Goal: Task Accomplishment & Management: Complete application form

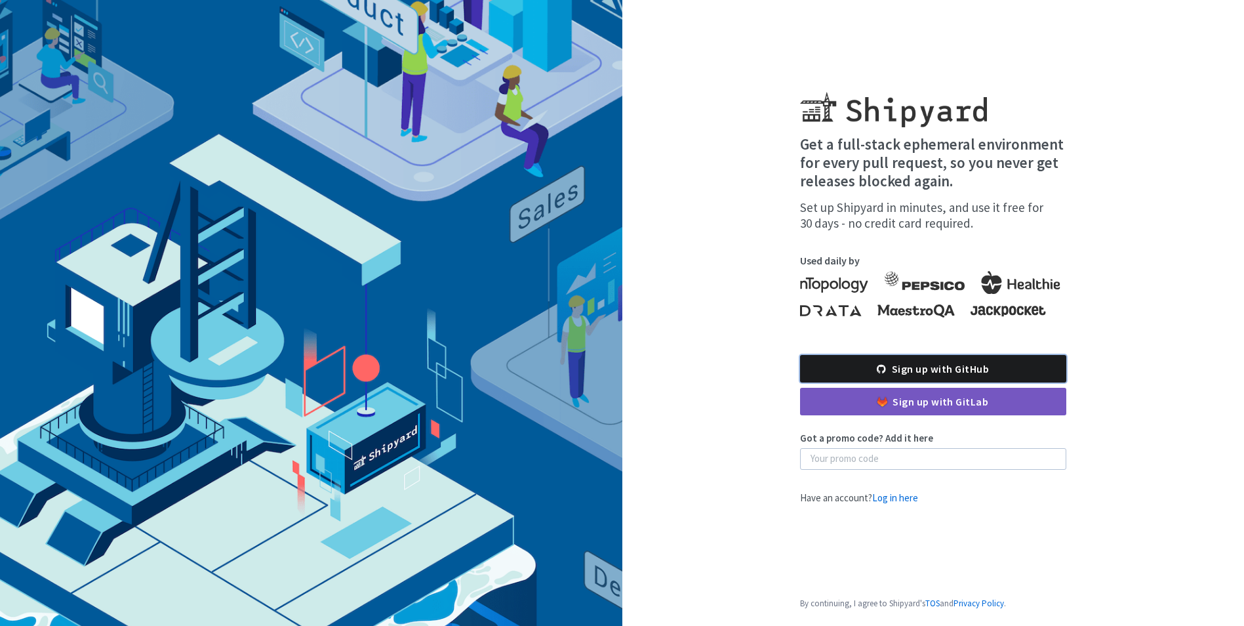
click at [925, 372] on link "Sign up with GitHub" at bounding box center [933, 369] width 266 height 28
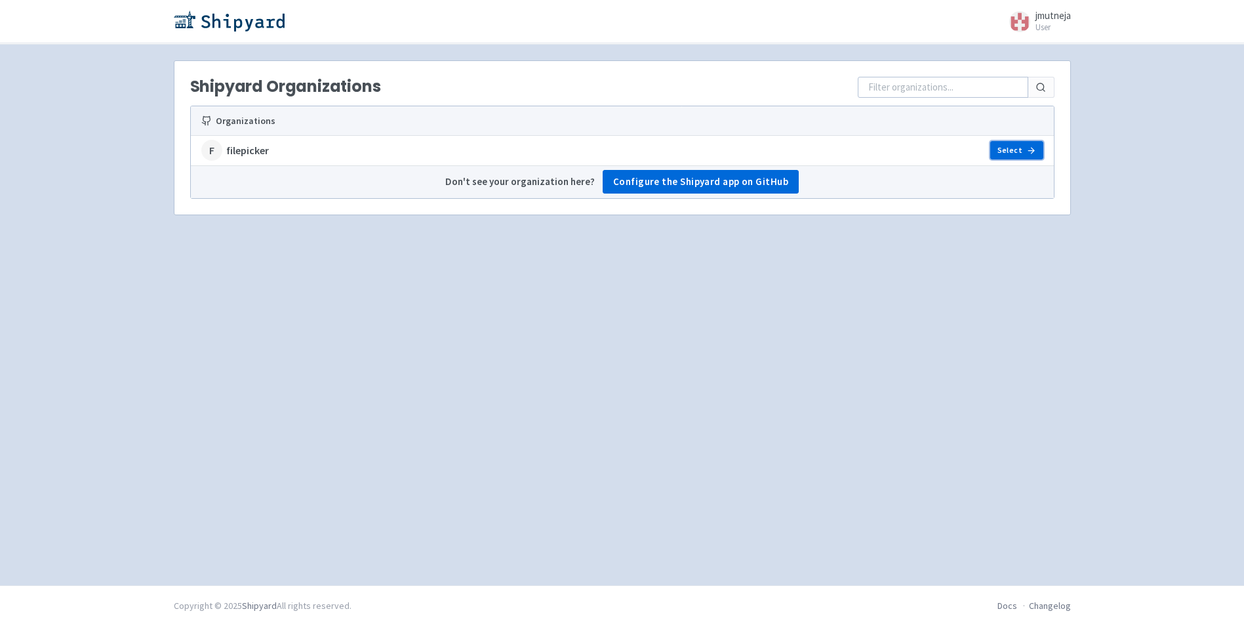
click at [1026, 146] on icon at bounding box center [1031, 151] width 10 height 10
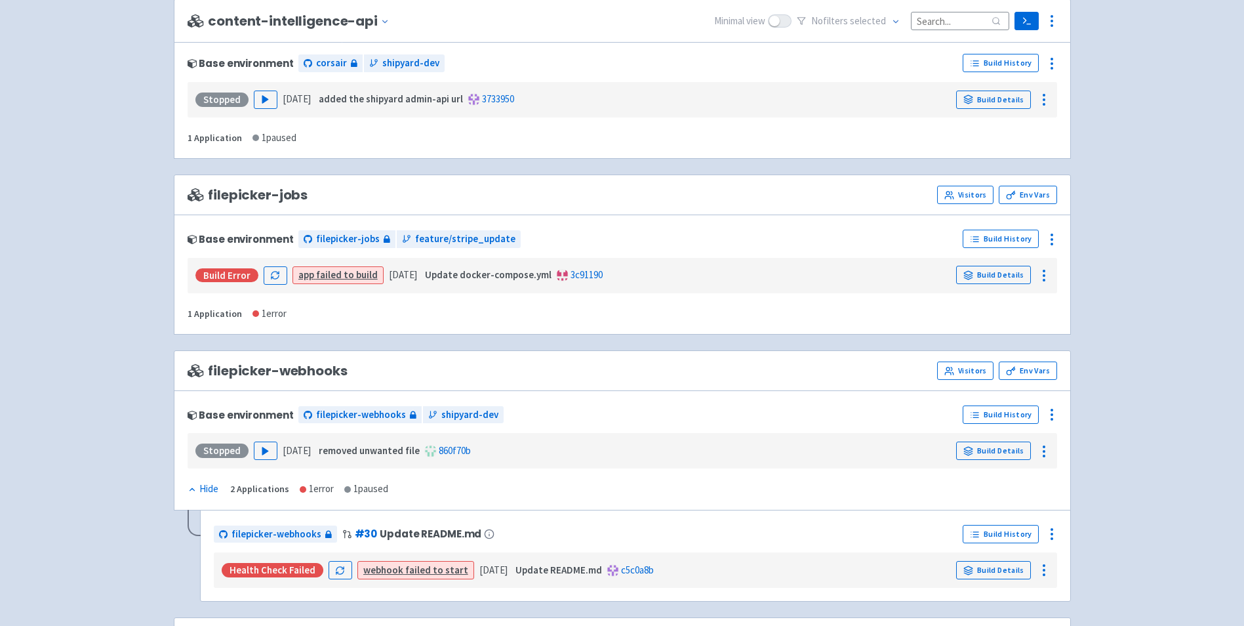
scroll to position [393, 0]
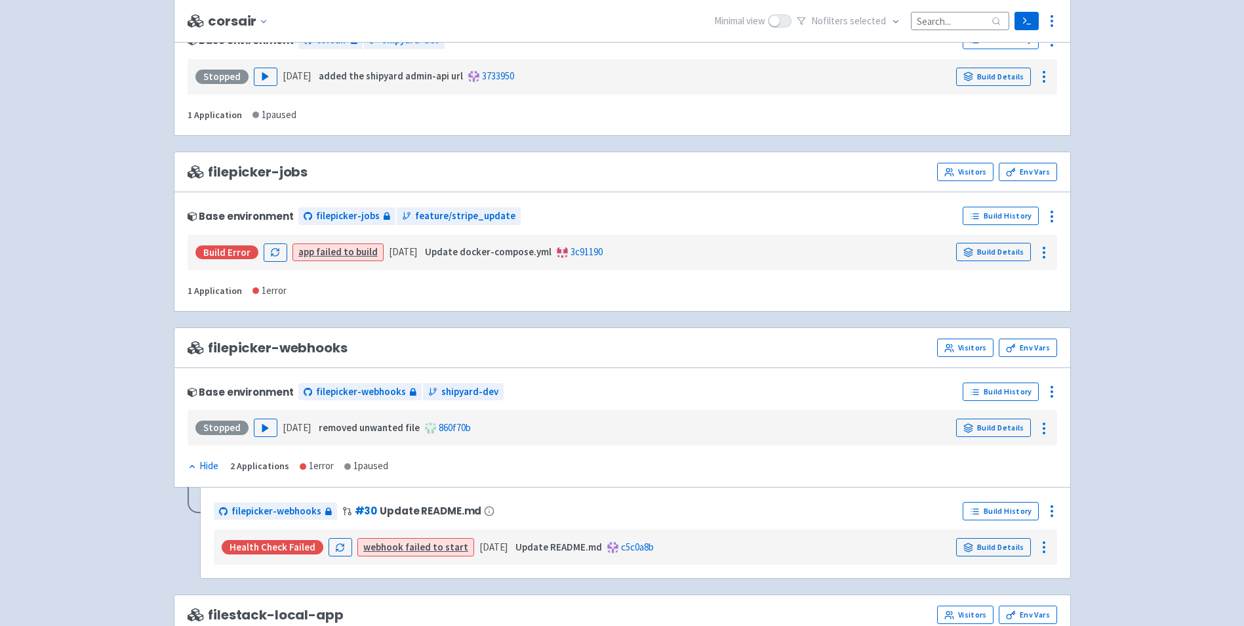
click at [984, 241] on div "Build Error app failed to build 2 days ago Update docker-compose.yml 3c91190 Bu…" at bounding box center [622, 252] width 859 height 25
click at [983, 249] on link "Build Details" at bounding box center [993, 252] width 75 height 18
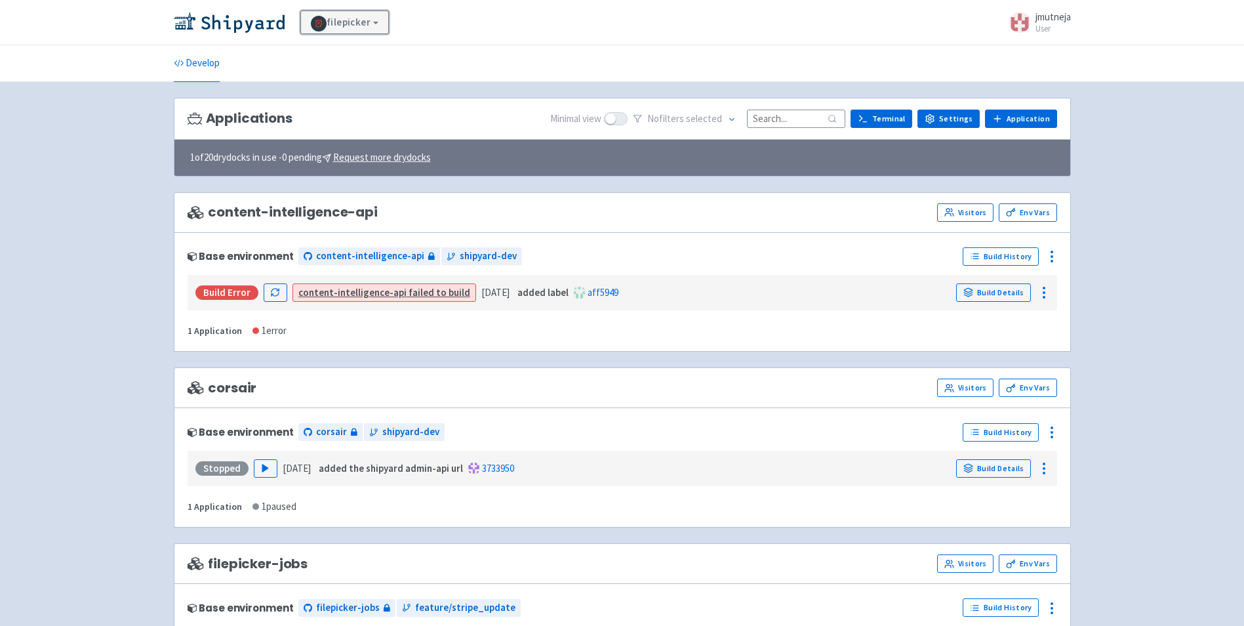
click at [356, 31] on link "filepicker" at bounding box center [344, 22] width 89 height 24
click at [687, 15] on div "filepicker View Organizations jmutneja User Profile Sign out" at bounding box center [622, 22] width 897 height 24
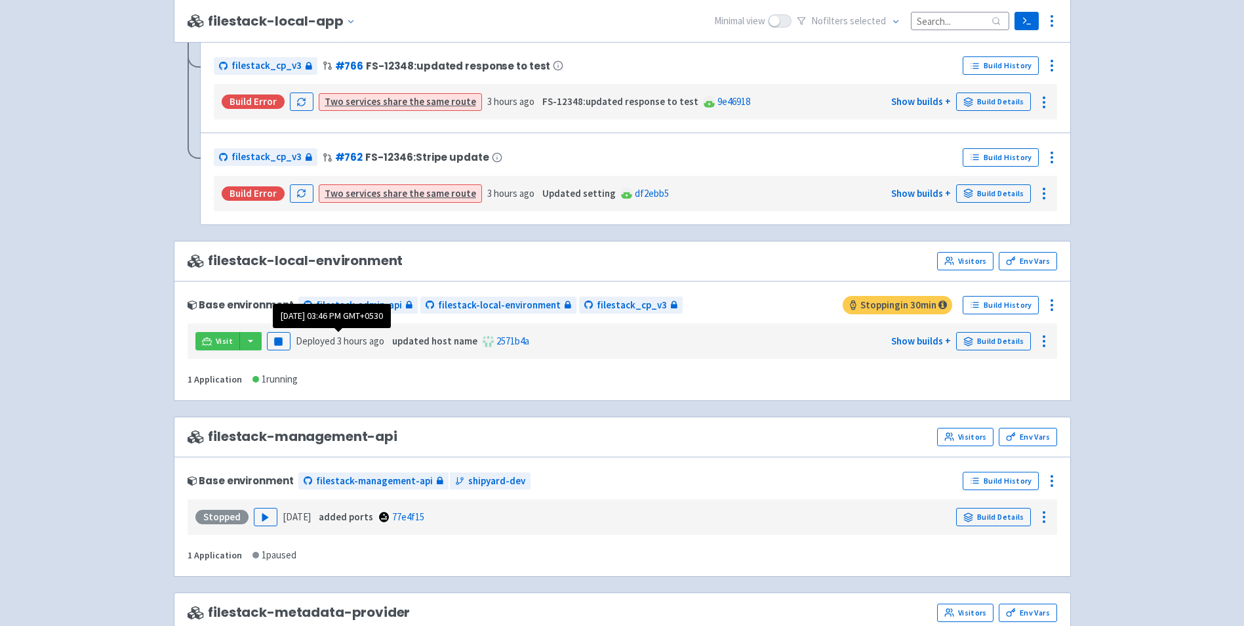
scroll to position [1180, 0]
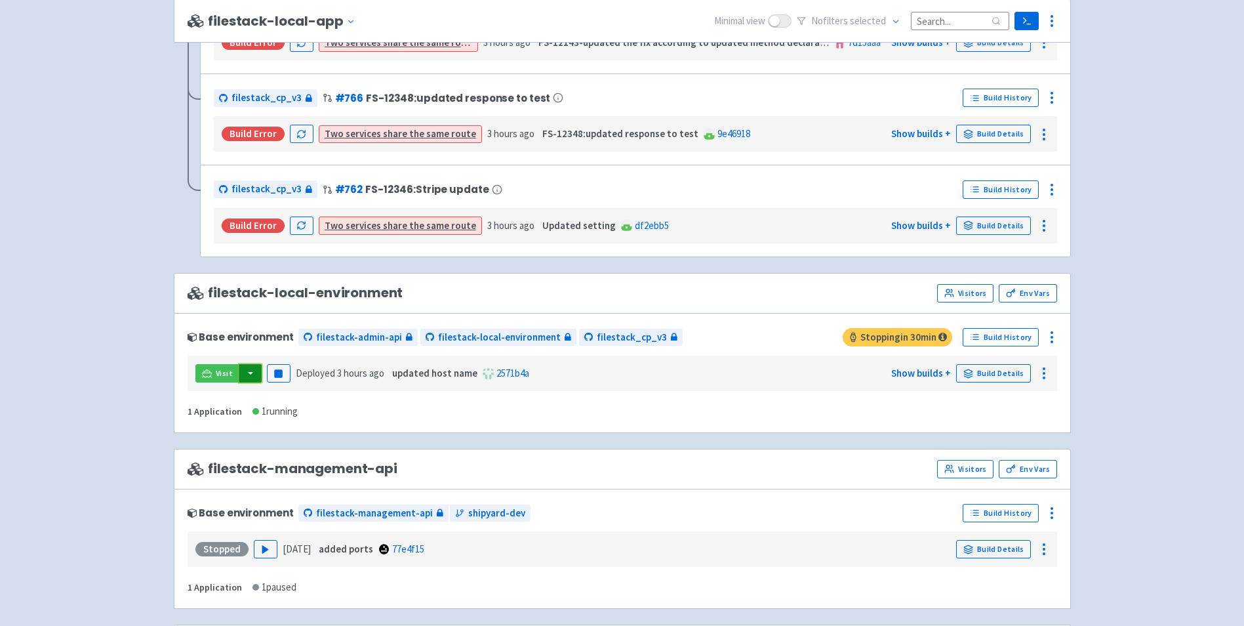
click at [245, 367] on button "button" at bounding box center [250, 373] width 22 height 18
click at [277, 390] on link "filestack_cp_v3 (dev-portal)" at bounding box center [333, 400] width 189 height 20
click at [1016, 364] on link "Build Details" at bounding box center [993, 373] width 75 height 18
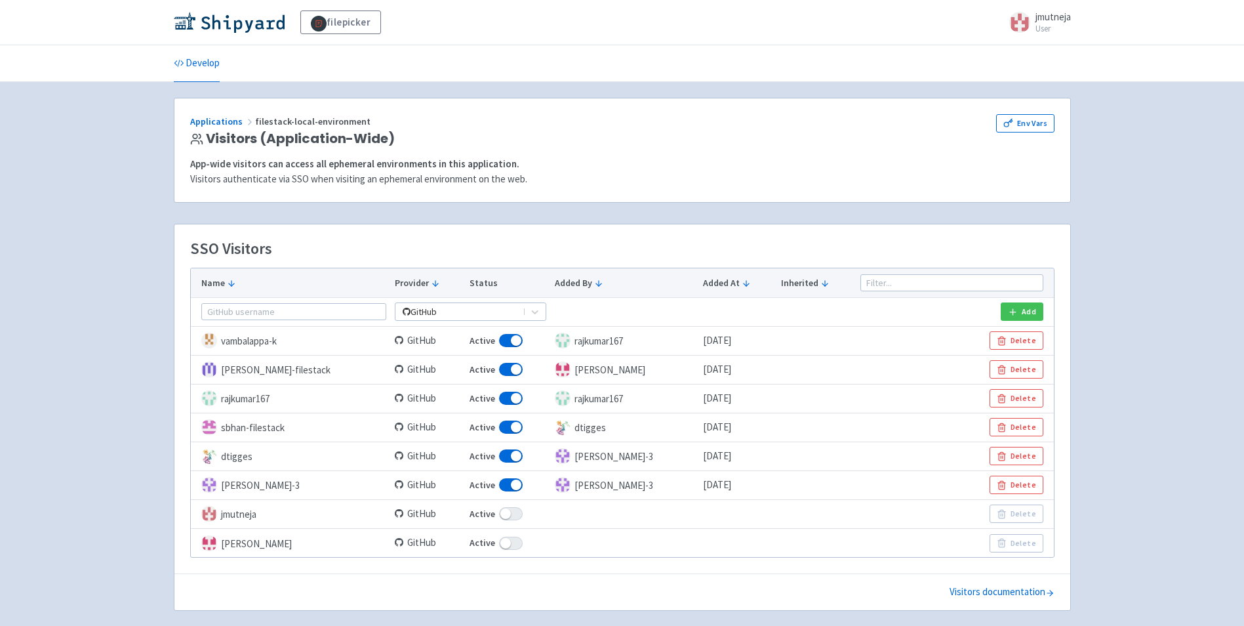
click at [506, 514] on span at bounding box center [511, 513] width 24 height 13
click at [478, 514] on input "Active" at bounding box center [474, 514] width 9 height 9
checkbox input "false"
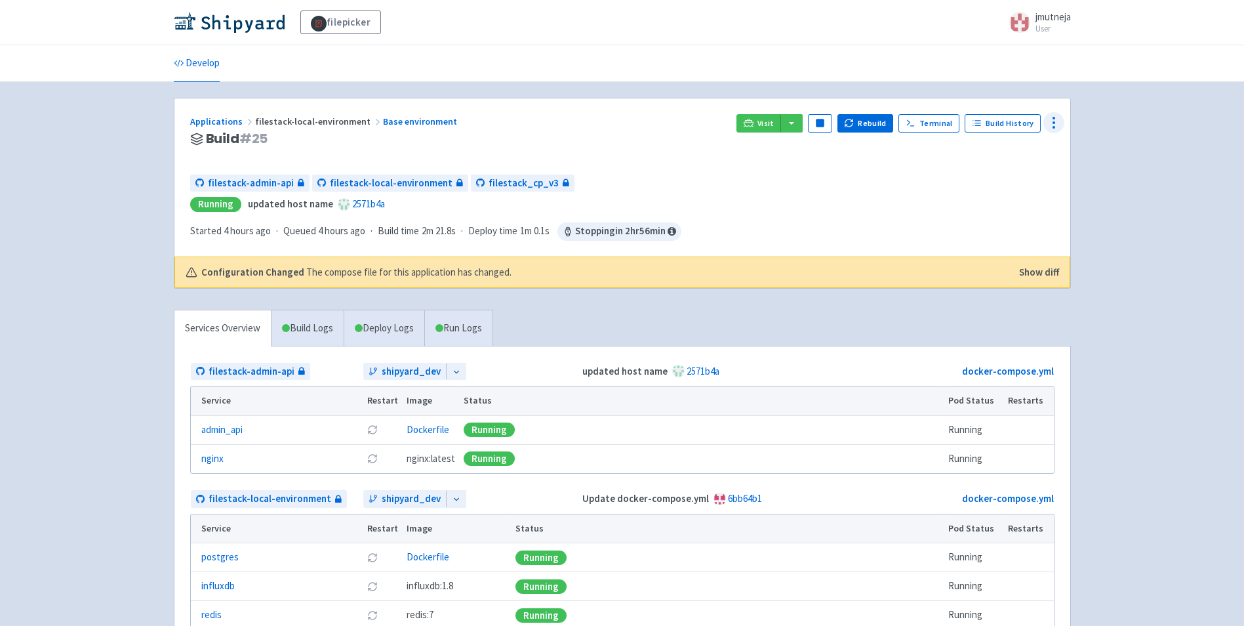
click at [1047, 121] on icon at bounding box center [1054, 123] width 16 height 16
click at [1124, 151] on div "filepicker jmutneja User Profile Sign out Develop" at bounding box center [622, 425] width 1244 height 850
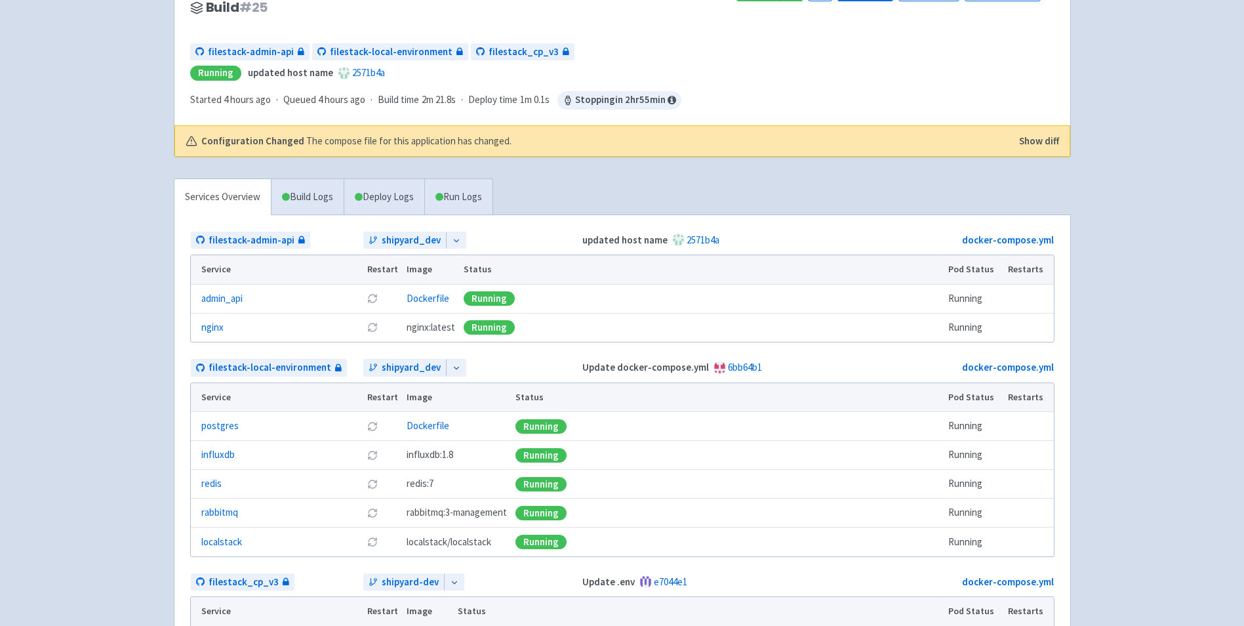
click at [574, 197] on div "Services Overview Build Logs Deploy Logs Run Logs filestack-admin-api shipyard_…" at bounding box center [622, 440] width 913 height 525
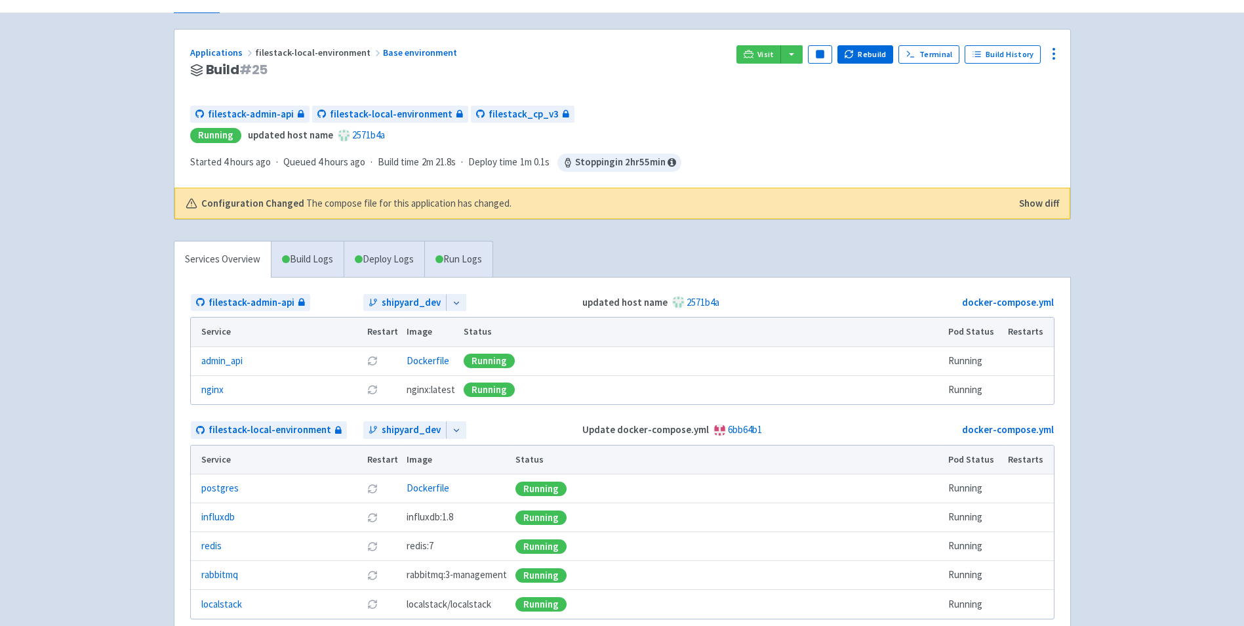
scroll to position [0, 0]
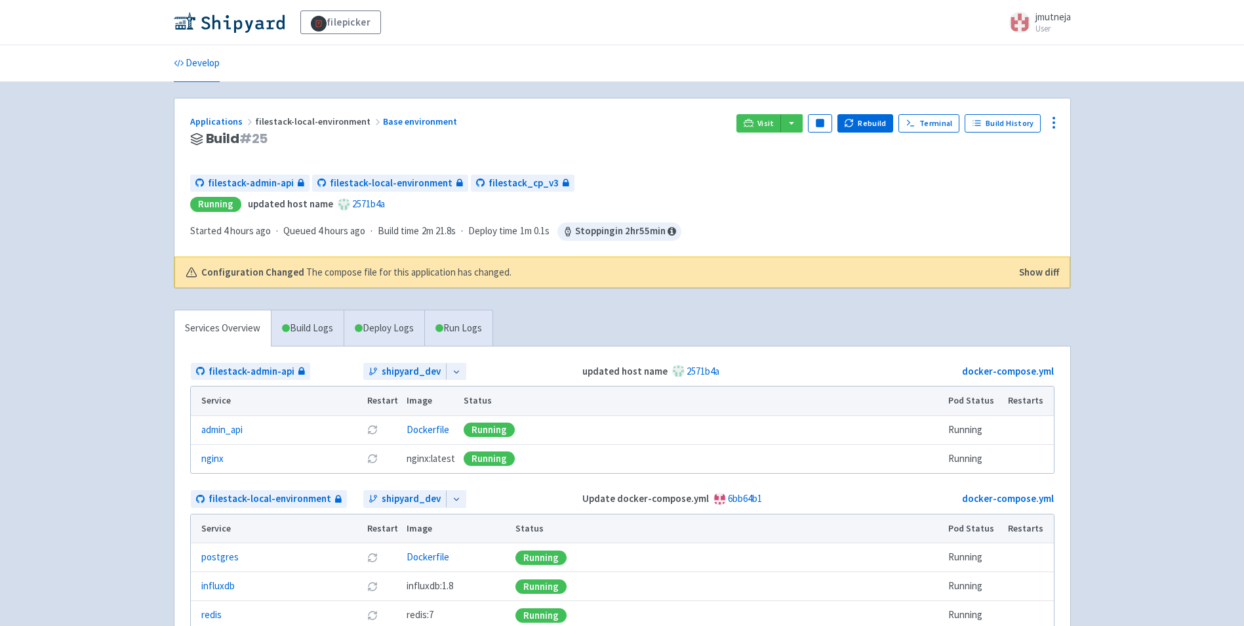
click at [308, 121] on span "filestack-local-environment" at bounding box center [319, 121] width 128 height 12
click at [222, 123] on link "Applications" at bounding box center [222, 121] width 65 height 12
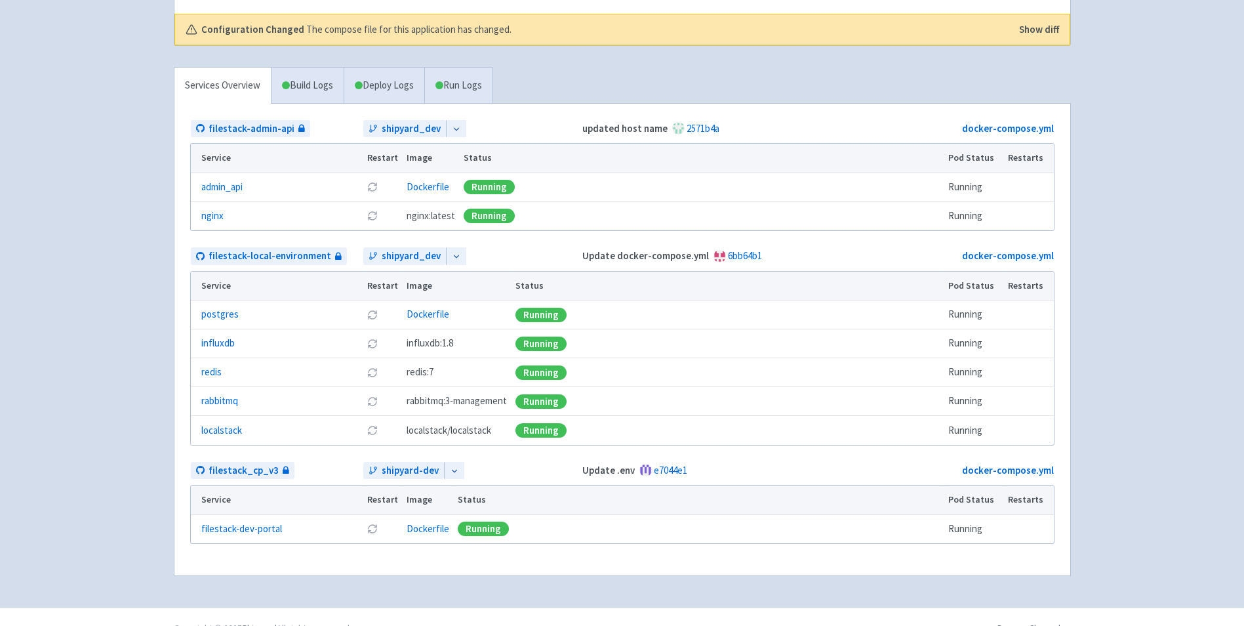
scroll to position [262, 0]
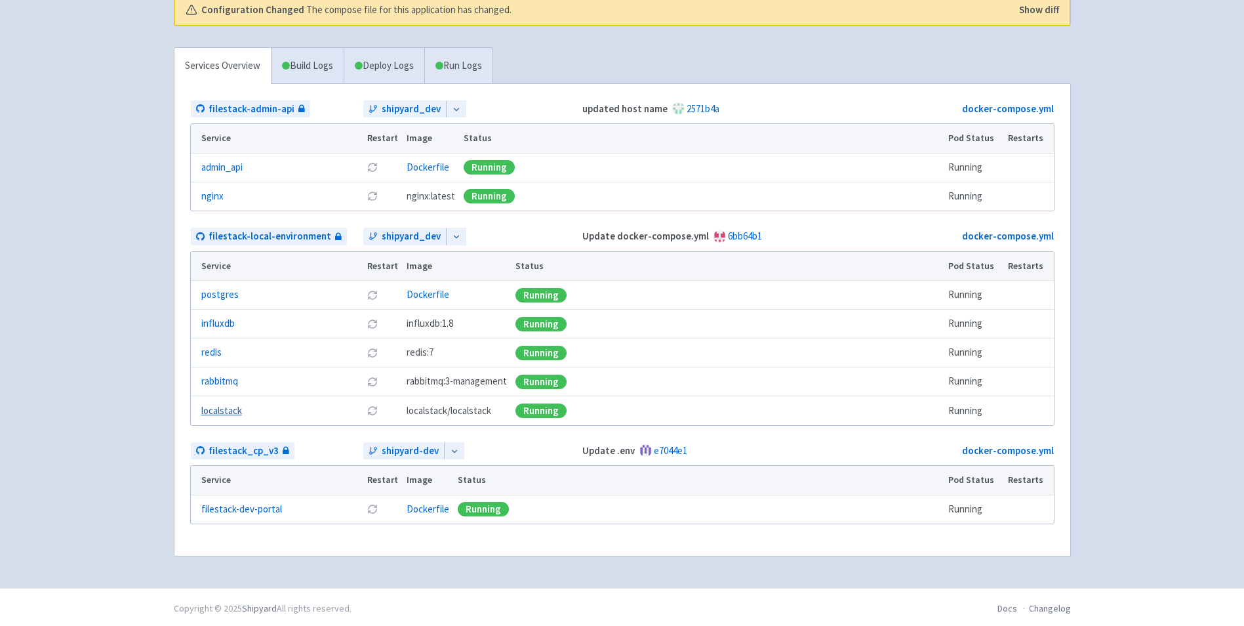
click at [232, 409] on link "localstack" at bounding box center [221, 410] width 41 height 15
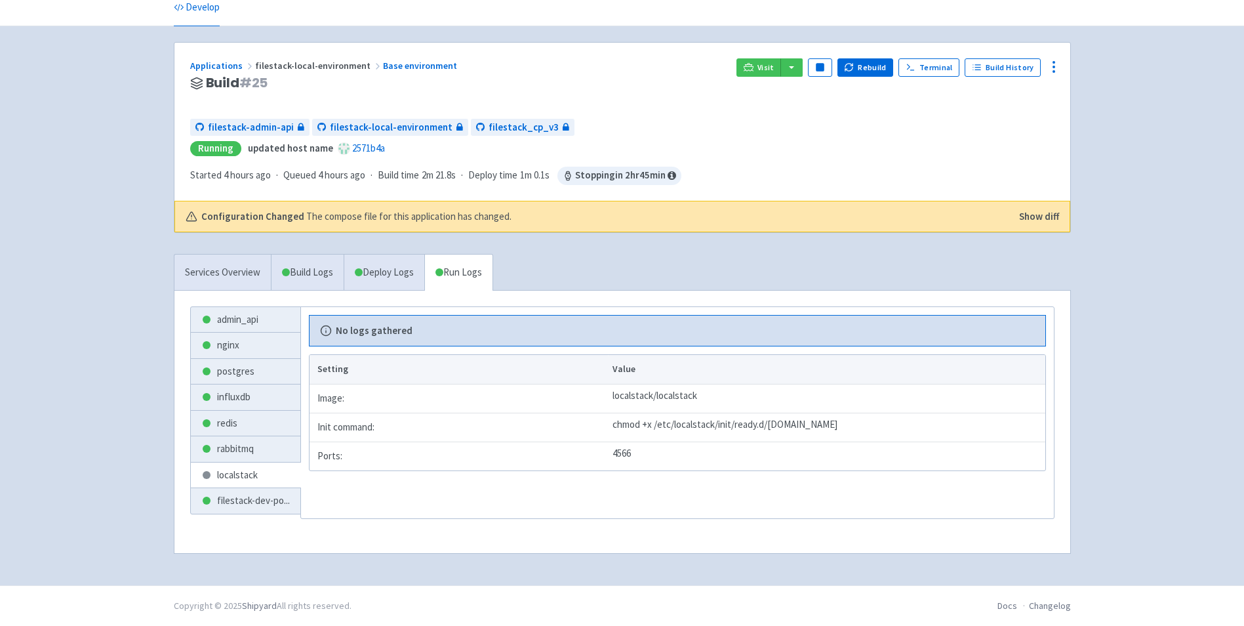
click at [386, 296] on div "admin_api nginx postgres influxdb redis rabbitmq localstack filestack-dev-po ..…" at bounding box center [622, 422] width 896 height 262
click at [388, 289] on link "Deploy Logs" at bounding box center [384, 272] width 81 height 36
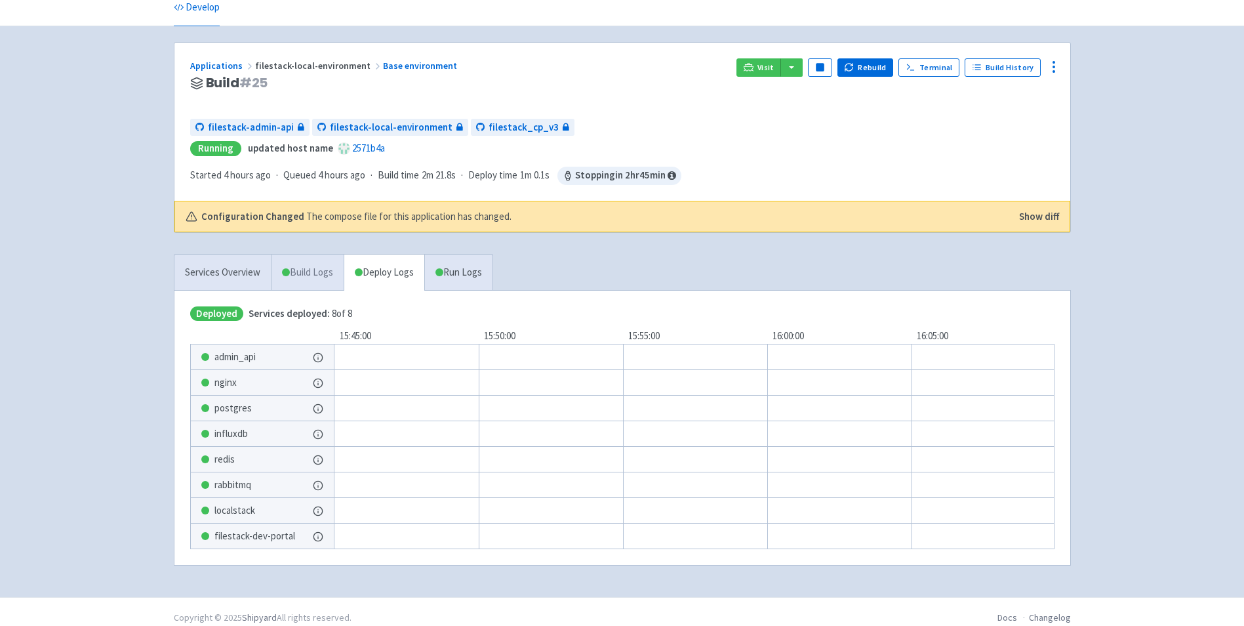
click at [331, 284] on link "Build Logs" at bounding box center [307, 272] width 72 height 36
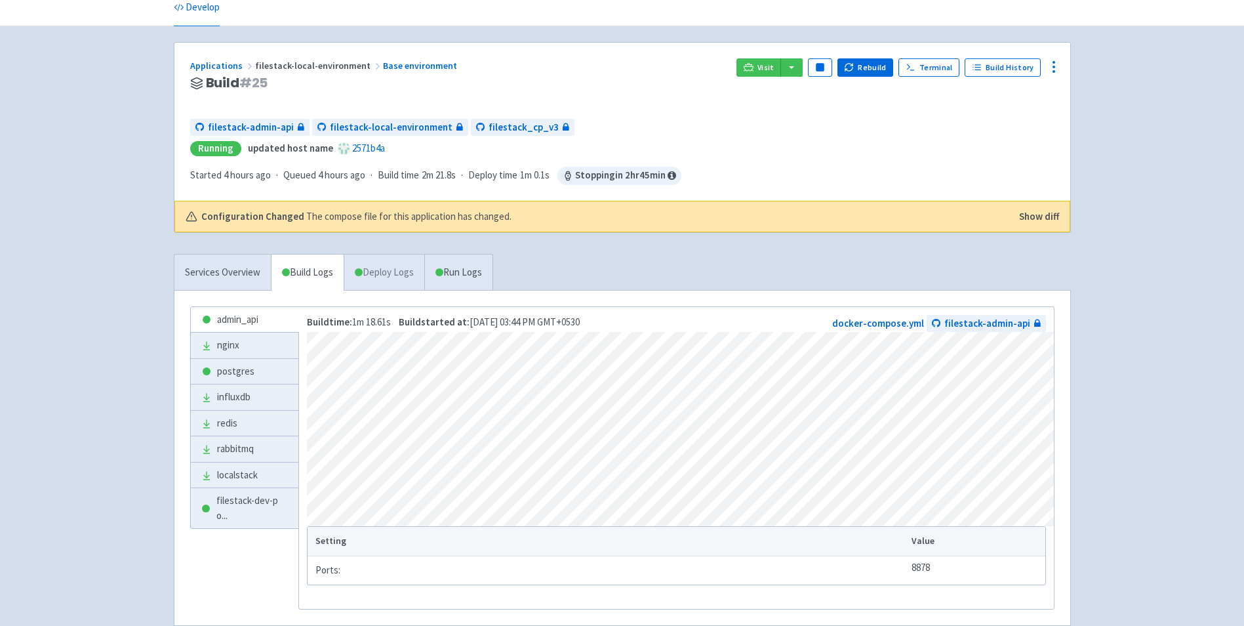
click at [367, 277] on link "Deploy Logs" at bounding box center [384, 272] width 81 height 36
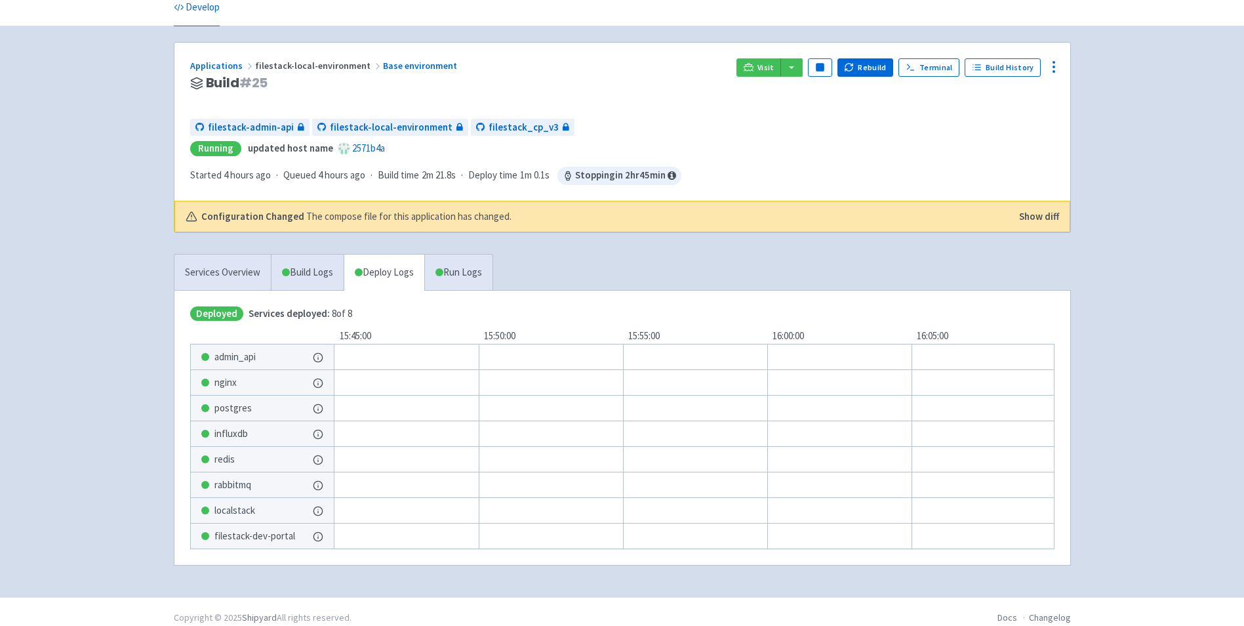
click at [320, 506] on button "Show details" at bounding box center [319, 510] width 12 height 17
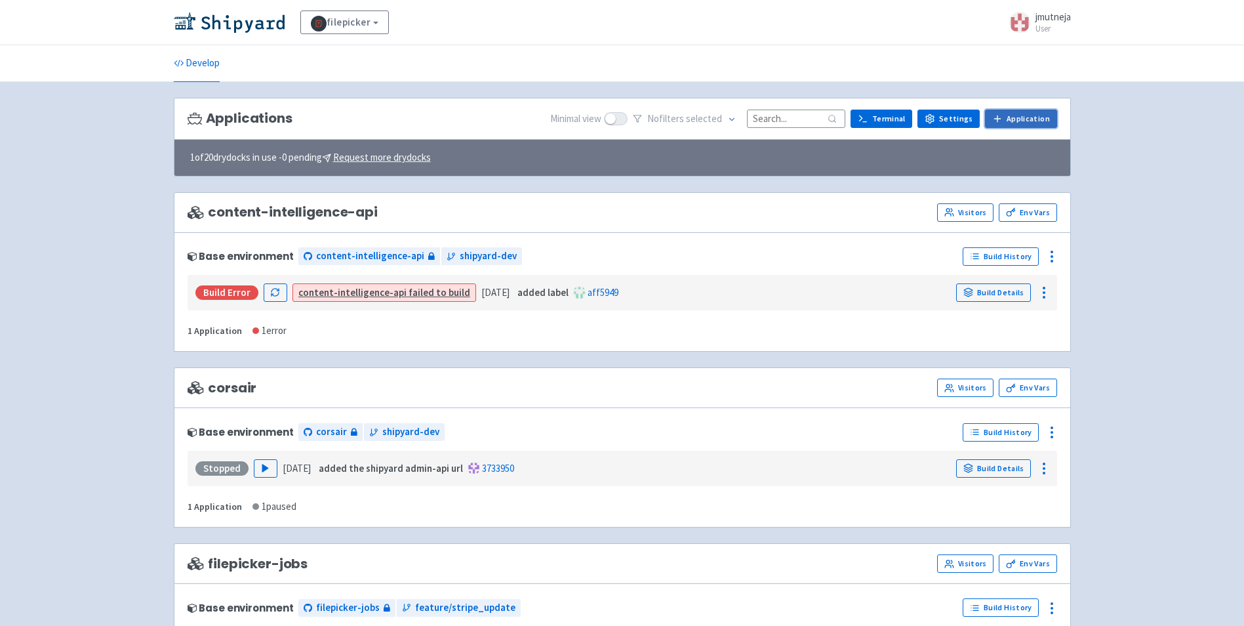
click at [1039, 118] on link "Application" at bounding box center [1020, 119] width 71 height 18
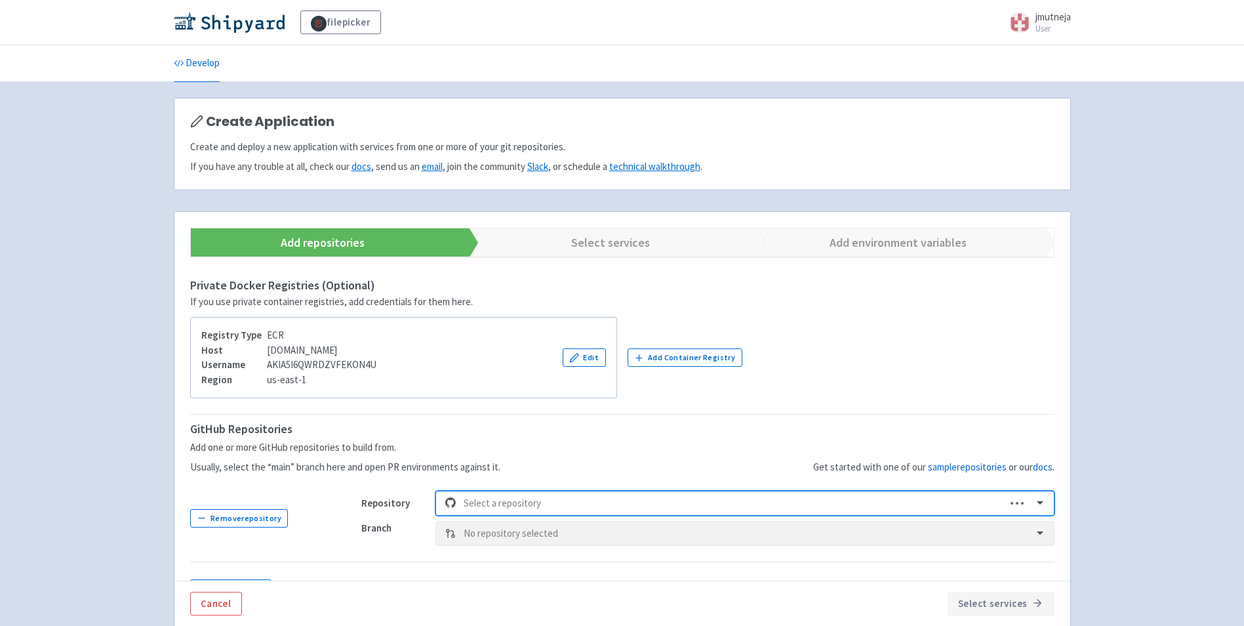
scroll to position [131, 0]
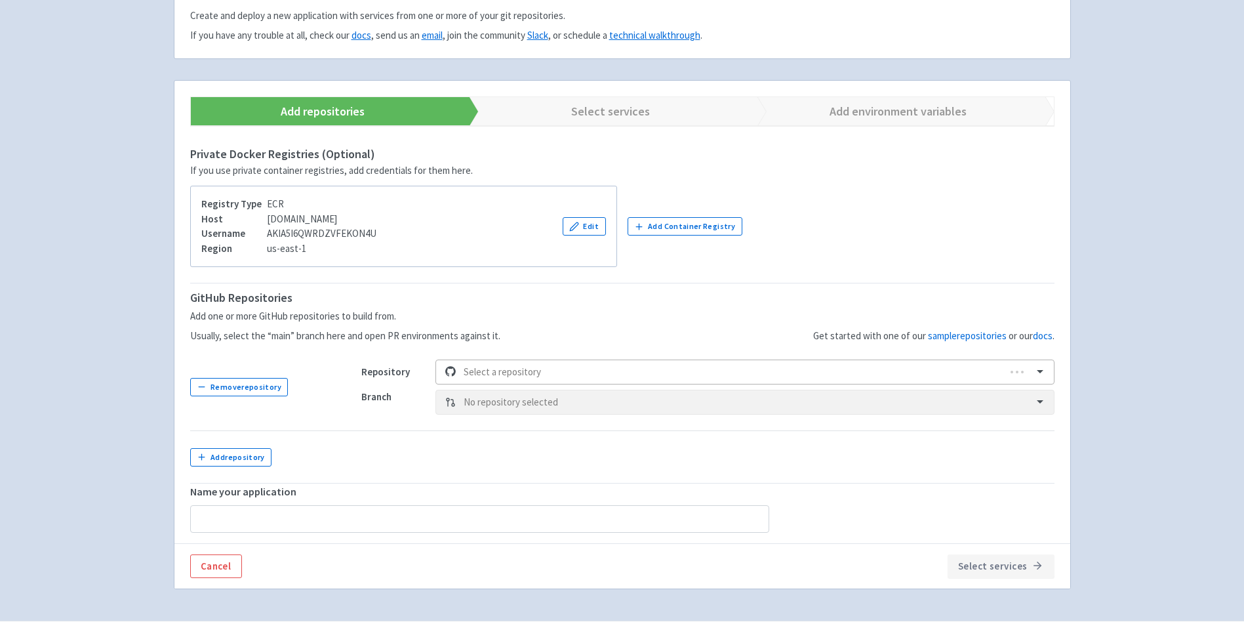
click at [599, 359] on td "Repository Select a repository Branch No repository selected" at bounding box center [700, 387] width 709 height 87
click at [600, 367] on div at bounding box center [731, 372] width 534 height 18
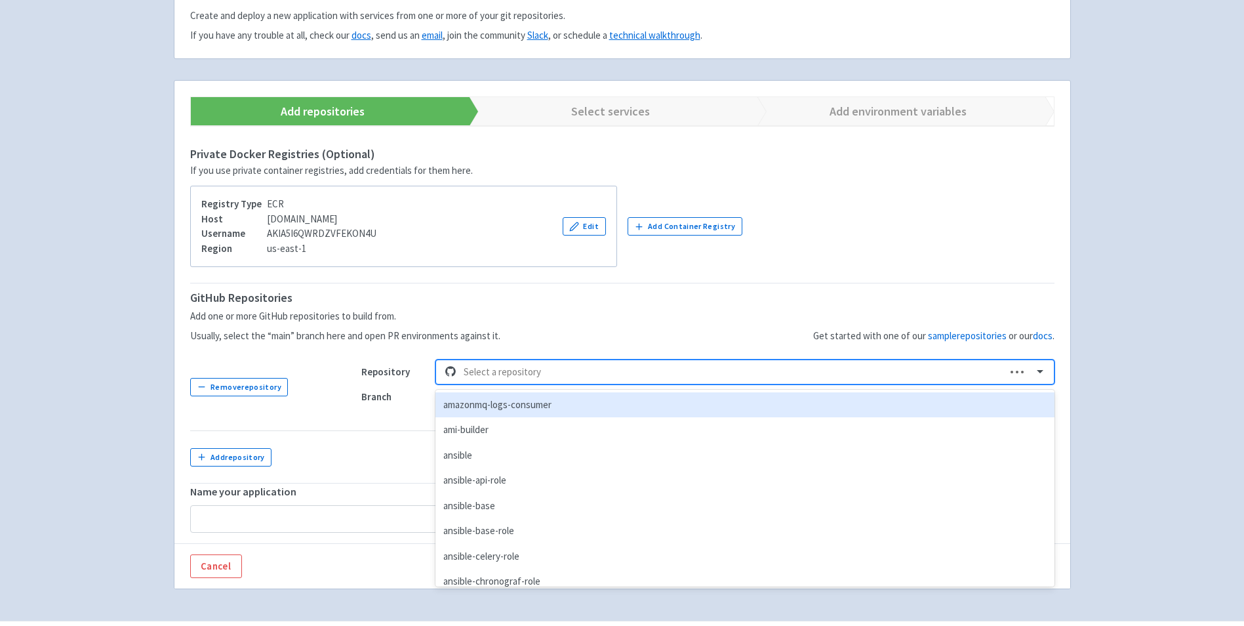
click at [600, 367] on div at bounding box center [731, 372] width 534 height 18
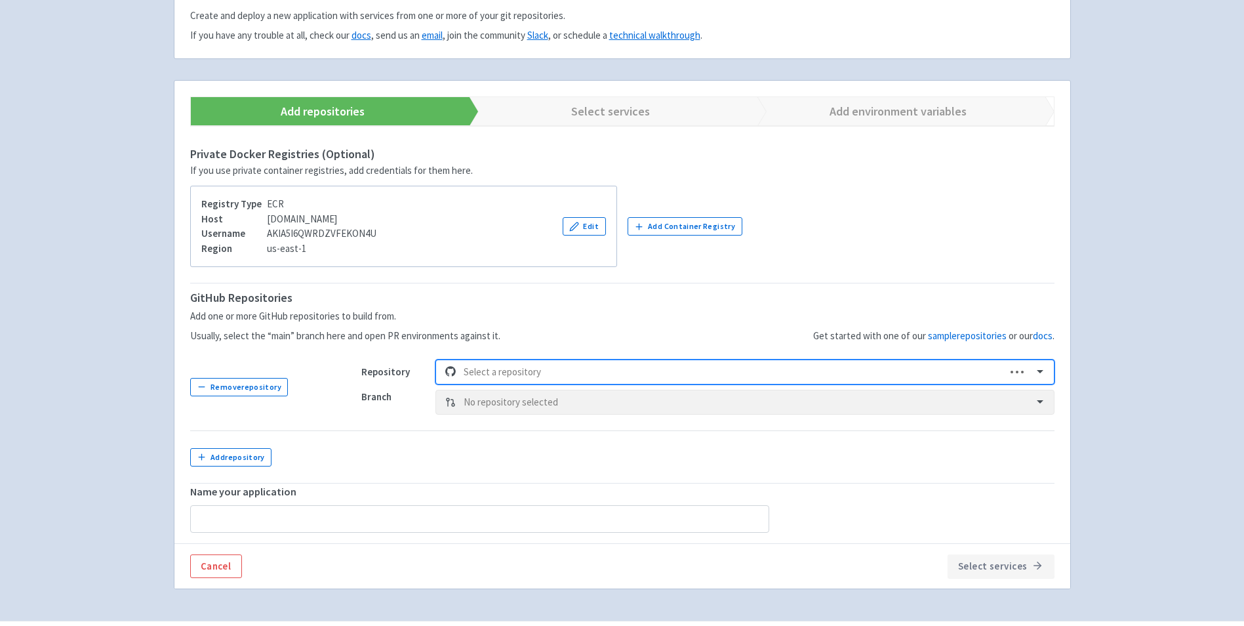
click at [602, 332] on div "Get started with one of our sample repositories or our docs ." at bounding box center [777, 316] width 554 height 55
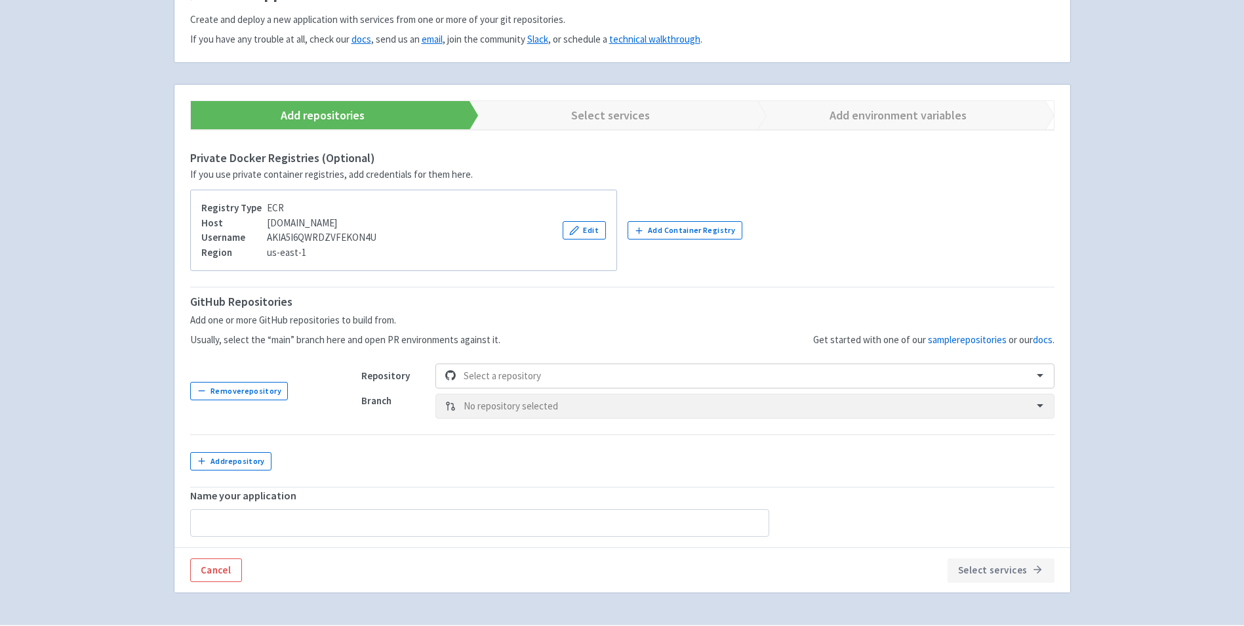
scroll to position [0, 0]
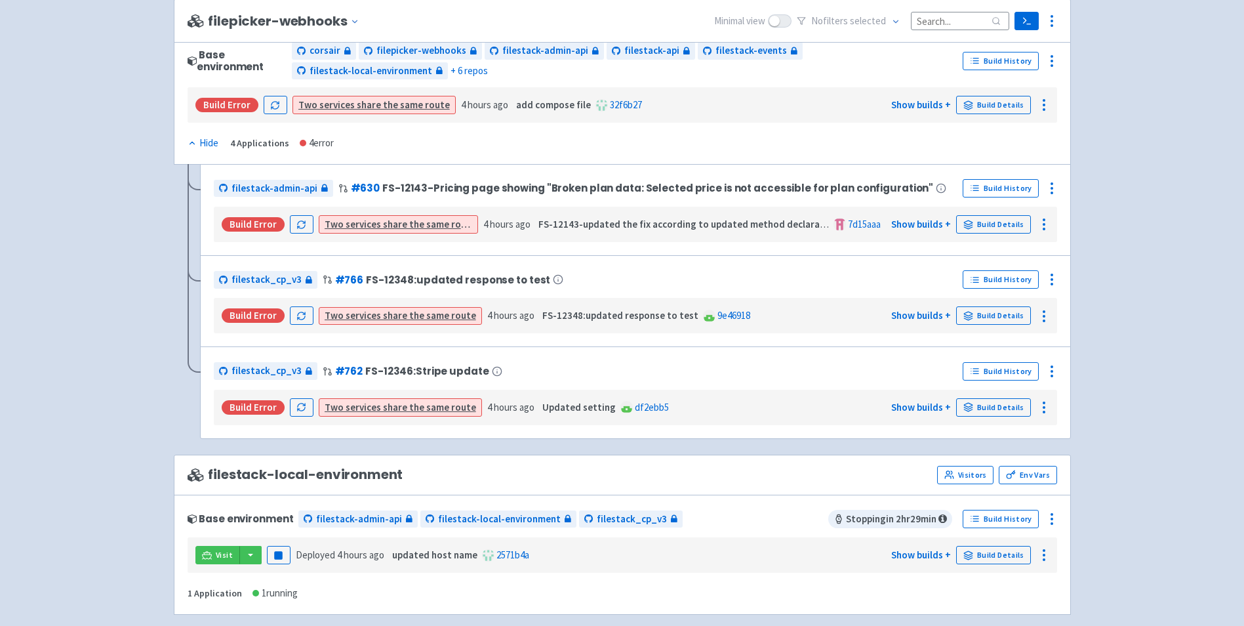
scroll to position [1180, 0]
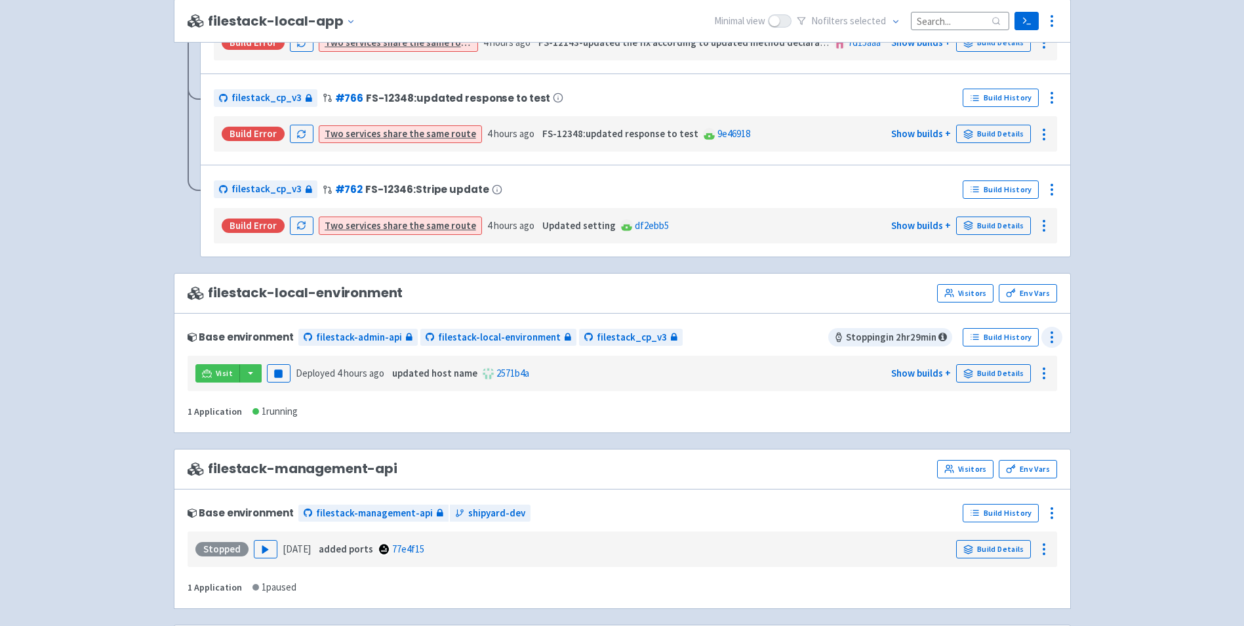
click at [1048, 327] on div at bounding box center [1051, 337] width 21 height 21
click at [1094, 363] on div "filepicker View Organizations jmutneja User Profile Sign out Develop" at bounding box center [622, 88] width 1244 height 2537
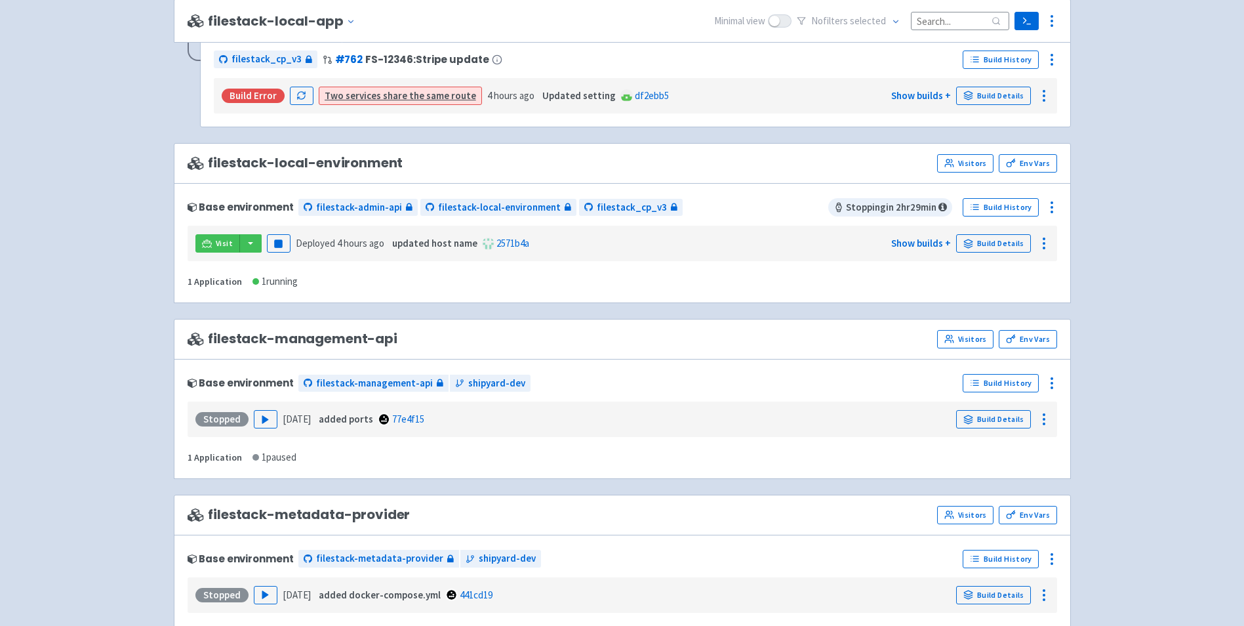
scroll to position [1312, 0]
click at [205, 239] on icon at bounding box center [207, 242] width 10 height 10
click at [247, 239] on button "button" at bounding box center [250, 242] width 22 height 18
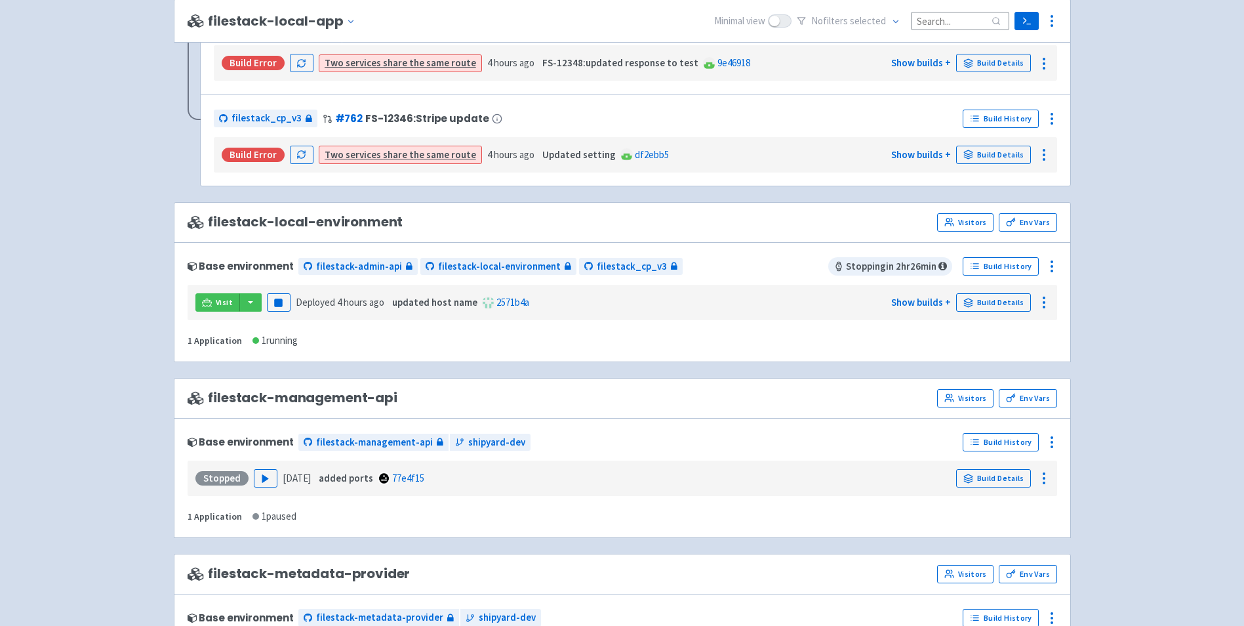
scroll to position [1153, 0]
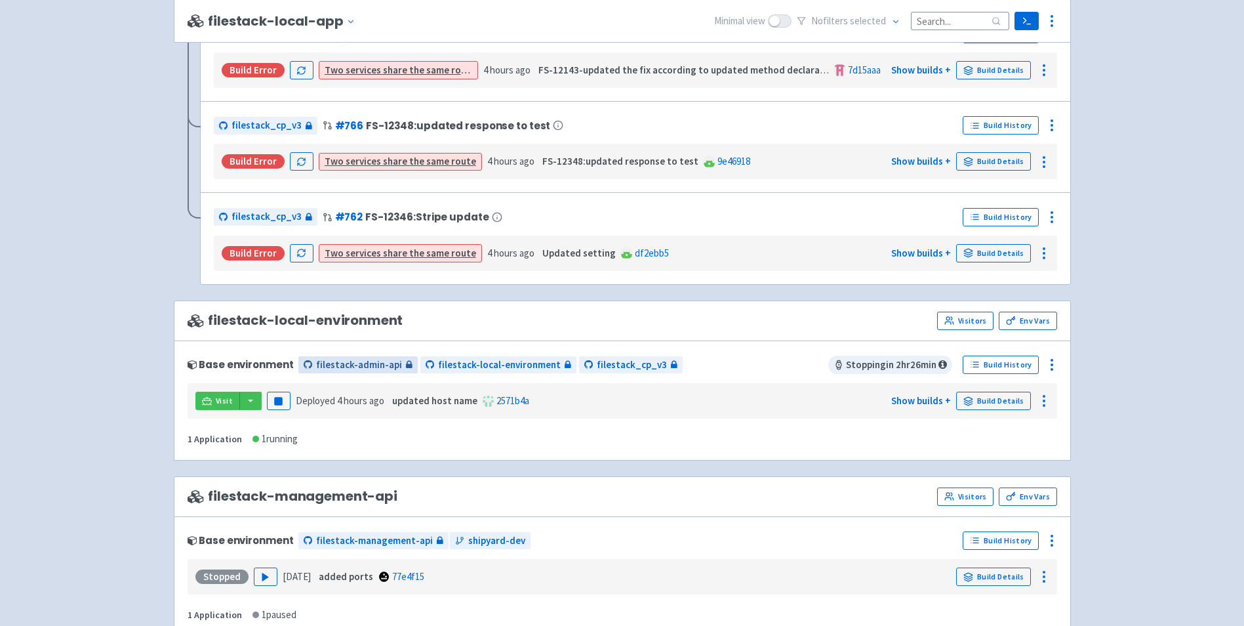
click at [385, 368] on span "filestack-admin-api" at bounding box center [359, 364] width 86 height 15
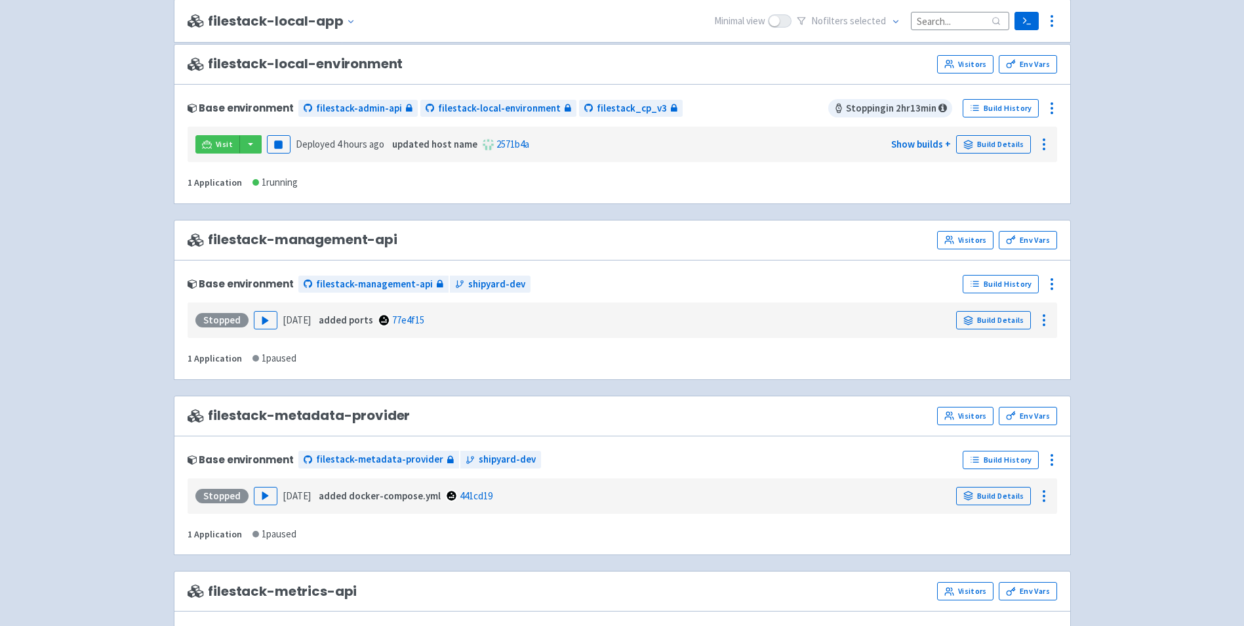
scroll to position [1284, 0]
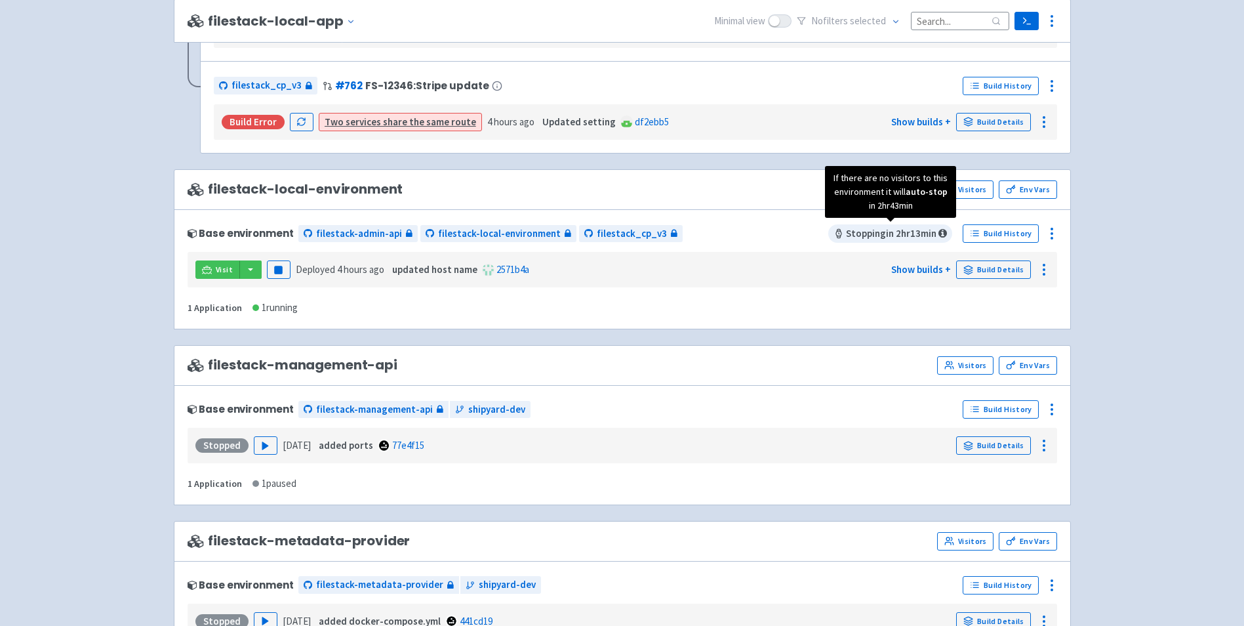
click at [919, 225] on span "Stopping in 2 hr 13 min" at bounding box center [890, 233] width 124 height 18
click at [944, 230] on icon at bounding box center [942, 233] width 9 height 10
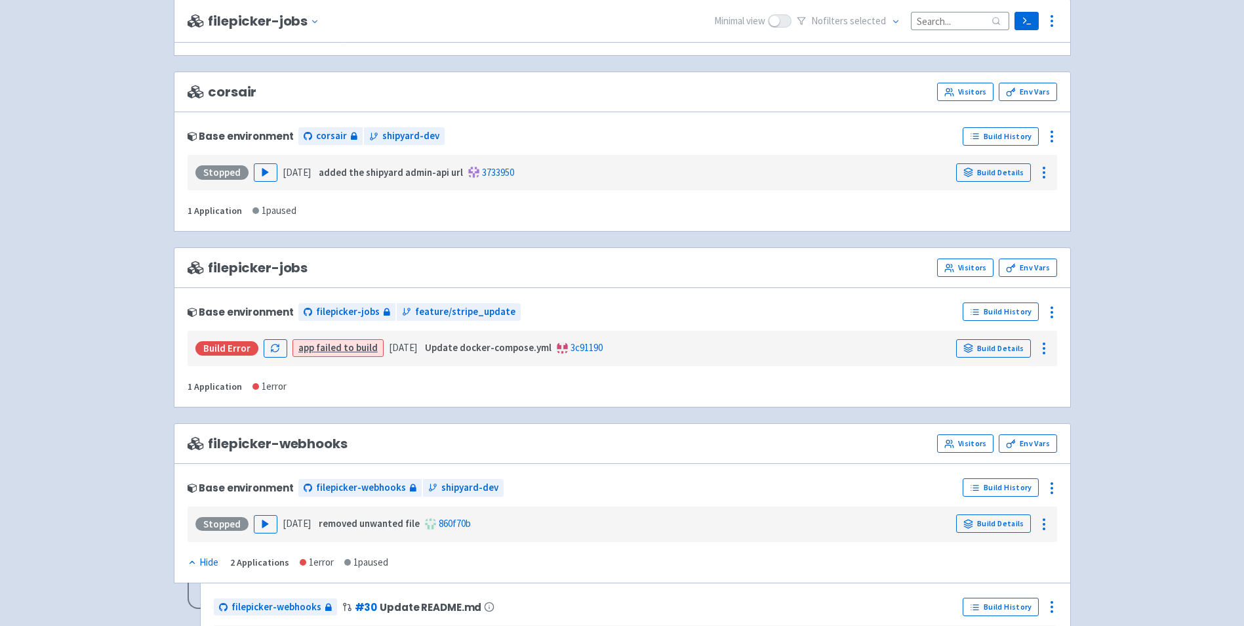
scroll to position [0, 0]
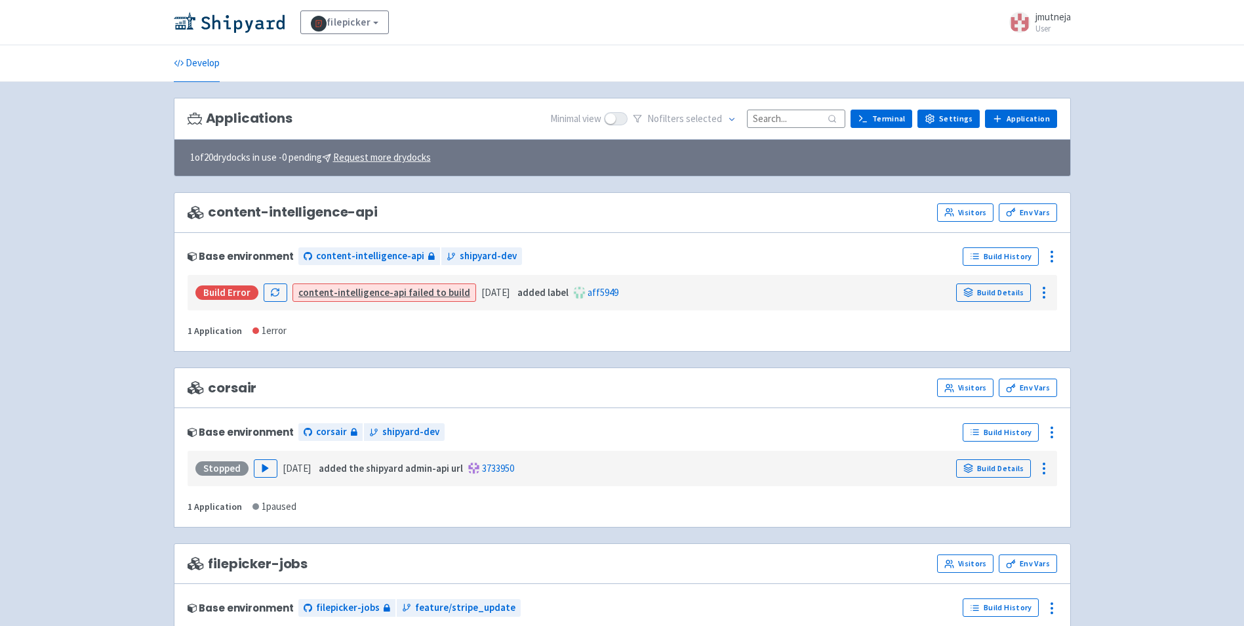
drag, startPoint x: 1138, startPoint y: 489, endPoint x: 1179, endPoint y: 108, distance: 383.2
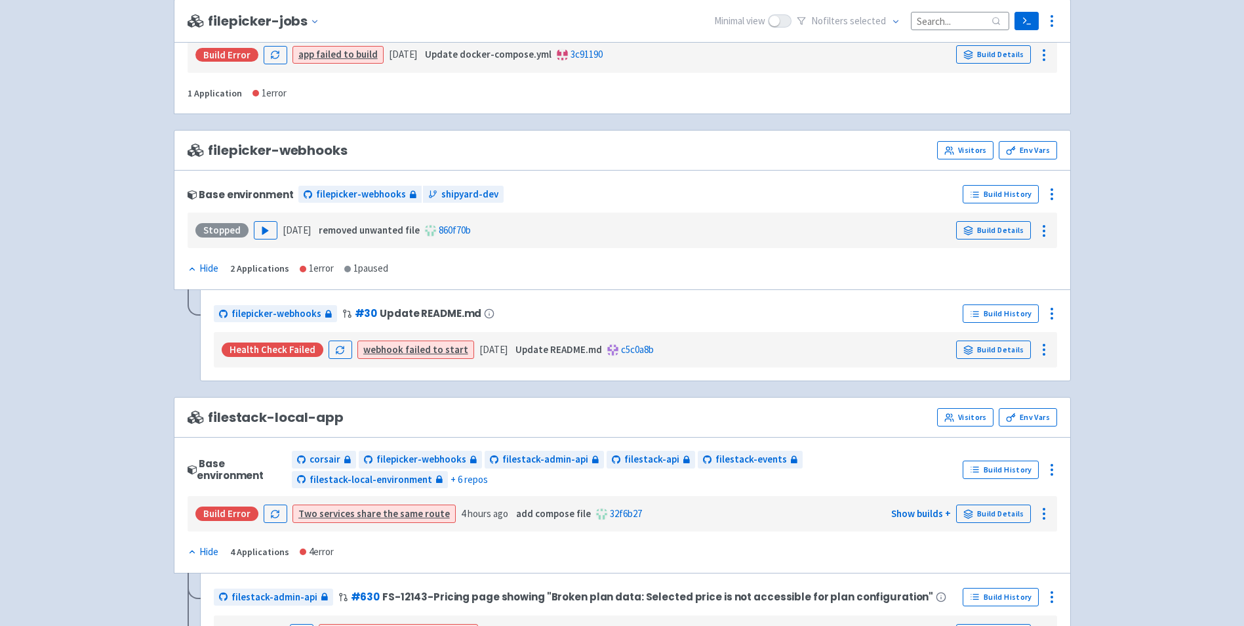
scroll to position [450, 0]
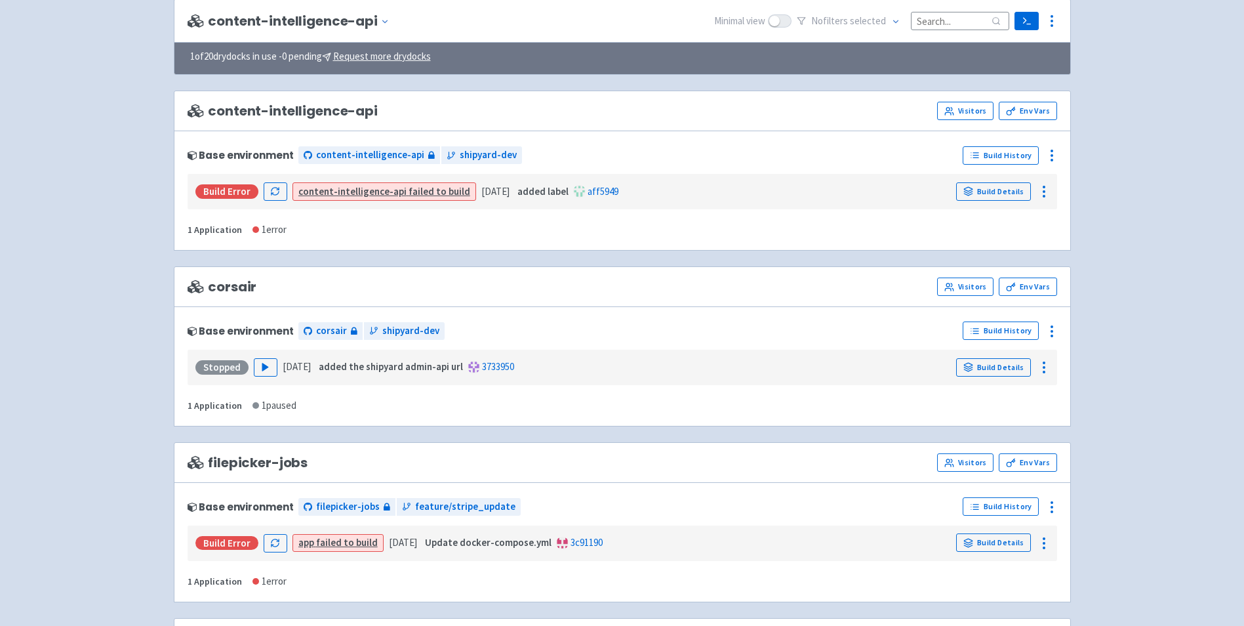
scroll to position [0, 0]
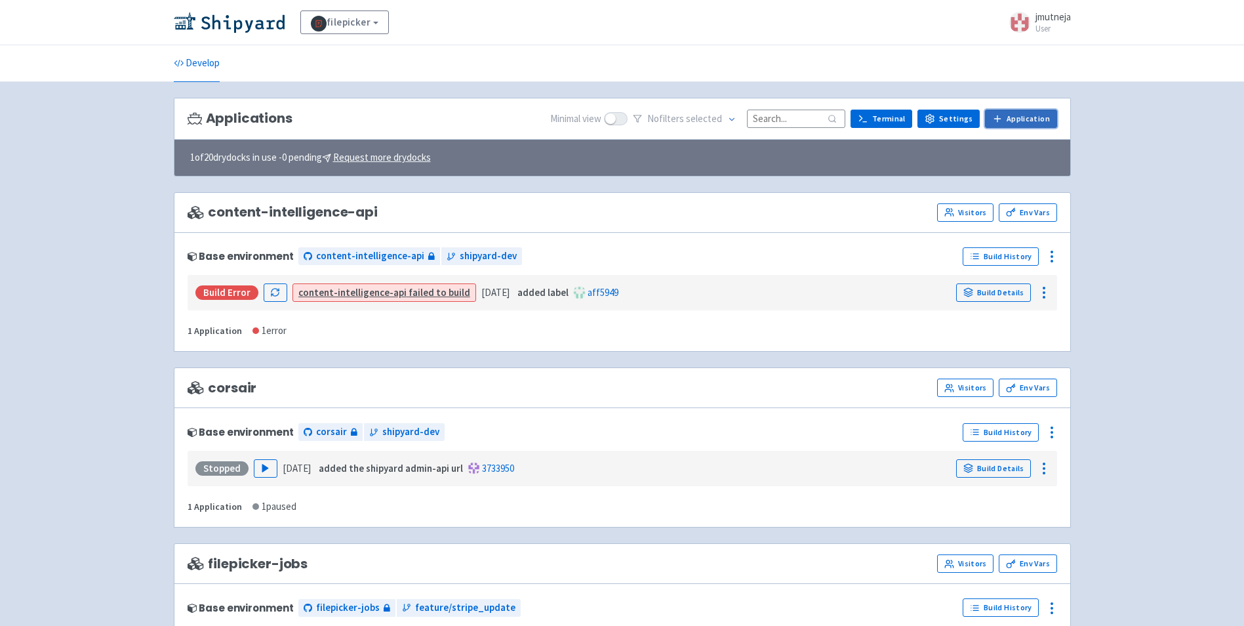
click at [1041, 118] on link "Application" at bounding box center [1020, 119] width 71 height 18
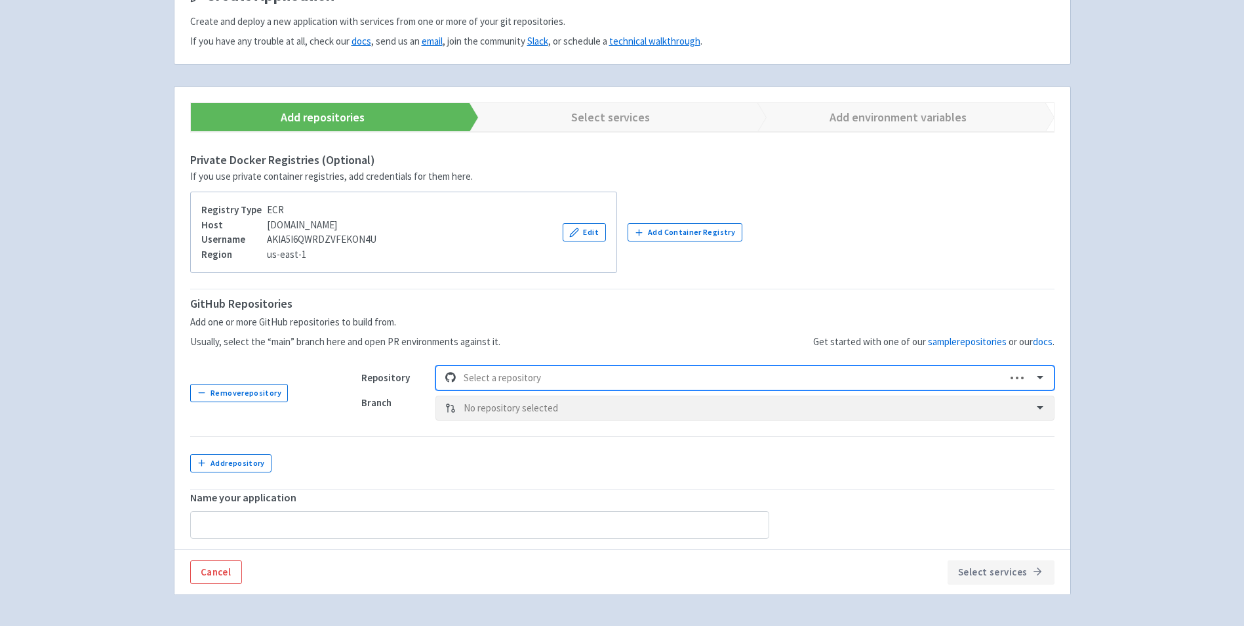
scroll to position [131, 0]
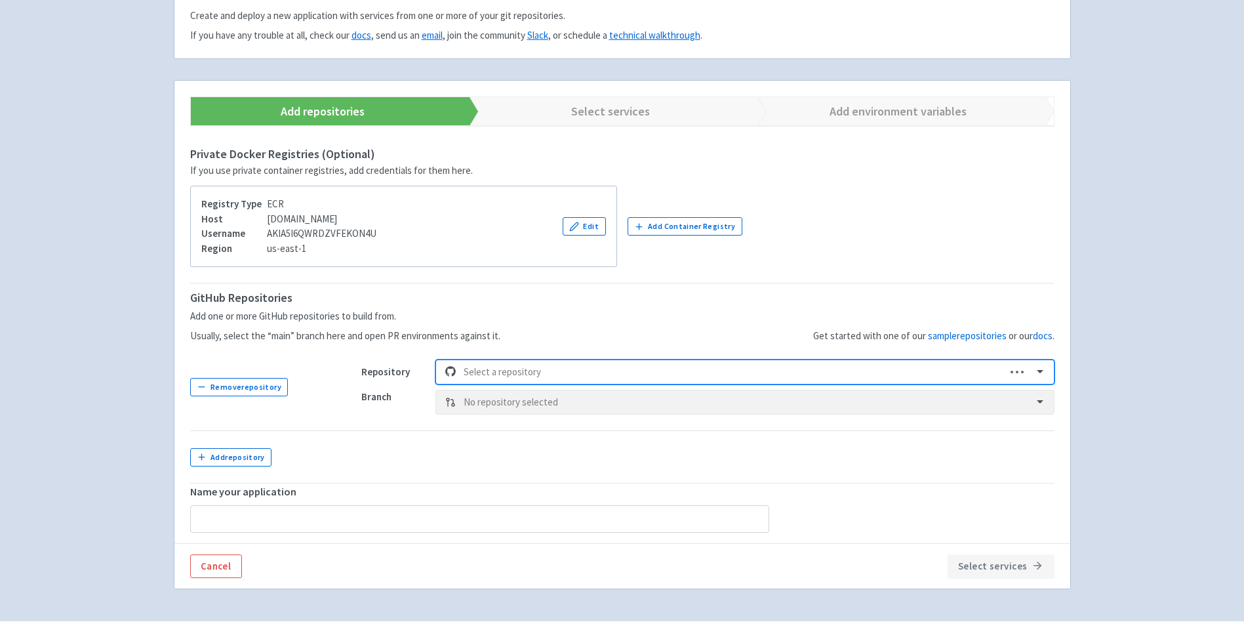
click at [543, 372] on div at bounding box center [731, 372] width 534 height 18
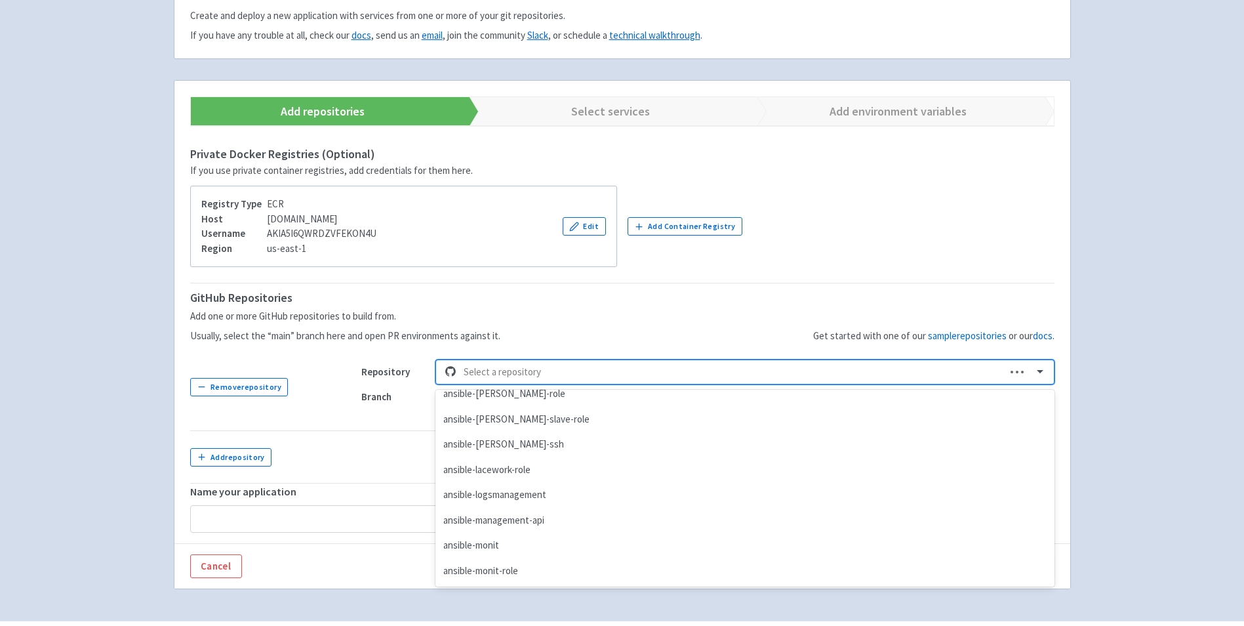
scroll to position [590, 0]
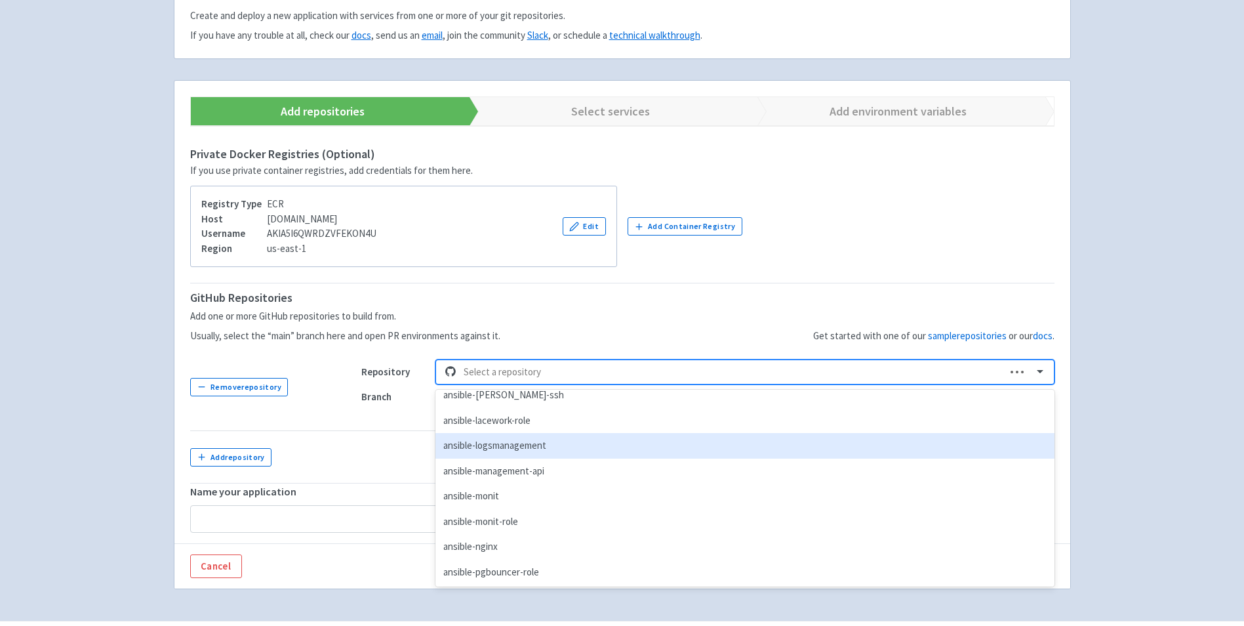
click at [395, 443] on td at bounding box center [700, 456] width 709 height 52
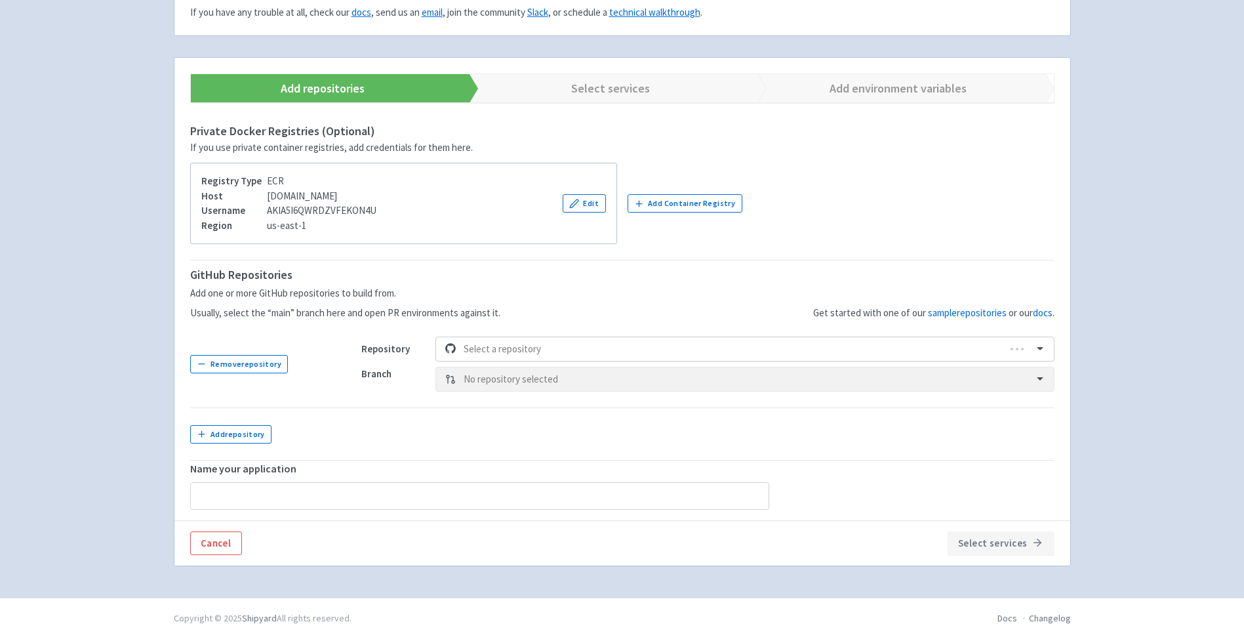
scroll to position [167, 0]
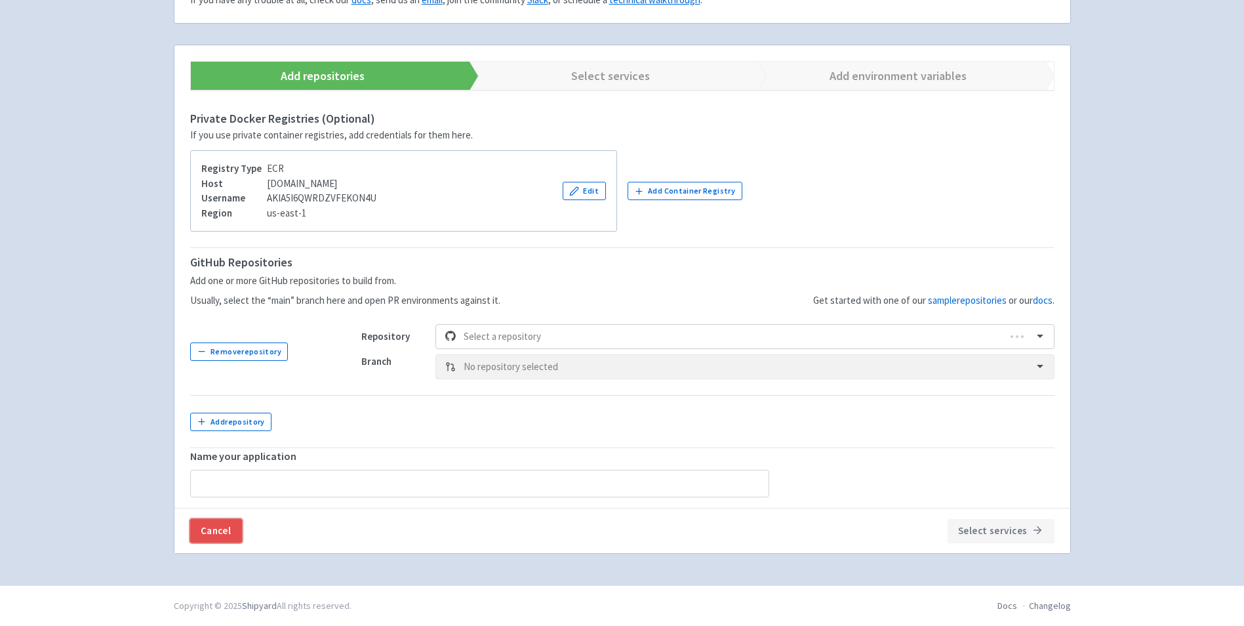
click at [239, 536] on link "Cancel" at bounding box center [216, 531] width 52 height 24
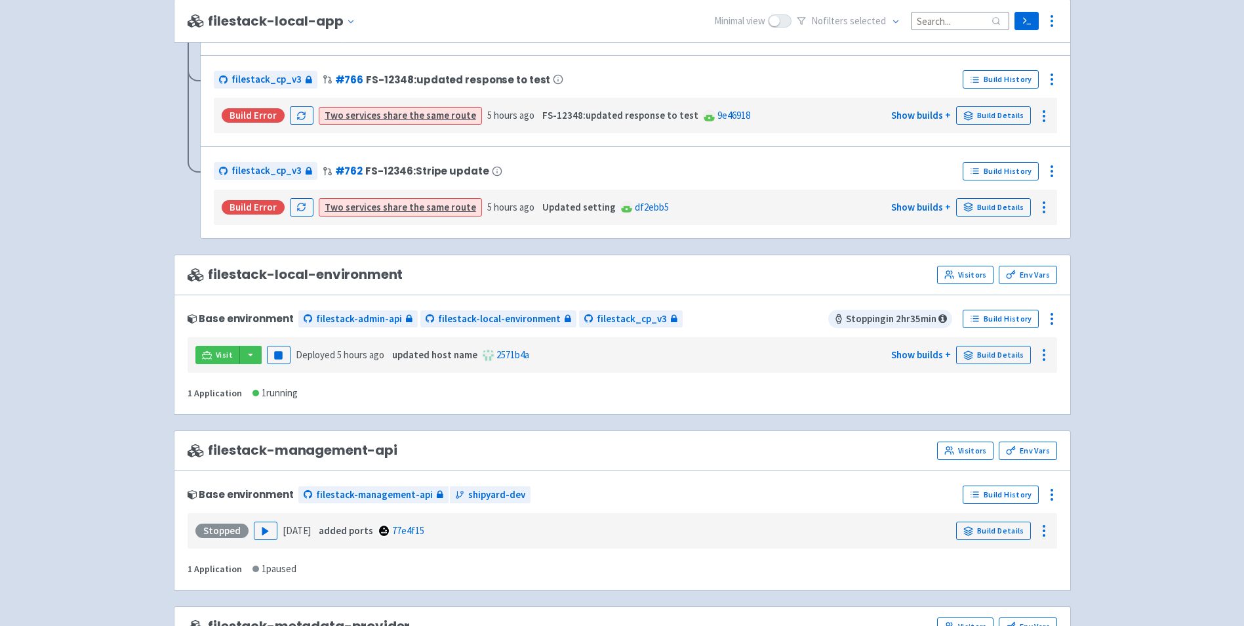
scroll to position [1194, 0]
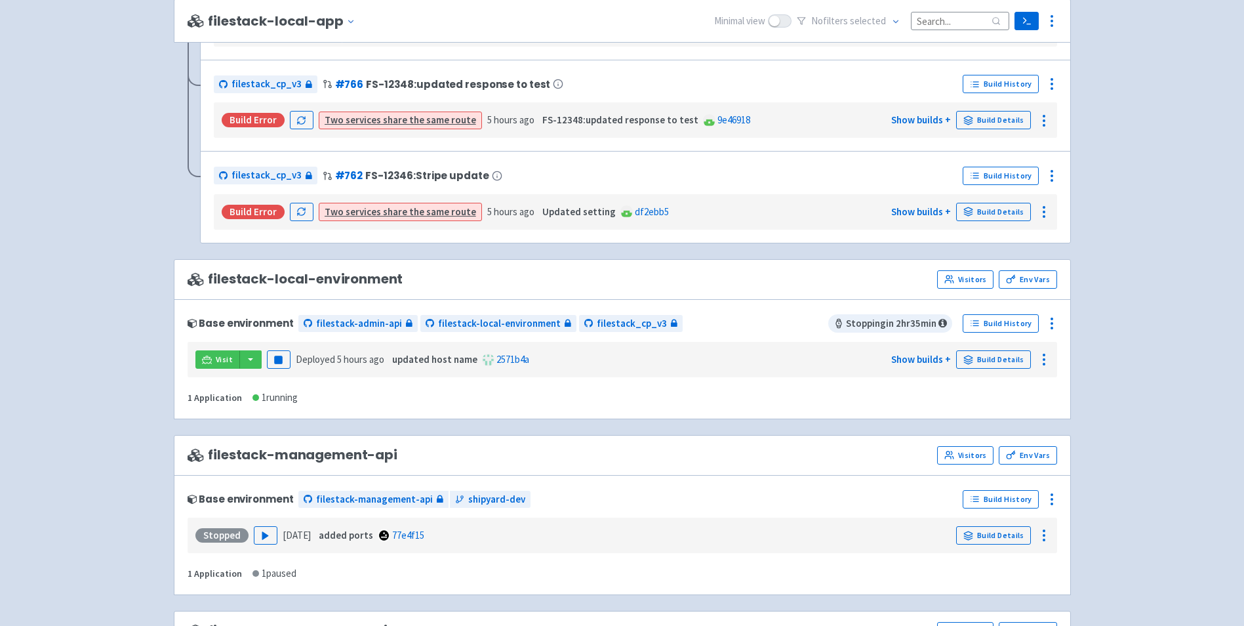
click at [271, 326] on div "Base environment" at bounding box center [241, 322] width 106 height 11
click at [597, 321] on span "filestack_cp_v3" at bounding box center [632, 323] width 70 height 15
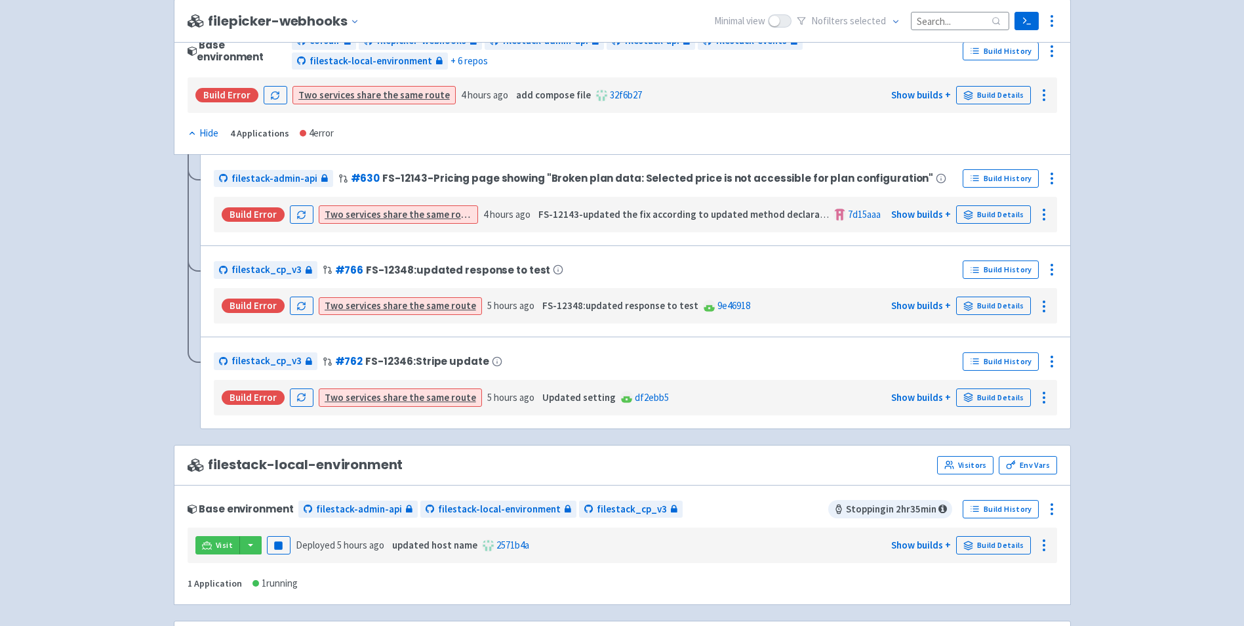
scroll to position [1129, 0]
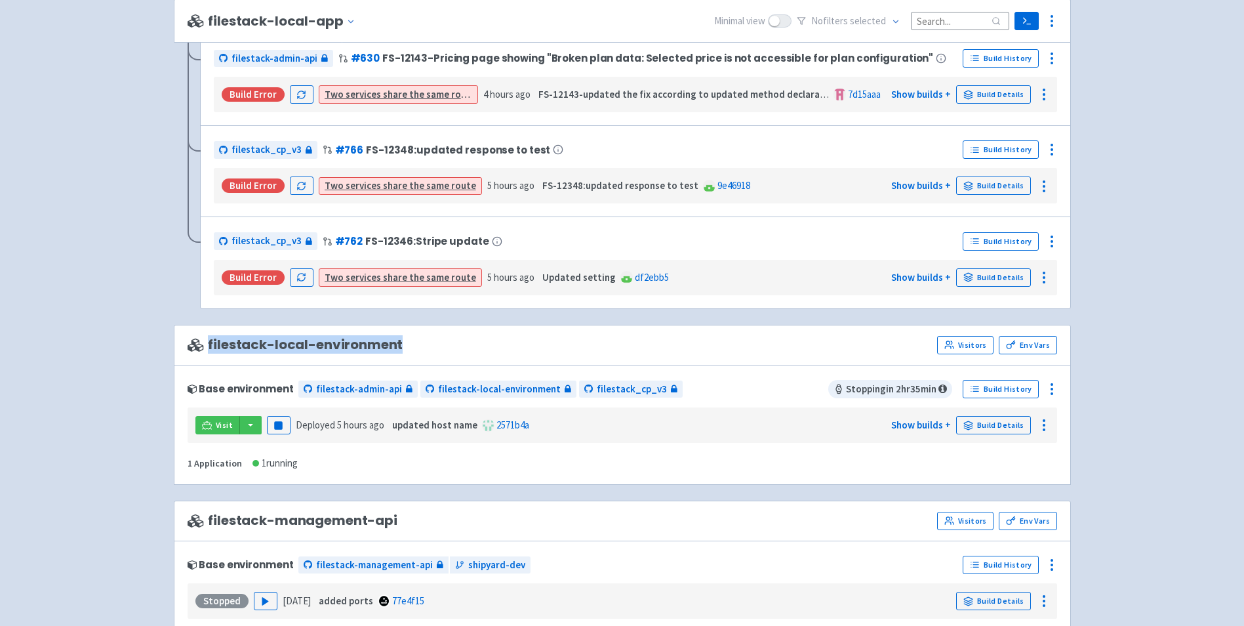
drag, startPoint x: 207, startPoint y: 344, endPoint x: 402, endPoint y: 350, distance: 195.5
click at [402, 350] on div "filestack-local-environment Visitors Env Vars" at bounding box center [623, 345] width 870 height 18
drag, startPoint x: 402, startPoint y: 350, endPoint x: 337, endPoint y: 343, distance: 65.3
copy span "filestack-local-environment"
click at [102, 338] on div "filepicker View Organizations jmutneja User Profile Sign out Develop" at bounding box center [622, 139] width 1244 height 2537
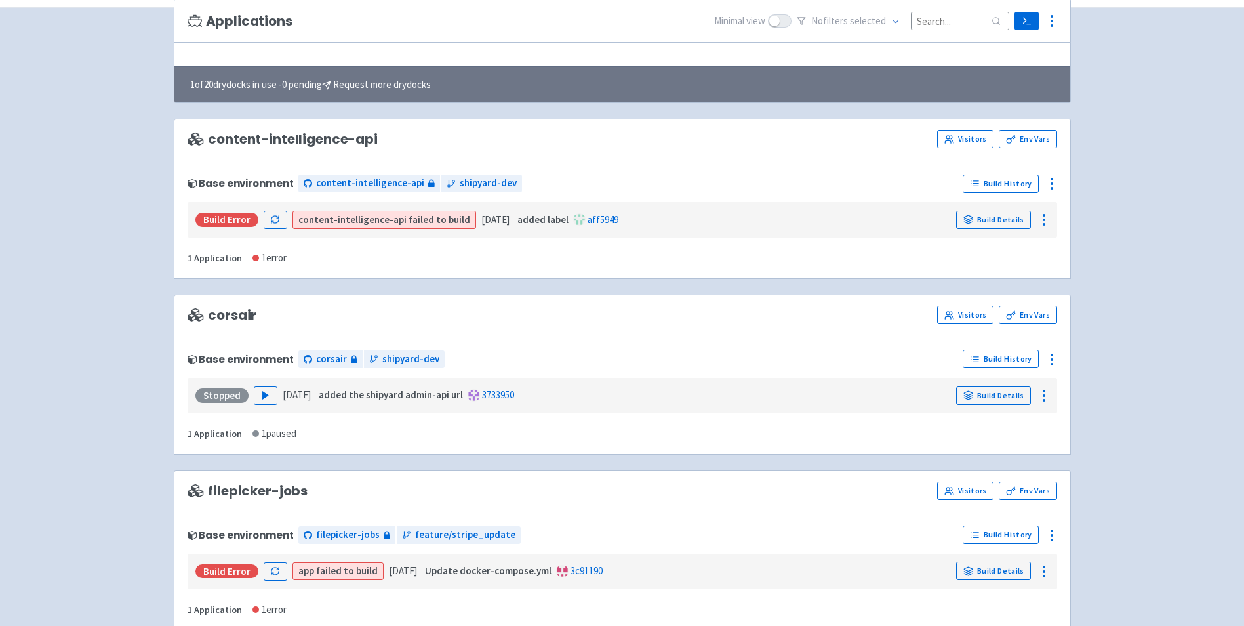
scroll to position [0, 0]
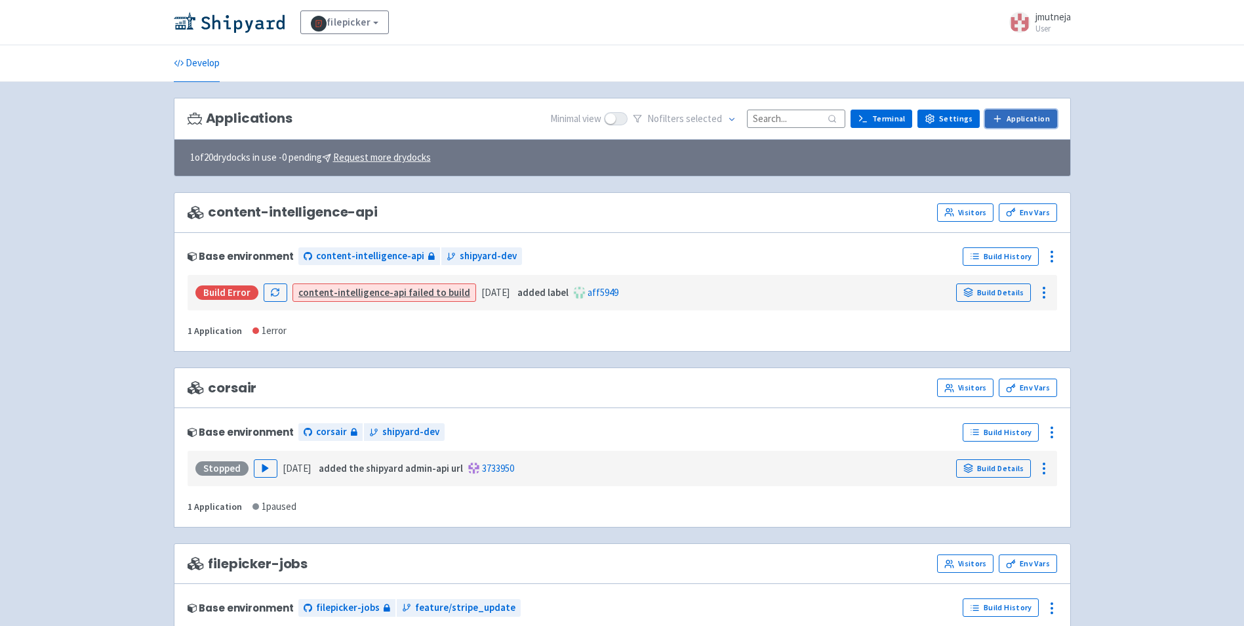
click at [1027, 116] on link "Application" at bounding box center [1020, 119] width 71 height 18
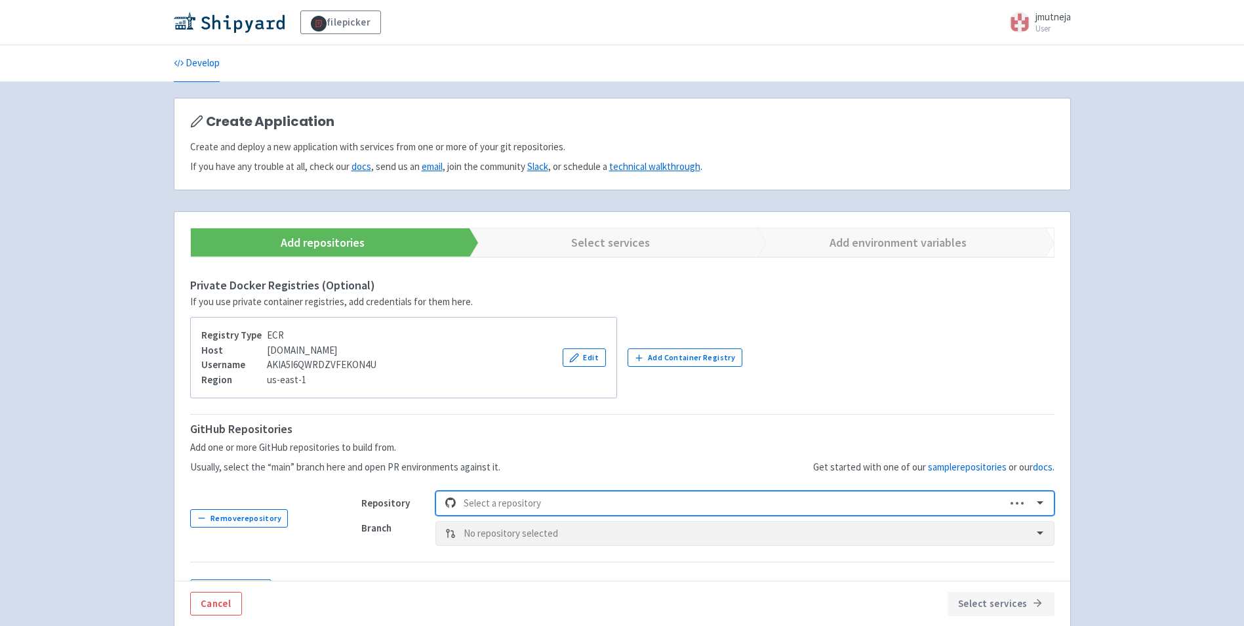
click at [485, 502] on div at bounding box center [731, 503] width 534 height 18
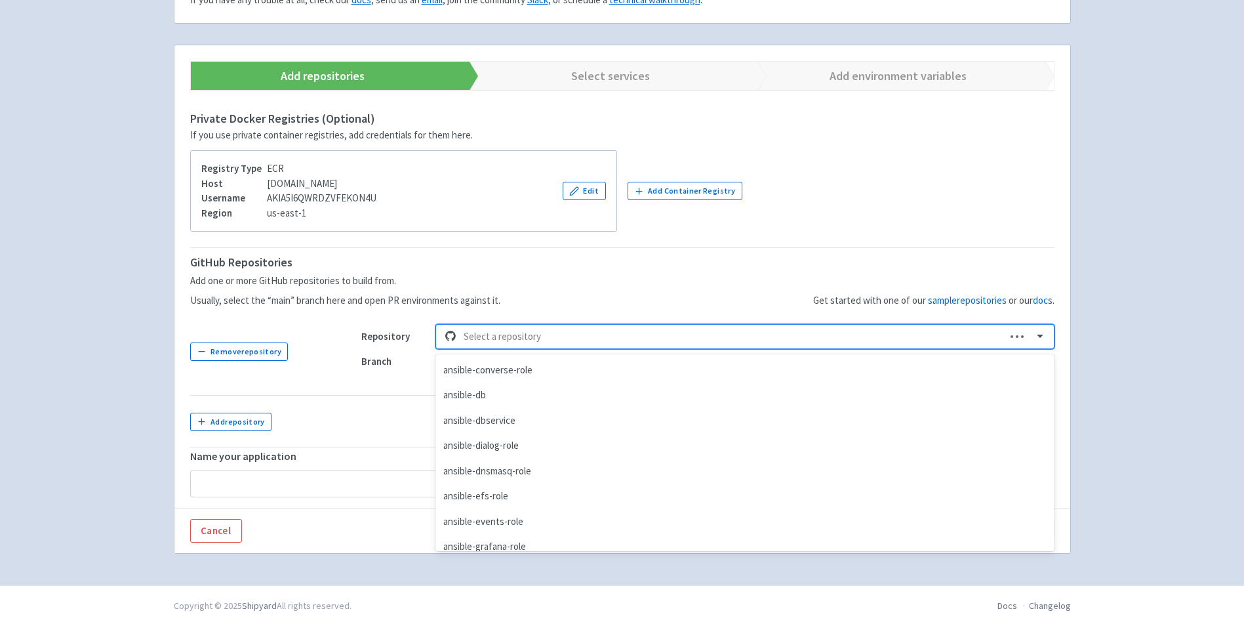
scroll to position [393, 0]
type input "filestack"
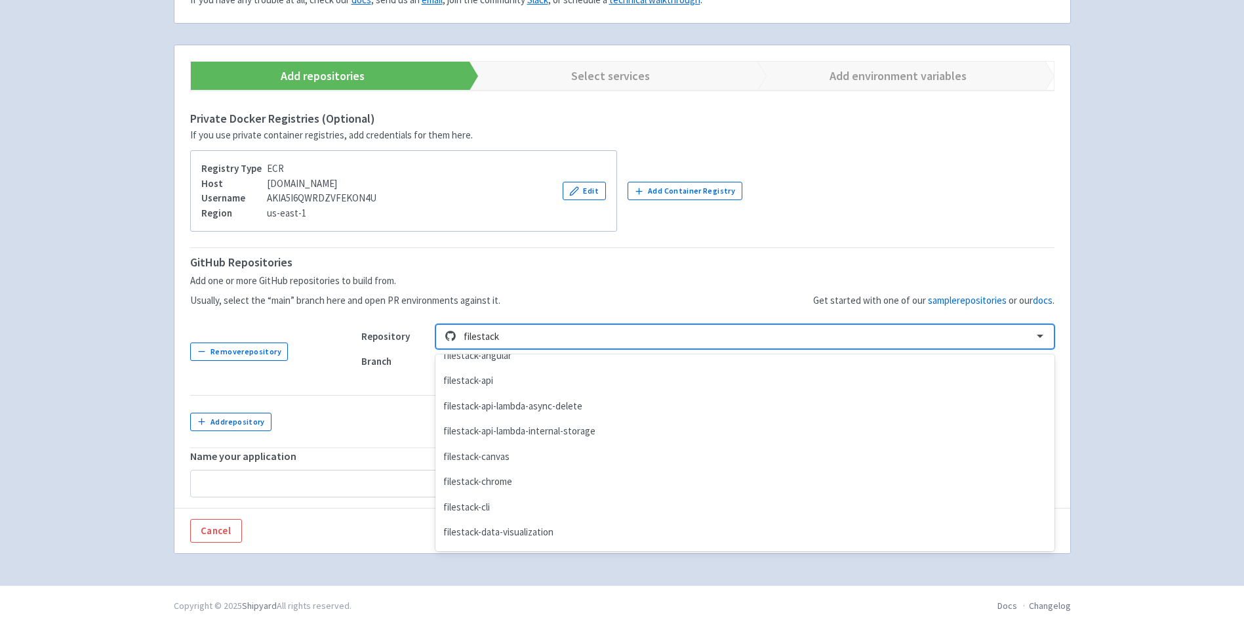
scroll to position [0, 0]
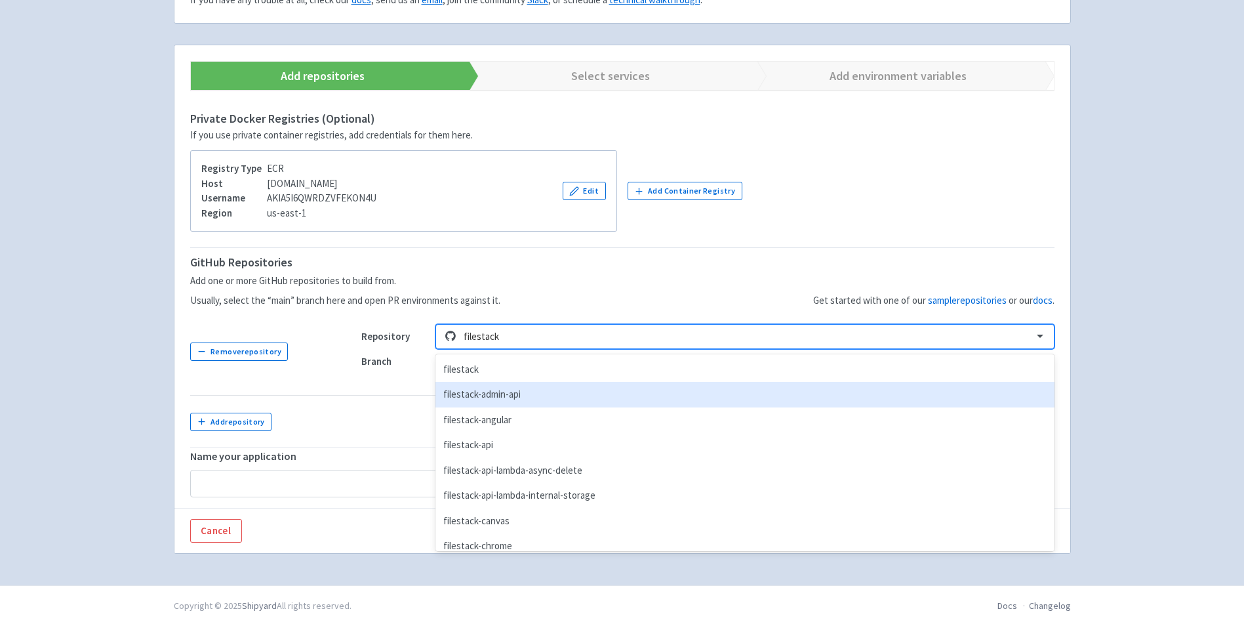
click at [511, 401] on div "filestack-admin-api" at bounding box center [744, 395] width 618 height 26
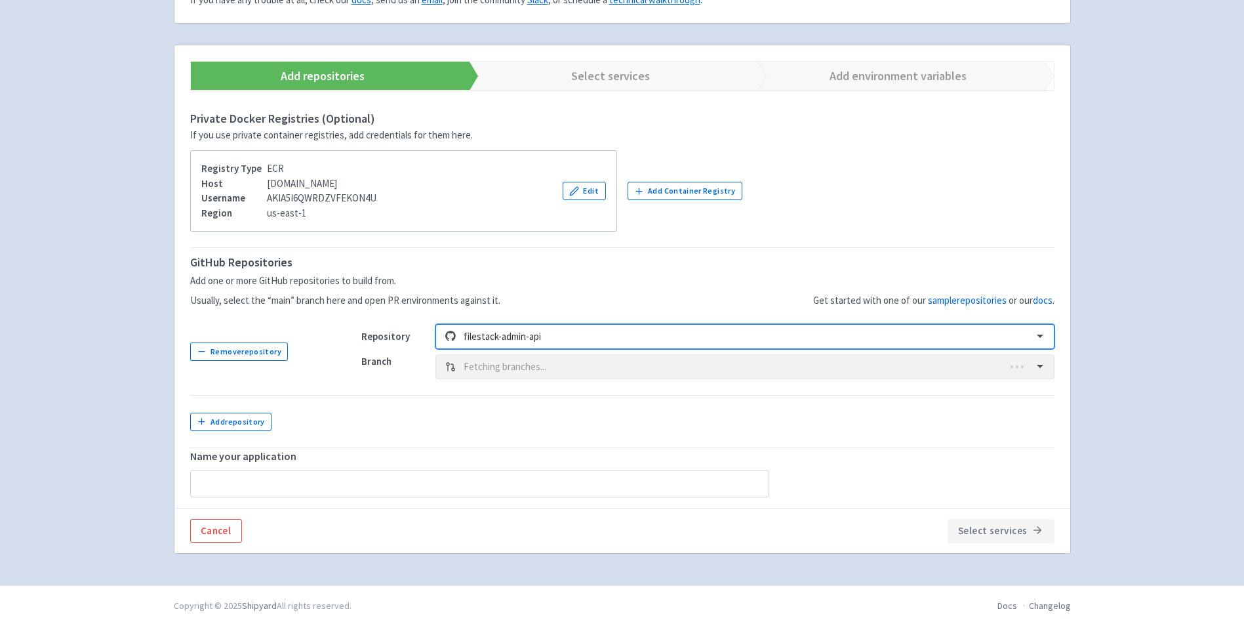
type input "filestack-admin-api"
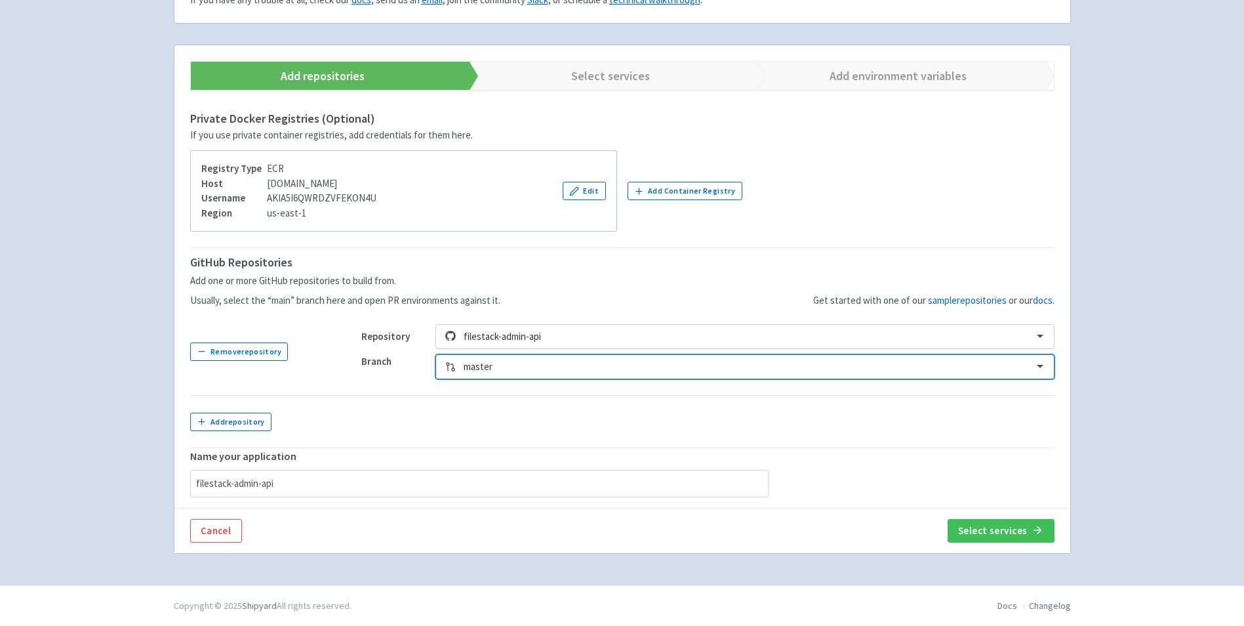
click at [481, 365] on div at bounding box center [744, 367] width 561 height 18
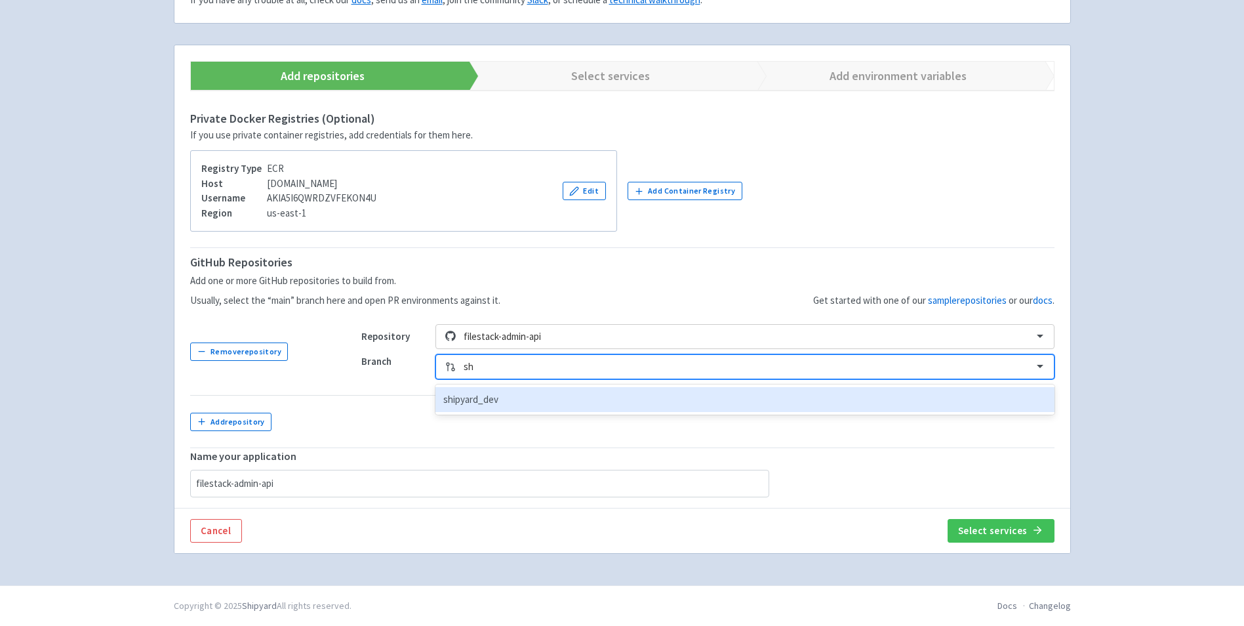
type input "shi"
click at [503, 400] on div "shipyard_dev" at bounding box center [744, 400] width 618 height 26
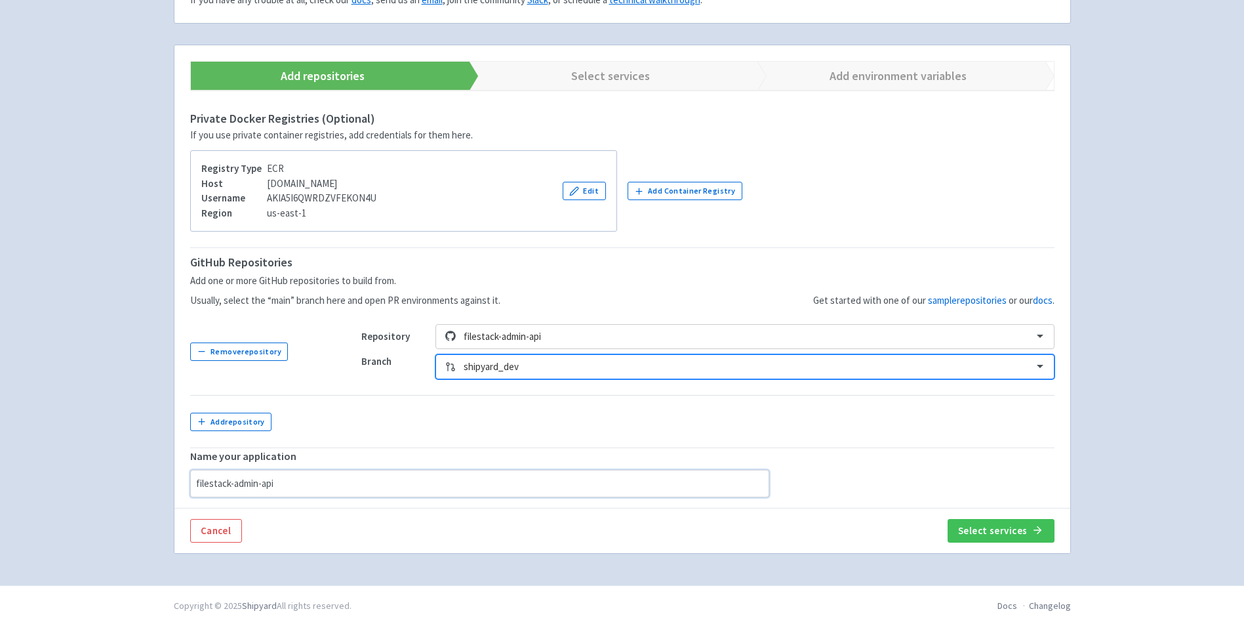
click at [317, 481] on input "filestack-admin-api" at bounding box center [479, 484] width 579 height 28
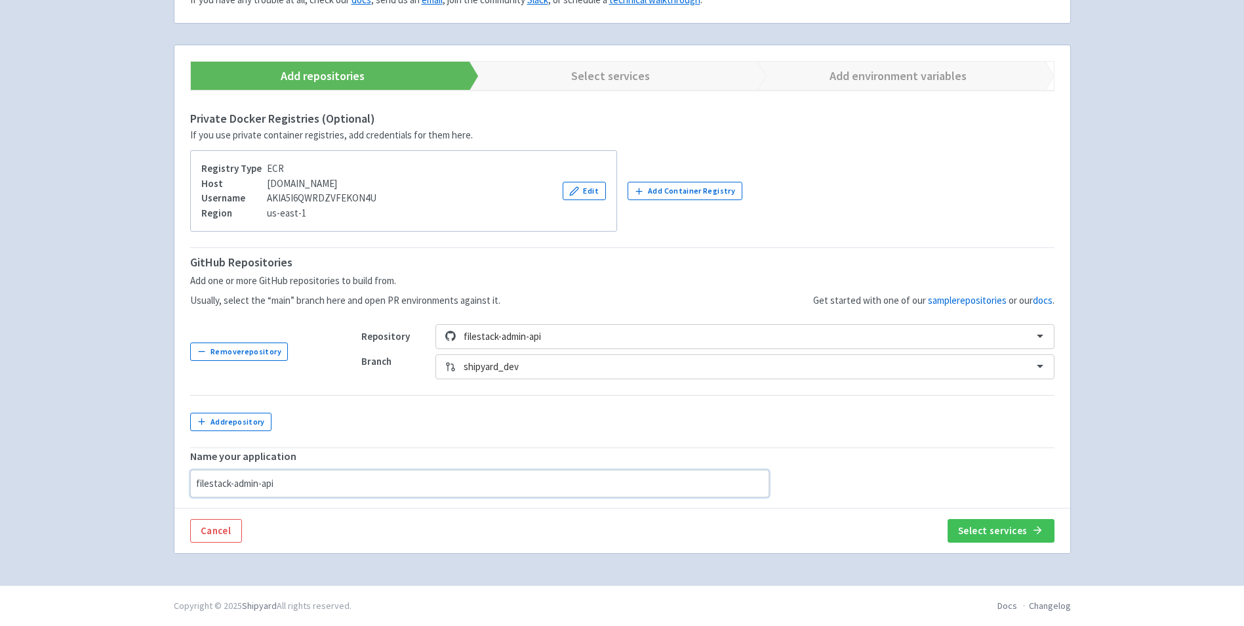
click at [317, 481] on input "filestack-admin-api" at bounding box center [479, 484] width 579 height 28
paste input "local-environment"
type input "filestack-local-environment_shipyard_dev-branch"
click at [268, 426] on button "Add repository" at bounding box center [231, 421] width 82 height 18
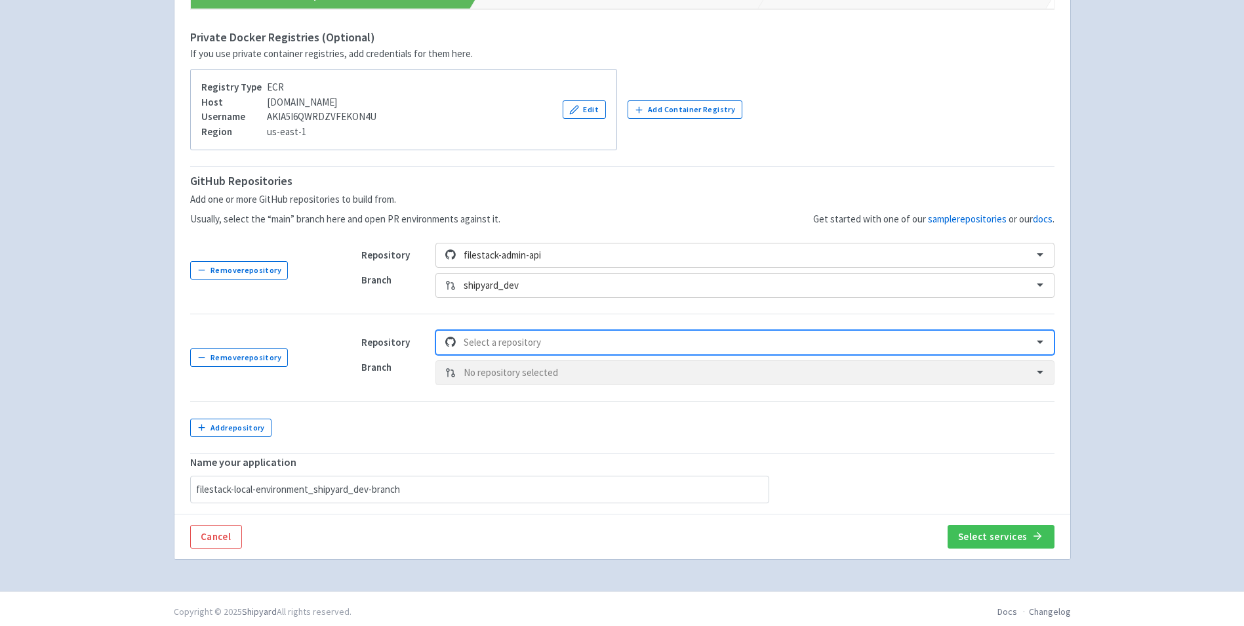
scroll to position [254, 0]
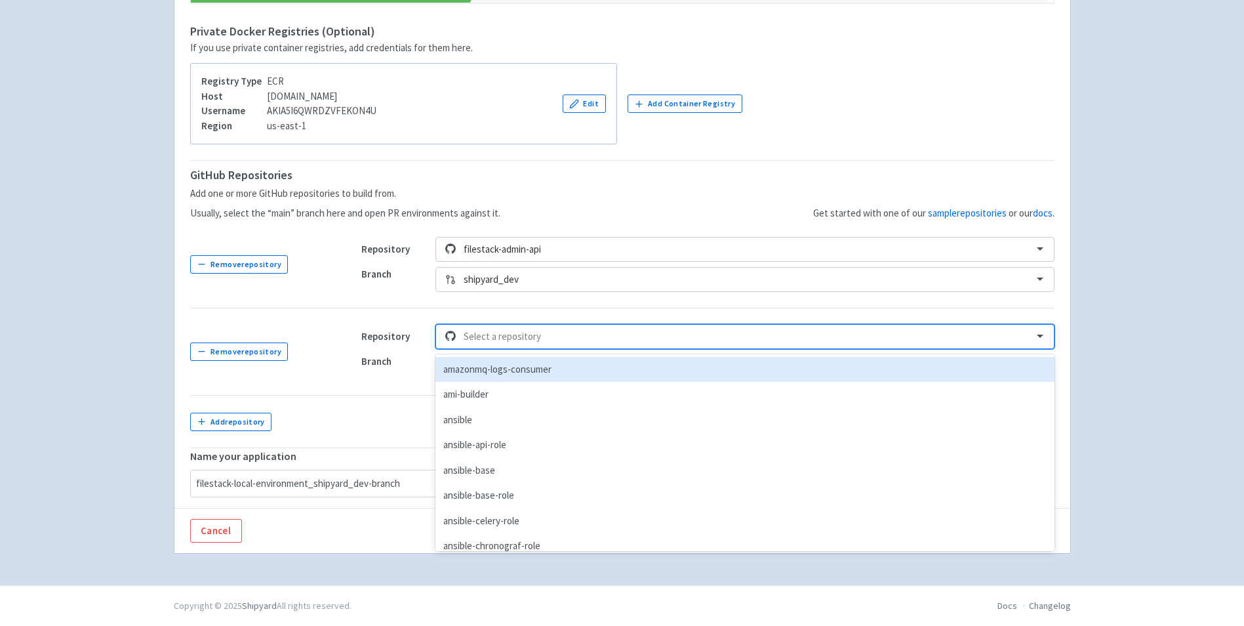
click at [504, 336] on div at bounding box center [744, 337] width 561 height 18
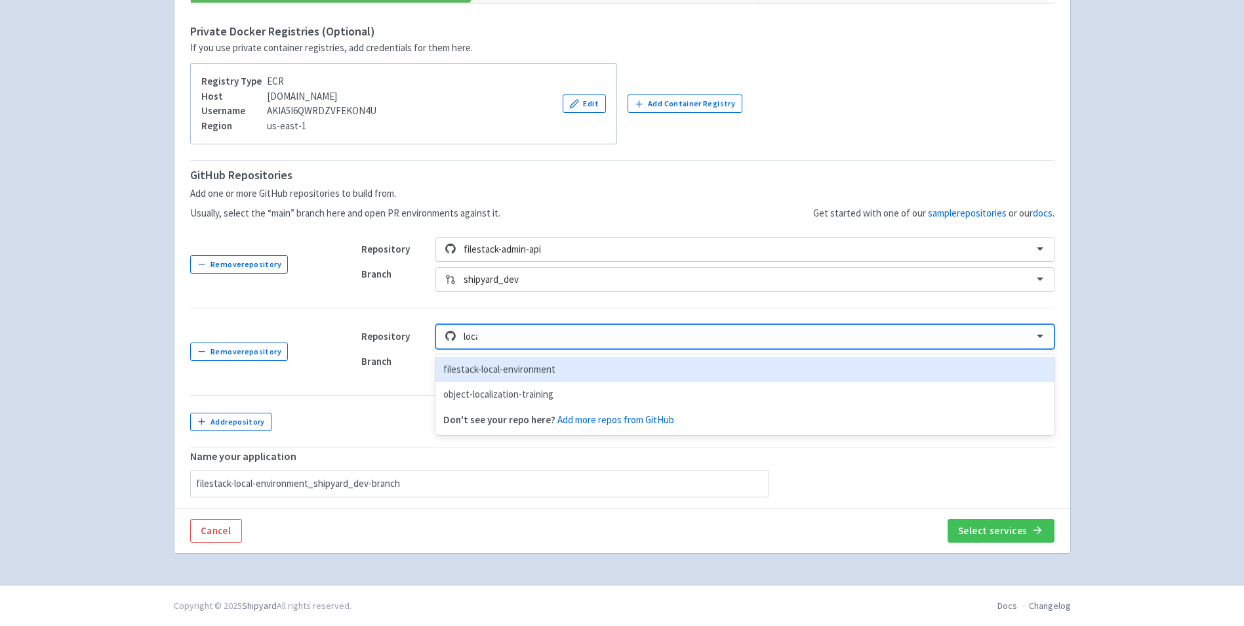
type input "local"
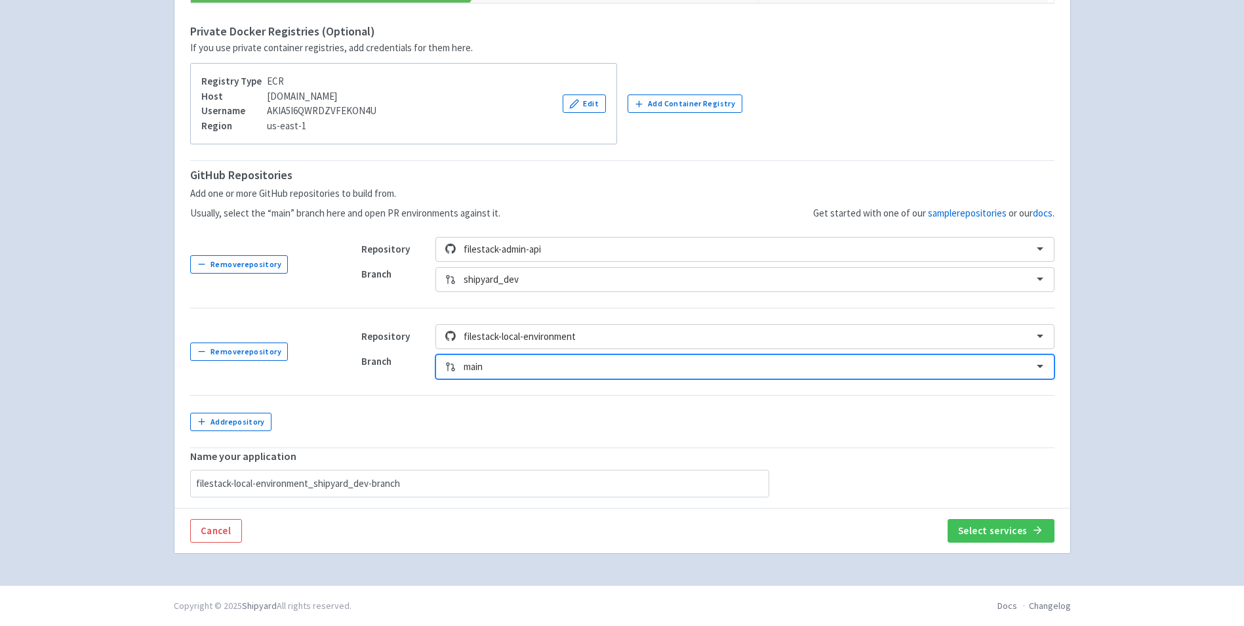
click at [525, 361] on div at bounding box center [744, 367] width 561 height 18
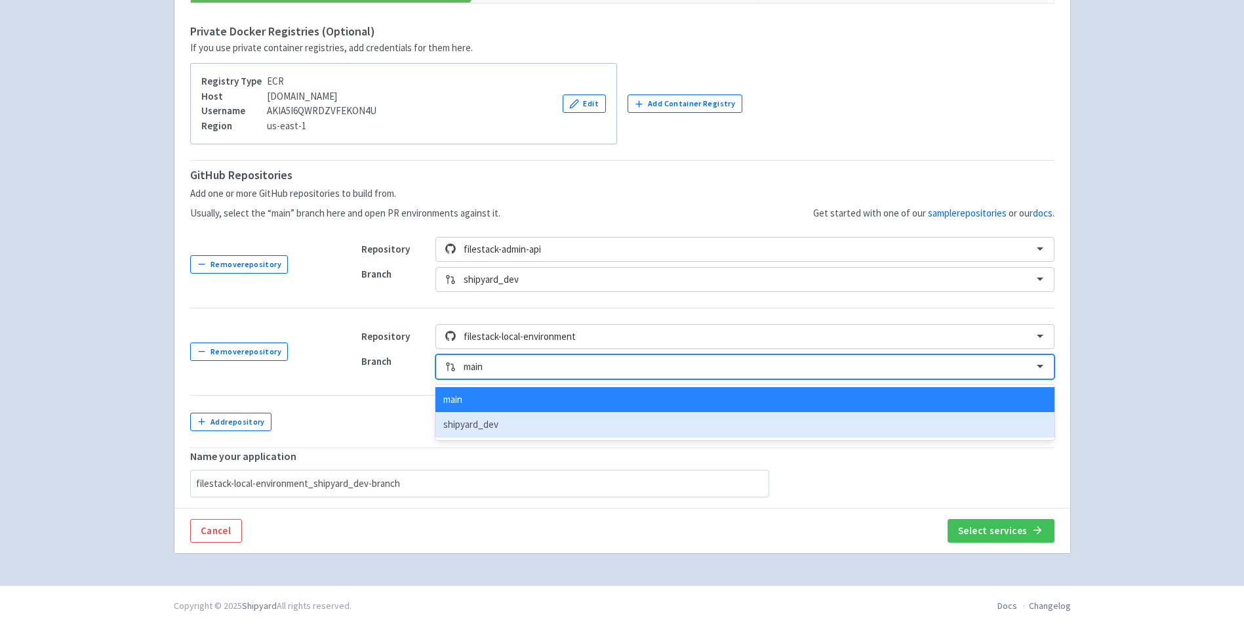
click at [507, 428] on div "shipyard_dev" at bounding box center [744, 425] width 618 height 26
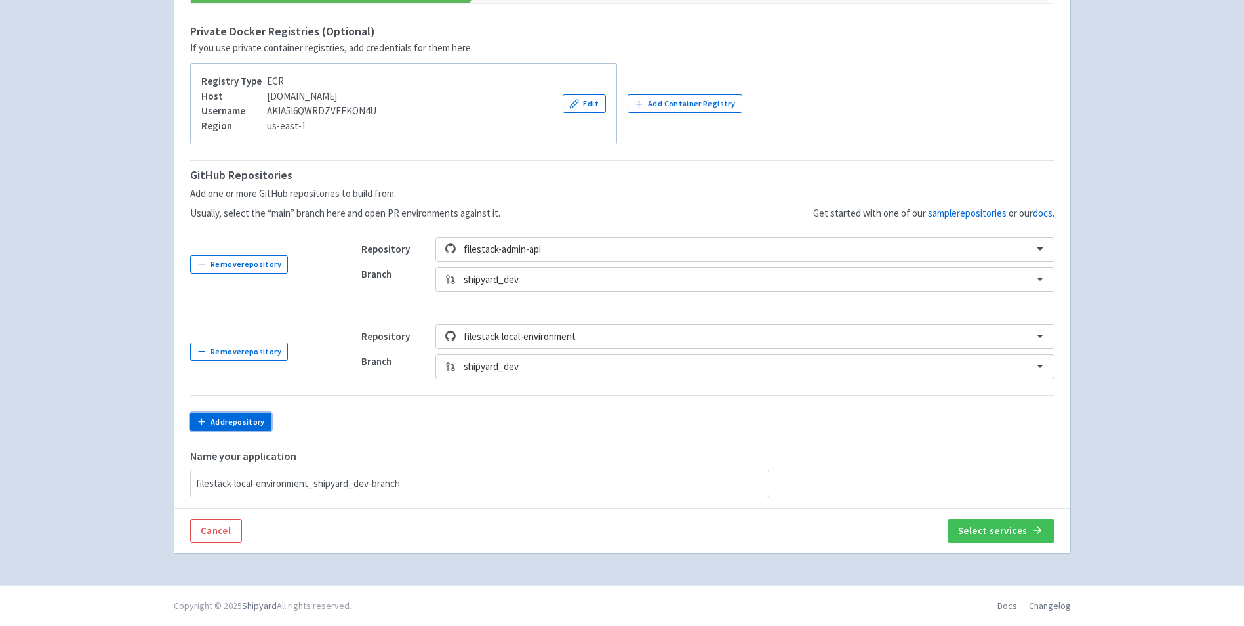
click at [243, 428] on button "Add repository" at bounding box center [231, 421] width 82 height 18
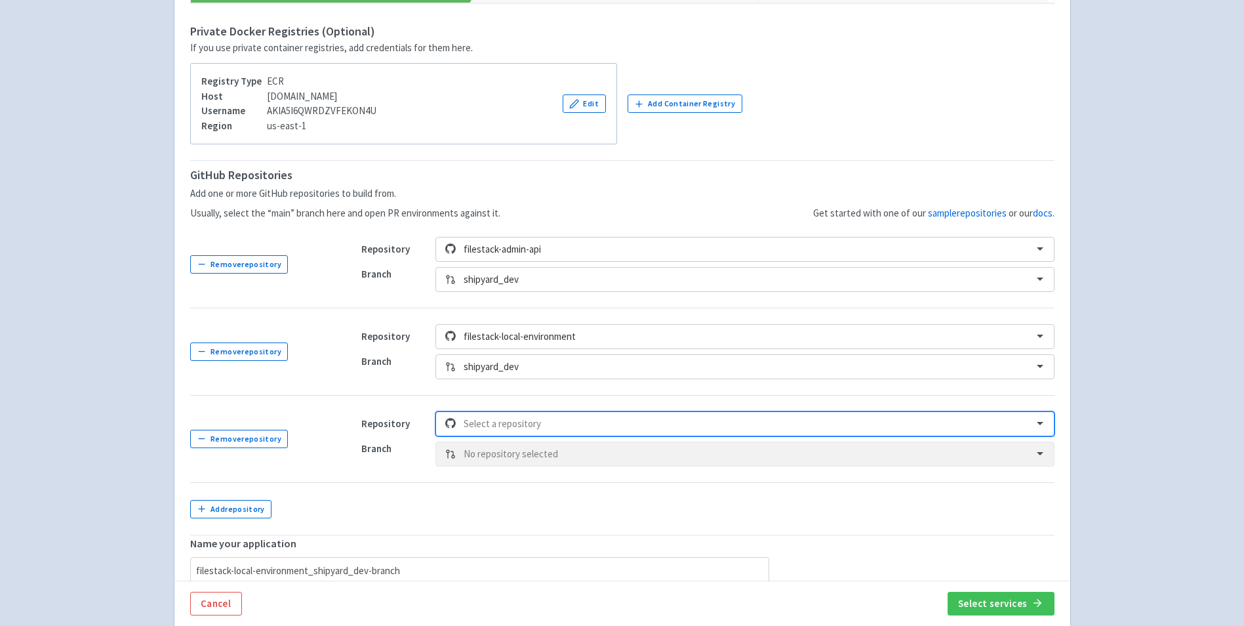
scroll to position [271, 0]
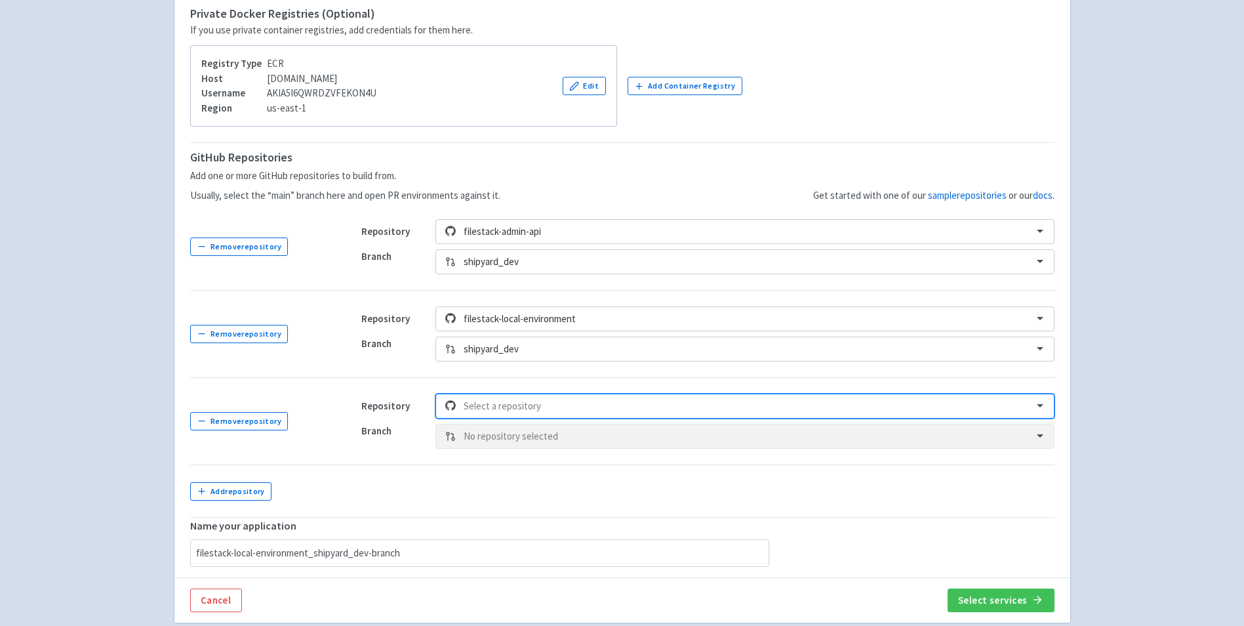
click at [487, 420] on div "Repository Select is focused ,type to refine list, press Down to open the menu,…" at bounding box center [707, 420] width 693 height 55
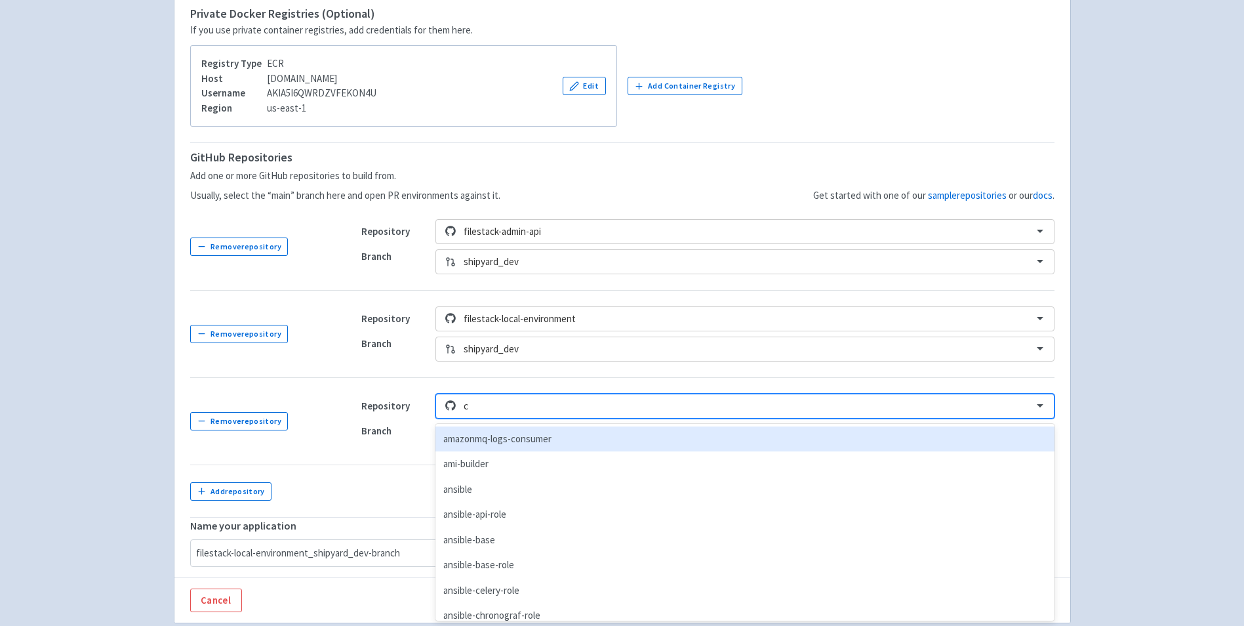
type input "cp"
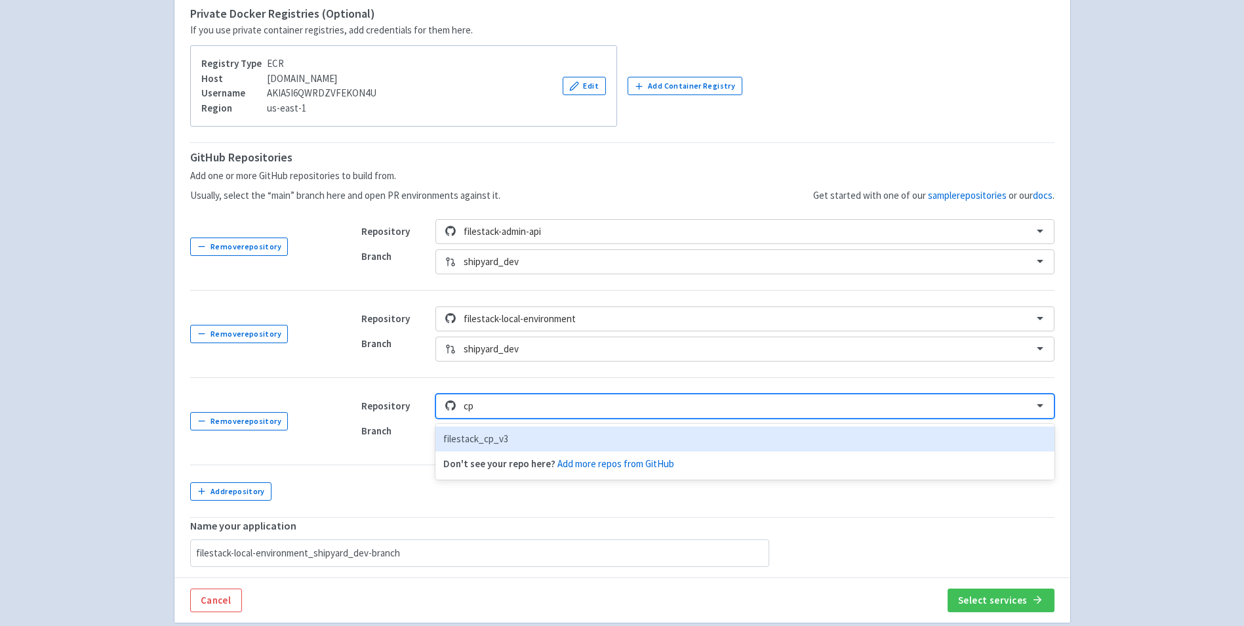
click at [541, 439] on div "filestack_cp_v3" at bounding box center [744, 439] width 618 height 26
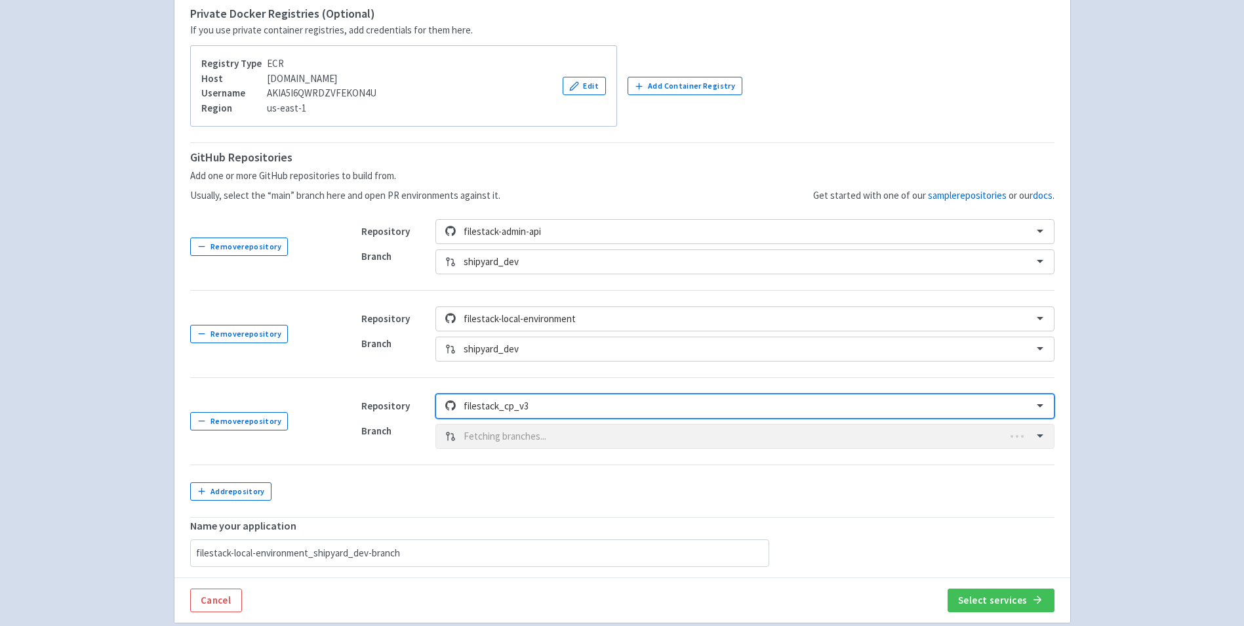
click at [519, 445] on div "Branch Fetching branches..." at bounding box center [707, 436] width 693 height 25
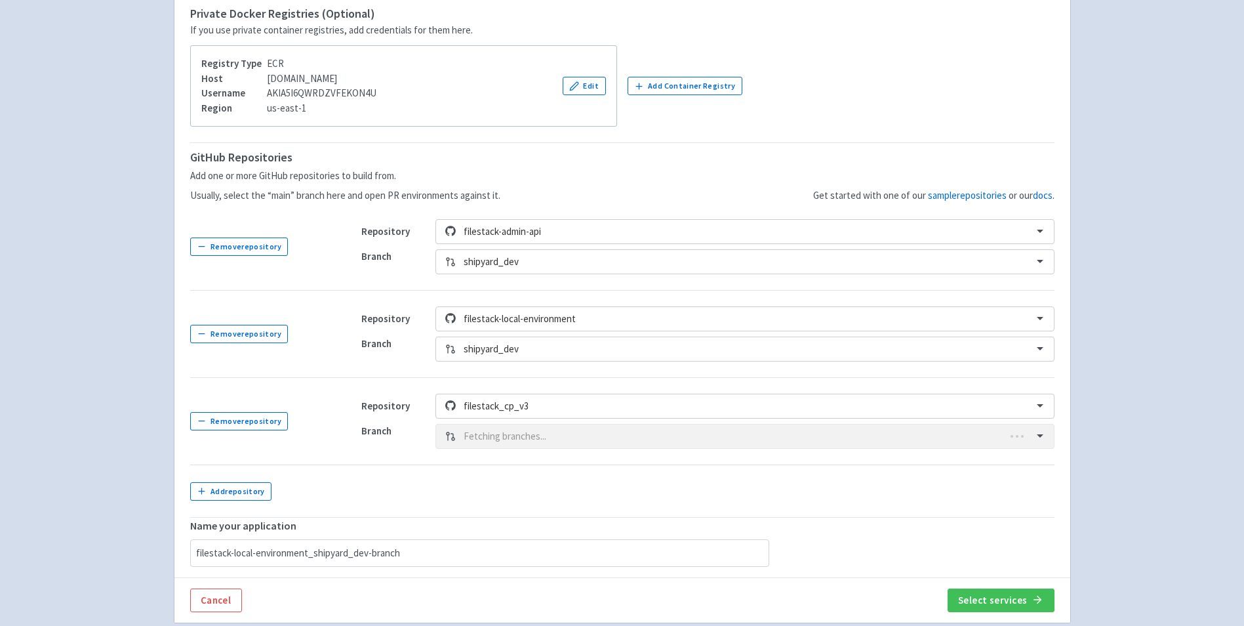
click at [516, 435] on div "Branch Fetching branches..." at bounding box center [707, 436] width 693 height 25
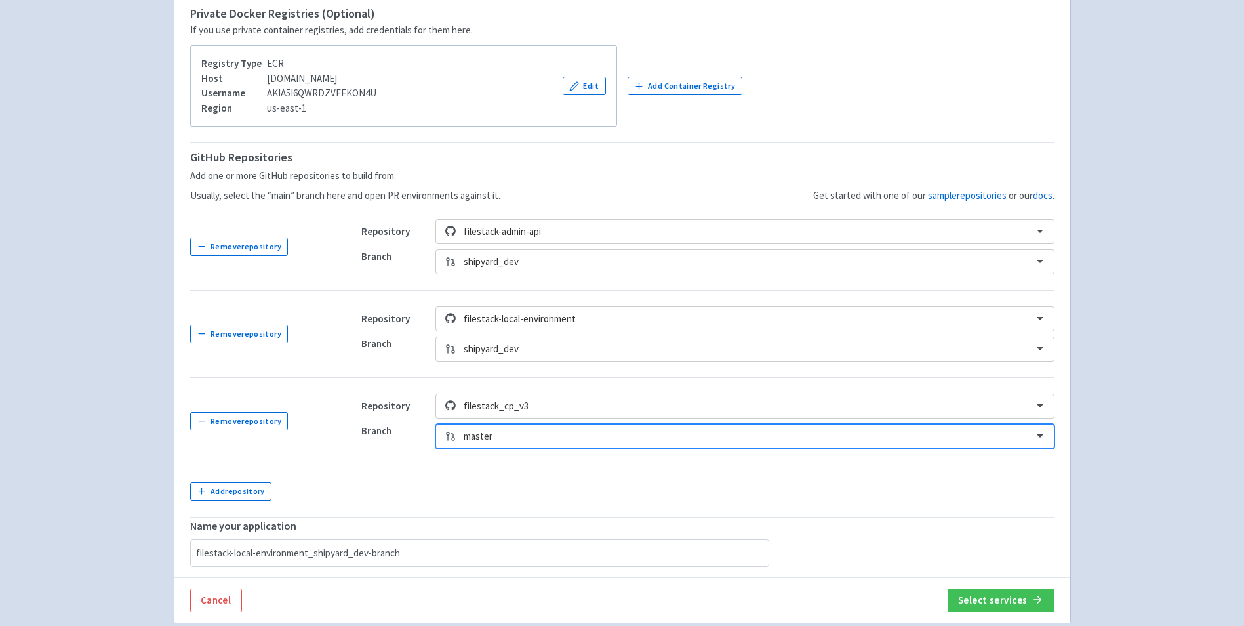
click at [511, 447] on div "option master, selected. Select is focused ,type to refine list, press Down to …" at bounding box center [744, 436] width 618 height 25
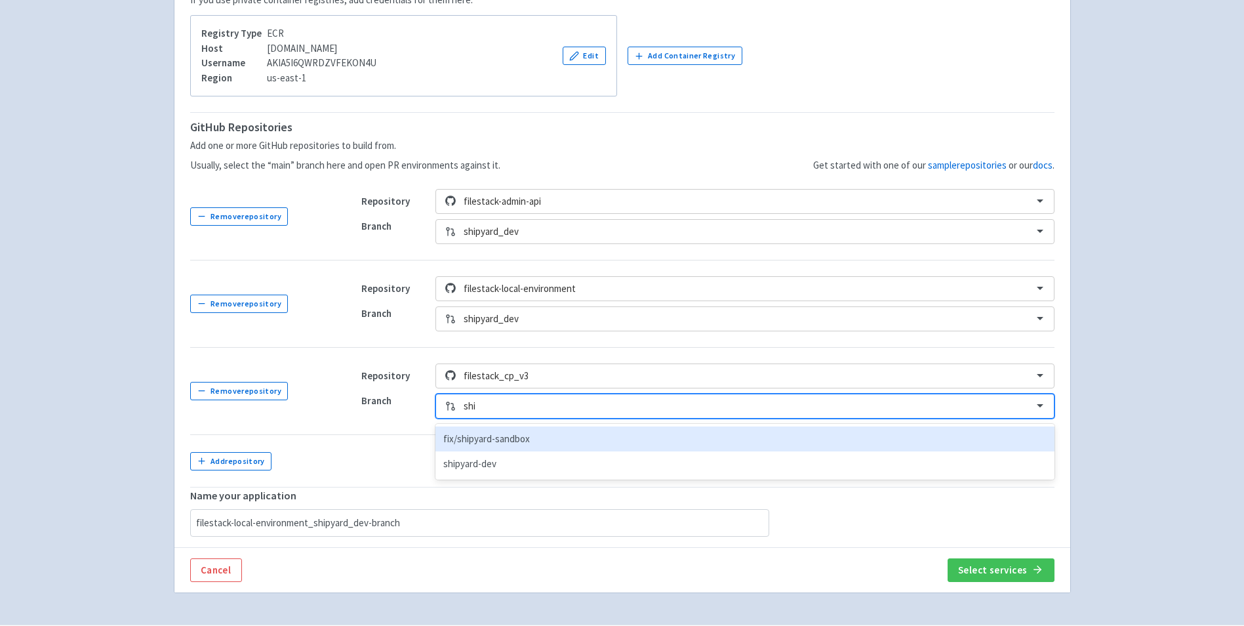
type input "ship"
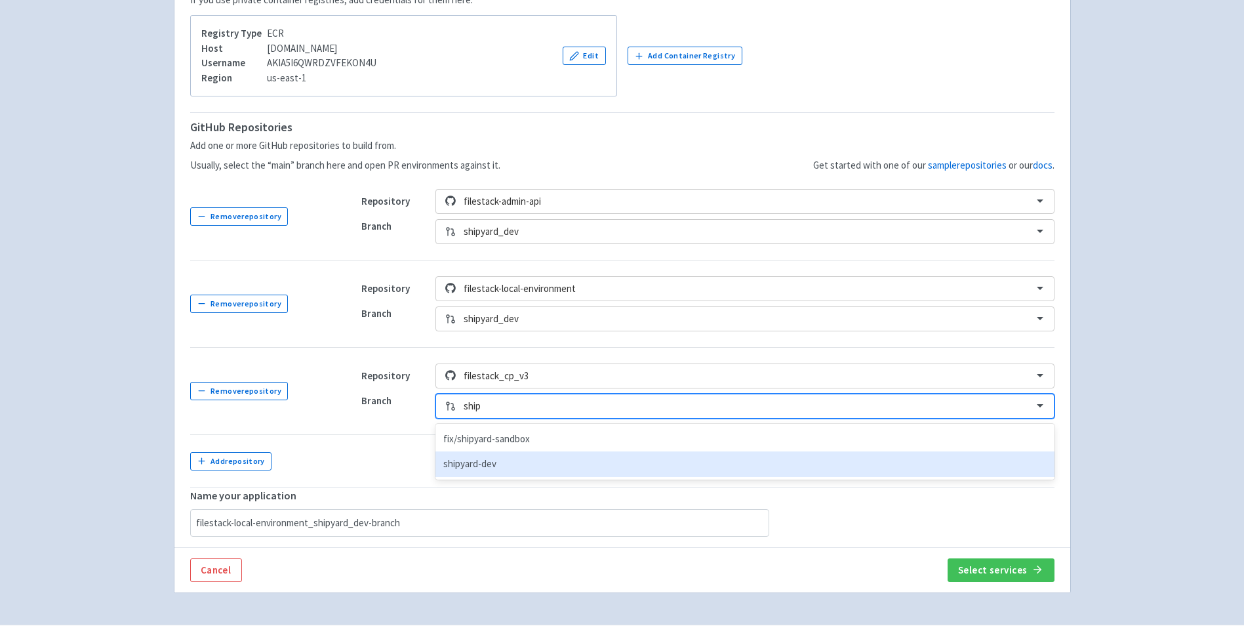
click at [548, 463] on div "shipyard-dev" at bounding box center [744, 464] width 618 height 26
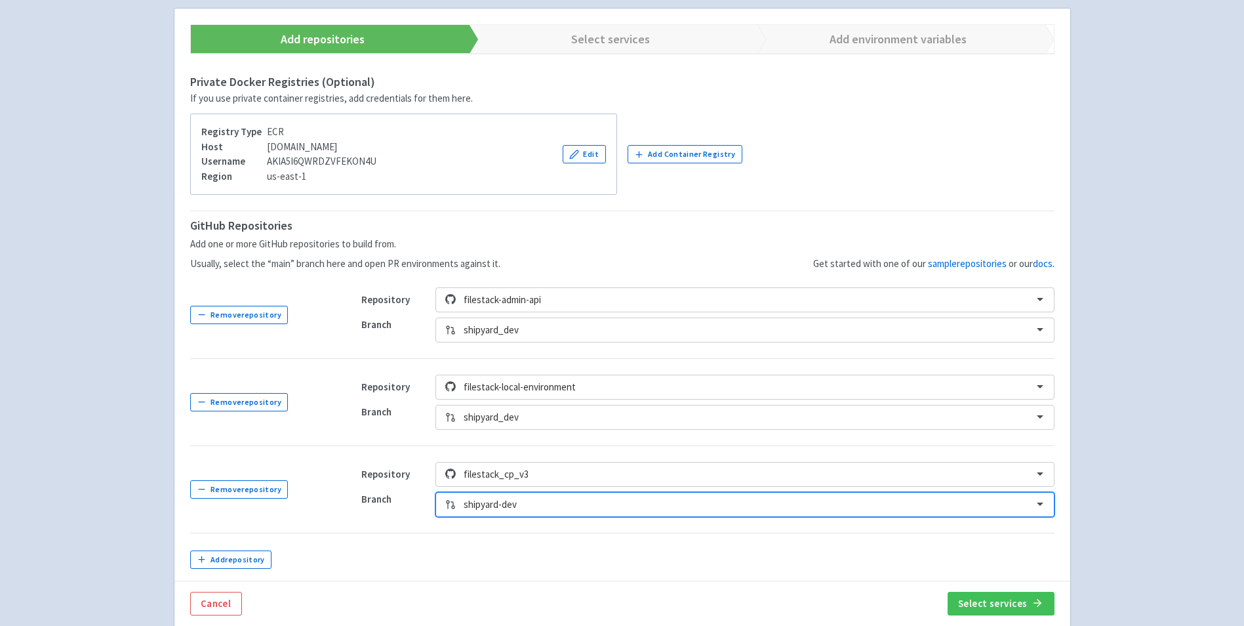
scroll to position [341, 0]
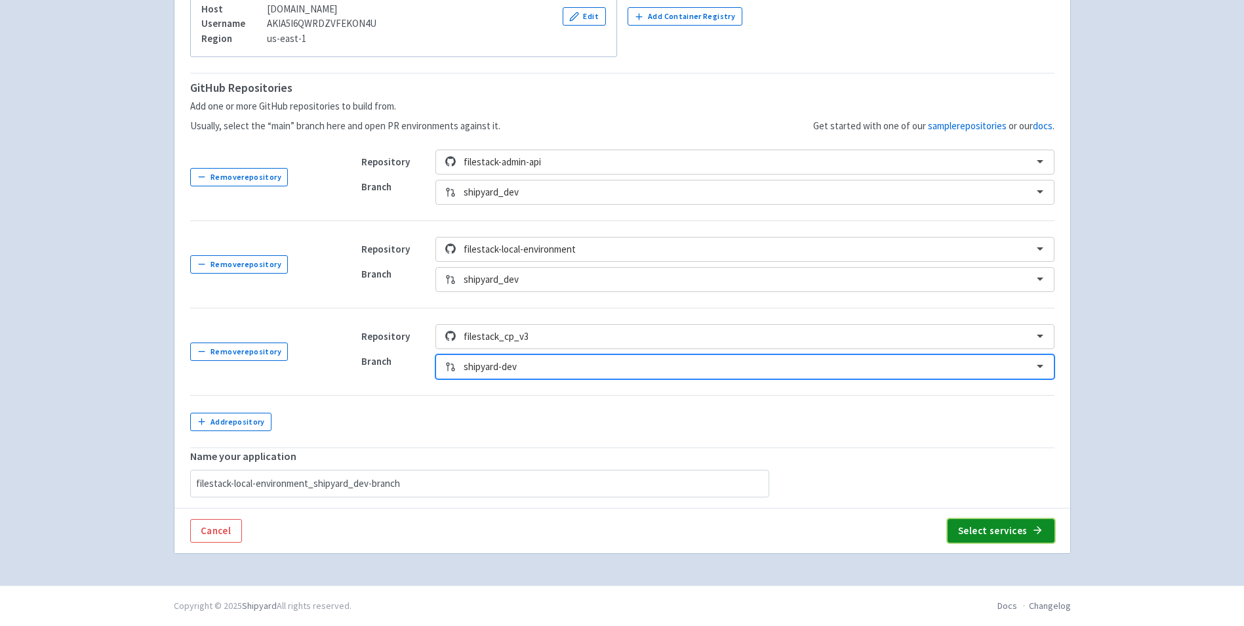
click at [974, 522] on button "Select services" at bounding box center [1001, 531] width 107 height 24
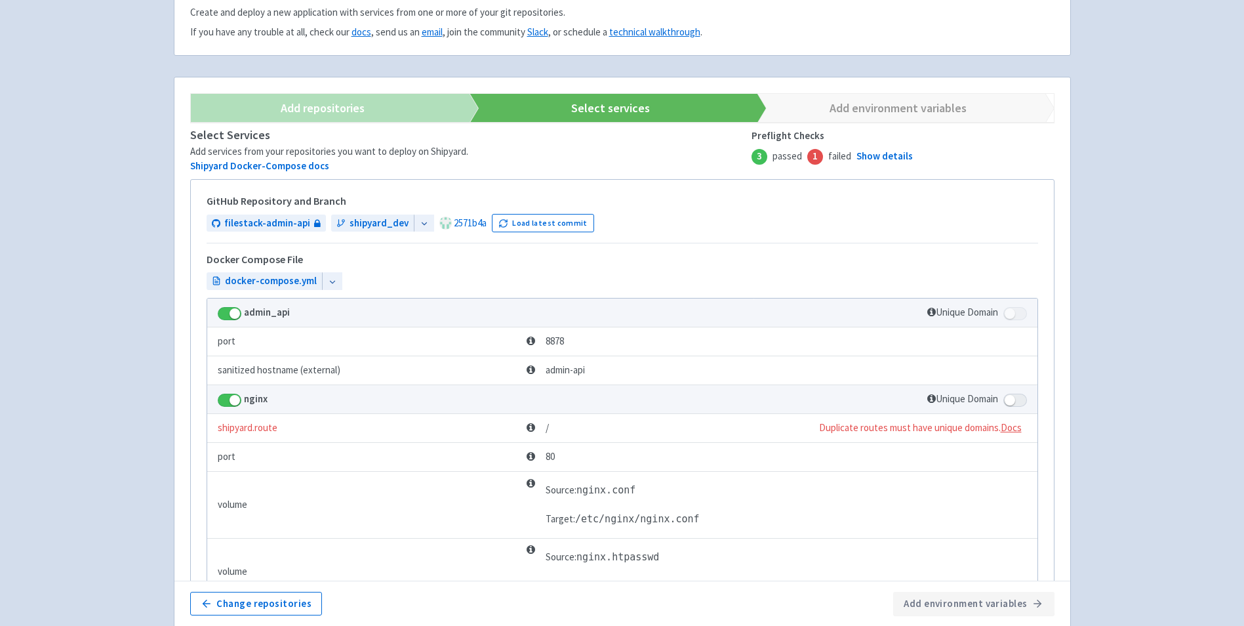
scroll to position [210, 0]
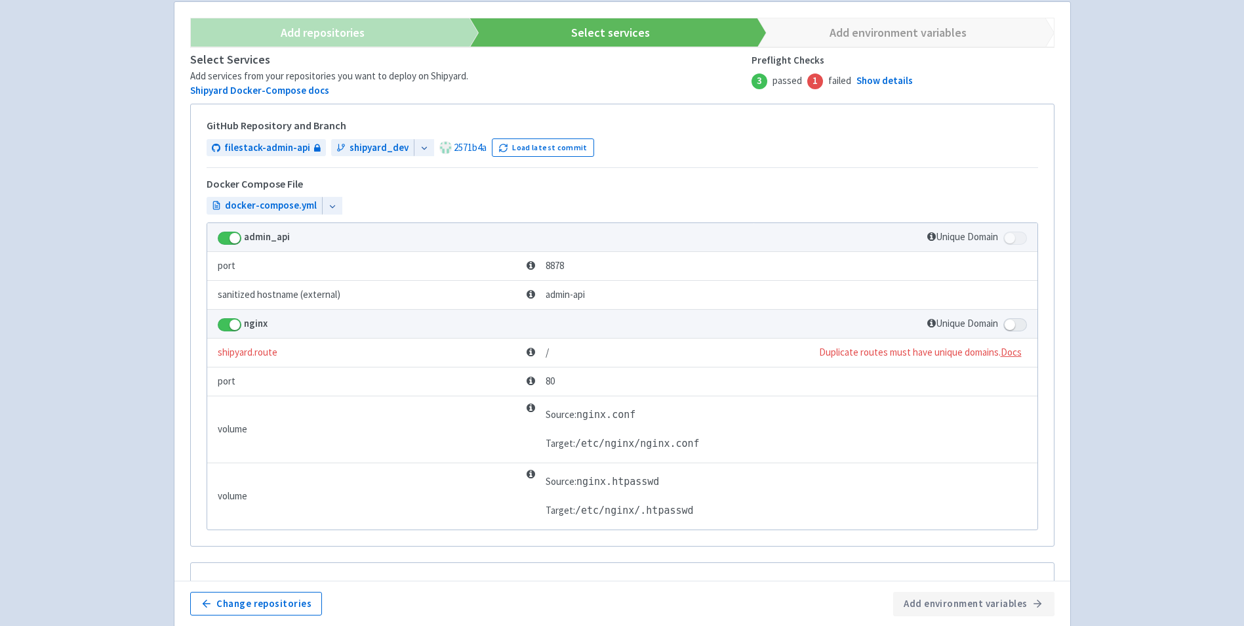
click at [268, 358] on td "shipyard.route" at bounding box center [364, 352] width 315 height 29
click at [270, 355] on td "shipyard.route" at bounding box center [364, 352] width 315 height 29
click at [1019, 327] on span at bounding box center [1015, 324] width 24 height 13
click at [1012, 325] on input "checkbox" at bounding box center [1007, 320] width 9 height 9
click at [1018, 327] on span at bounding box center [1015, 324] width 24 height 13
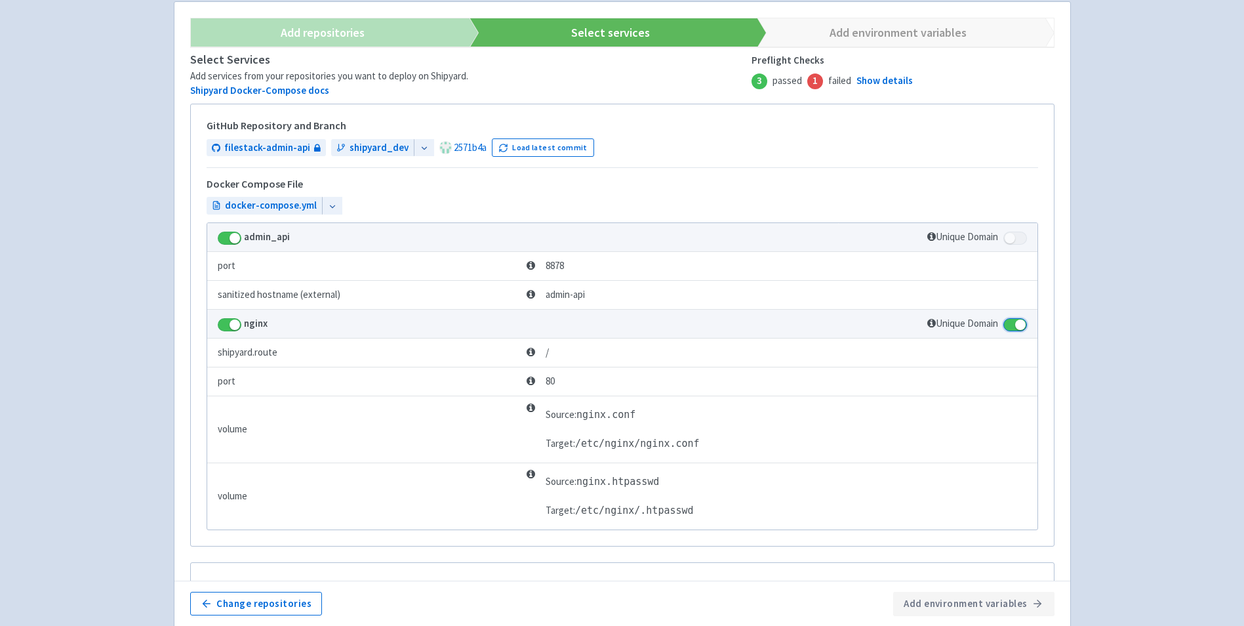
click at [1012, 325] on input "checkbox" at bounding box center [1007, 320] width 9 height 9
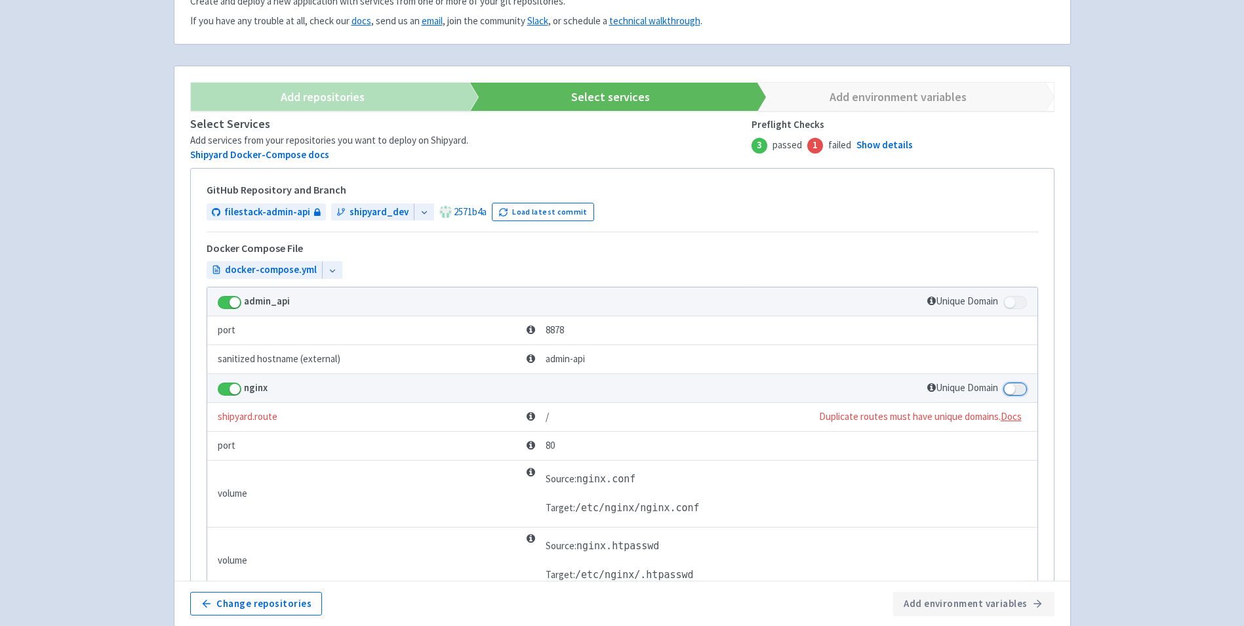
scroll to position [144, 0]
click at [872, 140] on link "Show details" at bounding box center [884, 146] width 56 height 15
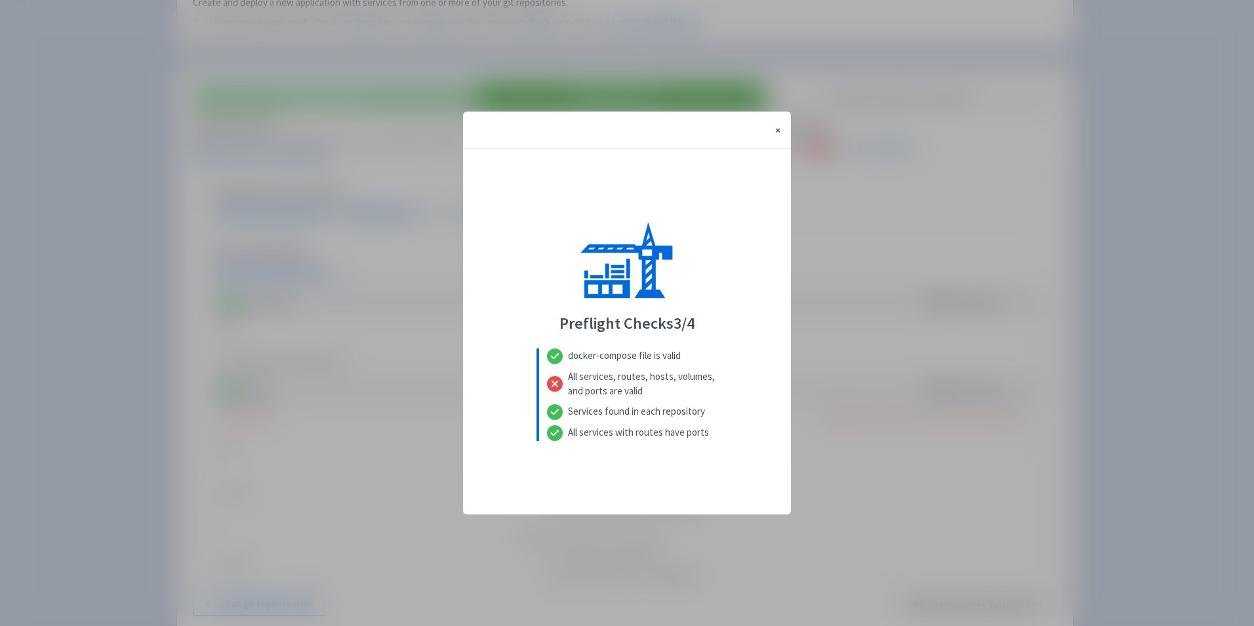
click at [777, 127] on span "×" at bounding box center [777, 129] width 5 height 13
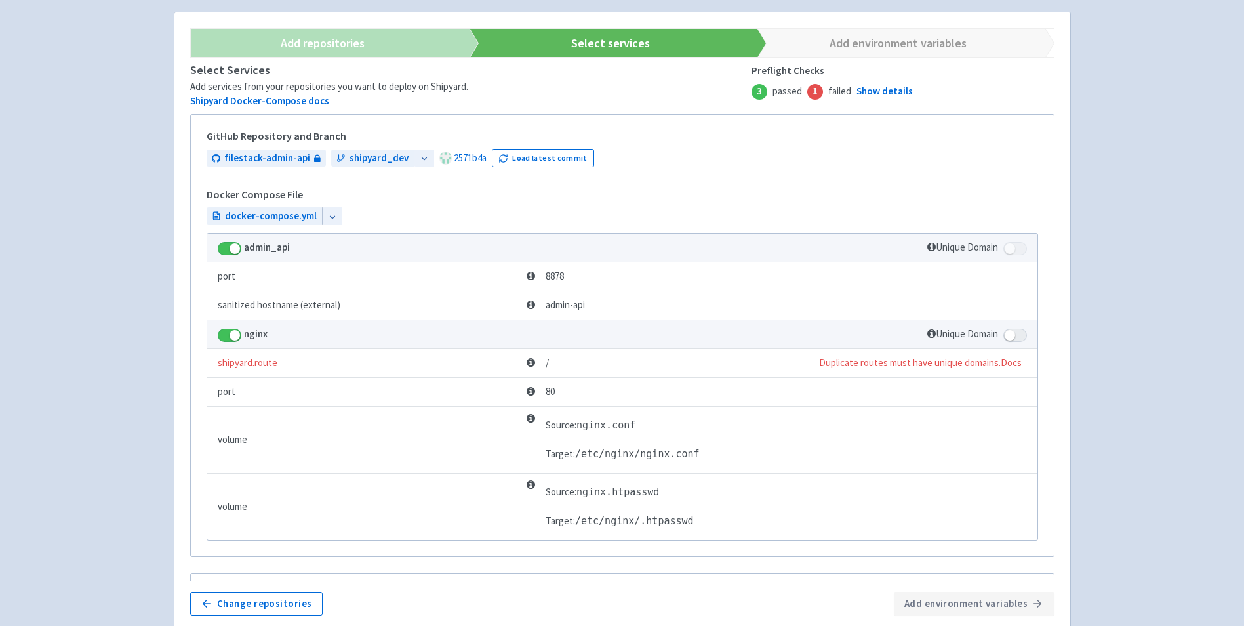
scroll to position [275, 0]
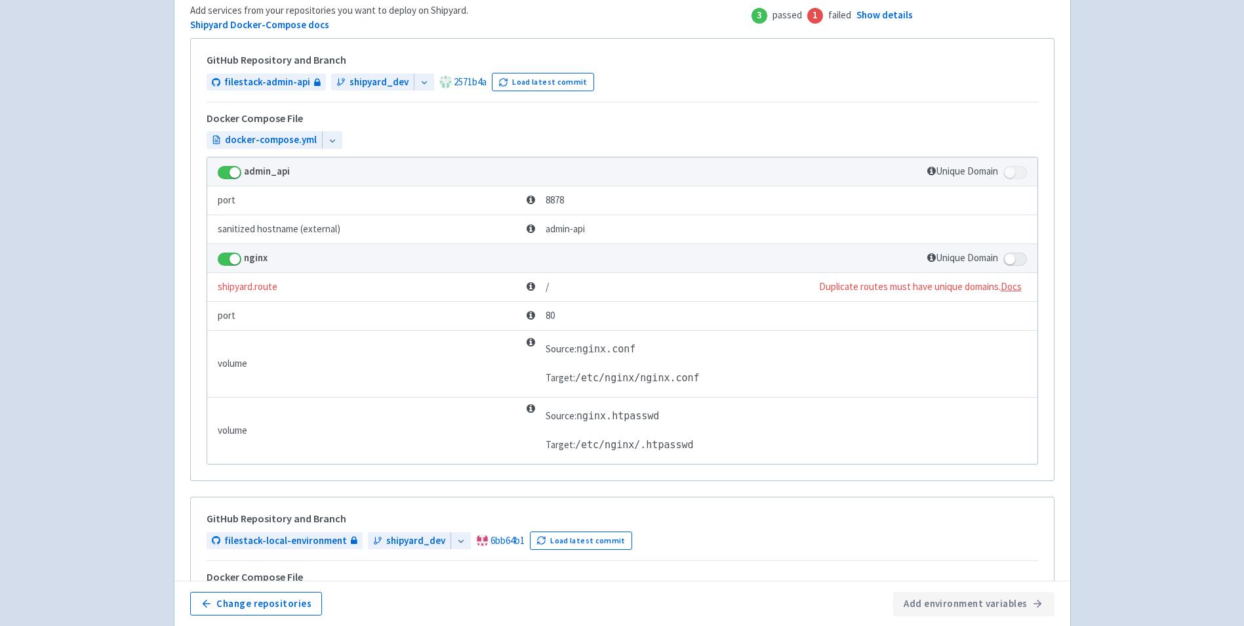
click at [1007, 252] on span at bounding box center [1015, 258] width 24 height 13
click at [1007, 252] on input "checkbox" at bounding box center [1007, 255] width 9 height 9
checkbox input "true"
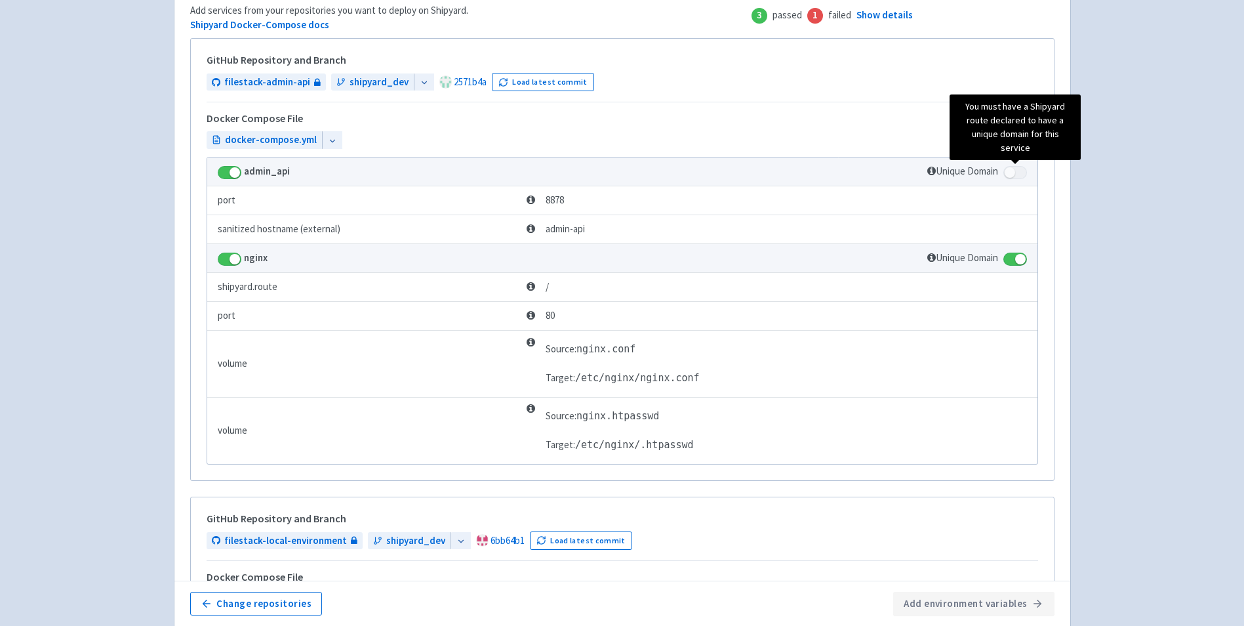
click at [1014, 169] on span at bounding box center [1015, 172] width 24 height 13
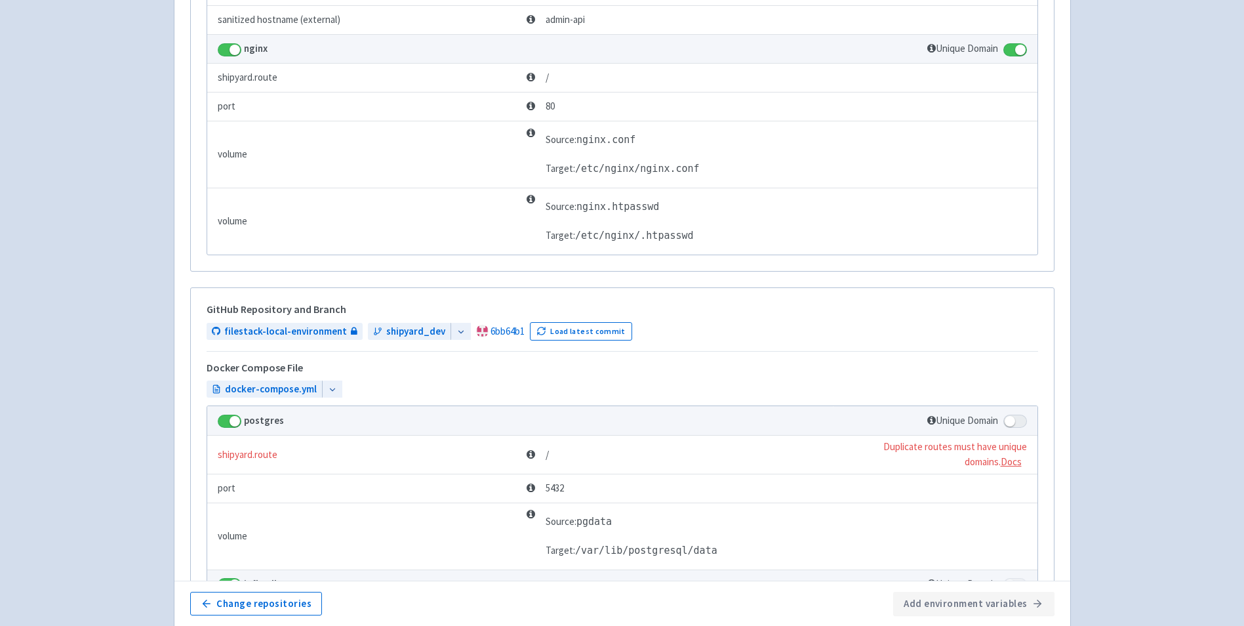
scroll to position [603, 0]
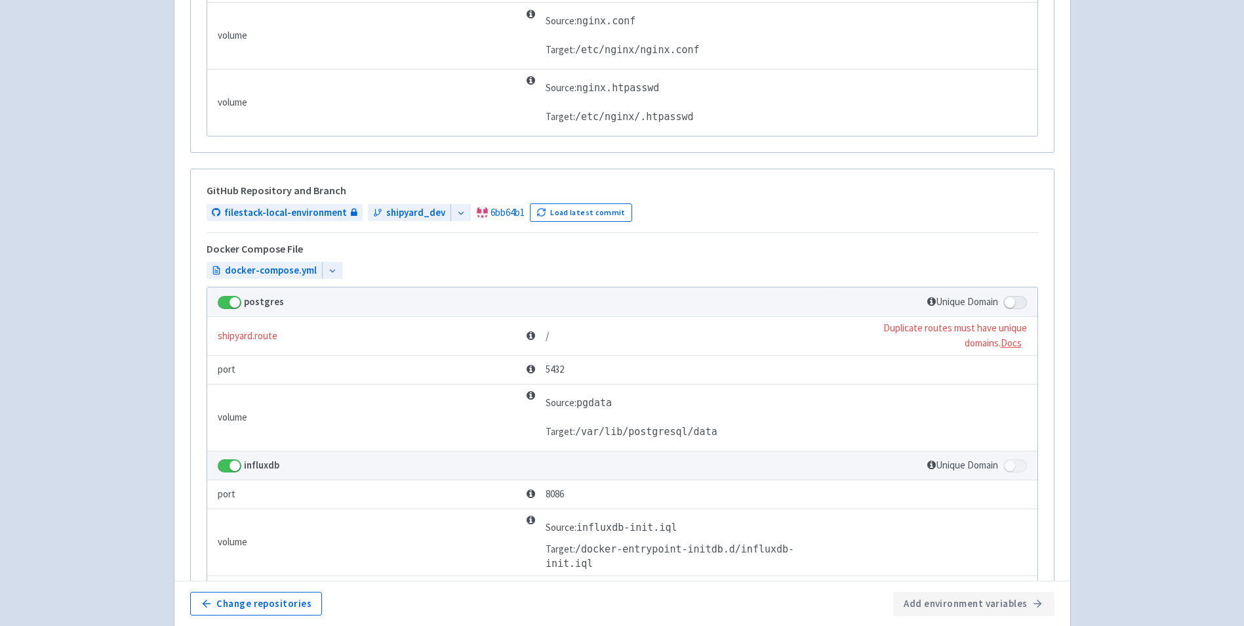
click at [1020, 300] on span at bounding box center [1015, 302] width 24 height 13
click at [1012, 300] on input "checkbox" at bounding box center [1007, 298] width 9 height 9
checkbox input "true"
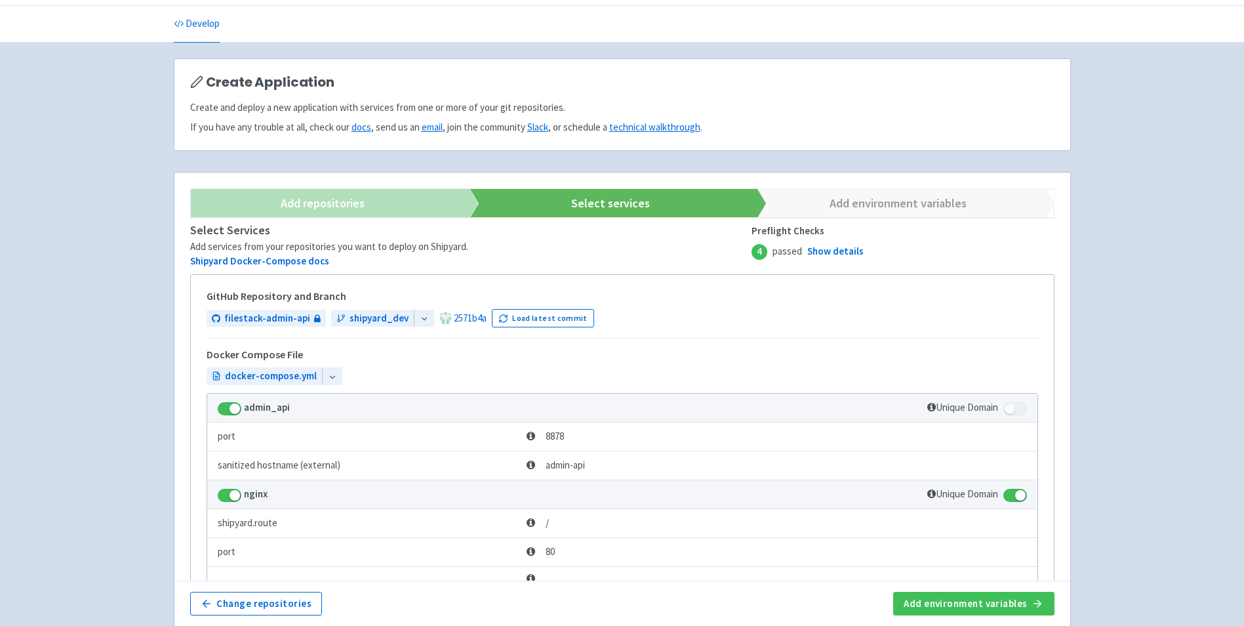
scroll to position [0, 0]
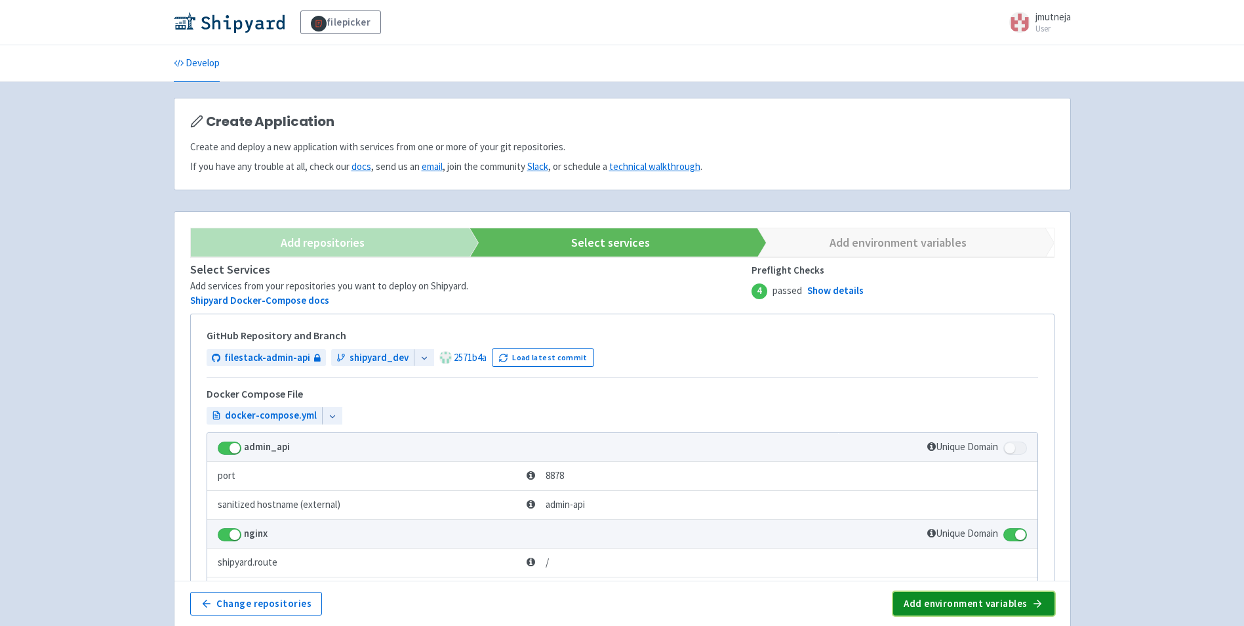
click at [963, 592] on button "Add environment variables" at bounding box center [973, 603] width 161 height 24
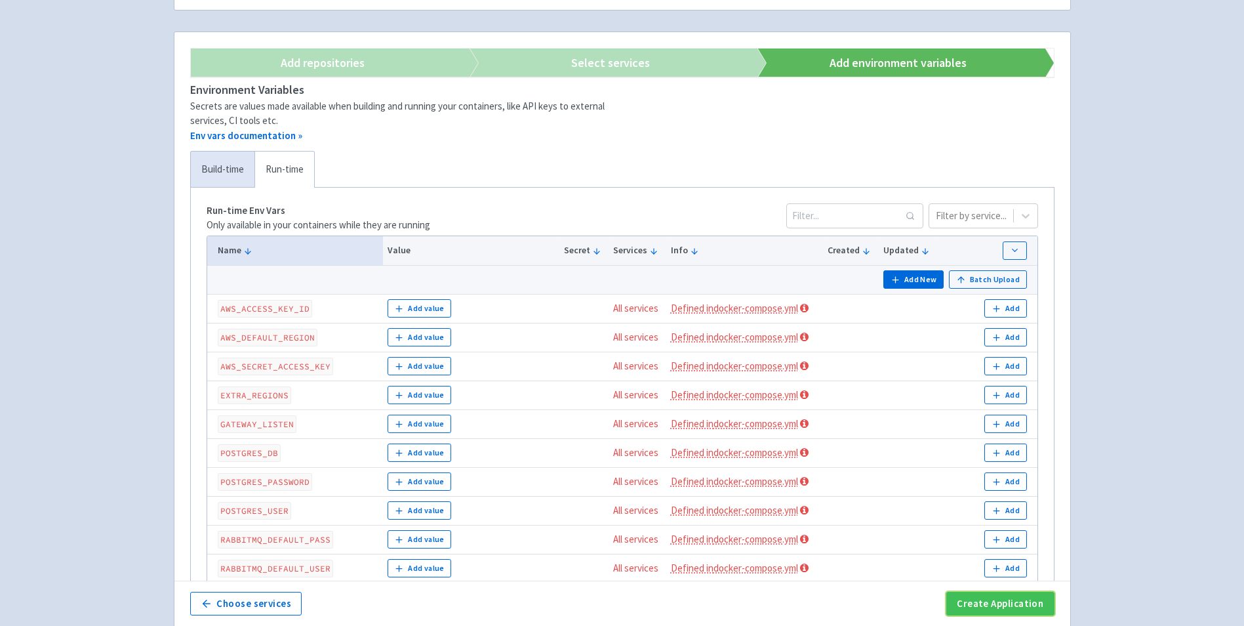
scroll to position [197, 0]
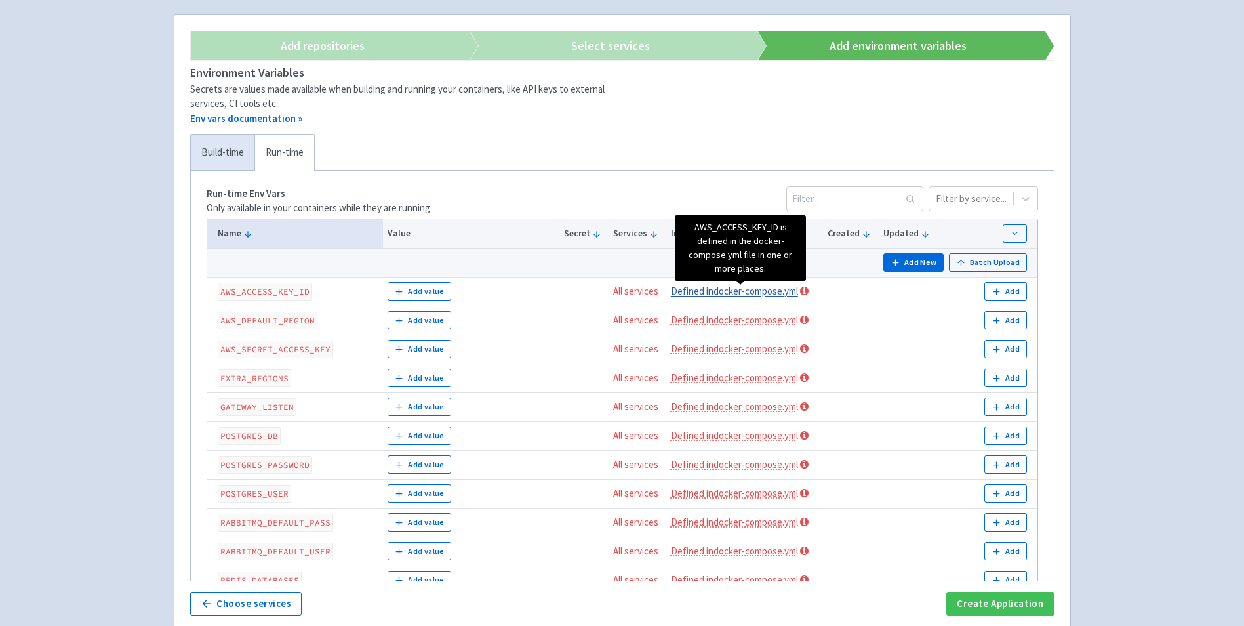
click at [783, 289] on link "Defined in docker-compose.yml" at bounding box center [734, 291] width 127 height 12
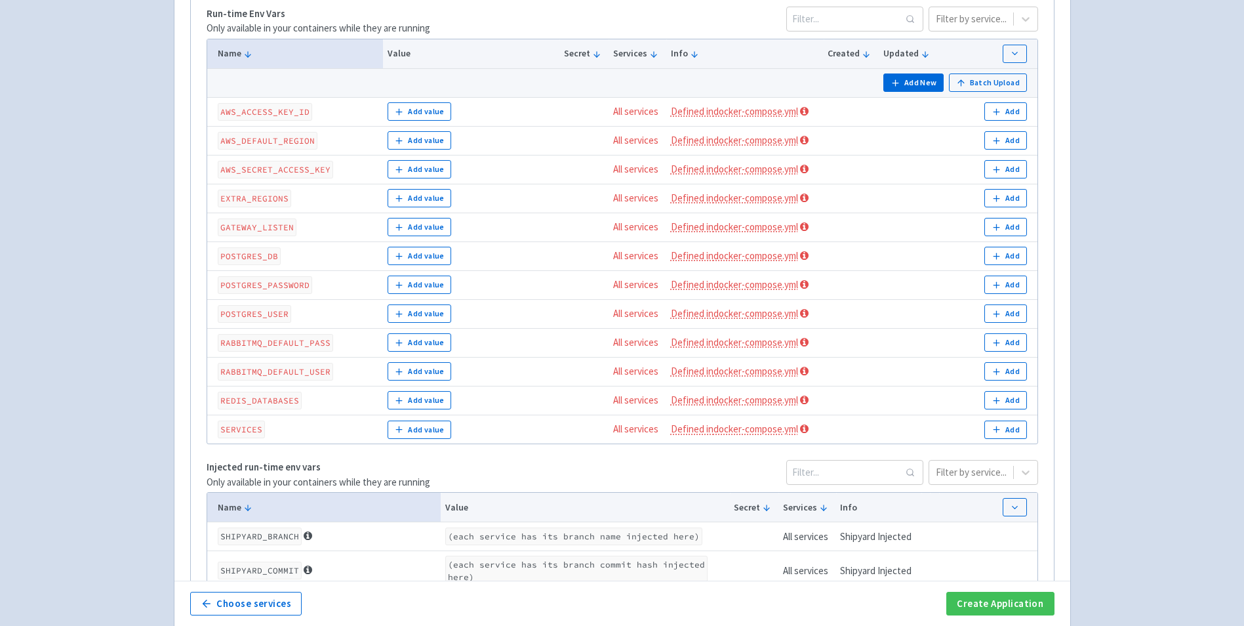
scroll to position [262, 0]
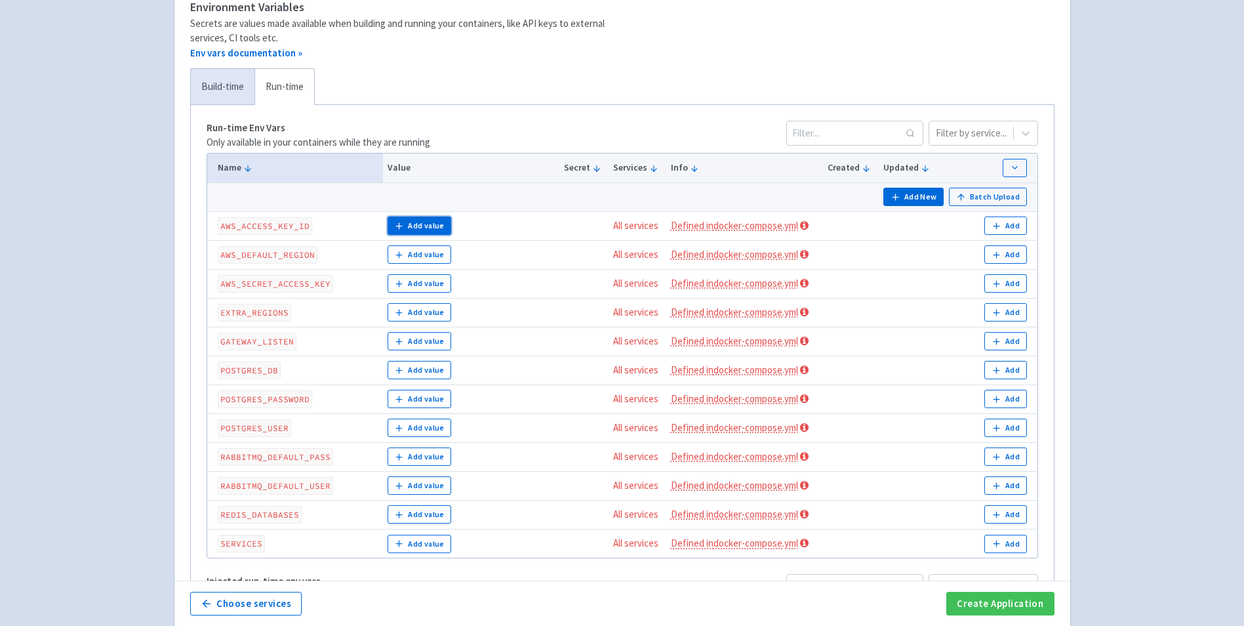
click at [415, 228] on button "Add value" at bounding box center [420, 225] width 64 height 18
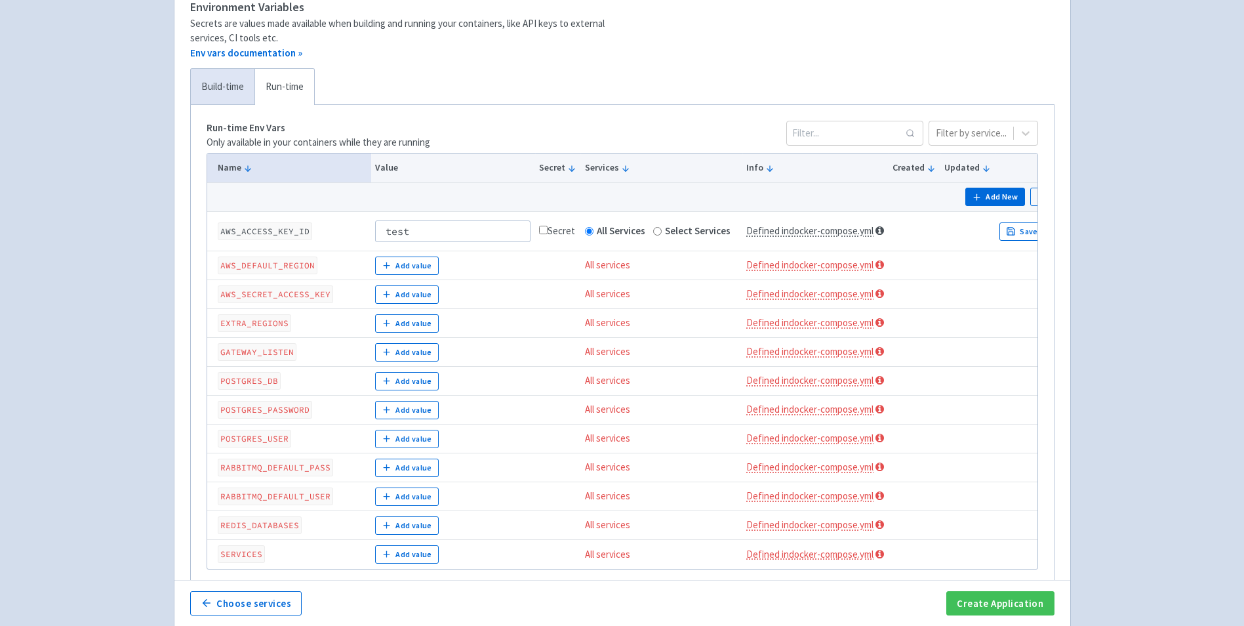
scroll to position [0, 0]
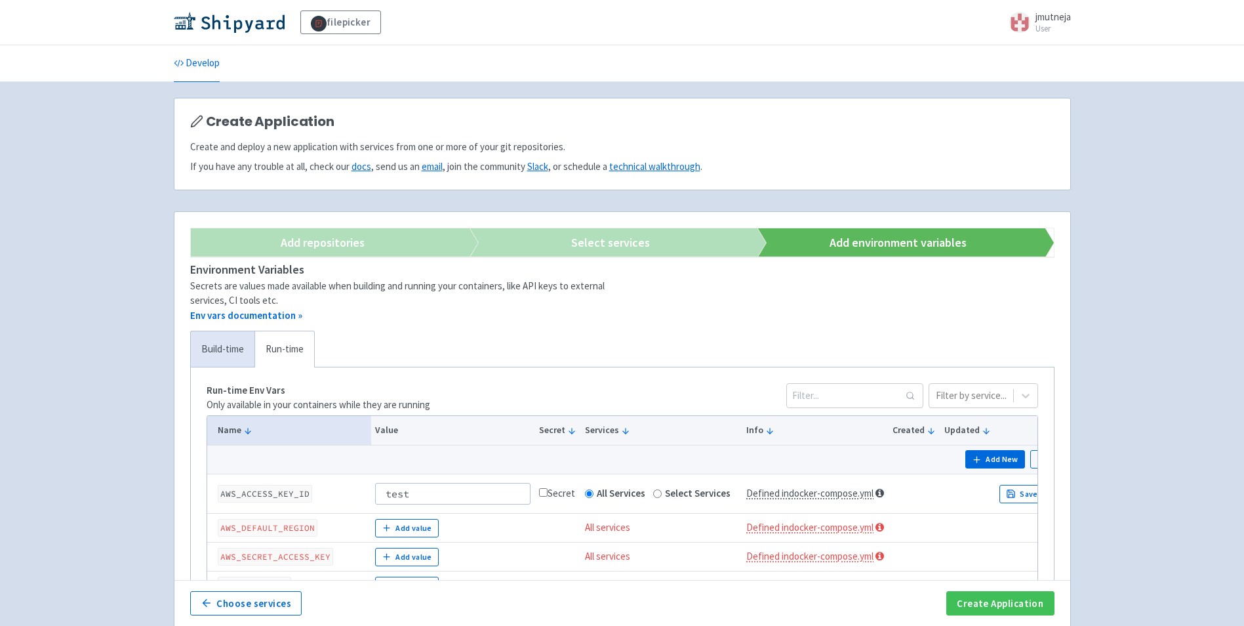
type input "test"
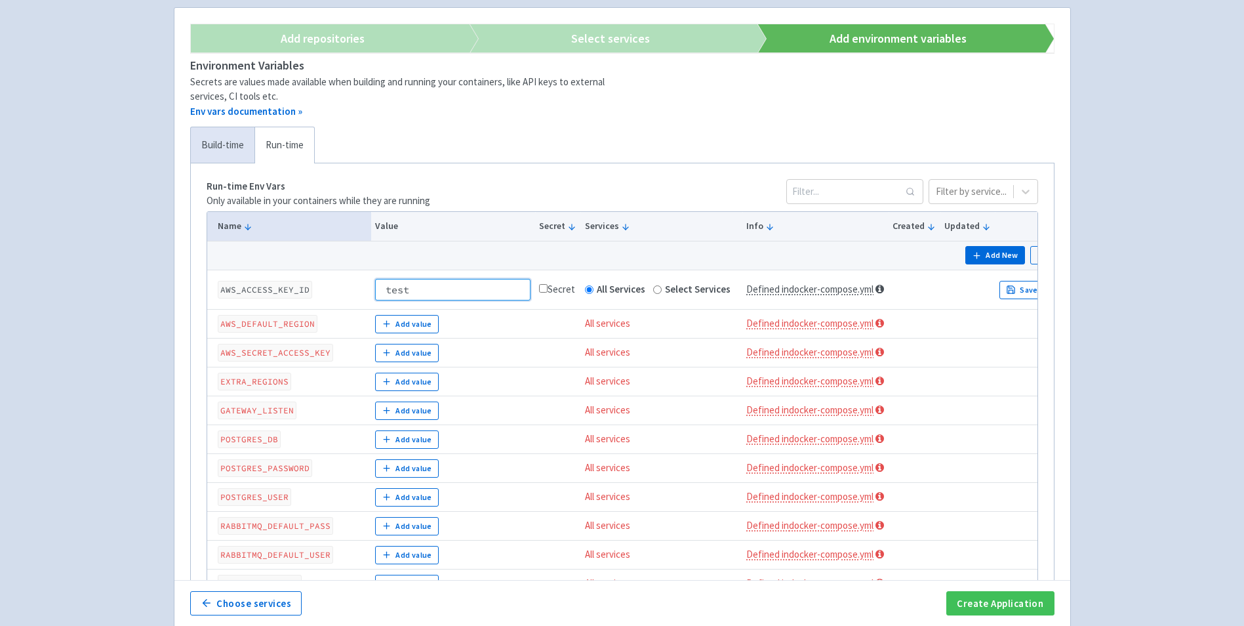
scroll to position [328, 0]
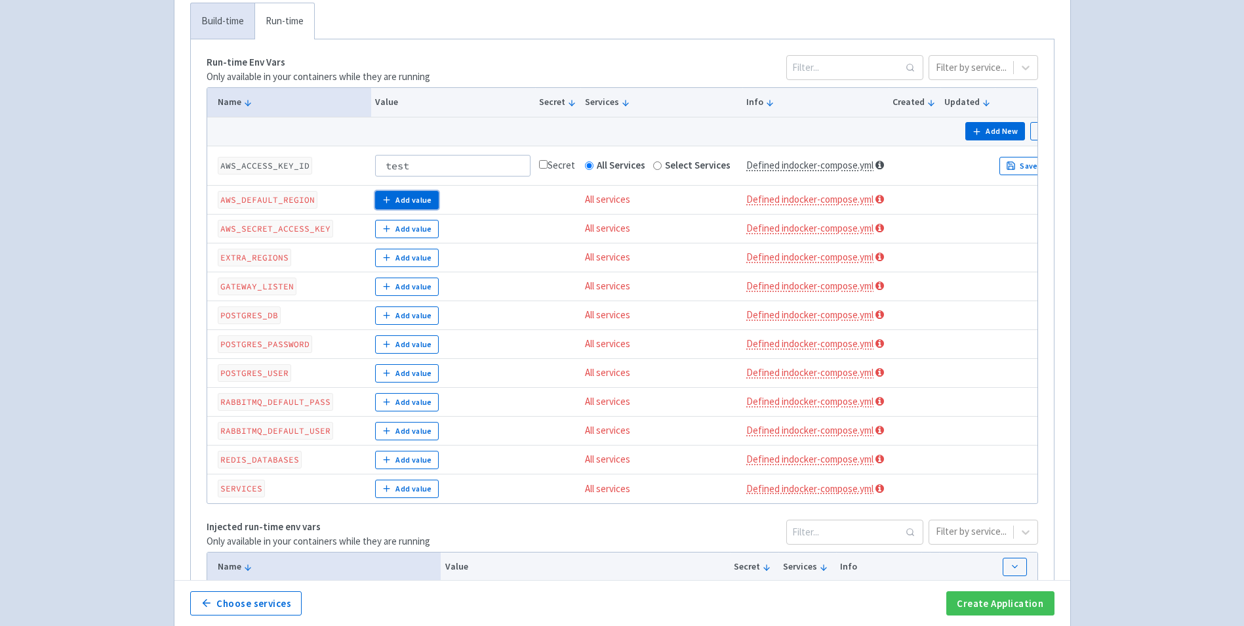
click at [399, 195] on button "Add value" at bounding box center [407, 200] width 64 height 18
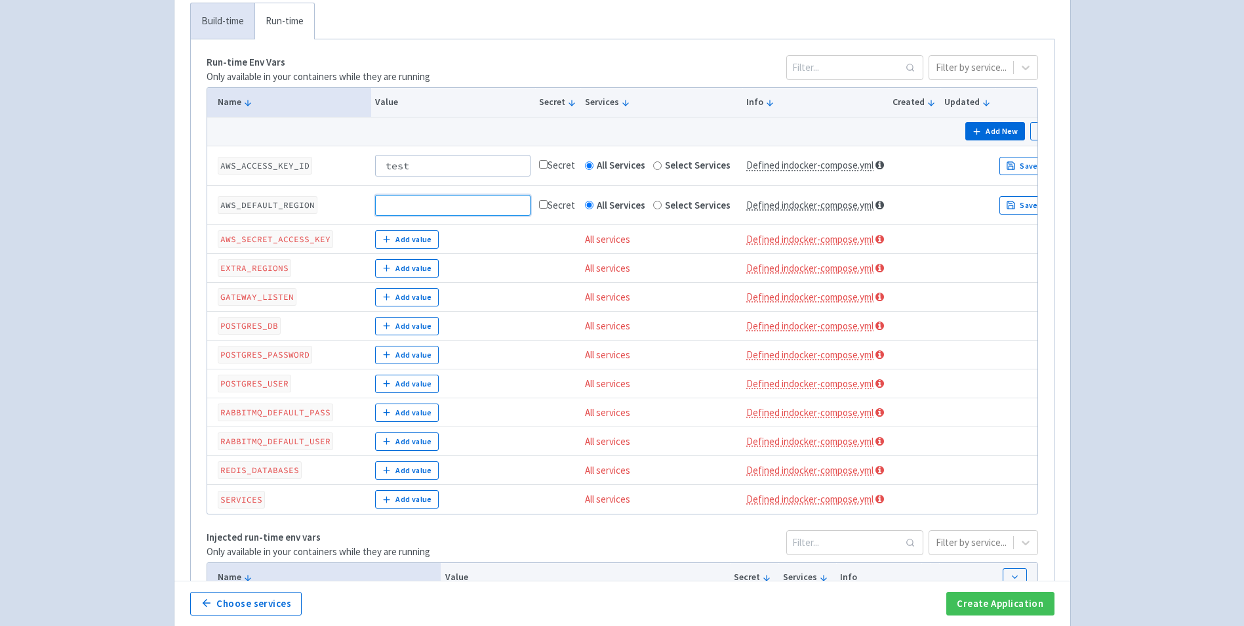
paste input "us-east-1"
type input "us-east-1"
click at [390, 160] on input "test" at bounding box center [452, 165] width 155 height 21
click at [402, 248] on button "Add value" at bounding box center [407, 239] width 64 height 18
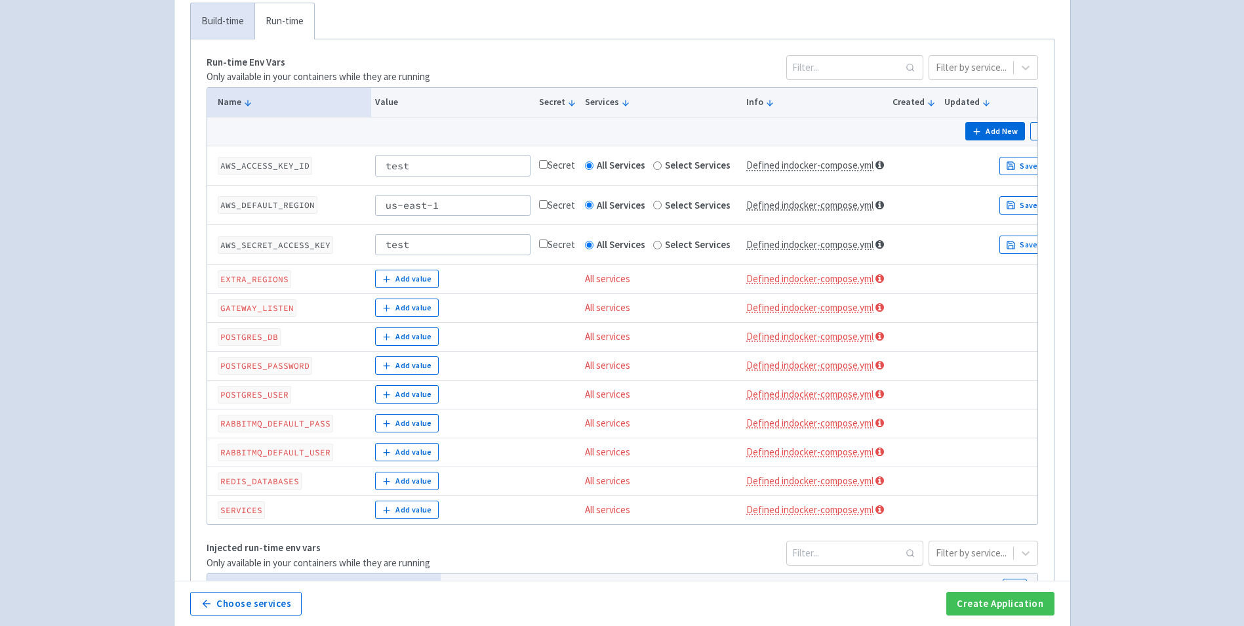
type input "test"
click at [431, 280] on button "Add value" at bounding box center [407, 279] width 64 height 18
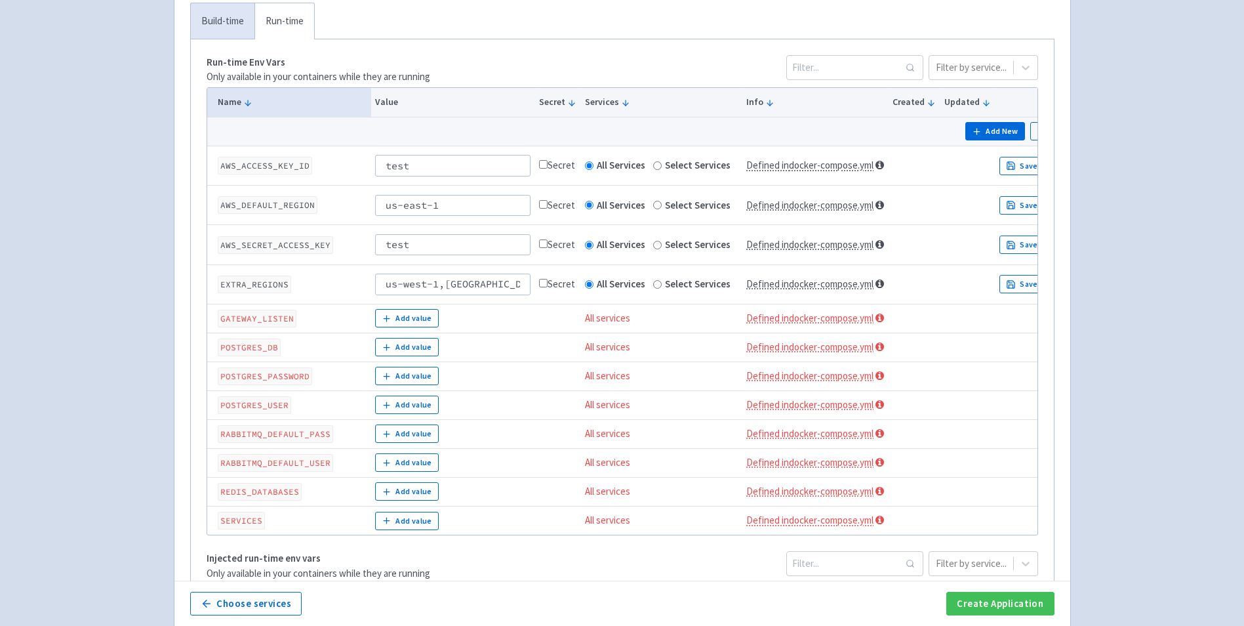
click at [385, 285] on input "us-west-1,eu-west-" at bounding box center [452, 283] width 155 height 21
type input "us-west-1,eu-west-"
click at [406, 320] on button "Add value" at bounding box center [407, 318] width 64 height 18
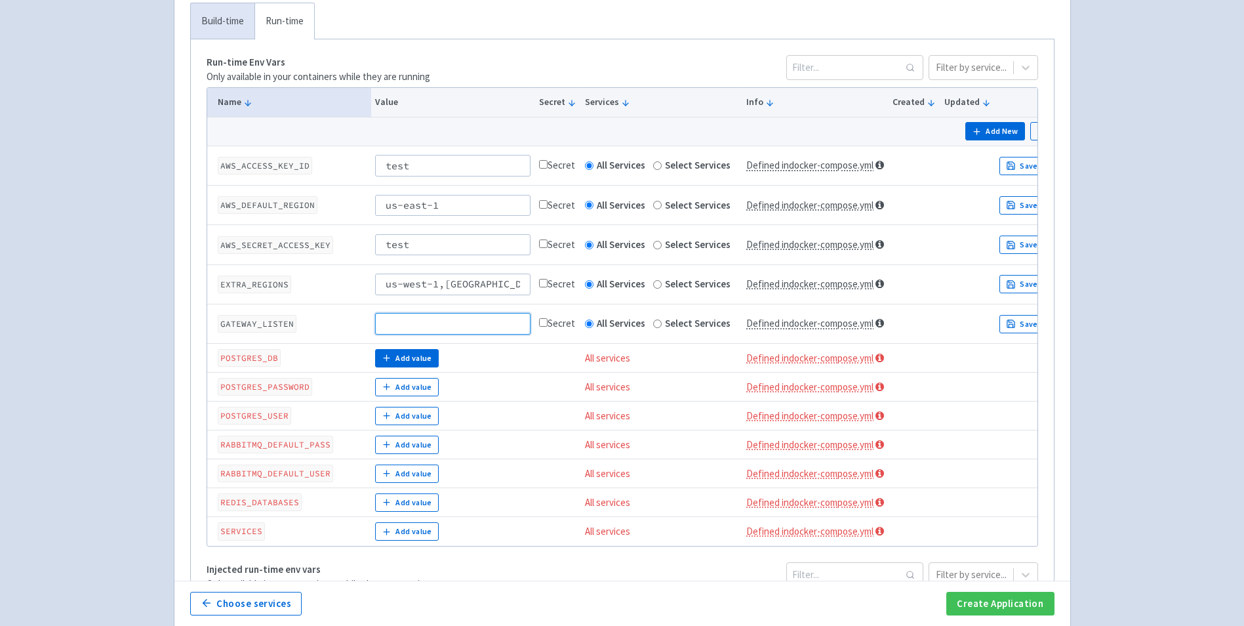
paste input "0.0.0.0:4566"
type input "0.0.0.0:4566"
click at [401, 359] on button "Add value" at bounding box center [407, 358] width 64 height 18
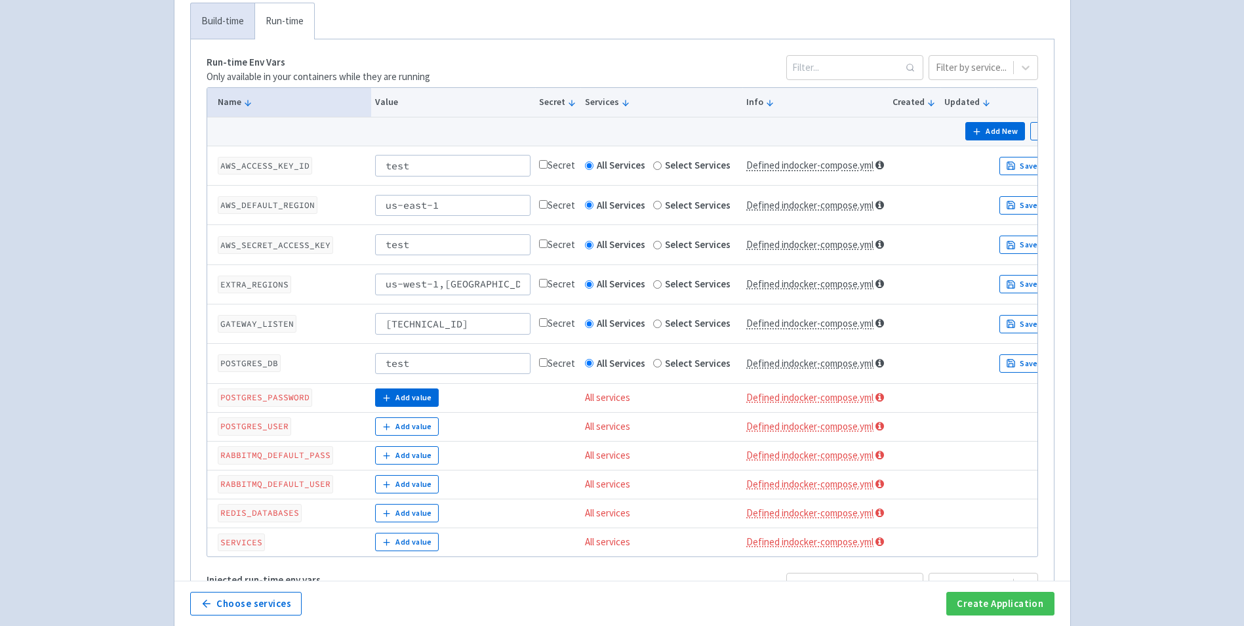
type input "test"
click at [419, 393] on button "Add value" at bounding box center [407, 397] width 64 height 18
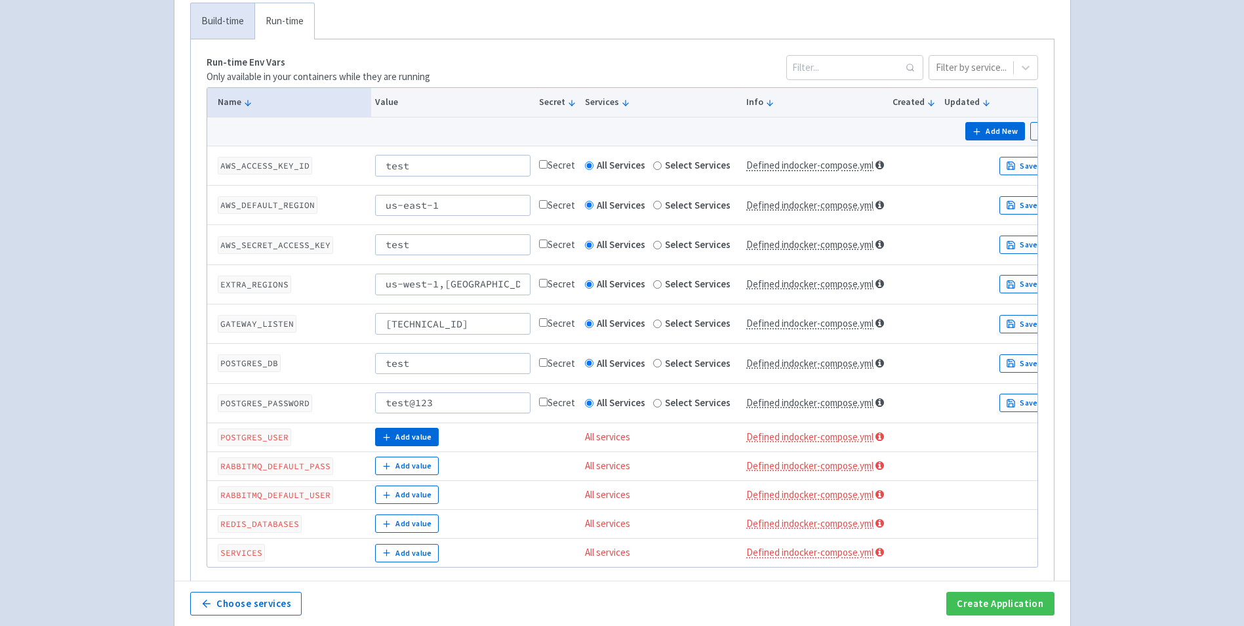
type input "test@123"
click at [422, 433] on button "Add value" at bounding box center [407, 437] width 64 height 18
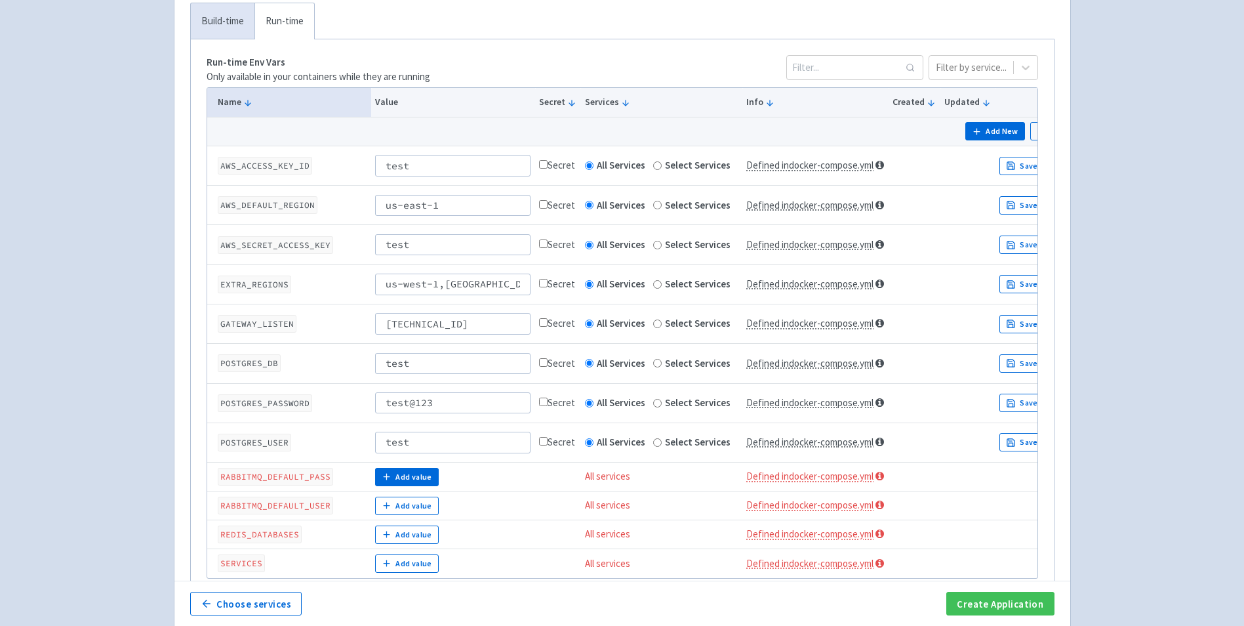
type input "test"
click at [418, 469] on button "Add value" at bounding box center [407, 477] width 64 height 18
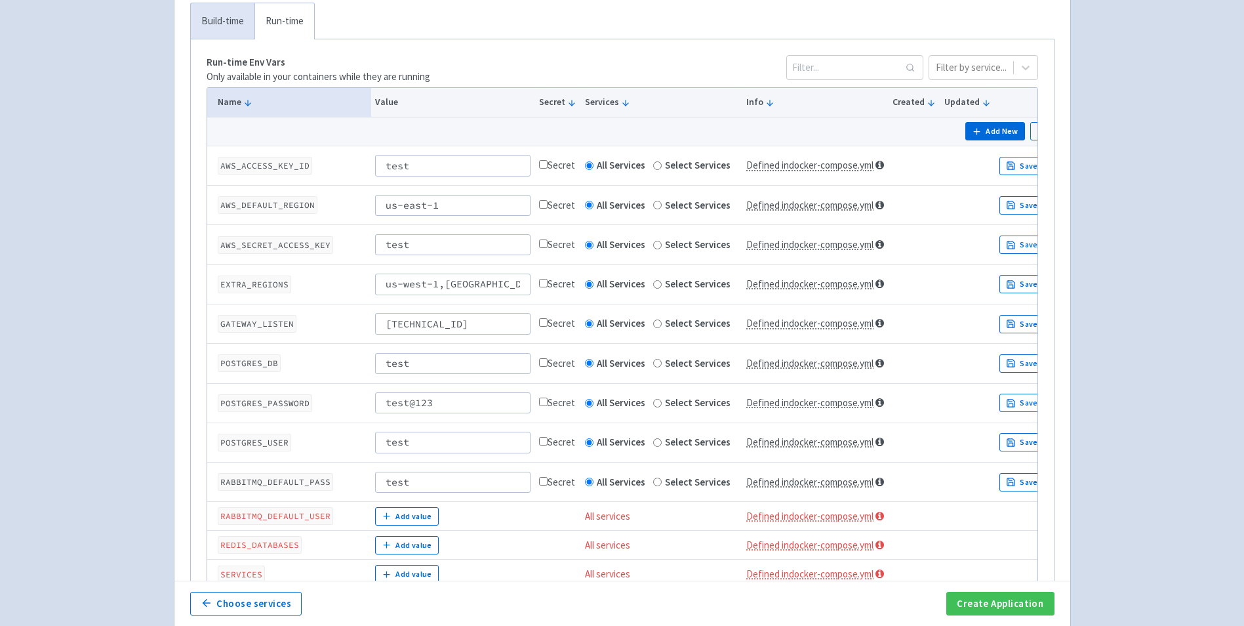
type input "test"
click at [412, 505] on td "Add value" at bounding box center [453, 516] width 164 height 29
click at [412, 513] on button "Add value" at bounding box center [407, 516] width 64 height 18
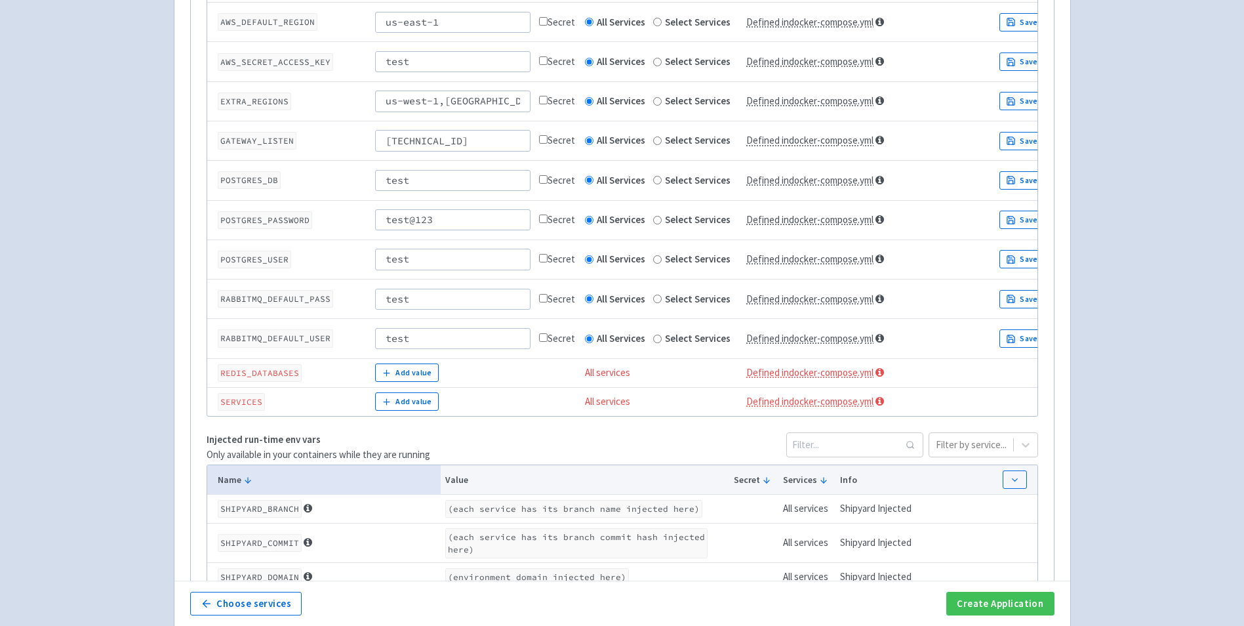
scroll to position [525, 0]
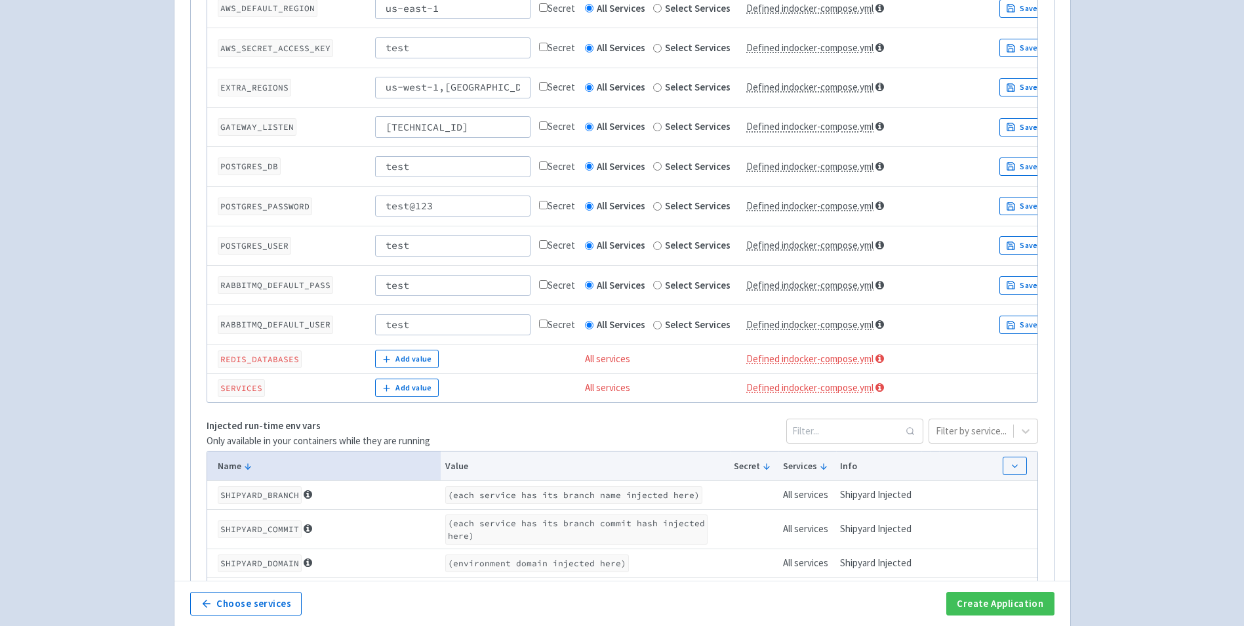
drag, startPoint x: 416, startPoint y: 323, endPoint x: 425, endPoint y: 290, distance: 34.7
click at [416, 321] on input "test" at bounding box center [452, 324] width 155 height 21
type input "test"
click at [391, 336] on td "test" at bounding box center [453, 324] width 164 height 39
click at [393, 361] on button "Add value" at bounding box center [407, 359] width 64 height 18
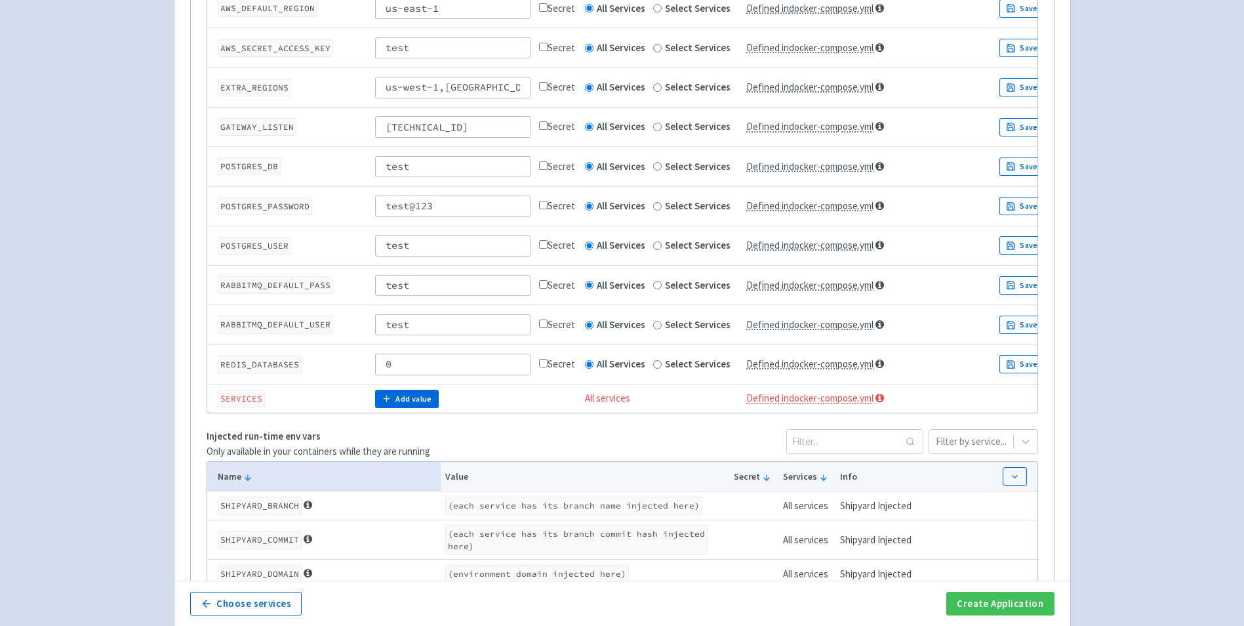
type input "0"
click at [388, 400] on icon "button" at bounding box center [387, 398] width 10 height 10
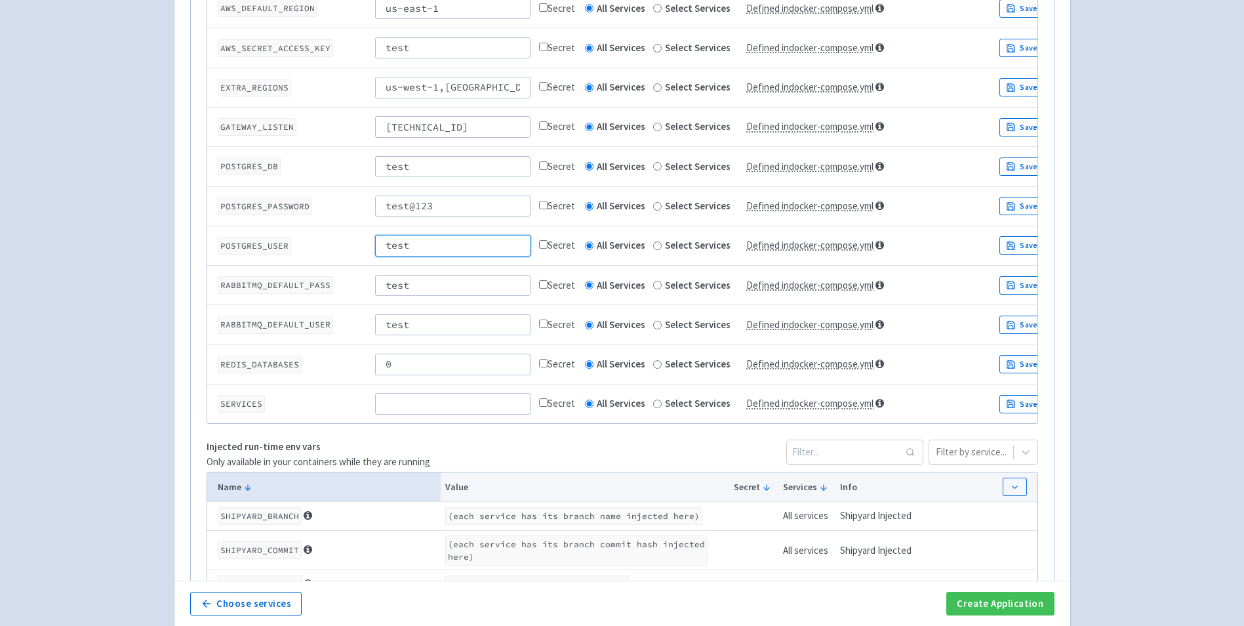
click at [395, 245] on input "test" at bounding box center [452, 245] width 155 height 21
type input "postgres"
click at [435, 294] on input "test" at bounding box center [452, 285] width 155 height 21
type input "test@123A"
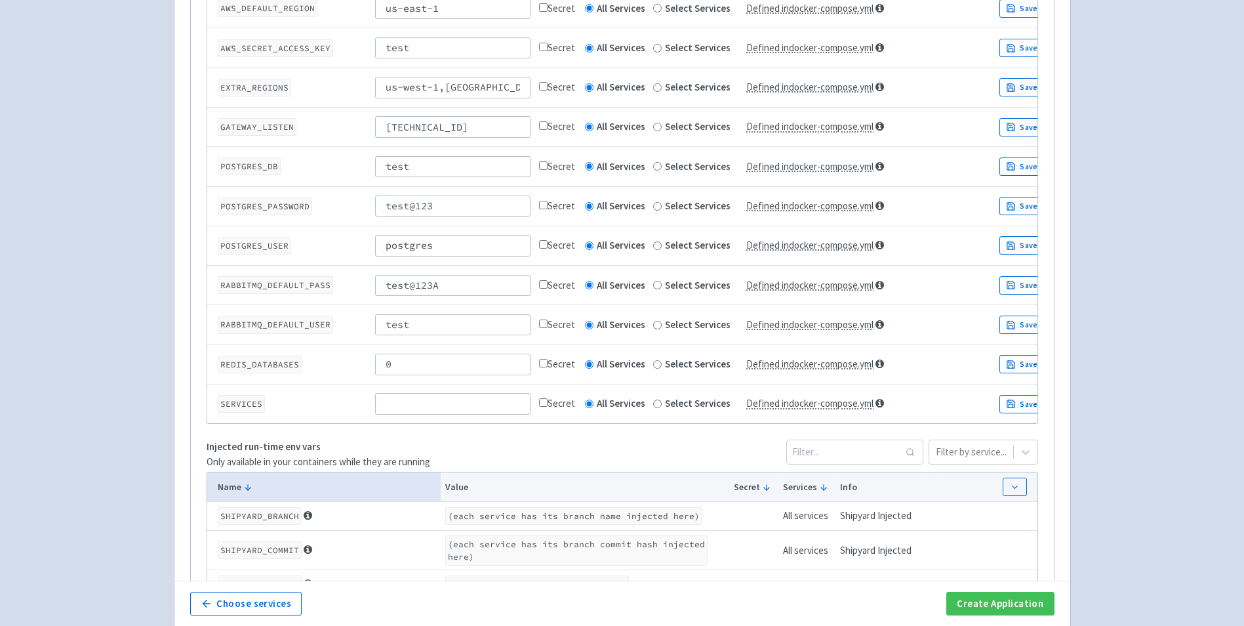
click at [545, 286] on input "checkbox" at bounding box center [543, 284] width 9 height 9
checkbox input "true"
click at [416, 401] on input at bounding box center [452, 403] width 155 height 21
paste input "s3,sqs,sns,lambda,iam,st"
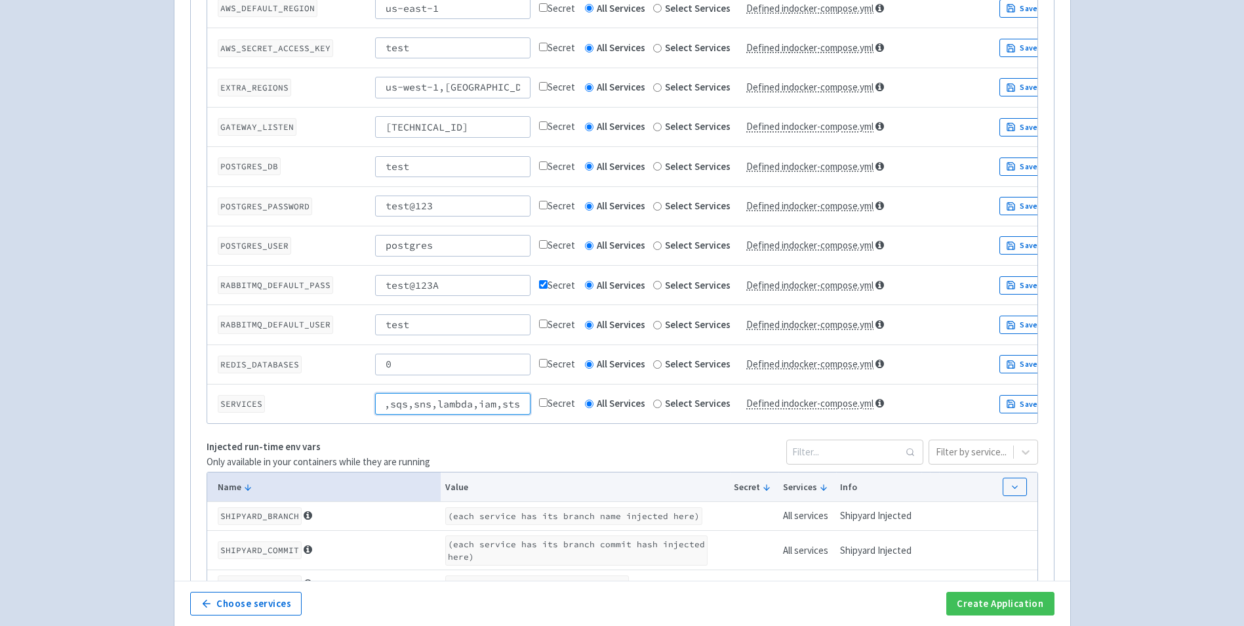
type input "s3,sqs,sns,lambda,iam,sts"
click at [487, 437] on div "Run-time Env Vars Only available in your containers while they are running Filt…" at bounding box center [622, 449] width 863 height 1213
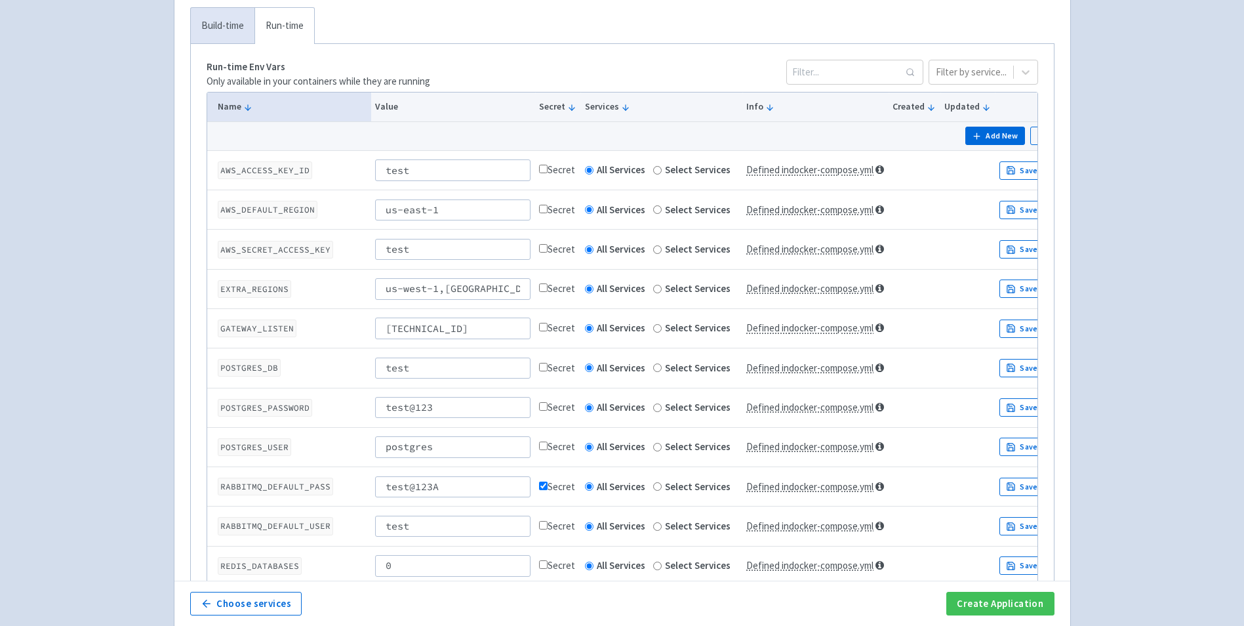
scroll to position [372, 0]
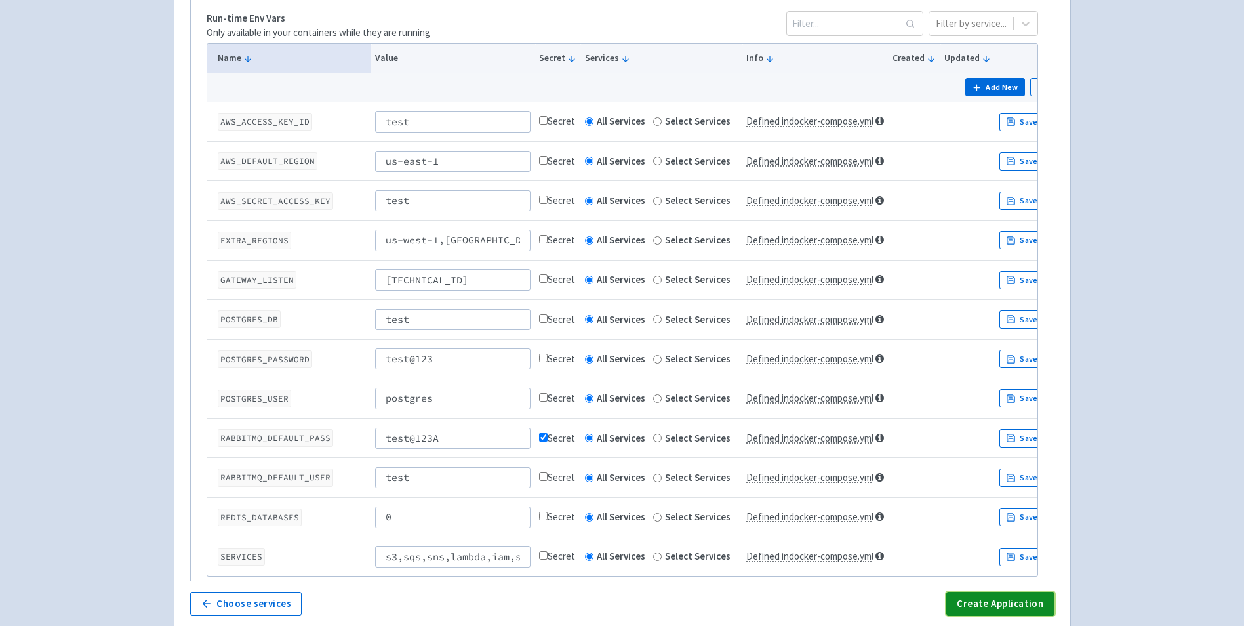
click at [965, 591] on button "Create Application" at bounding box center [1000, 603] width 108 height 24
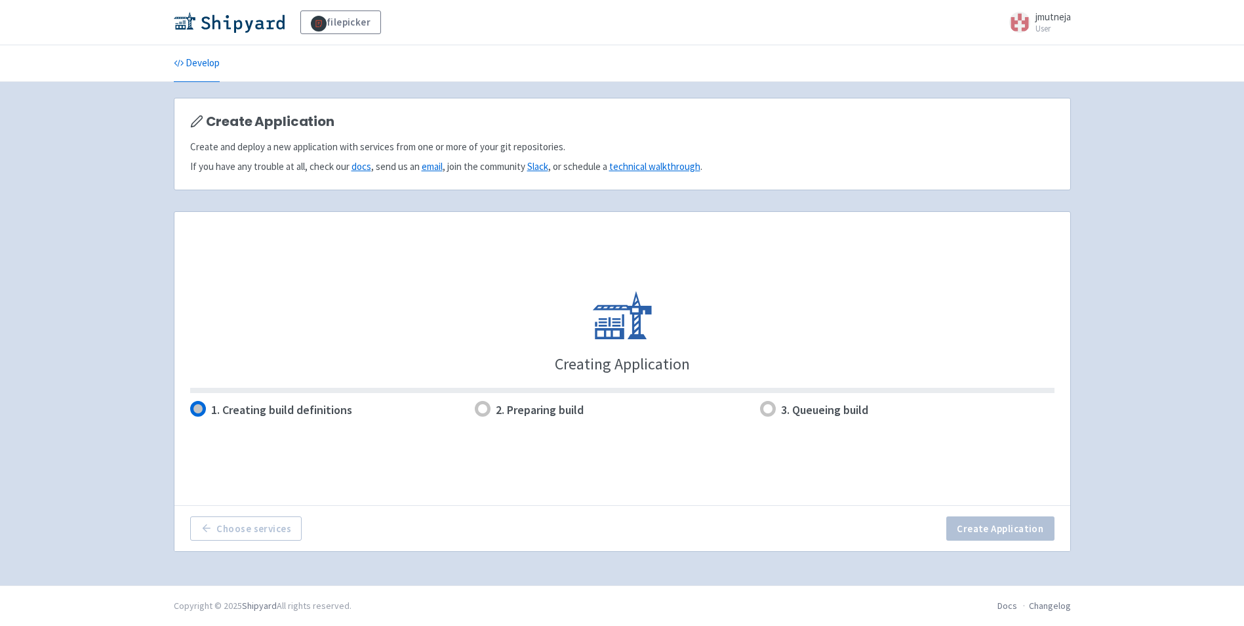
scroll to position [0, 0]
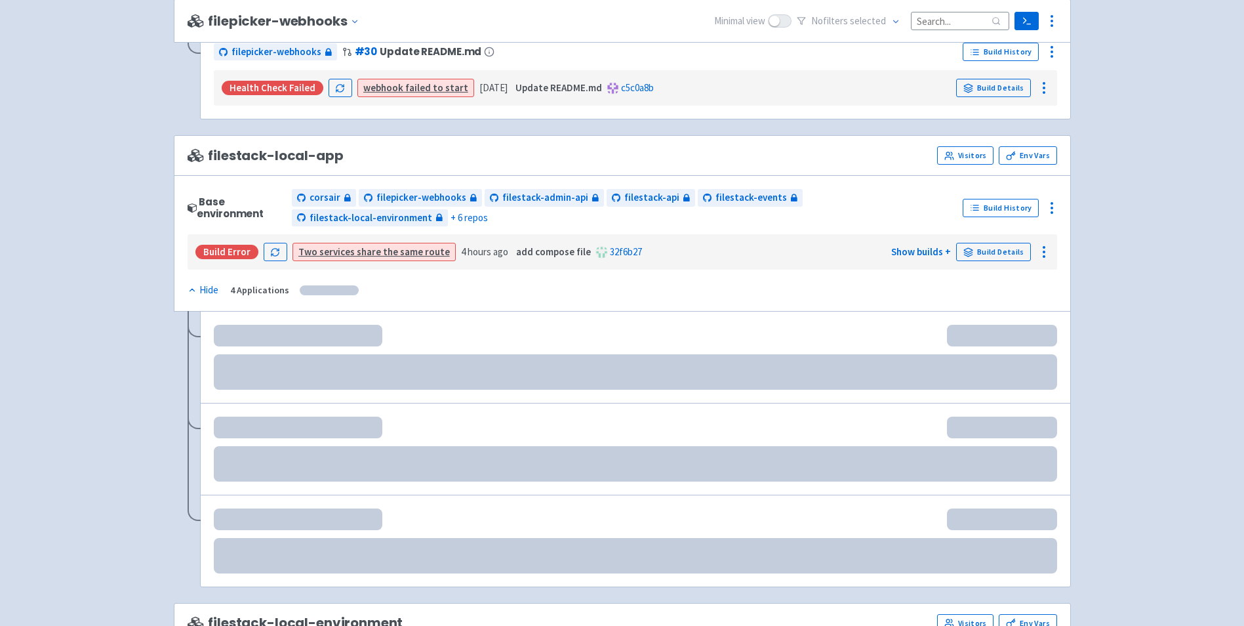
scroll to position [1180, 0]
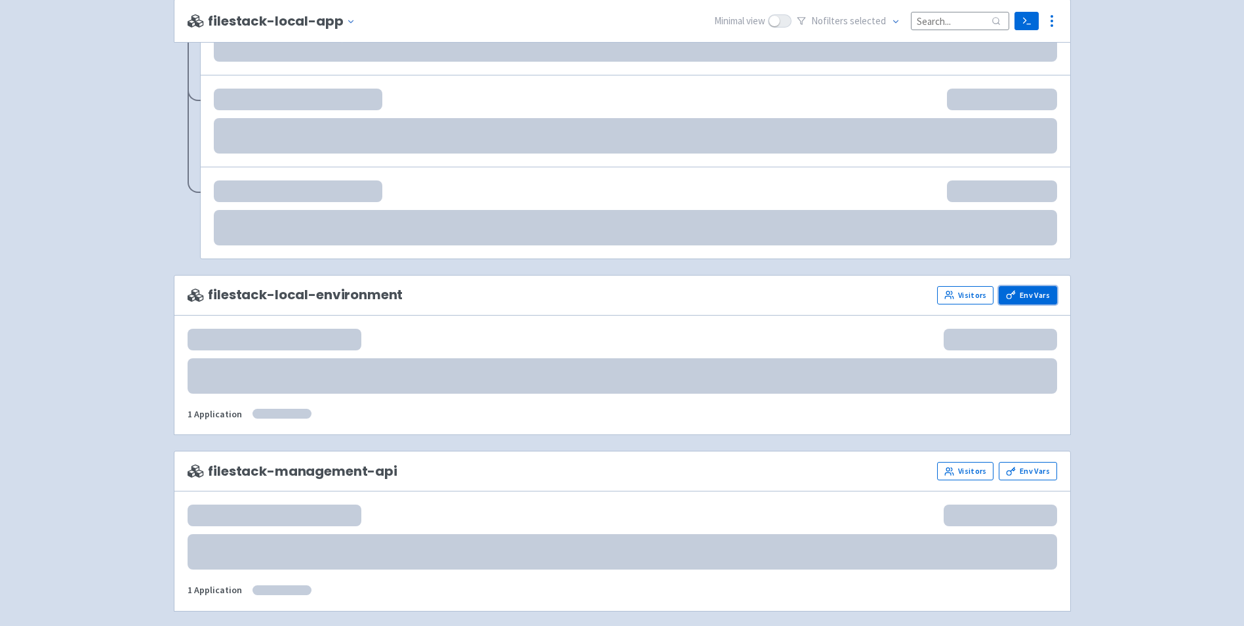
click at [1016, 292] on link "Env Vars" at bounding box center [1028, 295] width 58 height 18
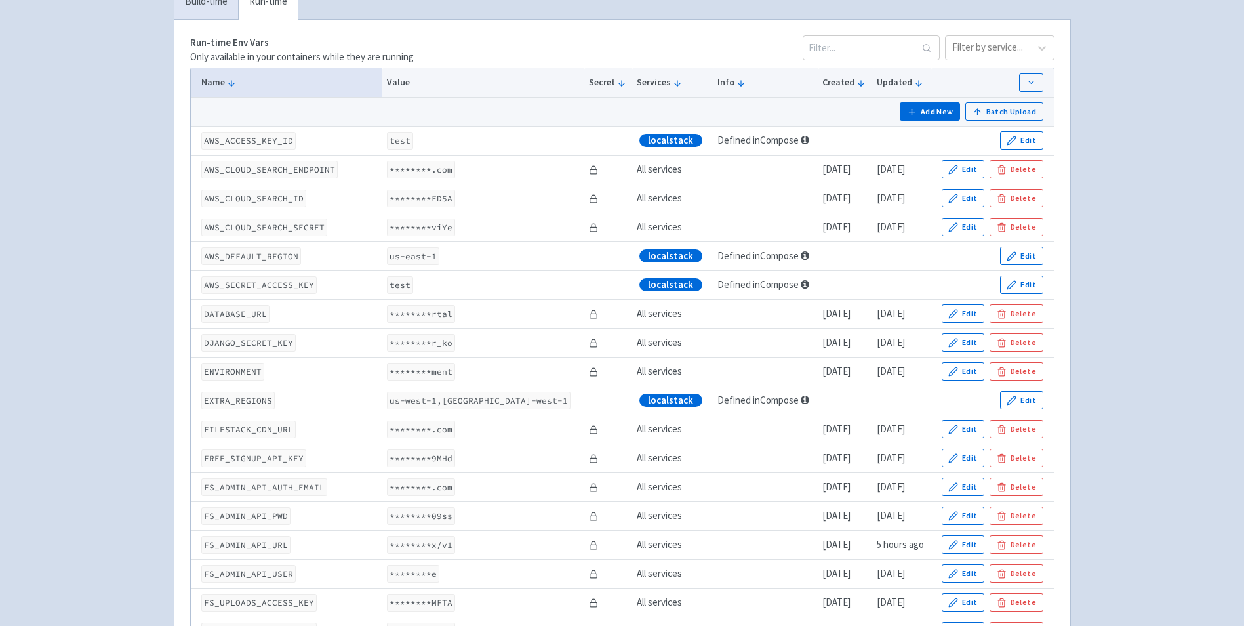
scroll to position [131, 0]
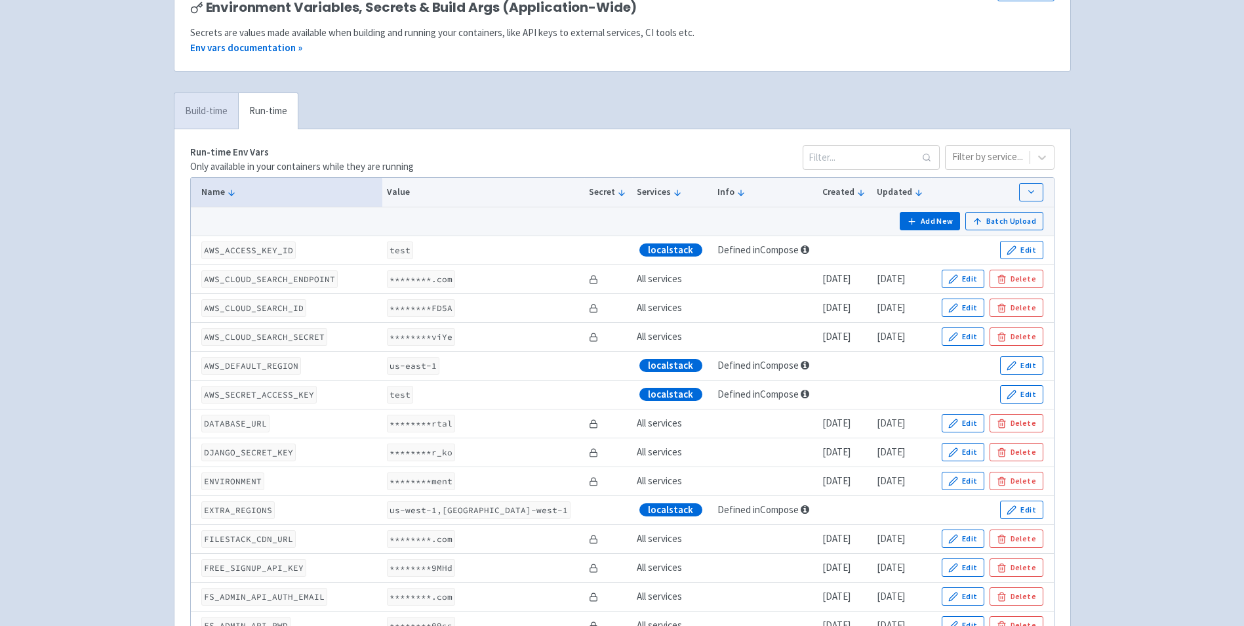
click at [220, 113] on link "Build-time" at bounding box center [206, 111] width 64 height 36
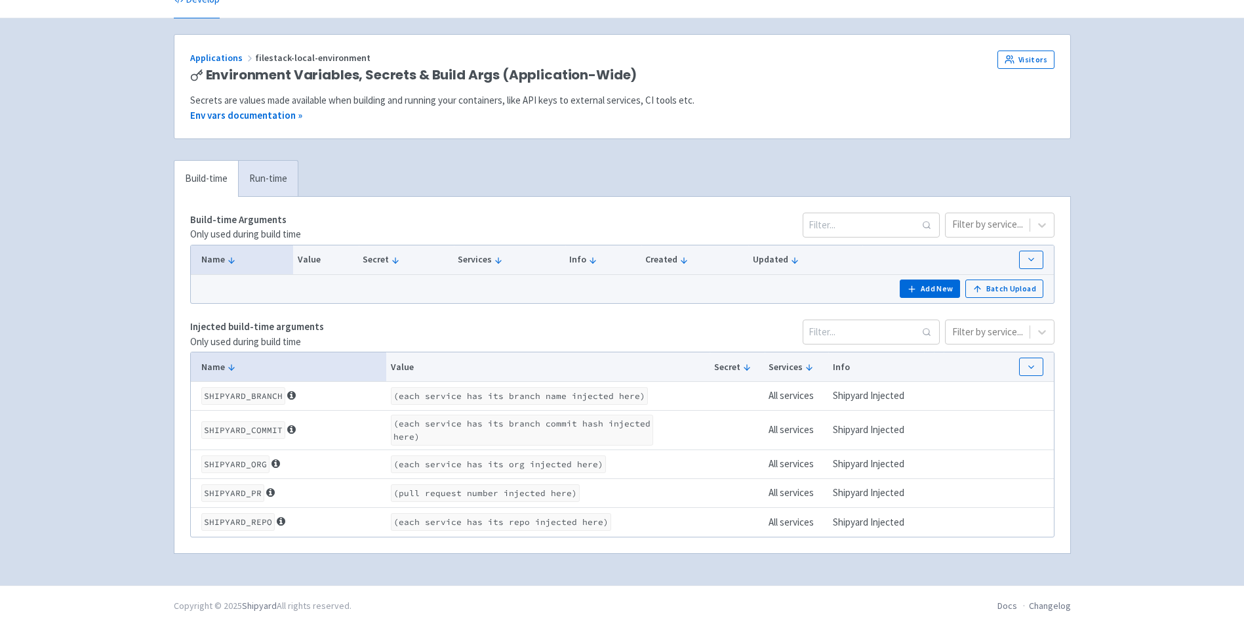
scroll to position [64, 0]
click at [280, 183] on link "Run-time" at bounding box center [268, 179] width 60 height 36
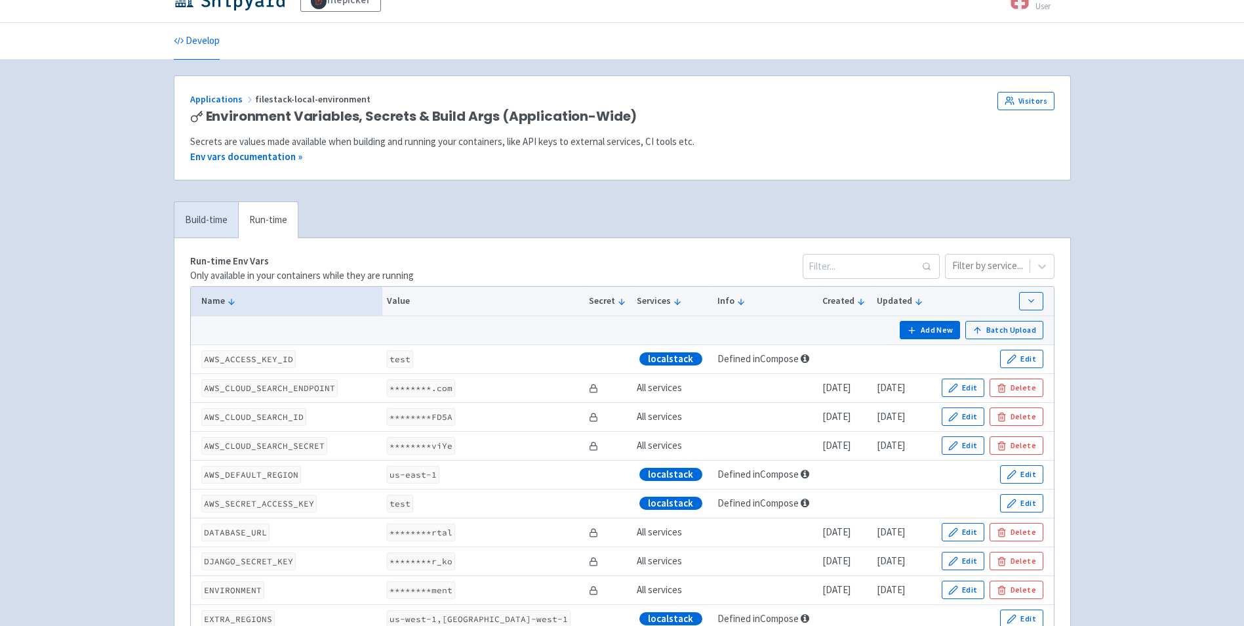
scroll to position [0, 0]
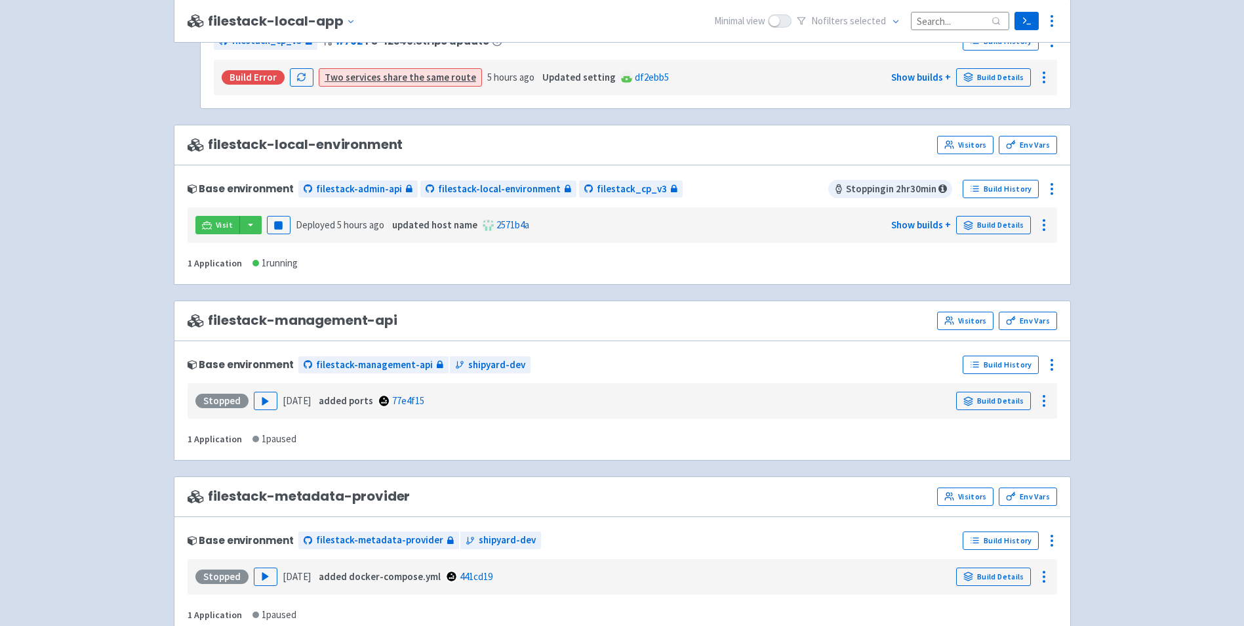
scroll to position [1284, 0]
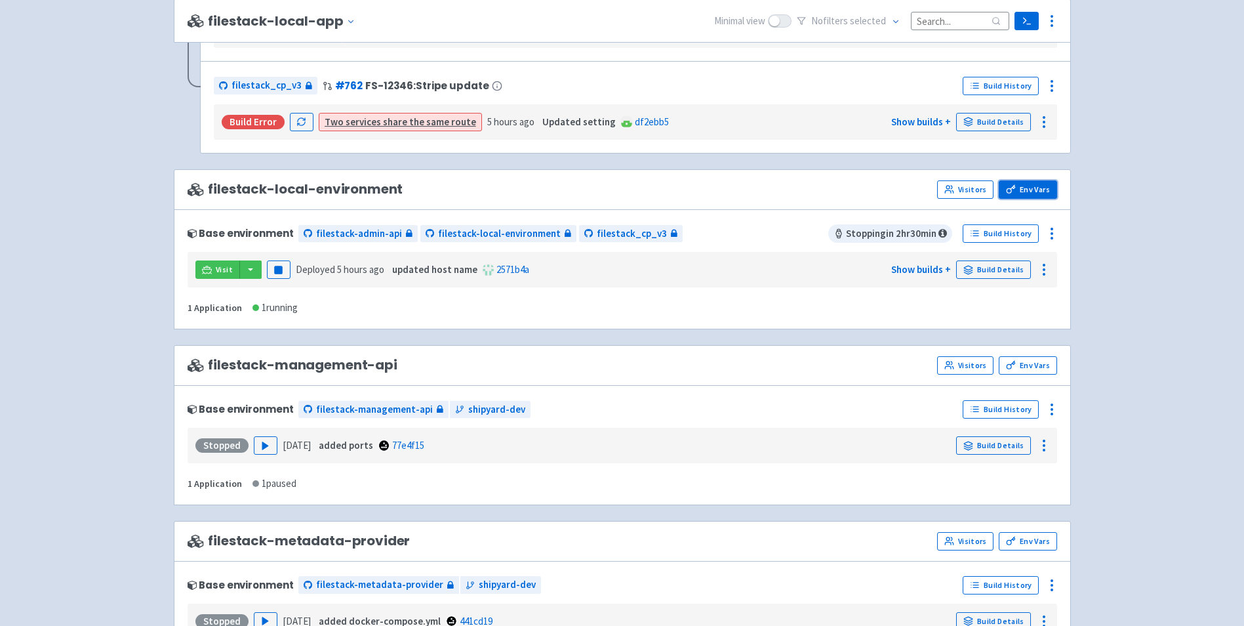
click at [1023, 187] on link "Env Vars" at bounding box center [1028, 189] width 58 height 18
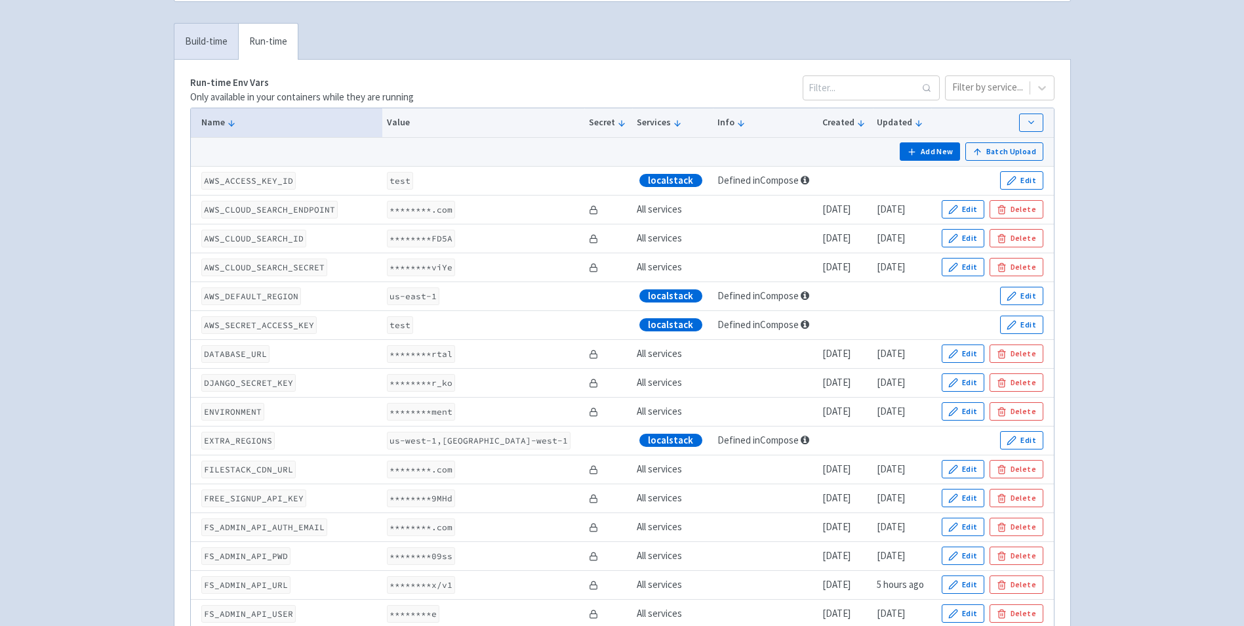
scroll to position [116, 0]
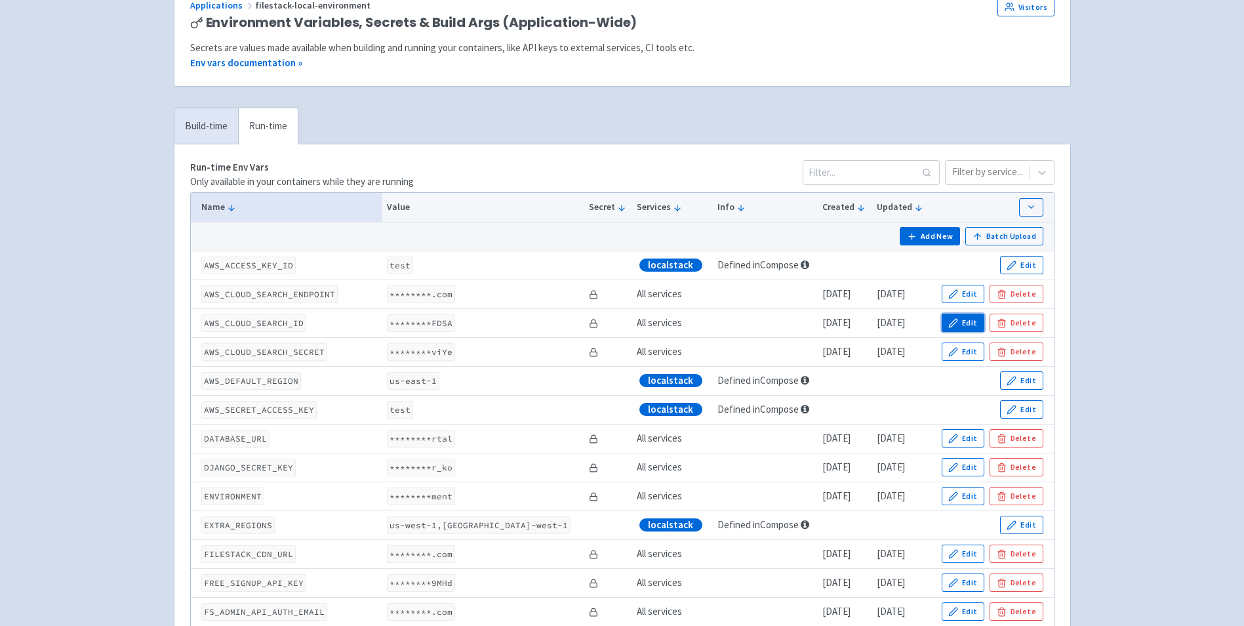
click at [946, 321] on button "Edit" at bounding box center [963, 322] width 43 height 18
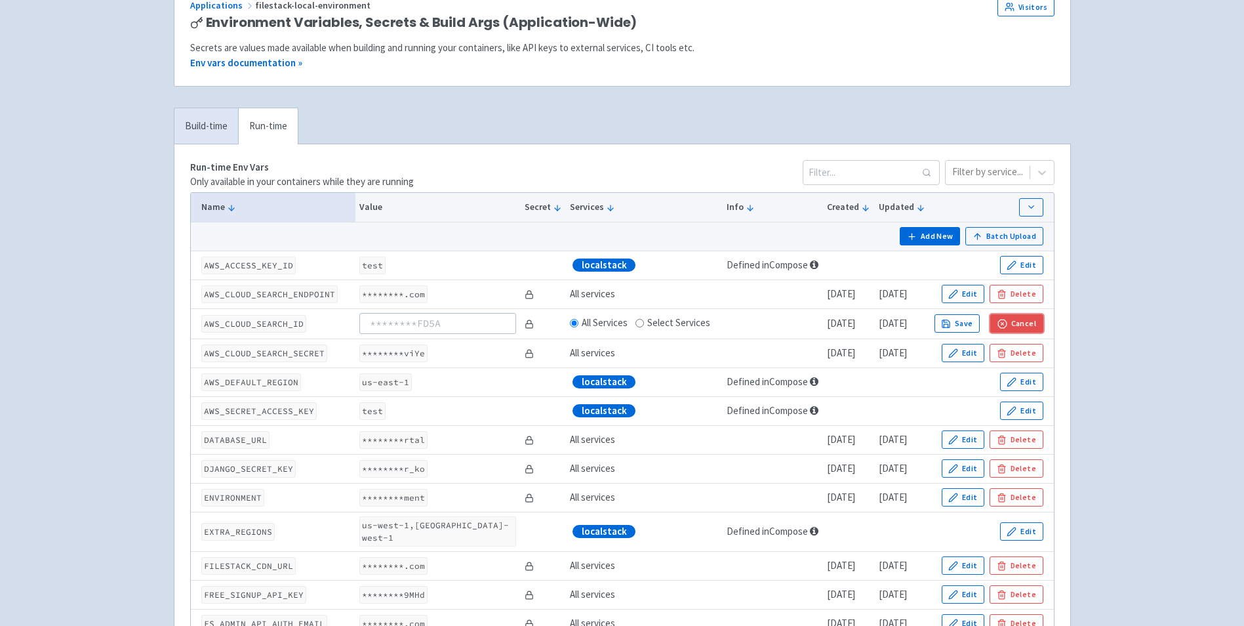
click at [995, 325] on button "Cancel" at bounding box center [1016, 323] width 52 height 18
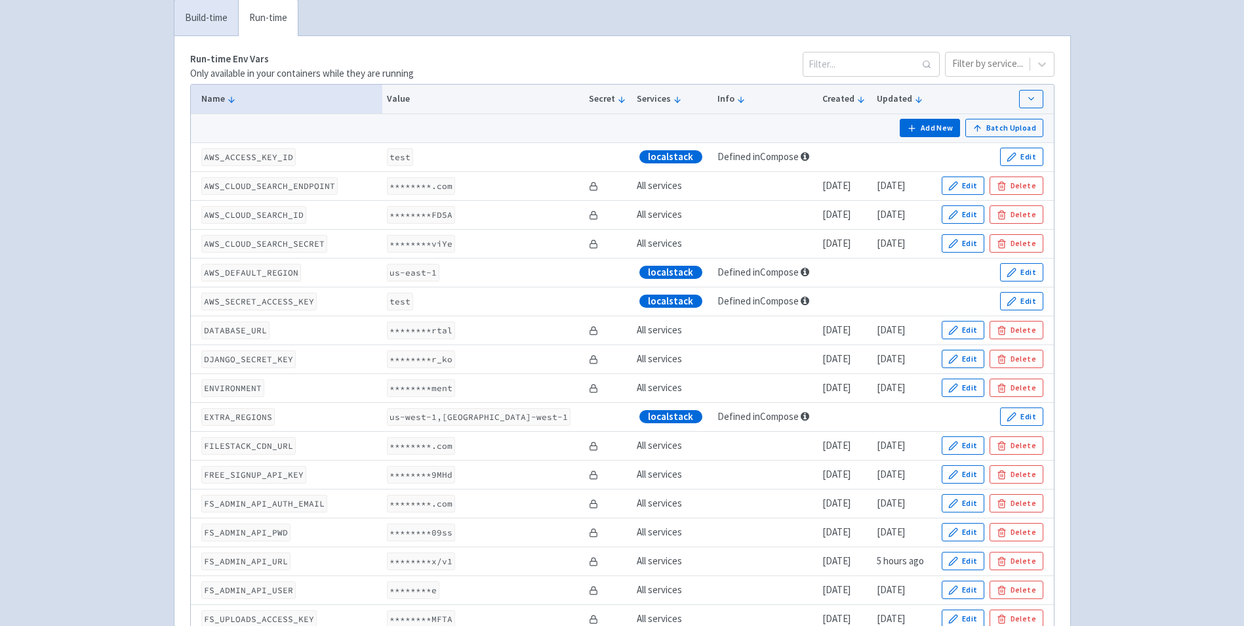
scroll to position [247, 0]
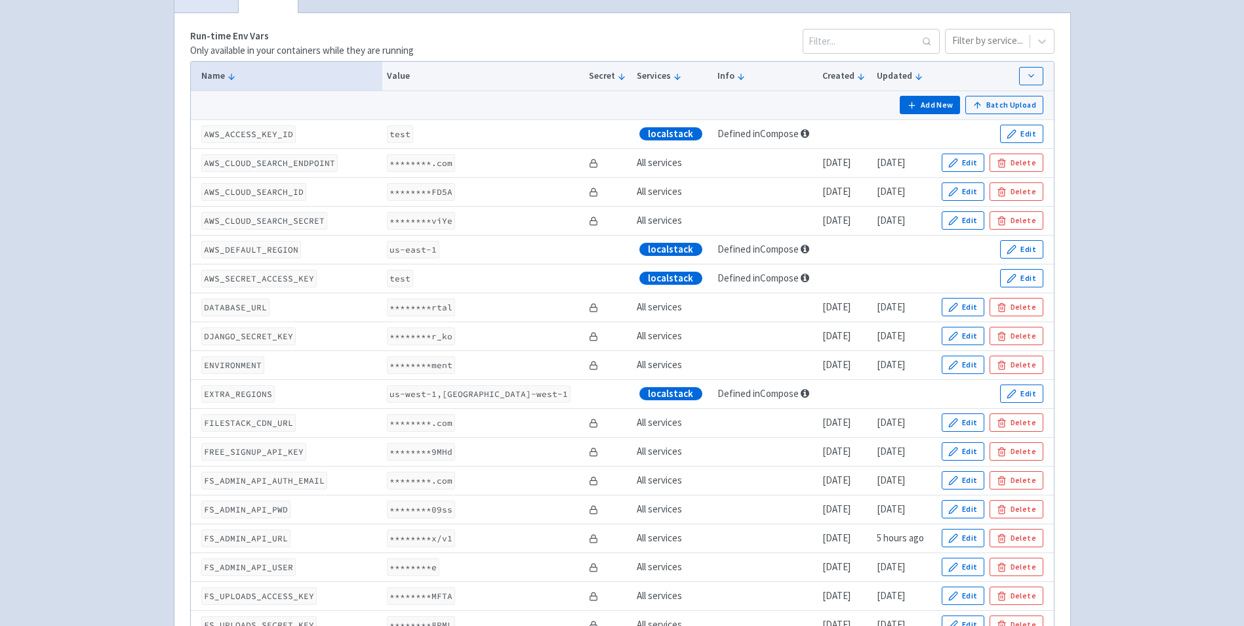
click at [426, 252] on code "us-east-1" at bounding box center [413, 250] width 52 height 18
click at [425, 252] on code "us-east-1" at bounding box center [413, 250] width 52 height 18
copy code "us-east-1"
drag, startPoint x: 389, startPoint y: 393, endPoint x: 473, endPoint y: 383, distance: 85.2
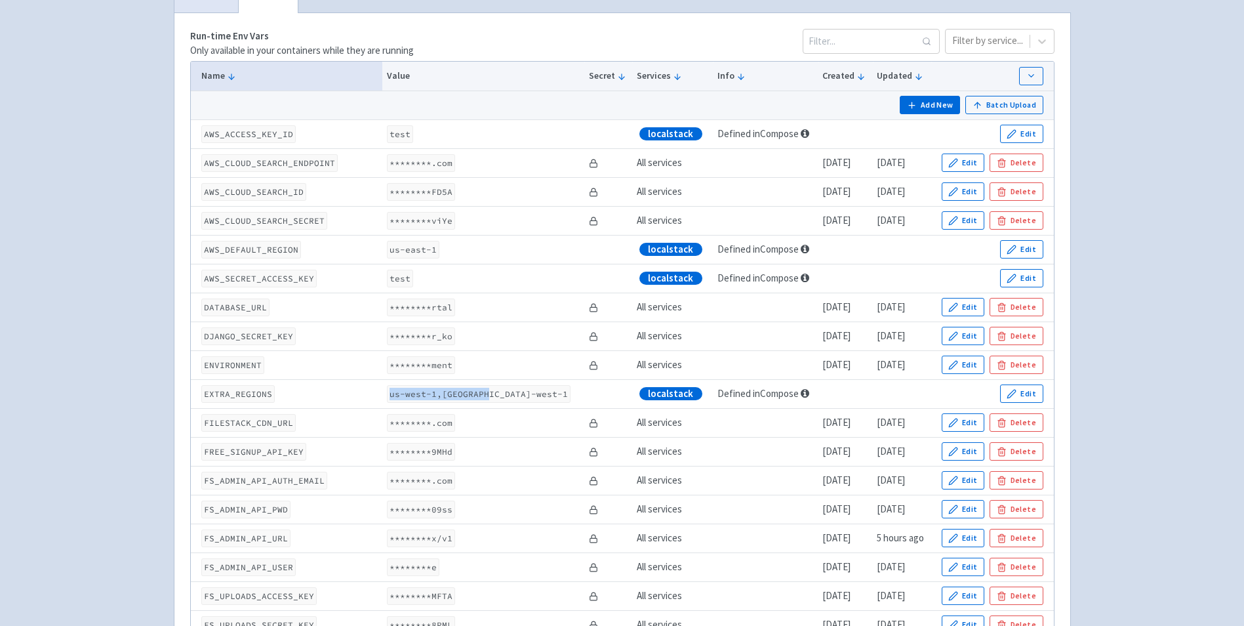
click at [483, 396] on code "us-west-1,eu-west-1" at bounding box center [479, 394] width 184 height 18
copy code "us-west-1,eu-west-"
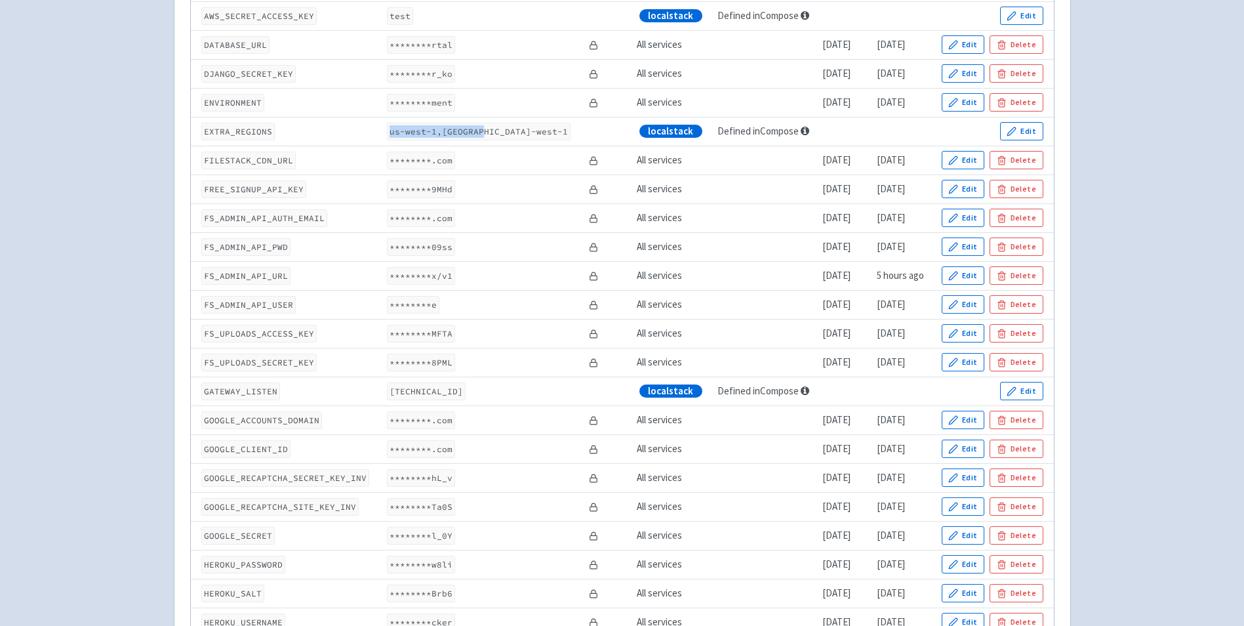
scroll to position [575, 0]
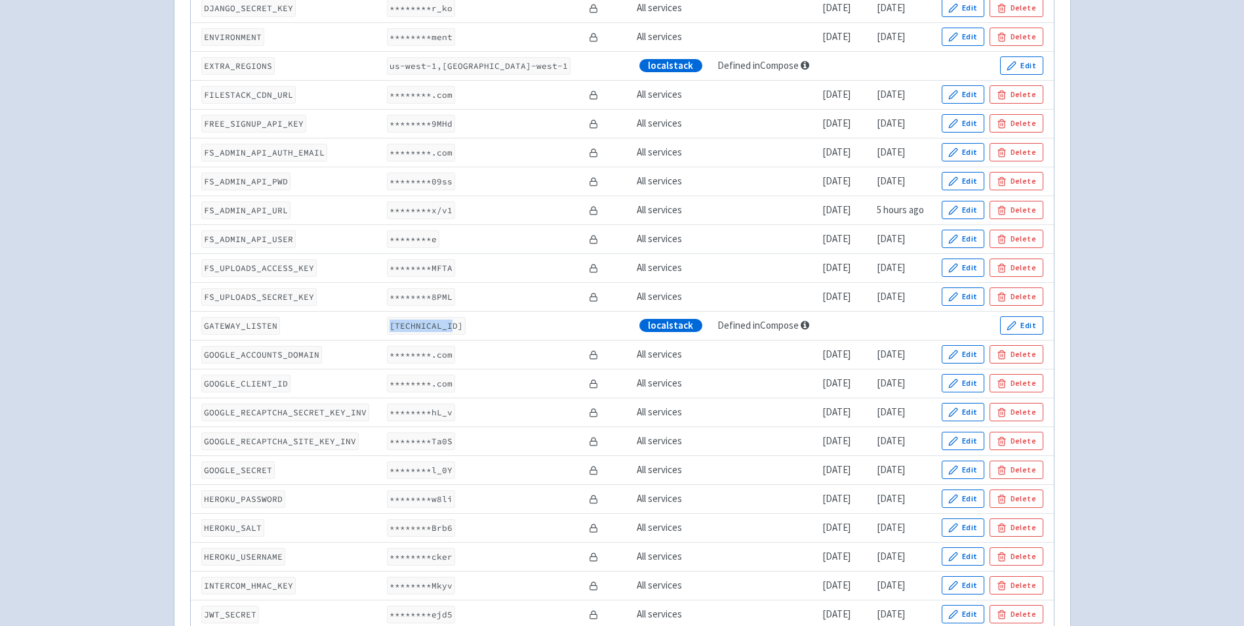
drag, startPoint x: 391, startPoint y: 325, endPoint x: 449, endPoint y: 327, distance: 58.4
click at [449, 327] on code "[TECHNICAL_ID]" at bounding box center [426, 326] width 79 height 18
copy code "[TECHNICAL_ID]"
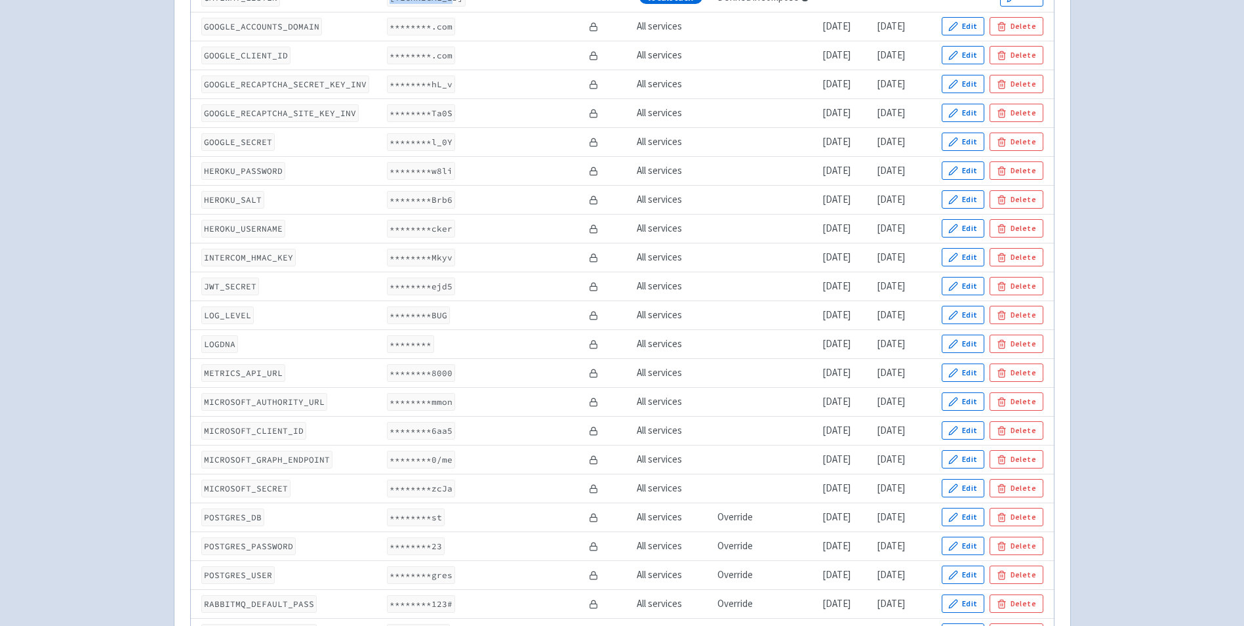
scroll to position [969, 0]
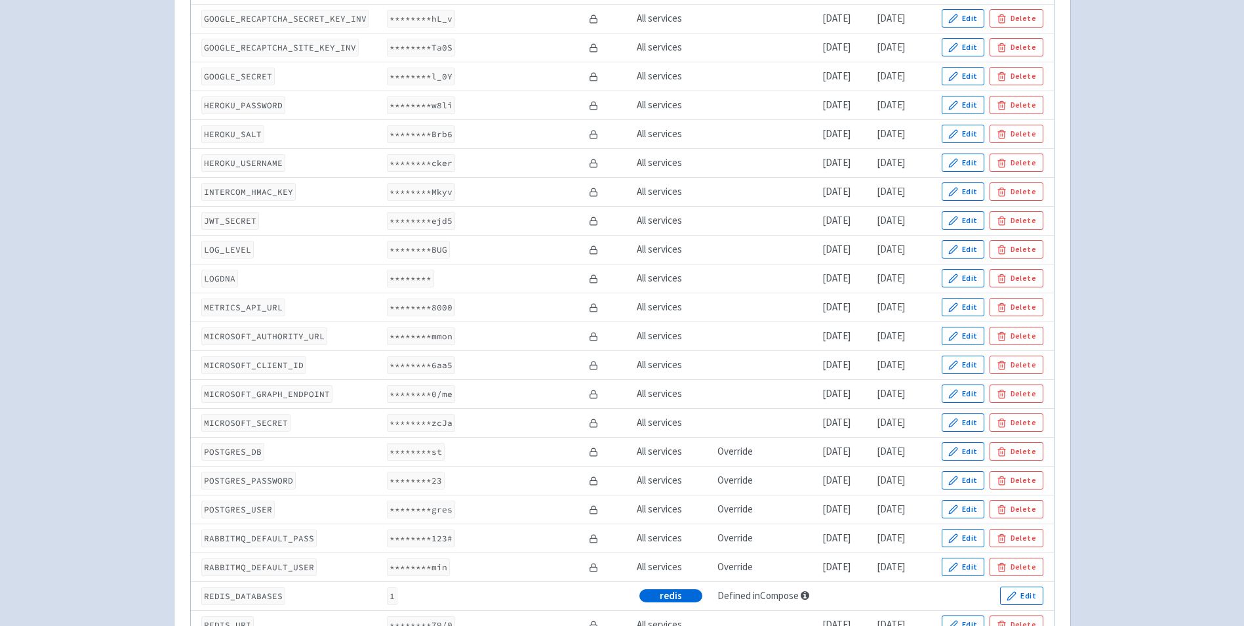
click at [420, 449] on code "********st" at bounding box center [416, 452] width 58 height 18
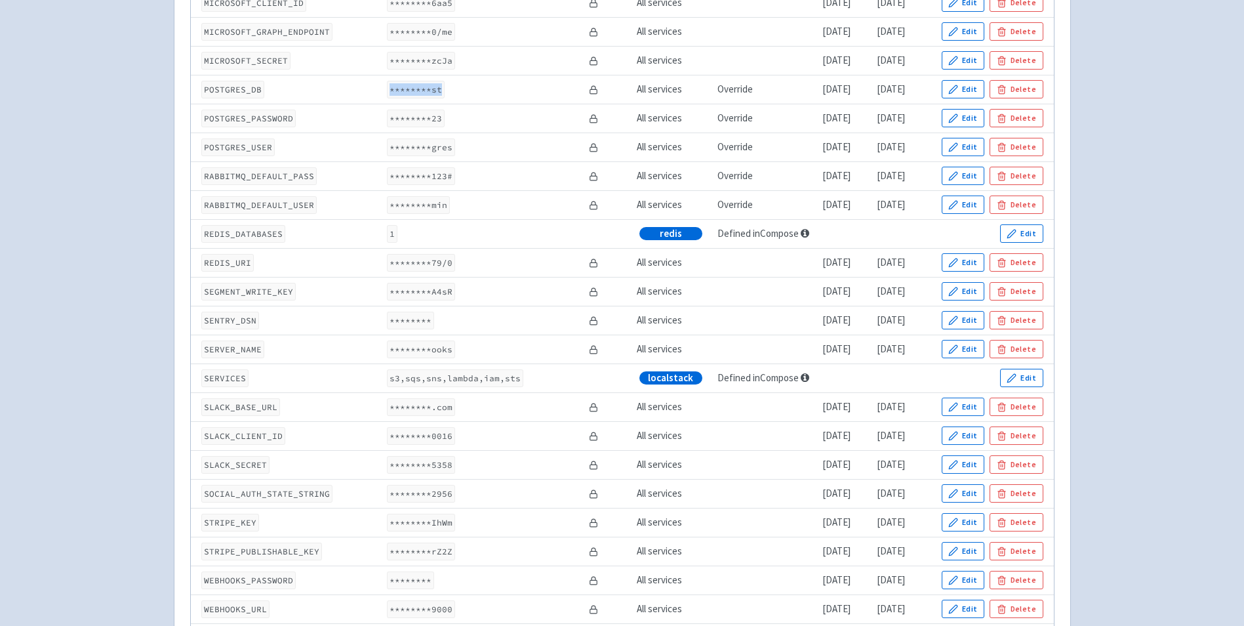
scroll to position [1296, 0]
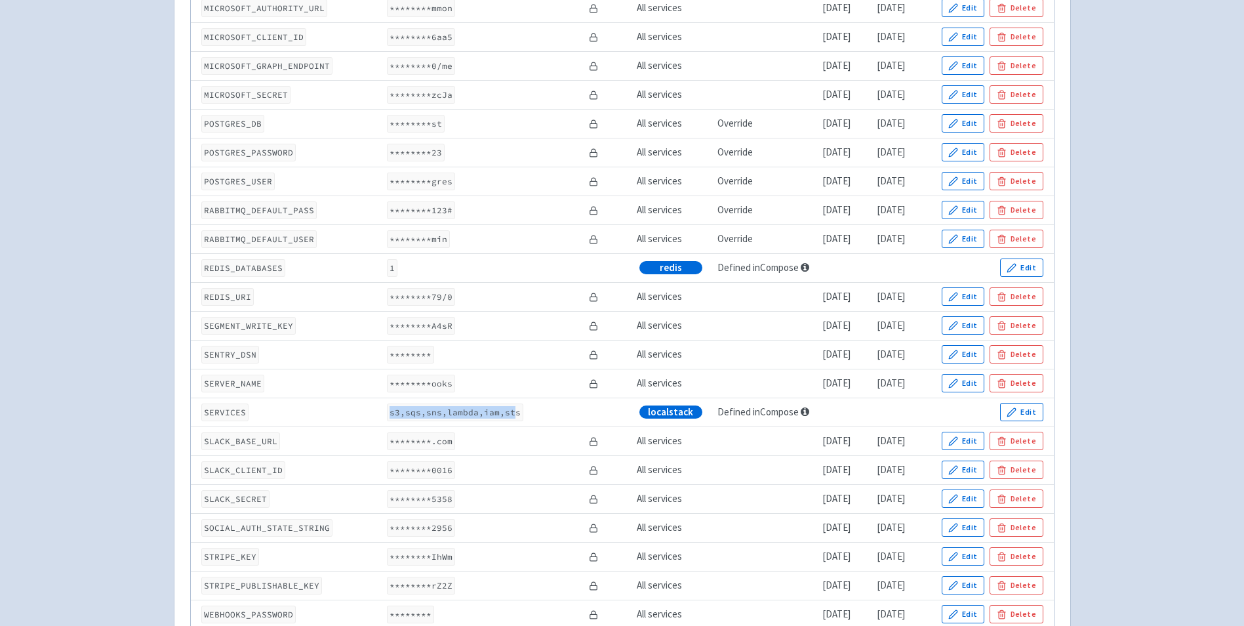
drag, startPoint x: 401, startPoint y: 412, endPoint x: 512, endPoint y: 412, distance: 111.5
click at [512, 412] on code "s3,sqs,sns,lambda,iam,sts" at bounding box center [455, 412] width 136 height 18
copy code "s3,sqs,sns,lambda,iam,st"
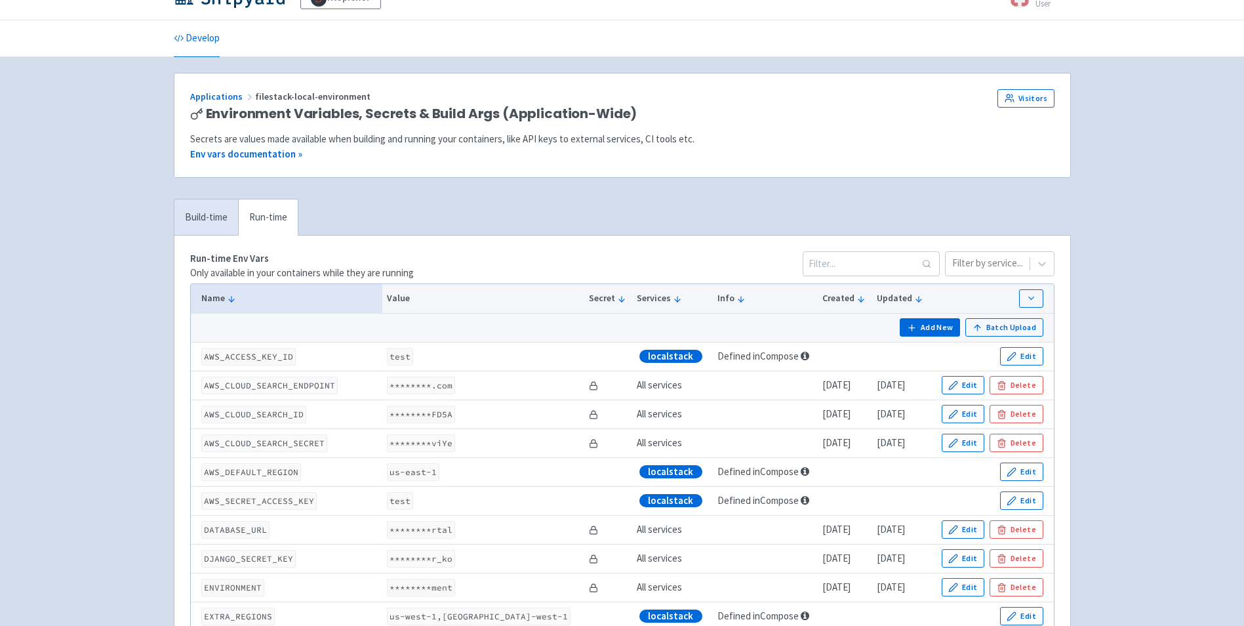
scroll to position [0, 0]
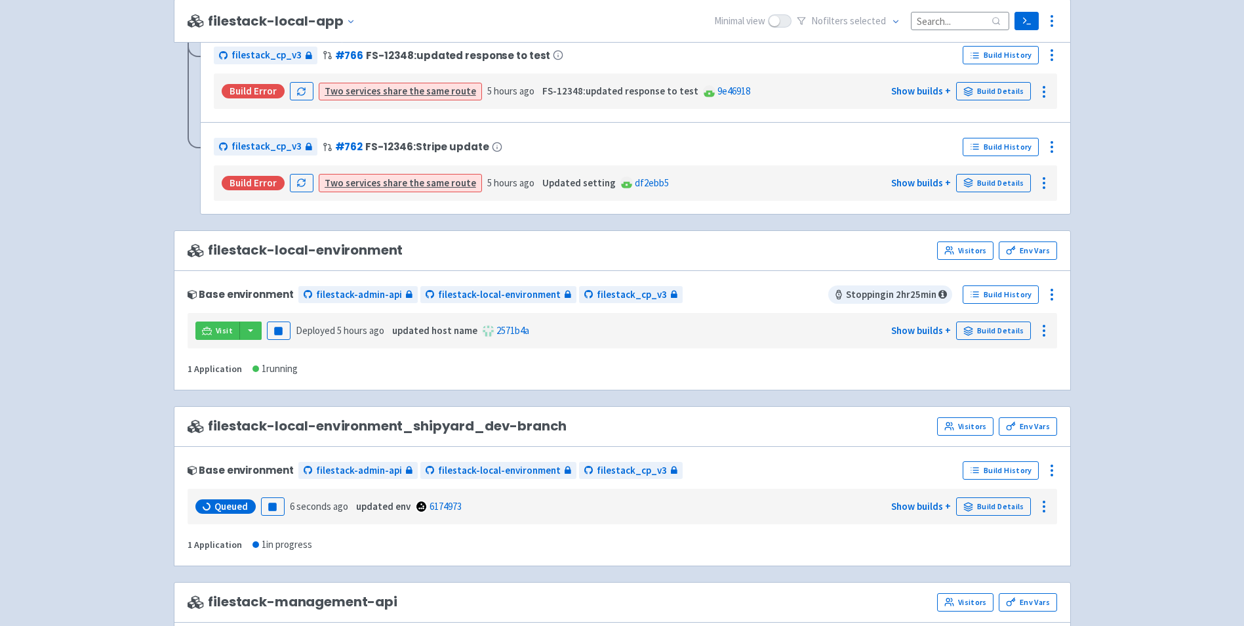
scroll to position [1246, 0]
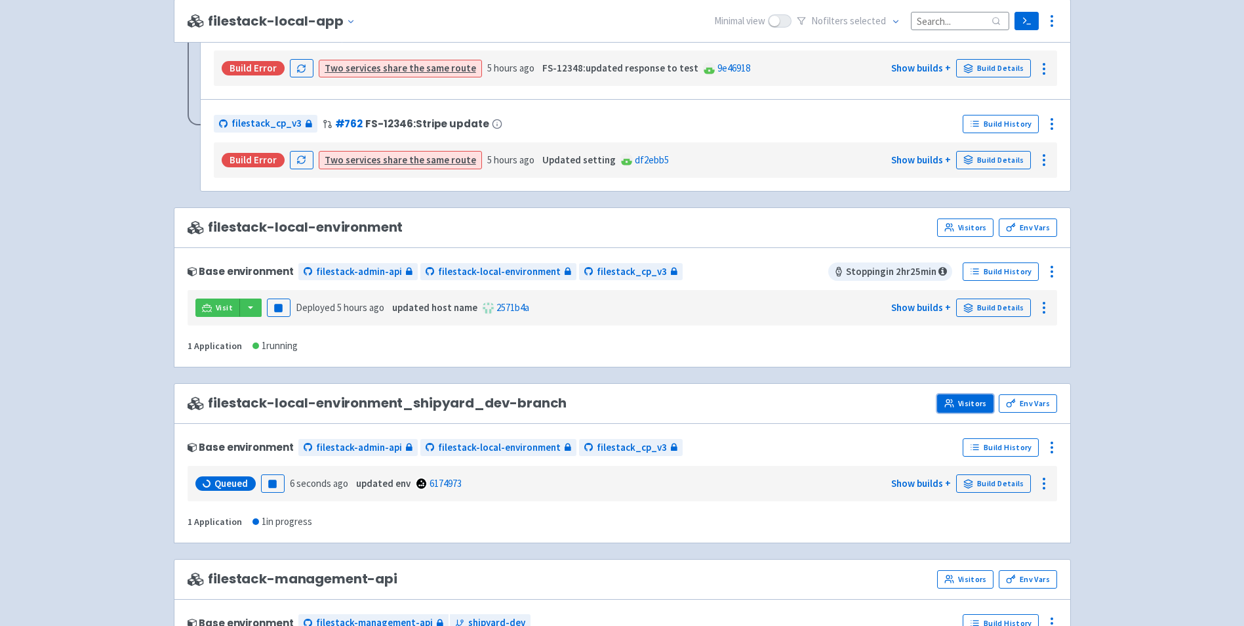
click at [940, 394] on link "Visitors" at bounding box center [965, 403] width 56 height 18
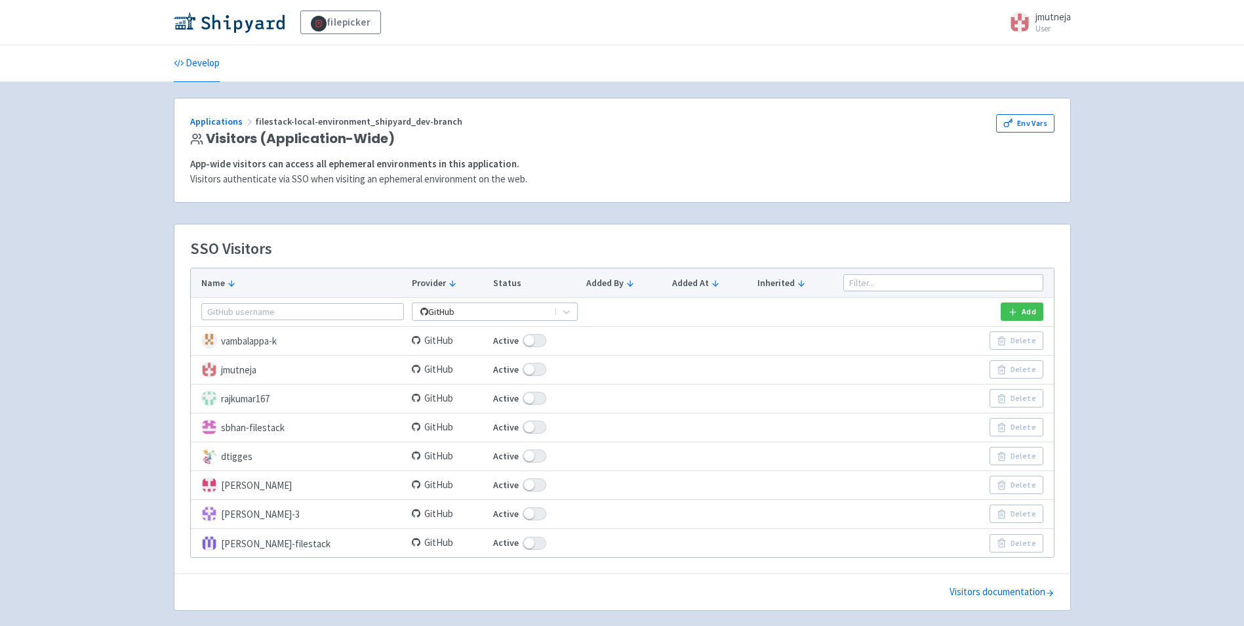
click at [522, 362] on label "Active" at bounding box center [535, 369] width 85 height 15
click at [502, 365] on input "Active" at bounding box center [497, 369] width 9 height 9
checkbox input "false"
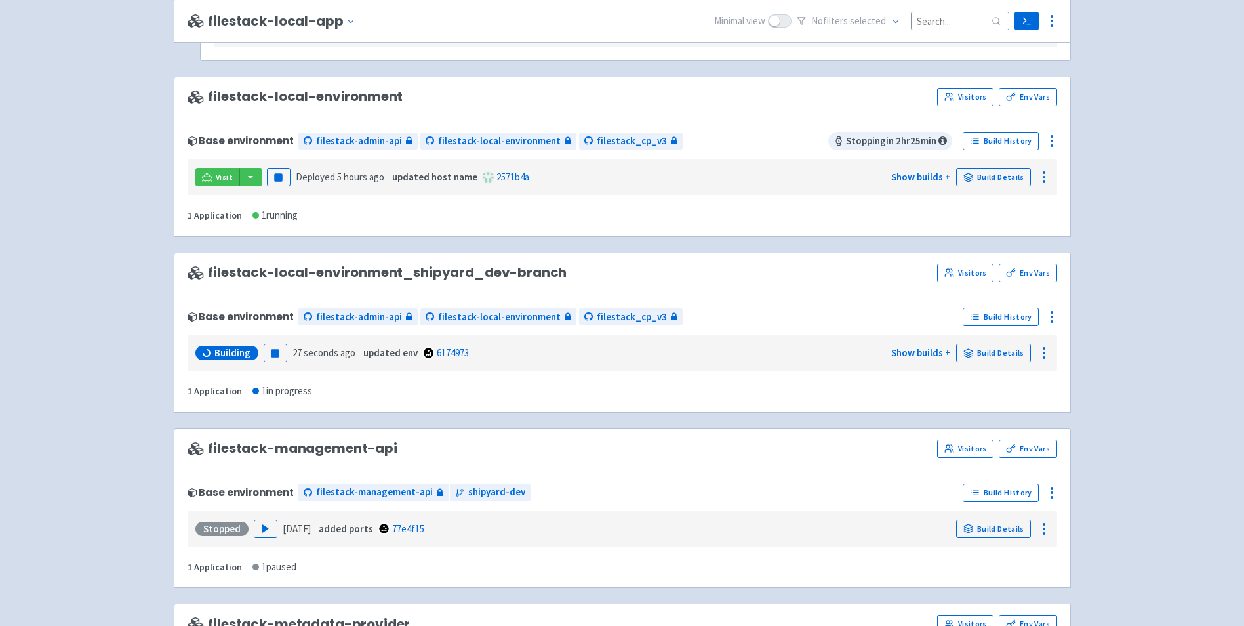
scroll to position [1376, 0]
click at [927, 357] on strong "Show builds +" at bounding box center [921, 353] width 60 height 15
click at [929, 353] on link "Show builds +" at bounding box center [921, 353] width 60 height 12
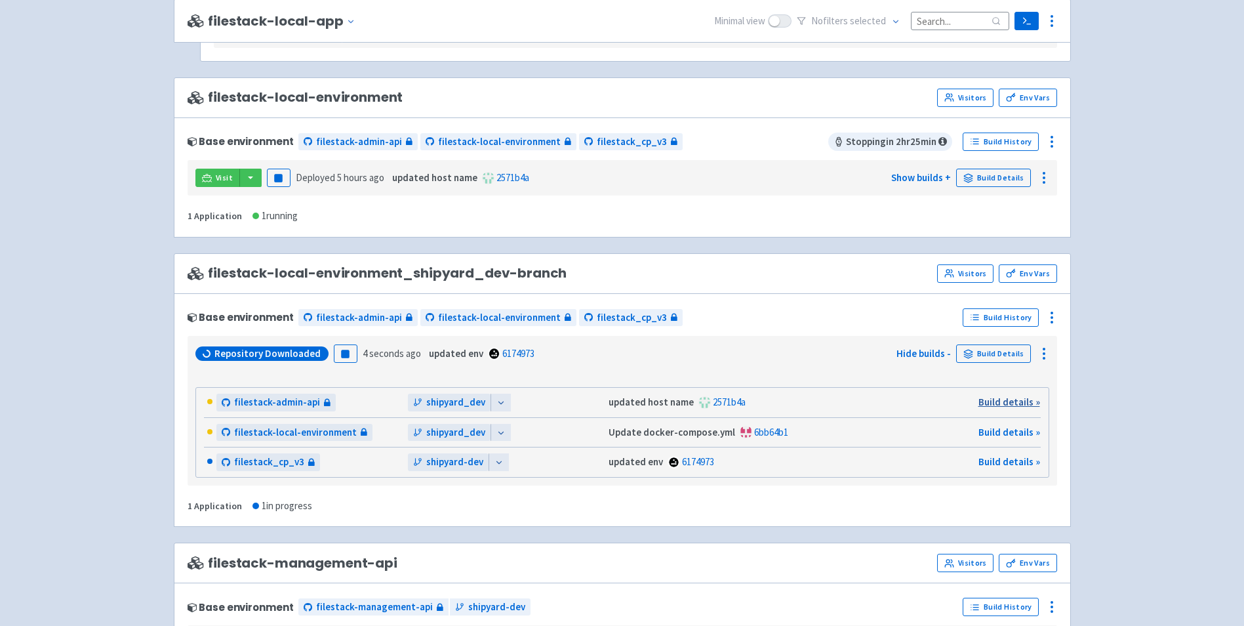
click at [985, 397] on link "Build details »" at bounding box center [1009, 401] width 62 height 12
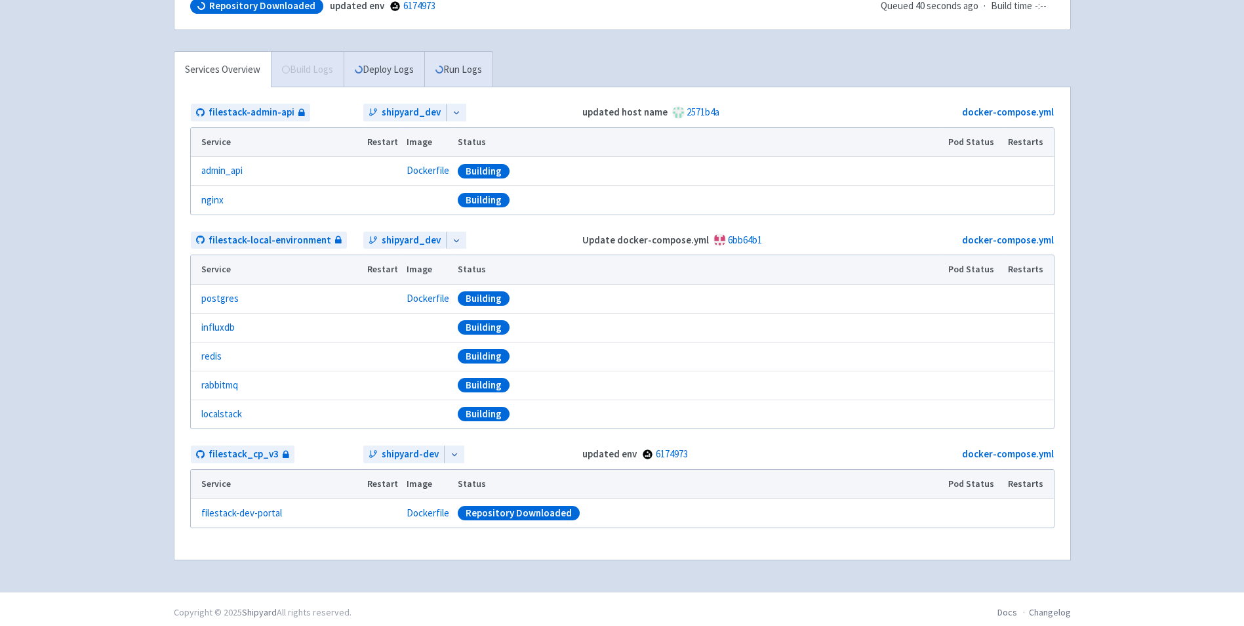
scroll to position [205, 0]
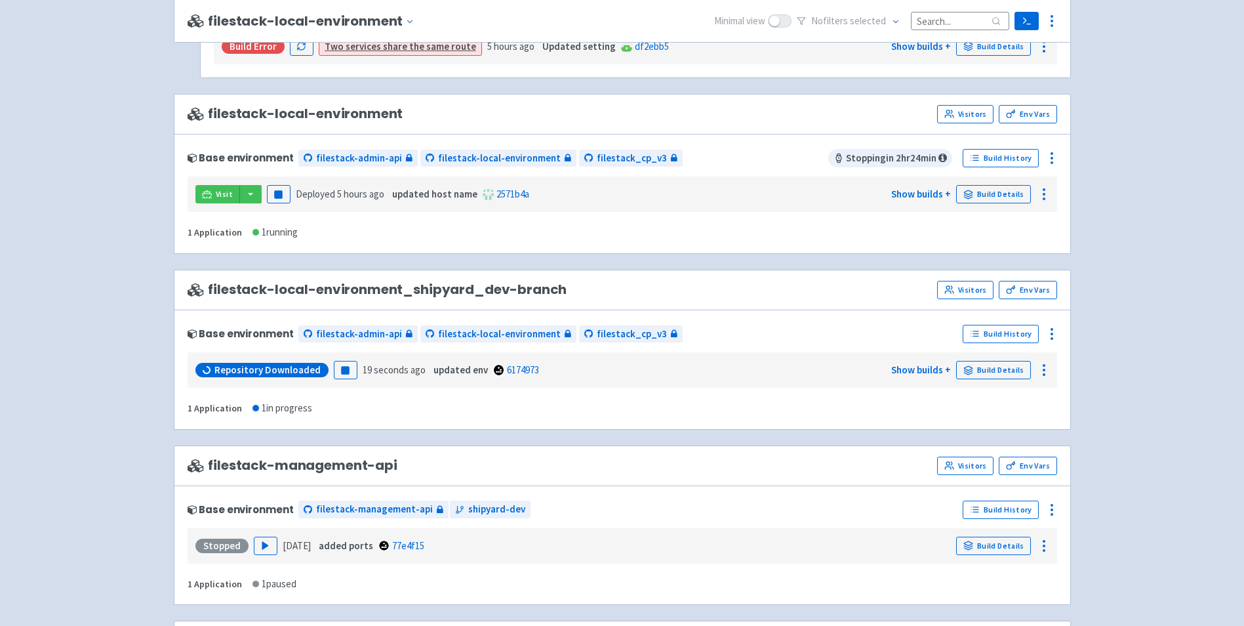
scroll to position [1163, 0]
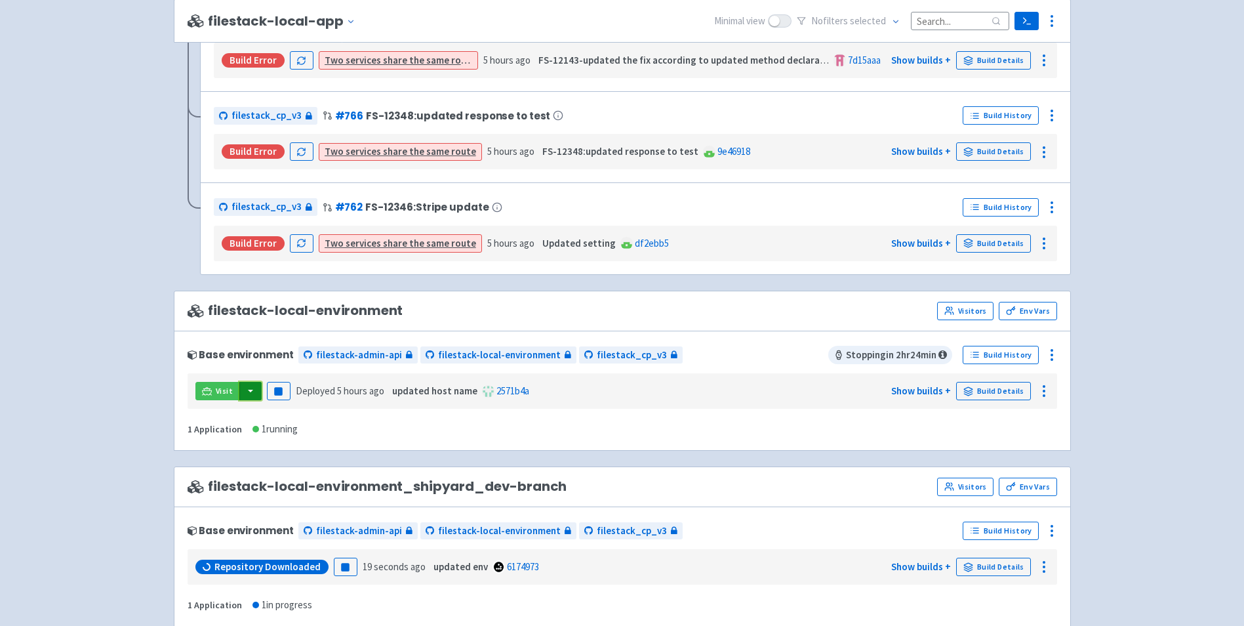
click at [256, 387] on button "button" at bounding box center [250, 391] width 22 height 18
click at [310, 416] on link "filestack_cp_v3 (dev-portal)" at bounding box center [333, 417] width 189 height 20
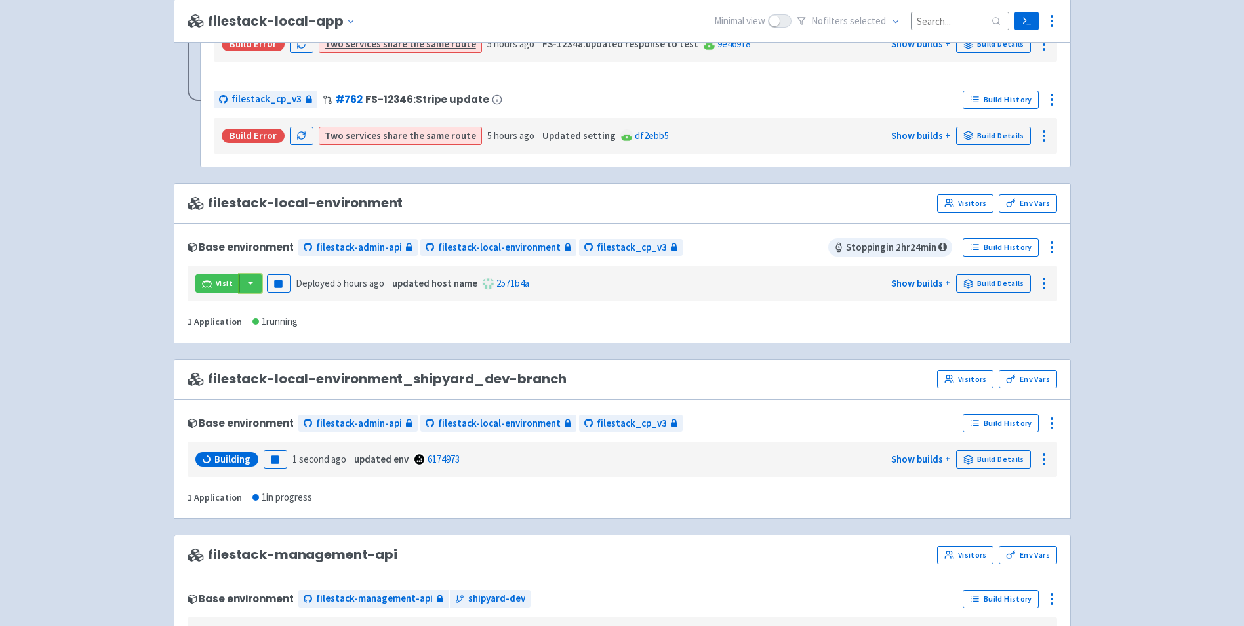
scroll to position [1294, 0]
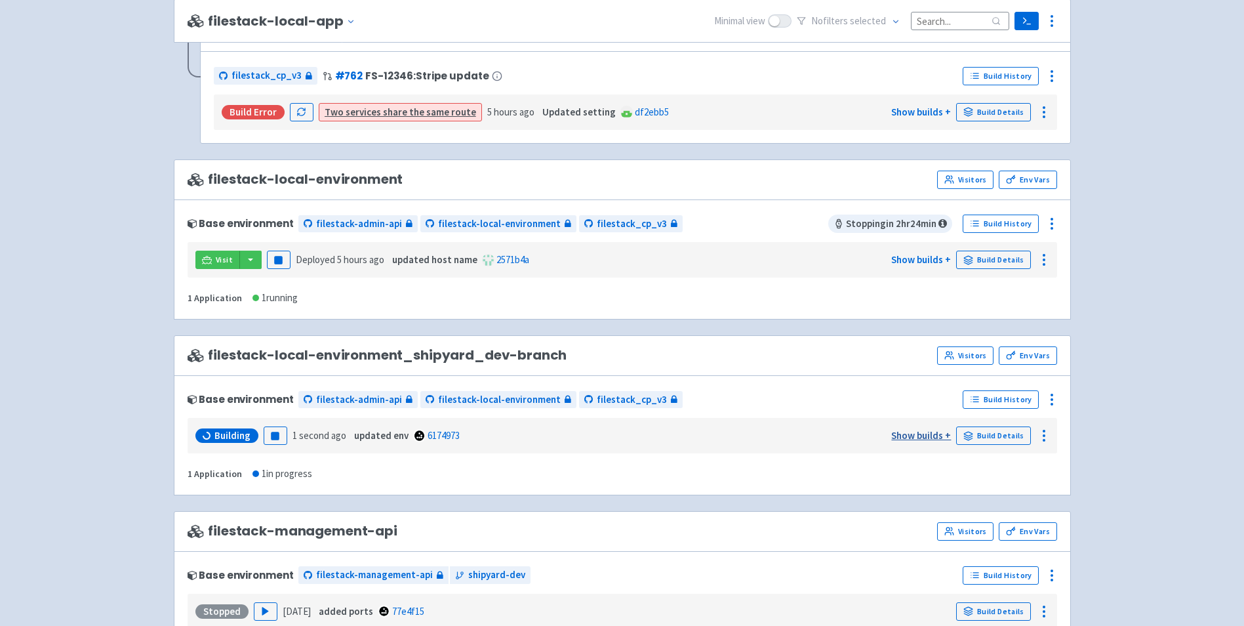
click at [942, 434] on link "Show builds +" at bounding box center [921, 435] width 60 height 12
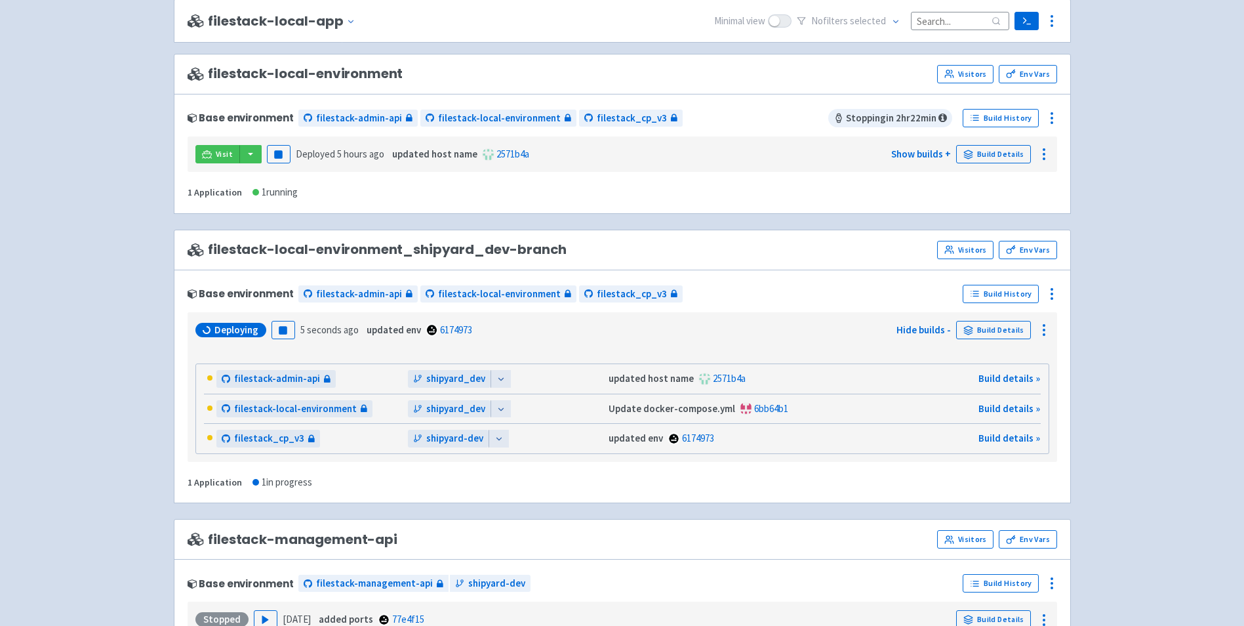
scroll to position [1425, 0]
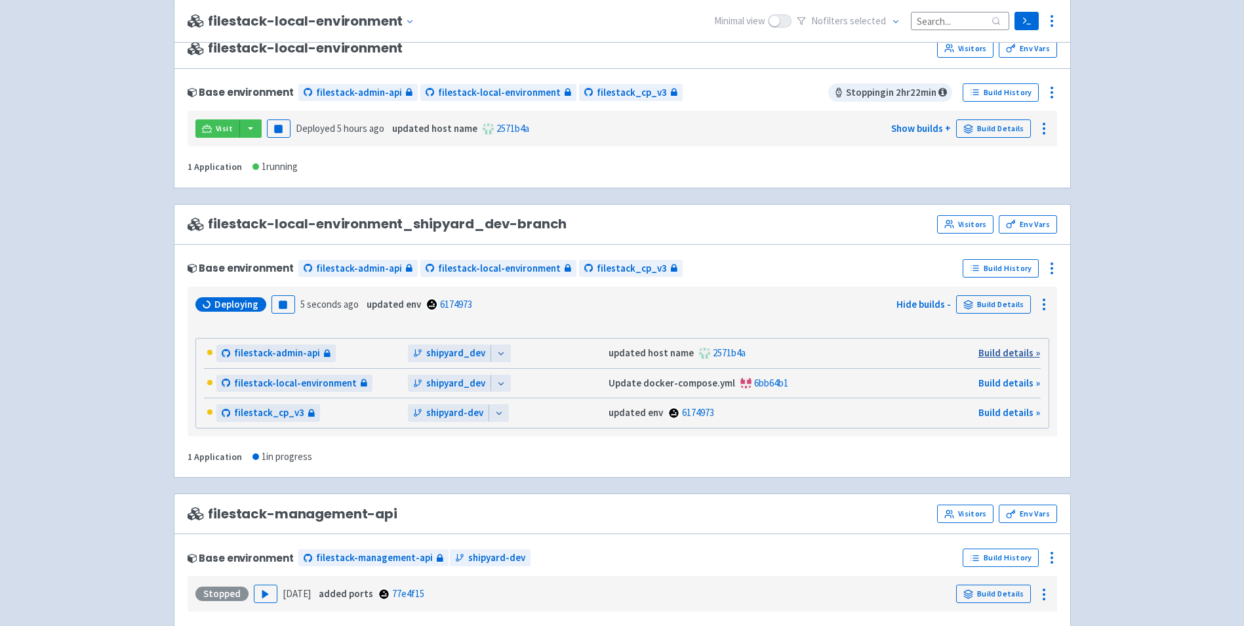
click at [986, 349] on link "Build details »" at bounding box center [1009, 352] width 62 height 12
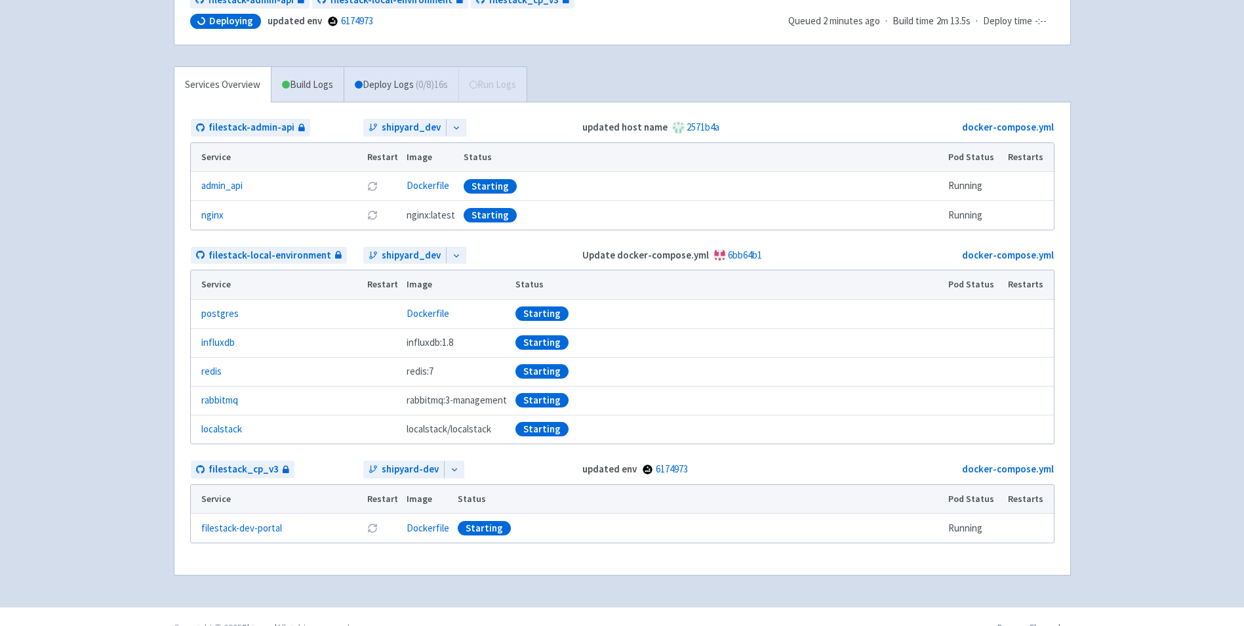
scroll to position [197, 0]
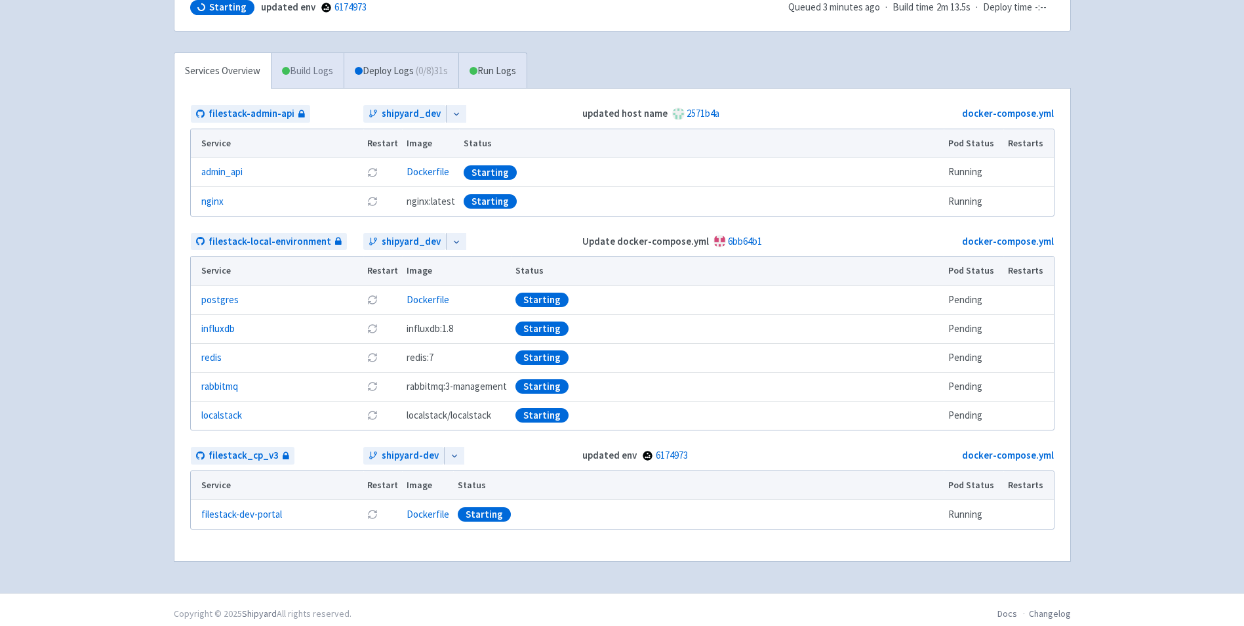
click at [344, 78] on link "Build Logs" at bounding box center [307, 71] width 72 height 36
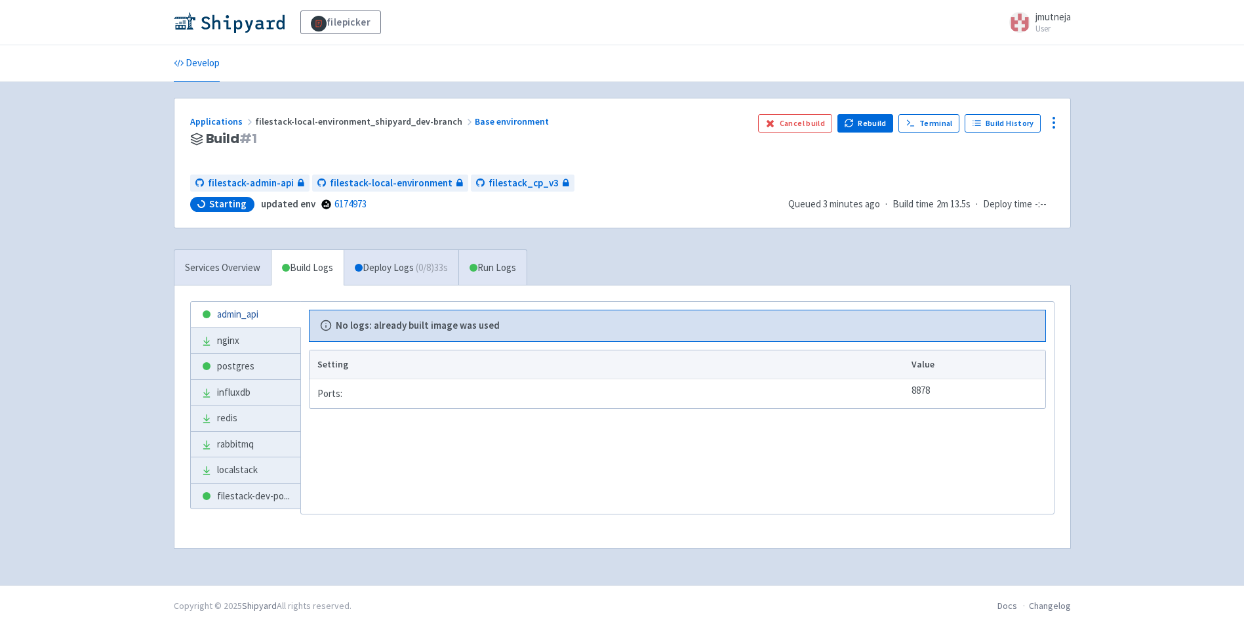
click at [254, 321] on link "admin_api" at bounding box center [246, 315] width 110 height 26
click at [254, 335] on link "nginx" at bounding box center [246, 341] width 110 height 26
click at [230, 364] on link "postgres" at bounding box center [246, 366] width 110 height 26
click at [236, 397] on link "influxdb" at bounding box center [246, 393] width 110 height 26
click at [236, 411] on link "redis" at bounding box center [246, 418] width 110 height 26
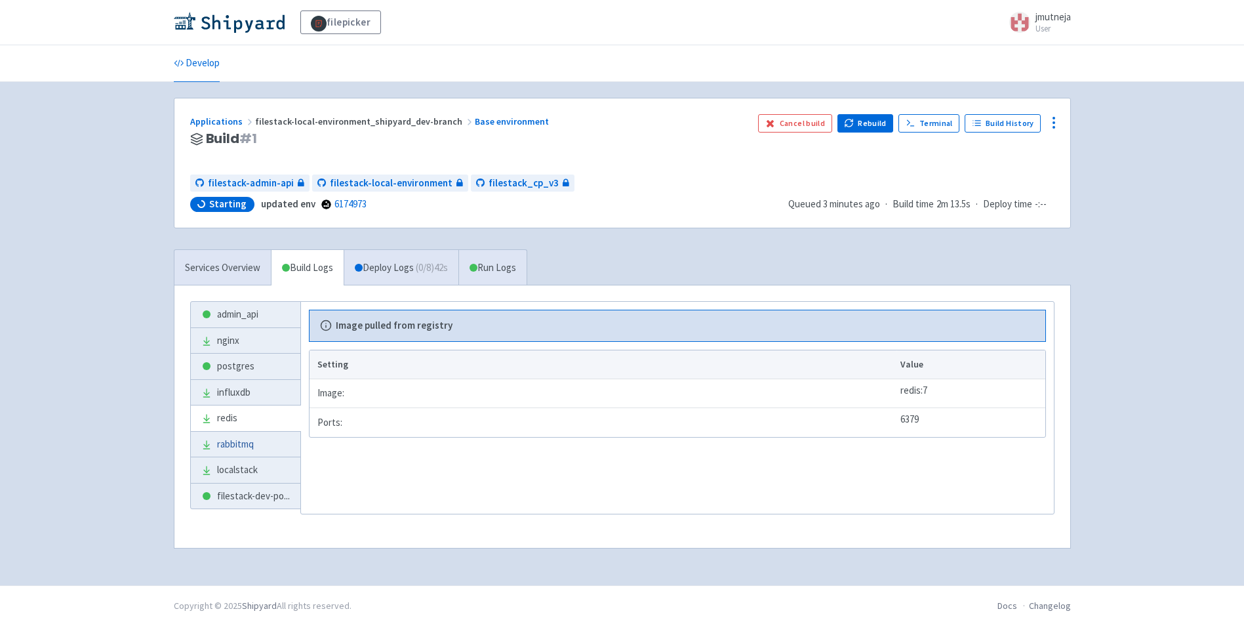
click at [233, 445] on link "rabbitmq" at bounding box center [246, 444] width 110 height 26
click at [236, 465] on link "localstack" at bounding box center [246, 470] width 110 height 26
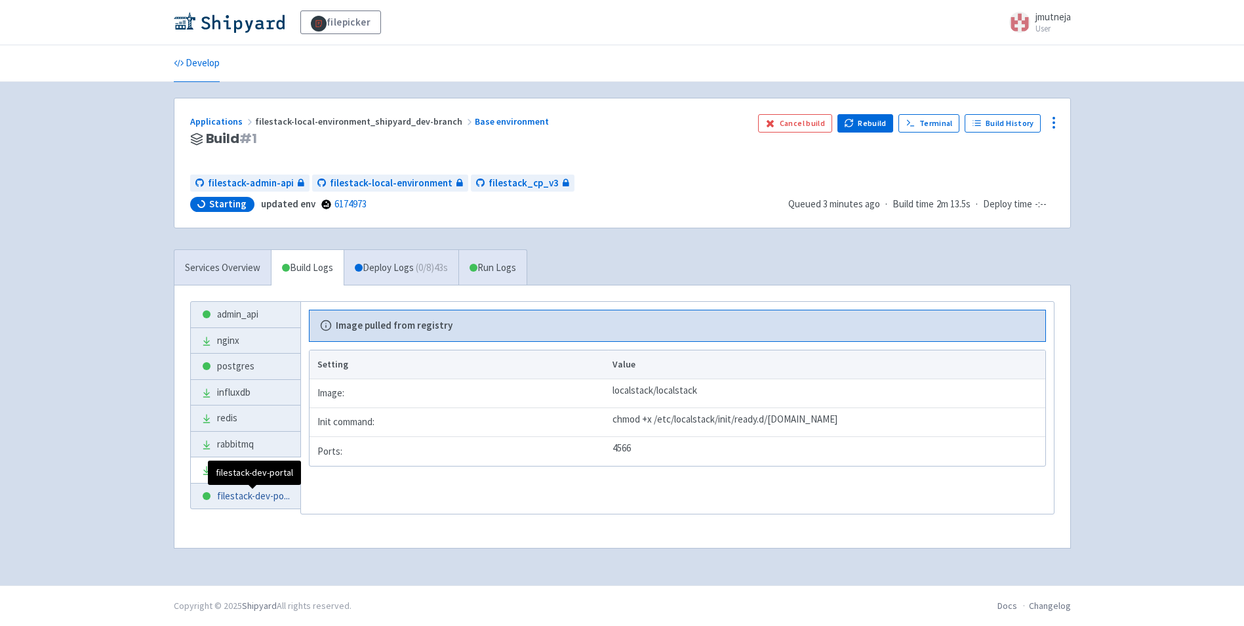
click at [236, 491] on span "filestack-dev-po ..." at bounding box center [253, 496] width 73 height 15
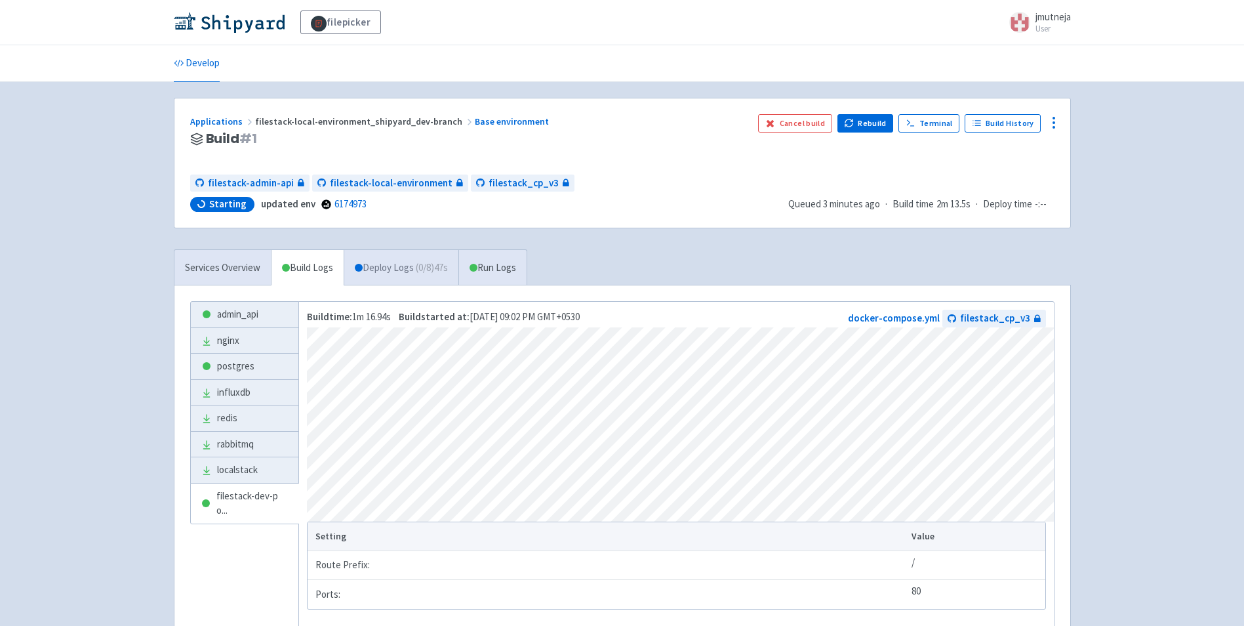
click at [382, 268] on link "Deploy Logs ( 0 / 8 ) 47s" at bounding box center [401, 268] width 115 height 36
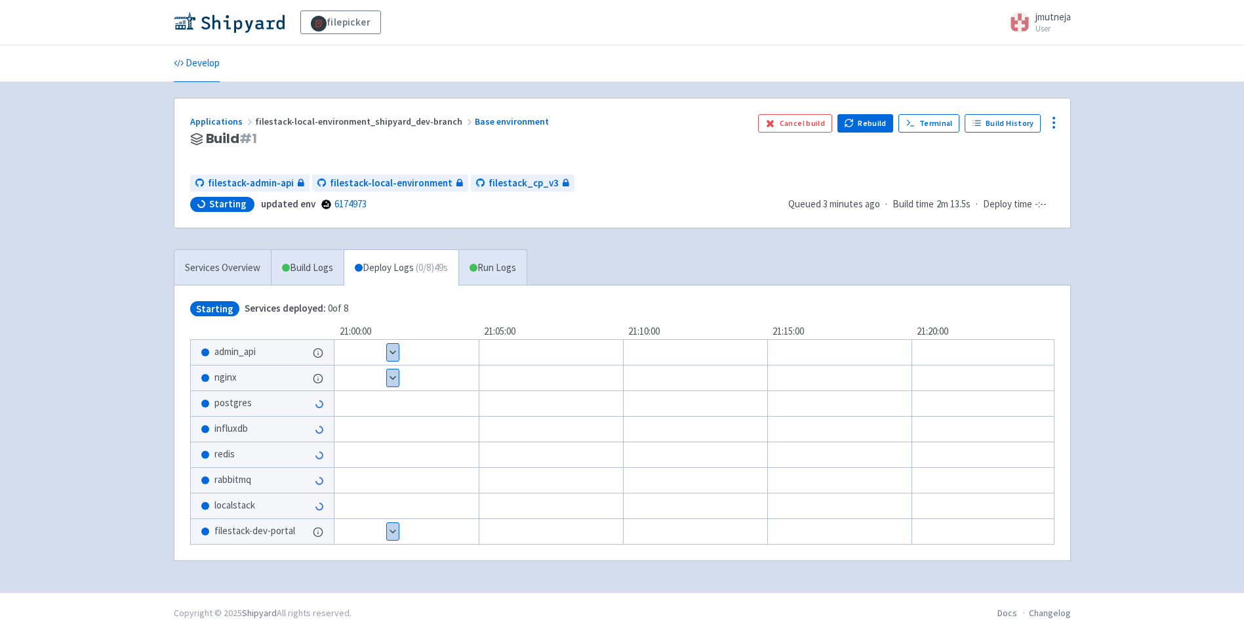
click at [391, 355] on button "Show details" at bounding box center [393, 352] width 12 height 17
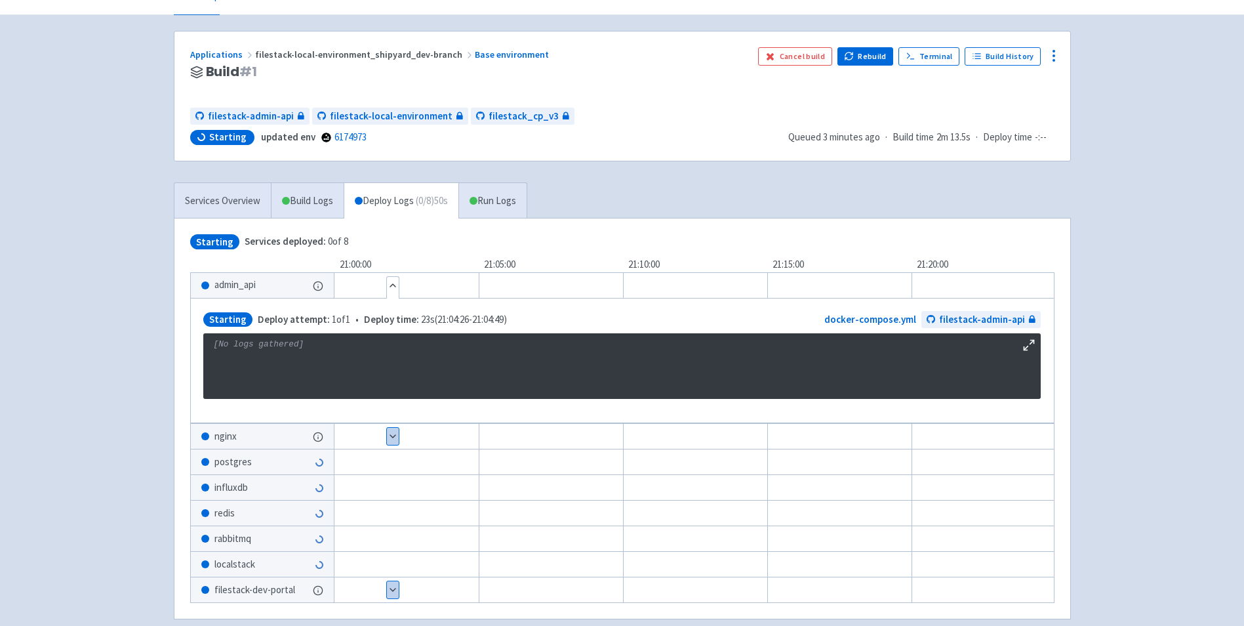
scroll to position [131, 0]
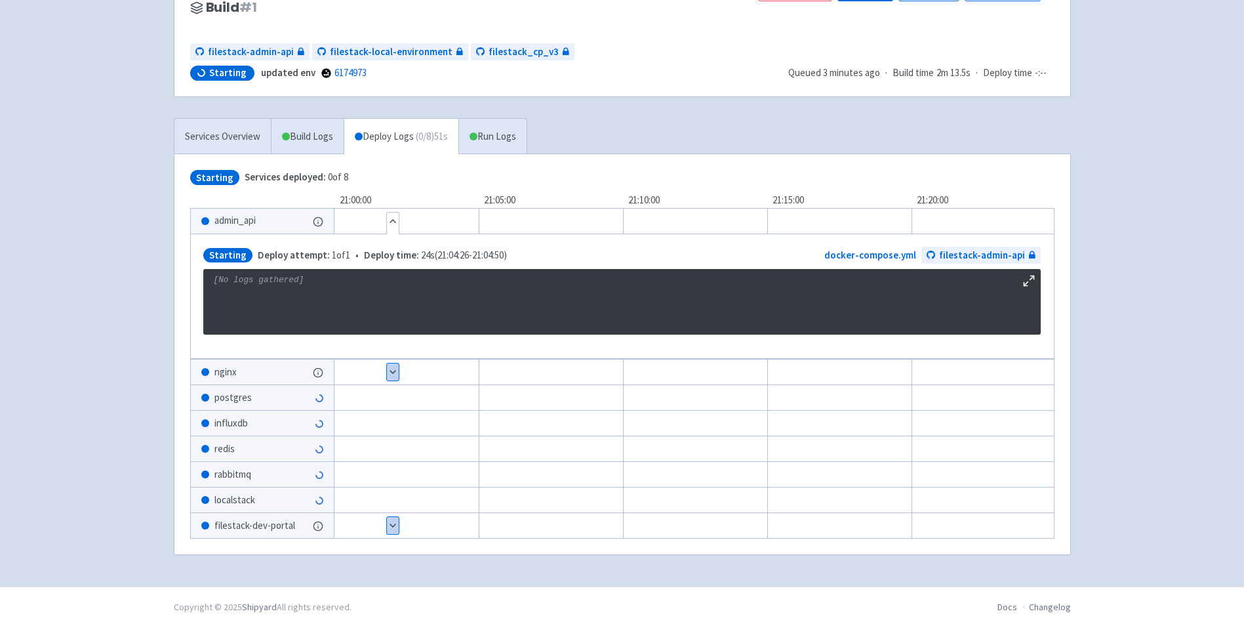
click at [392, 373] on button "Show details" at bounding box center [393, 371] width 12 height 17
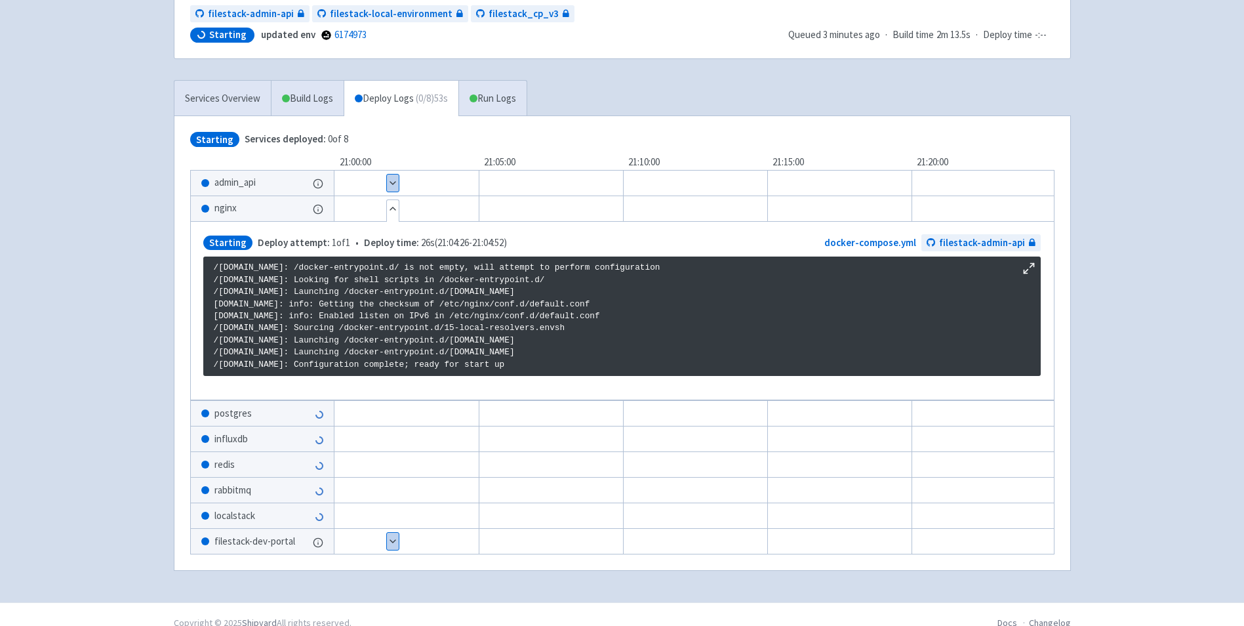
scroll to position [190, 0]
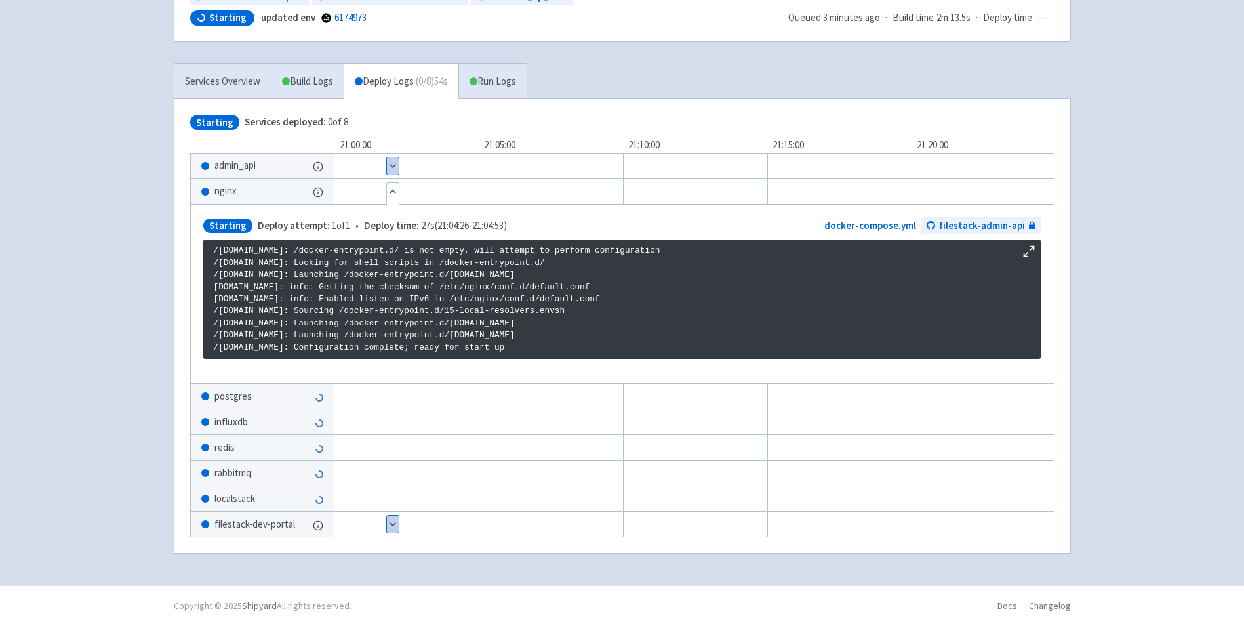
click at [391, 526] on button "Show details" at bounding box center [393, 523] width 12 height 17
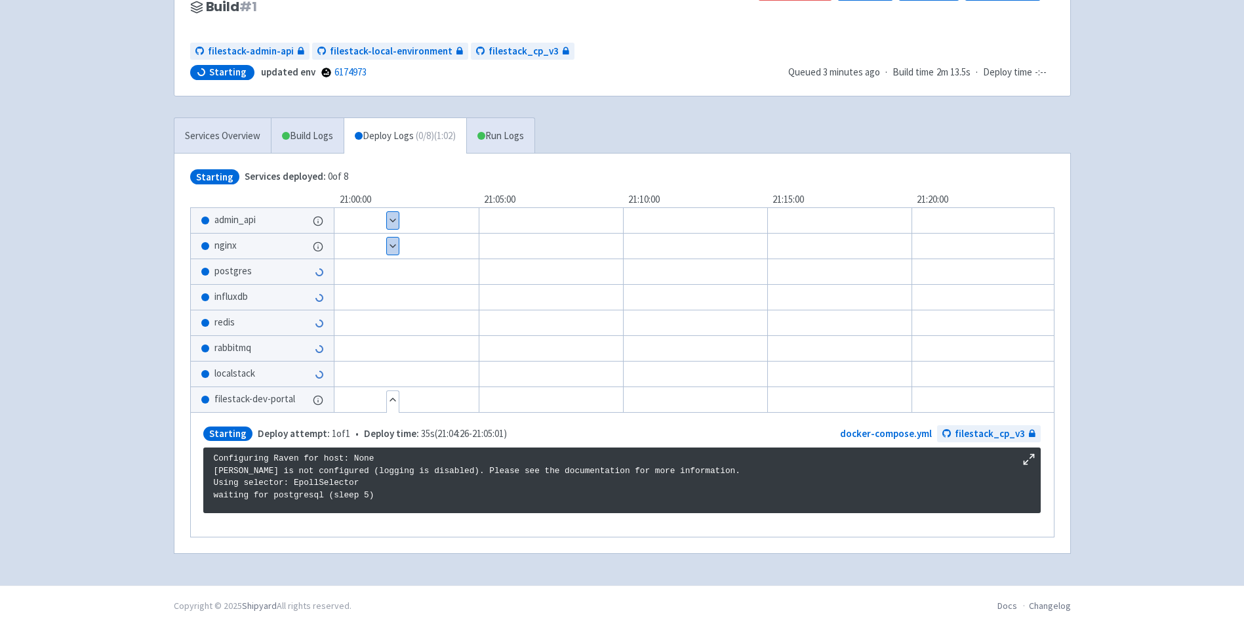
click at [494, 138] on link "Run Logs" at bounding box center [500, 136] width 68 height 36
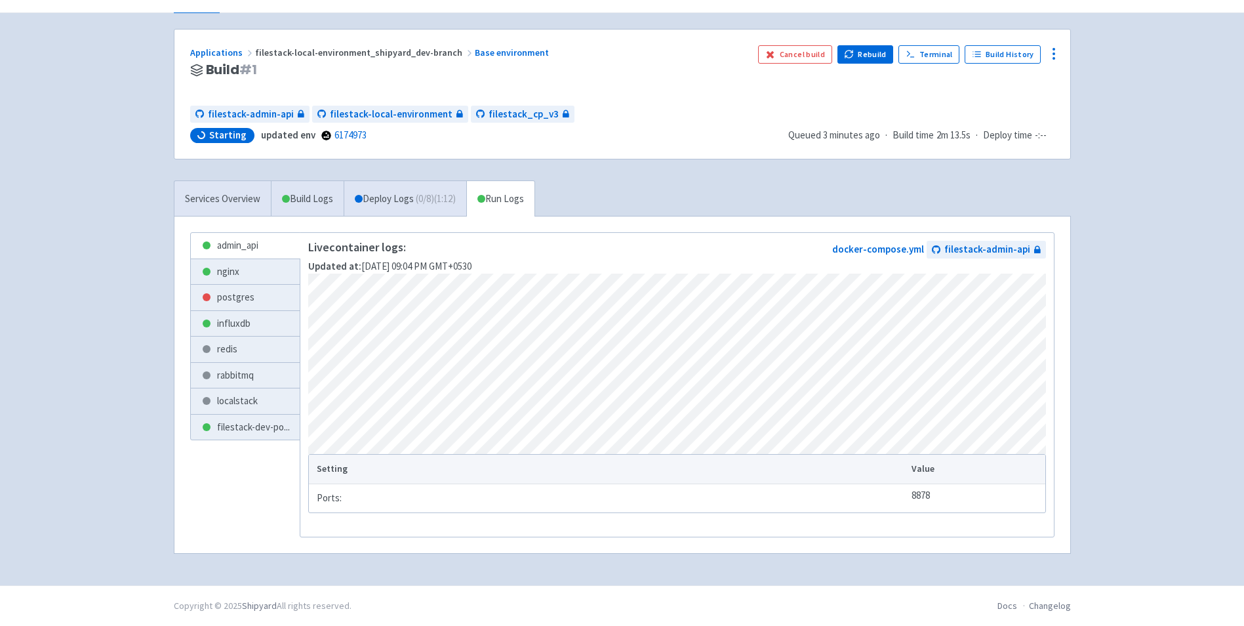
click at [339, 496] on td "Ports:" at bounding box center [608, 497] width 599 height 29
drag, startPoint x: 873, startPoint y: 494, endPoint x: 934, endPoint y: 502, distance: 61.5
click at [880, 494] on td "Ports:" at bounding box center [608, 497] width 599 height 29
click at [226, 285] on link "postgres" at bounding box center [246, 298] width 110 height 26
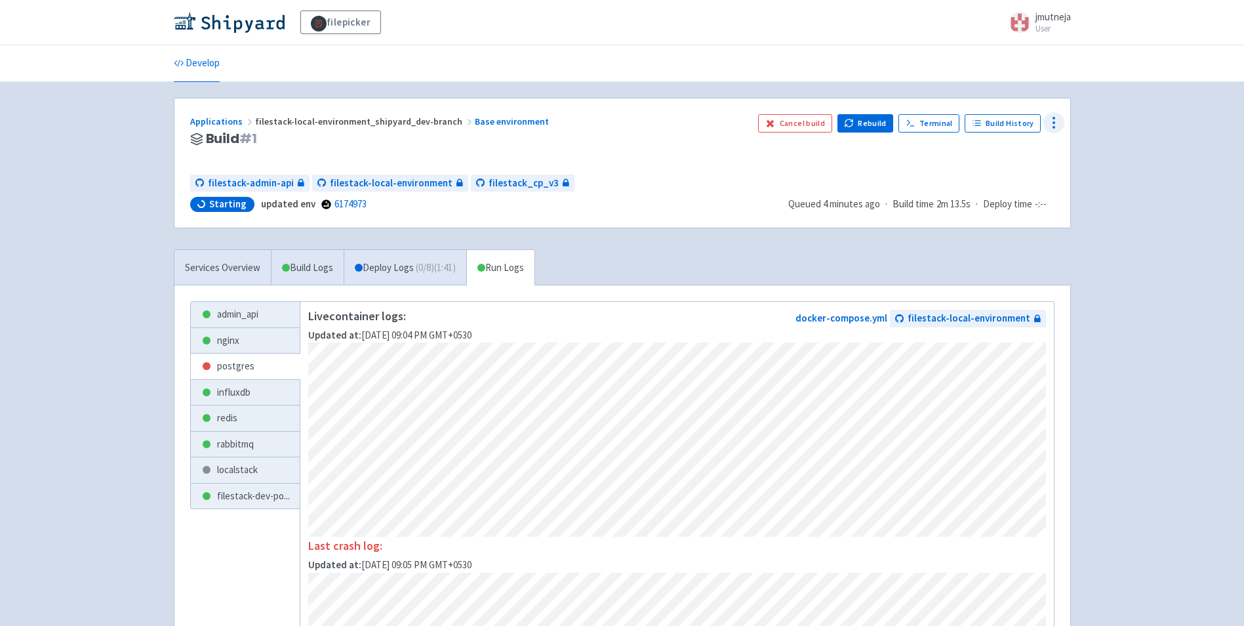
click at [1055, 121] on icon at bounding box center [1054, 123] width 16 height 16
click at [993, 220] on span "Env Vars" at bounding box center [978, 222] width 35 height 18
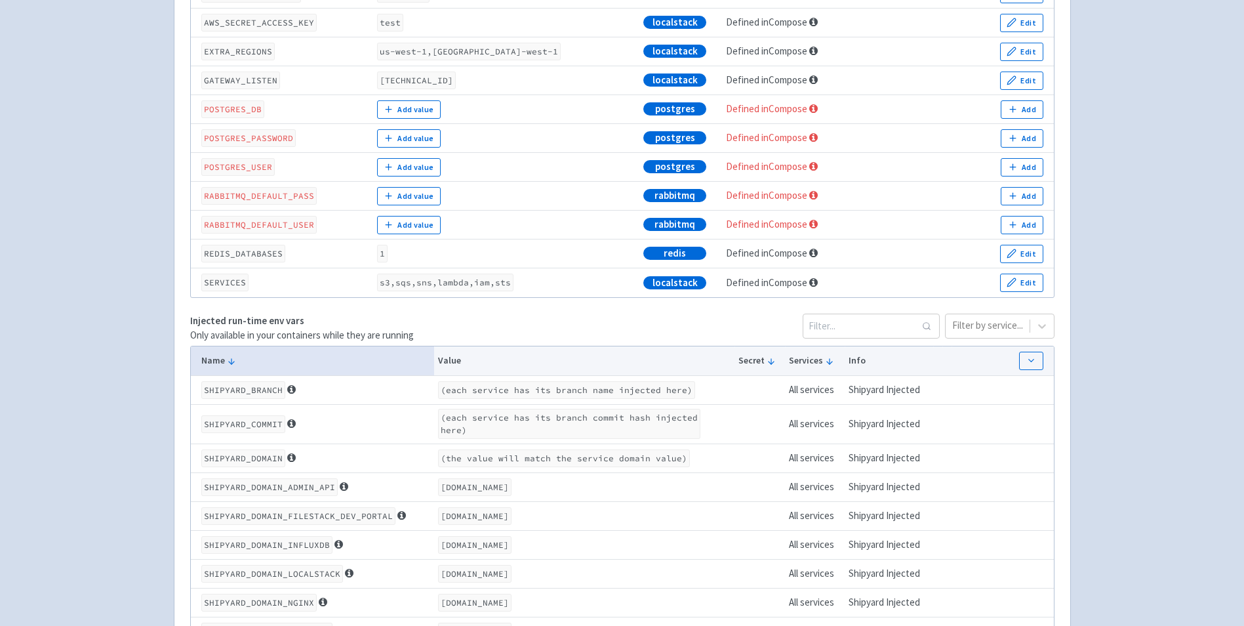
scroll to position [263, 0]
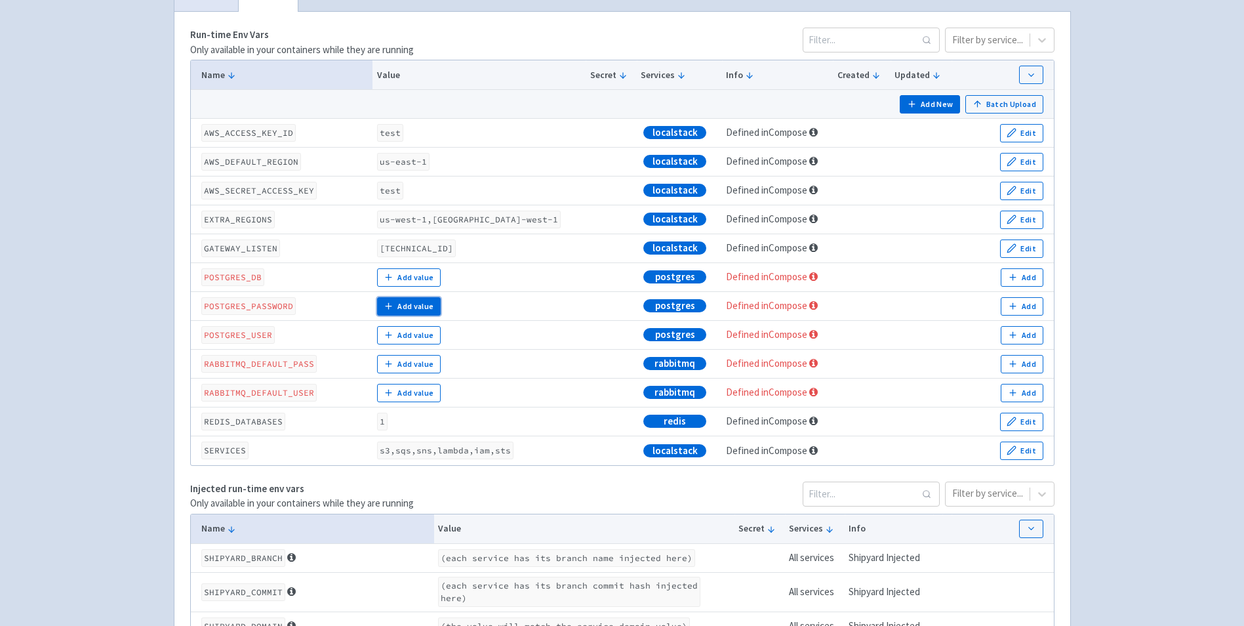
click at [418, 297] on button "Add value" at bounding box center [409, 306] width 64 height 18
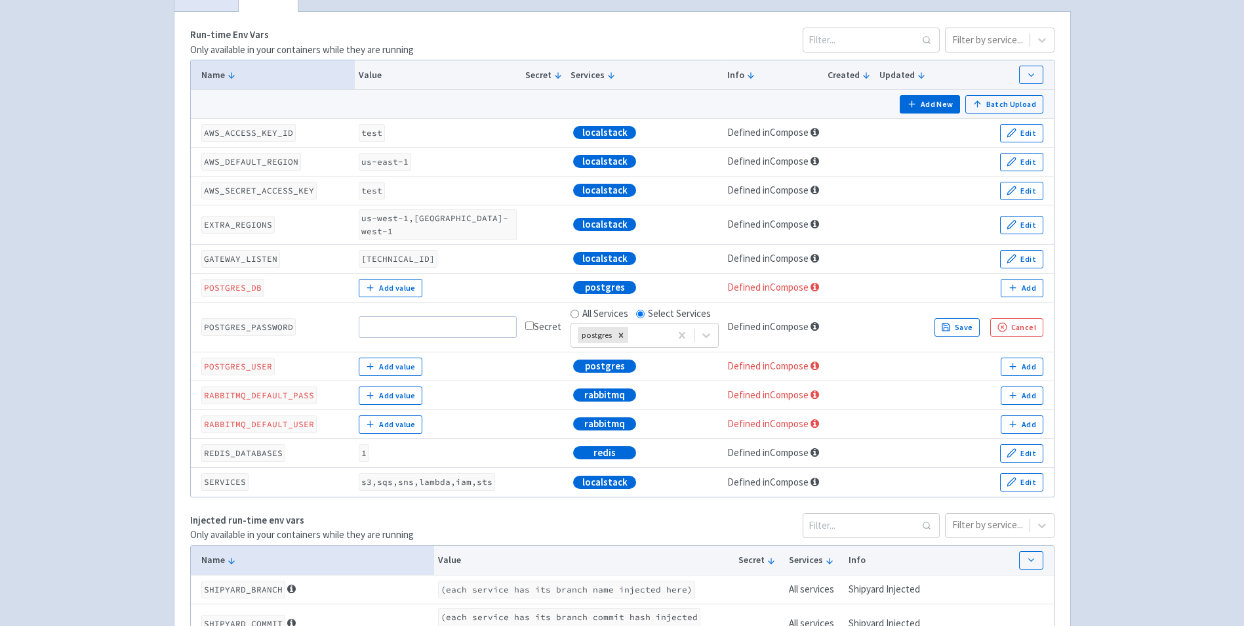
type input "POSTGRES_PASSWOR"
click at [581, 306] on div "All Services" at bounding box center [600, 313] width 58 height 15
click at [651, 326] on div at bounding box center [647, 335] width 33 height 18
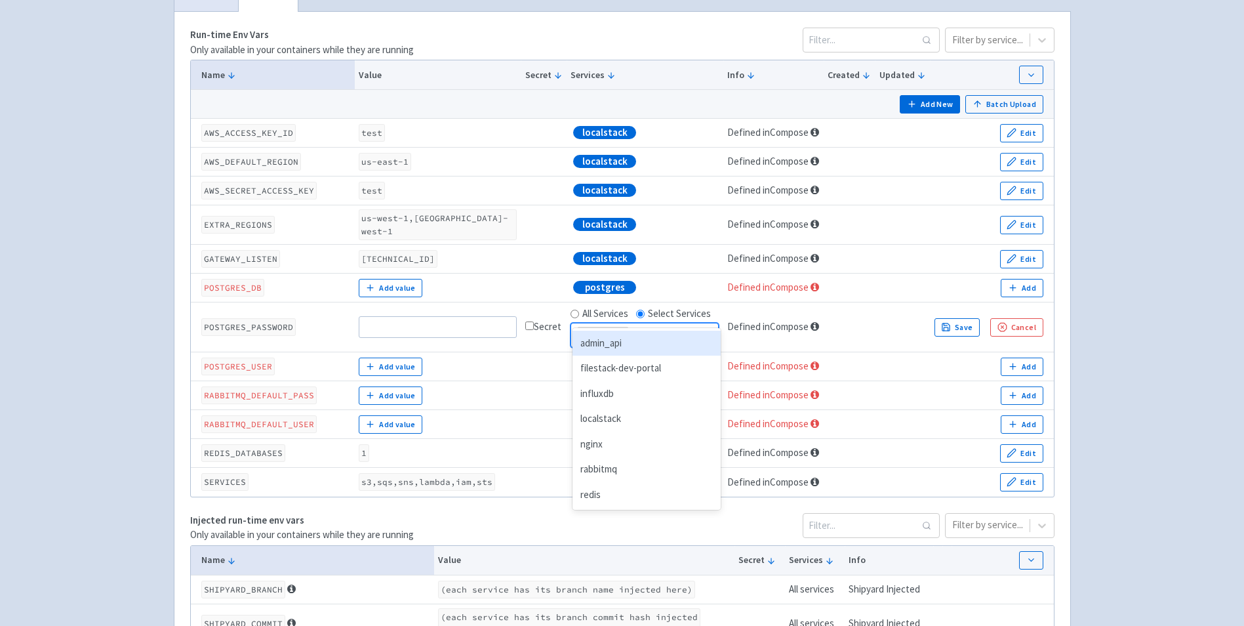
click at [576, 310] on input "All Services" at bounding box center [575, 314] width 9 height 9
radio input "true"
radio input "false"
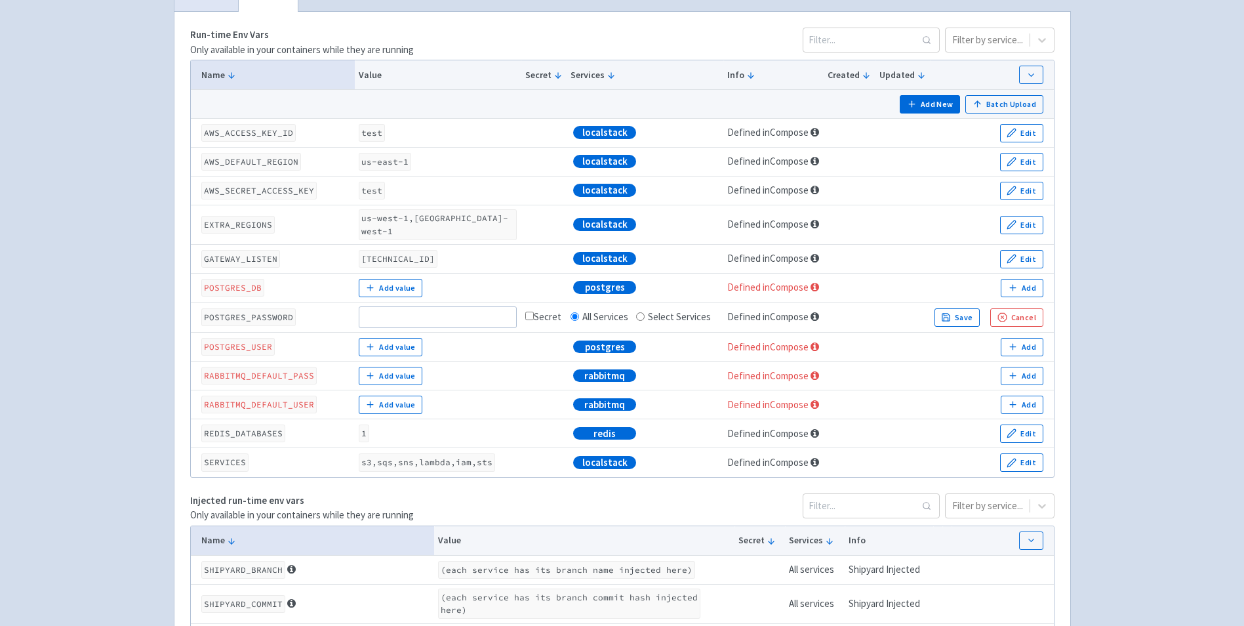
click at [511, 273] on td "Add value" at bounding box center [438, 287] width 167 height 29
click at [672, 273] on td "postgres" at bounding box center [645, 287] width 157 height 29
click at [974, 308] on button "Save" at bounding box center [957, 317] width 46 height 18
click at [482, 306] on input at bounding box center [438, 316] width 158 height 21
type input "admin@123!A"
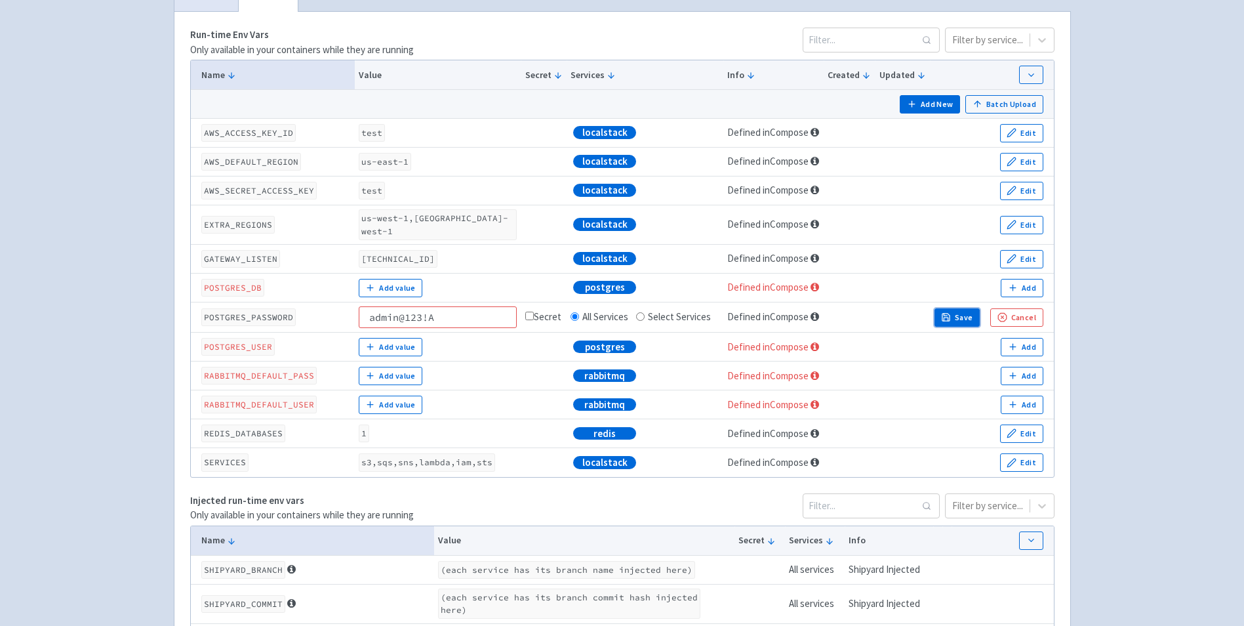
click at [940, 308] on button "Save" at bounding box center [957, 317] width 46 height 18
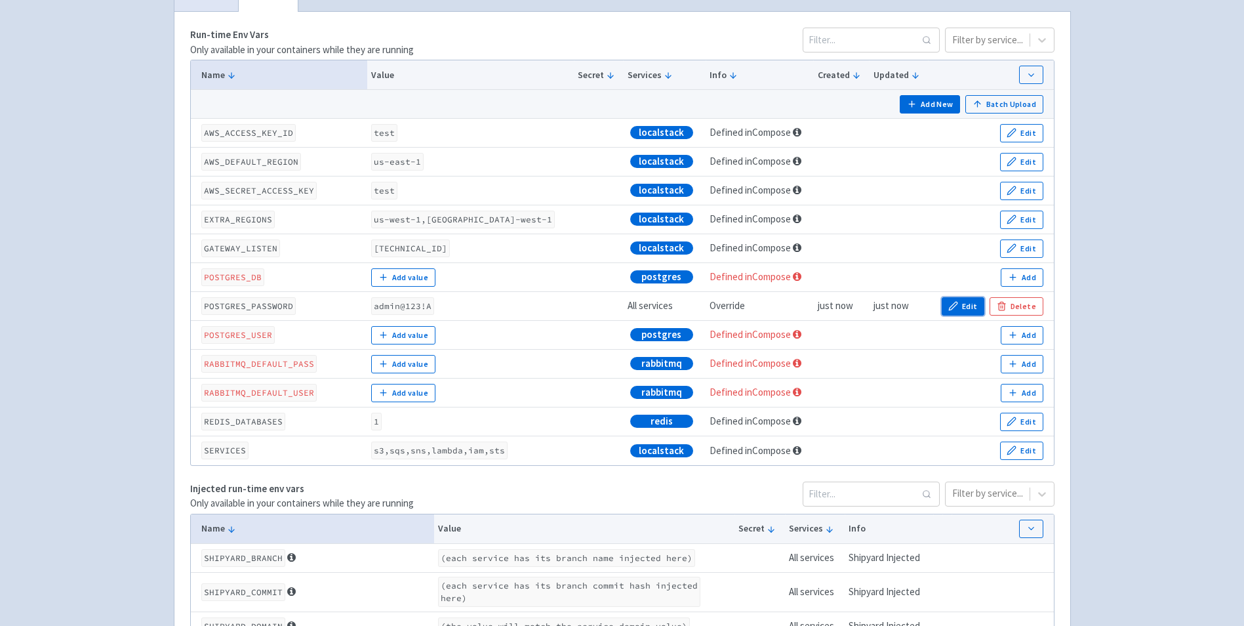
click at [958, 301] on icon "button" at bounding box center [953, 306] width 10 height 10
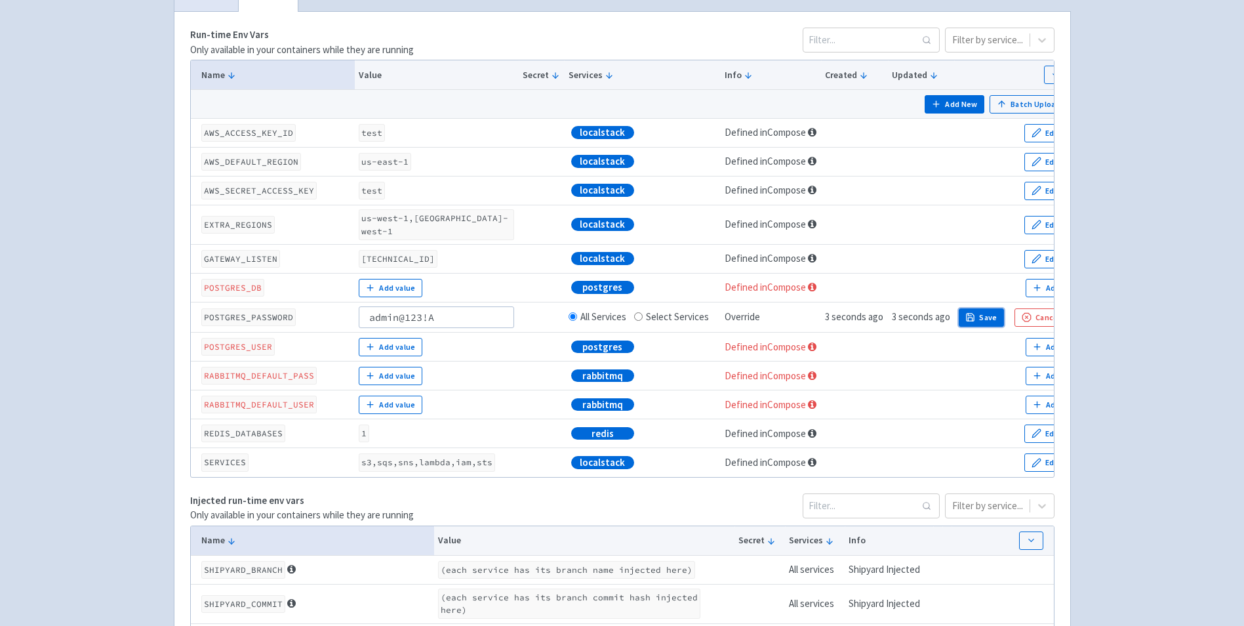
click at [981, 308] on button "Save" at bounding box center [982, 317] width 46 height 18
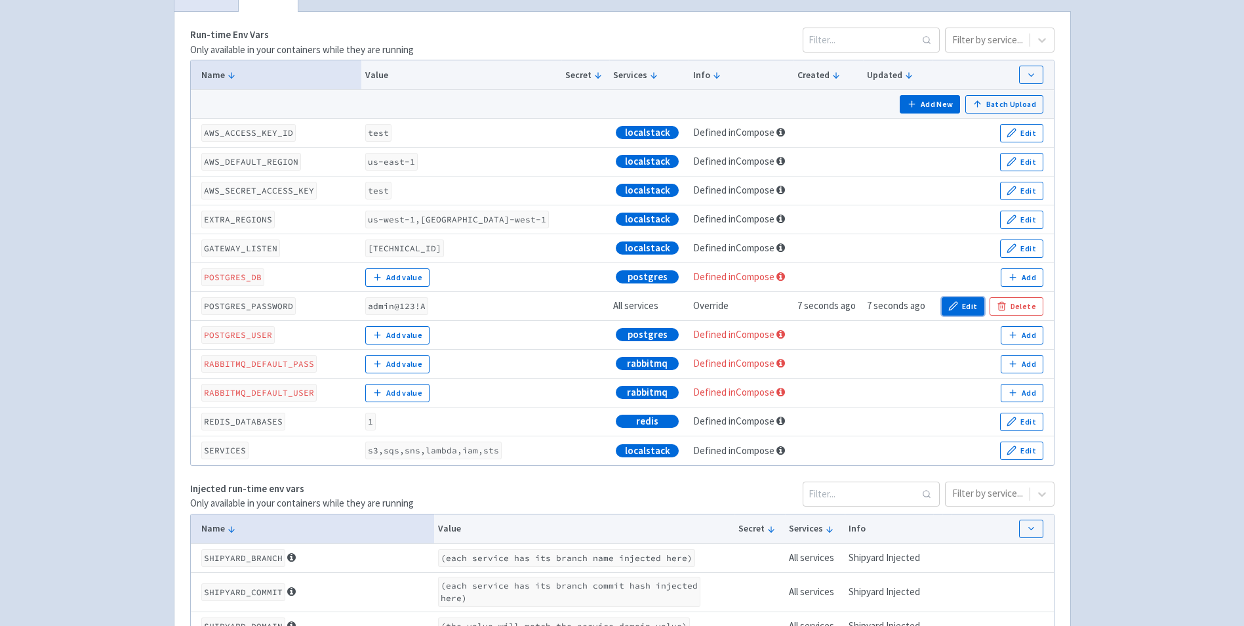
click at [957, 302] on icon "button" at bounding box center [953, 306] width 9 height 9
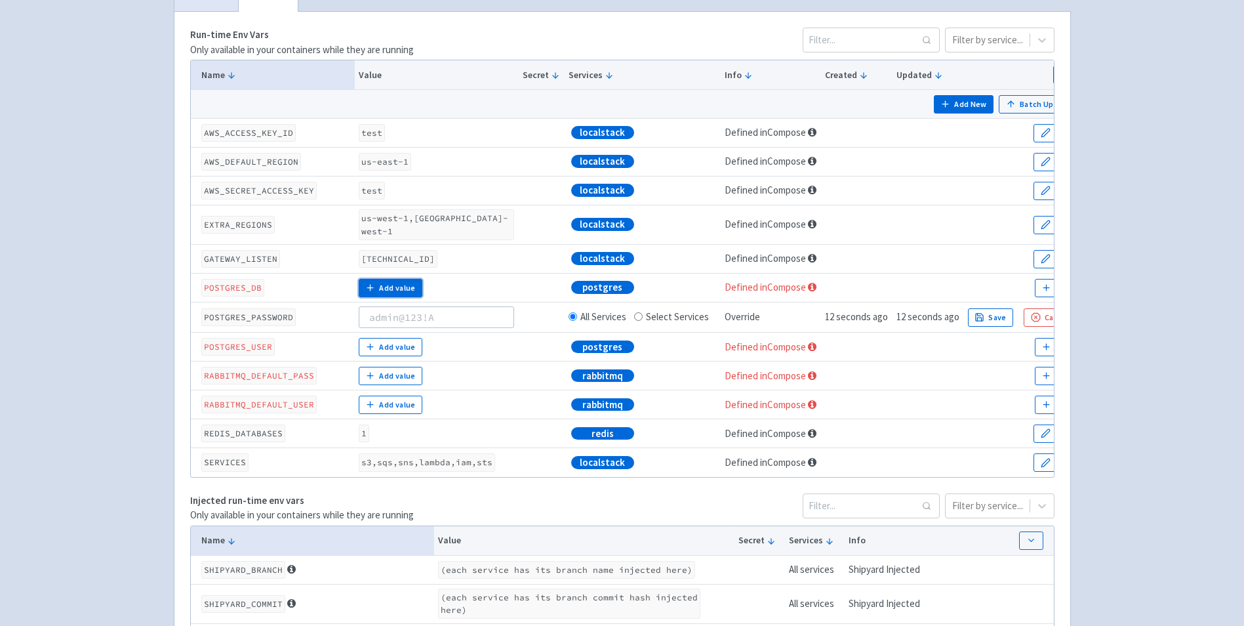
click at [395, 279] on button "Add value" at bounding box center [391, 288] width 64 height 18
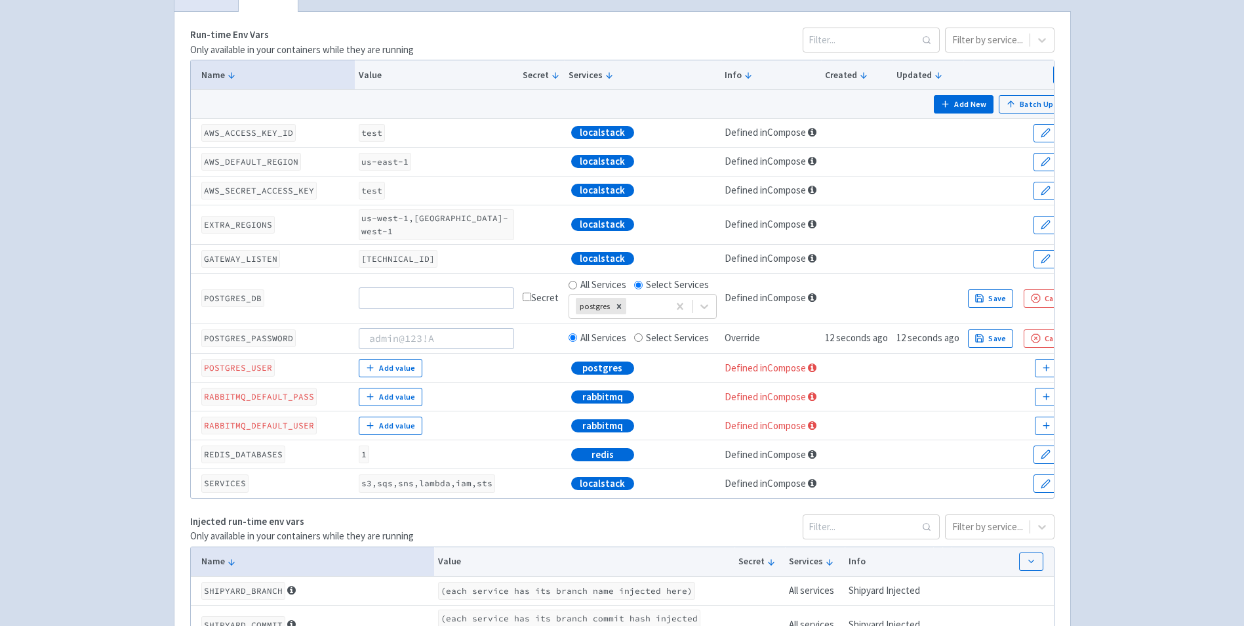
click at [526, 292] on input "checkbox" at bounding box center [527, 296] width 9 height 9
click at [527, 292] on input "checkbox" at bounding box center [527, 296] width 9 height 9
checkbox input "false"
click at [474, 328] on input at bounding box center [436, 338] width 155 height 21
click at [638, 333] on input "Select Services" at bounding box center [638, 337] width 9 height 9
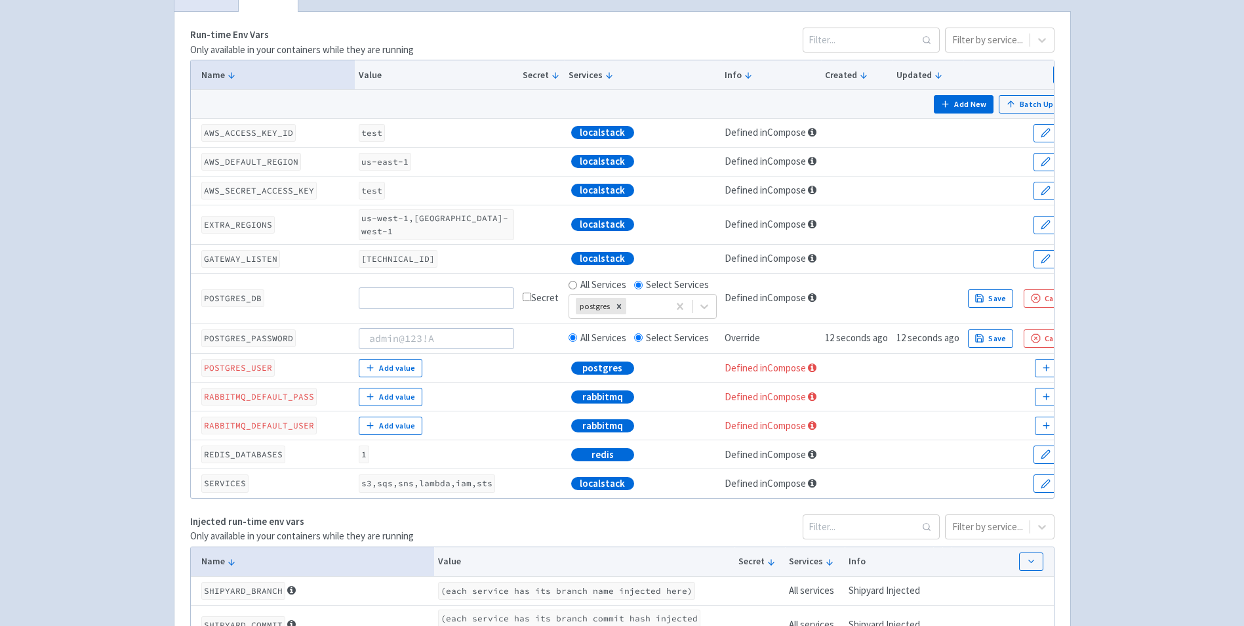
radio input "true"
radio input "false"
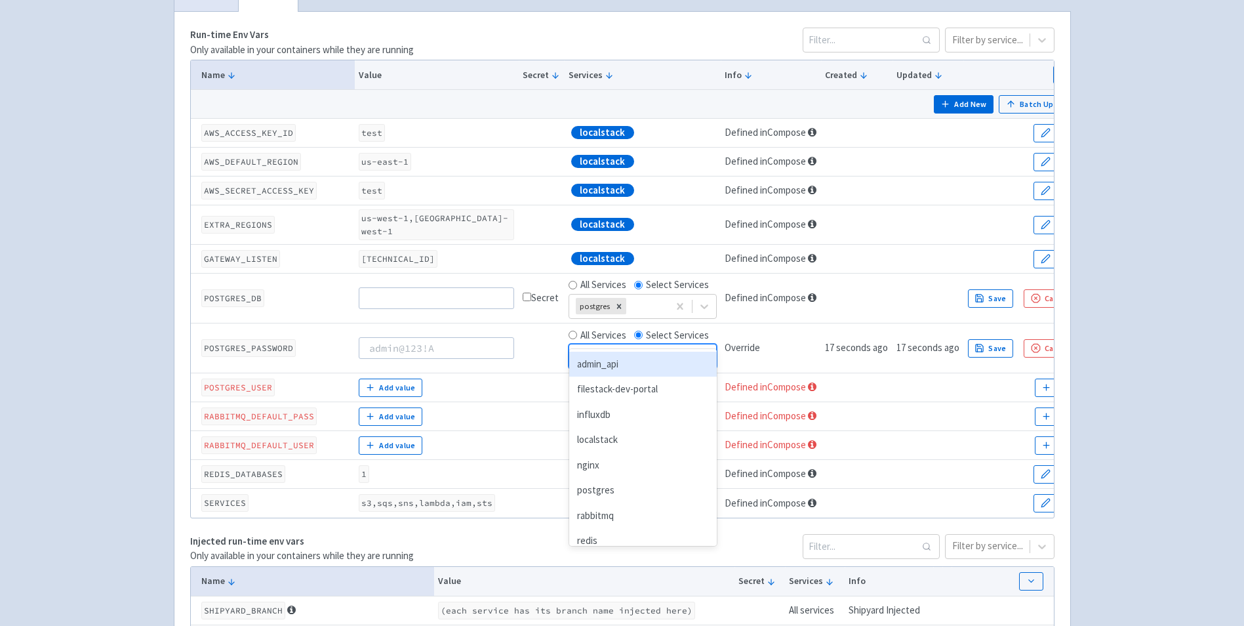
click at [605, 348] on div at bounding box center [631, 357] width 110 height 18
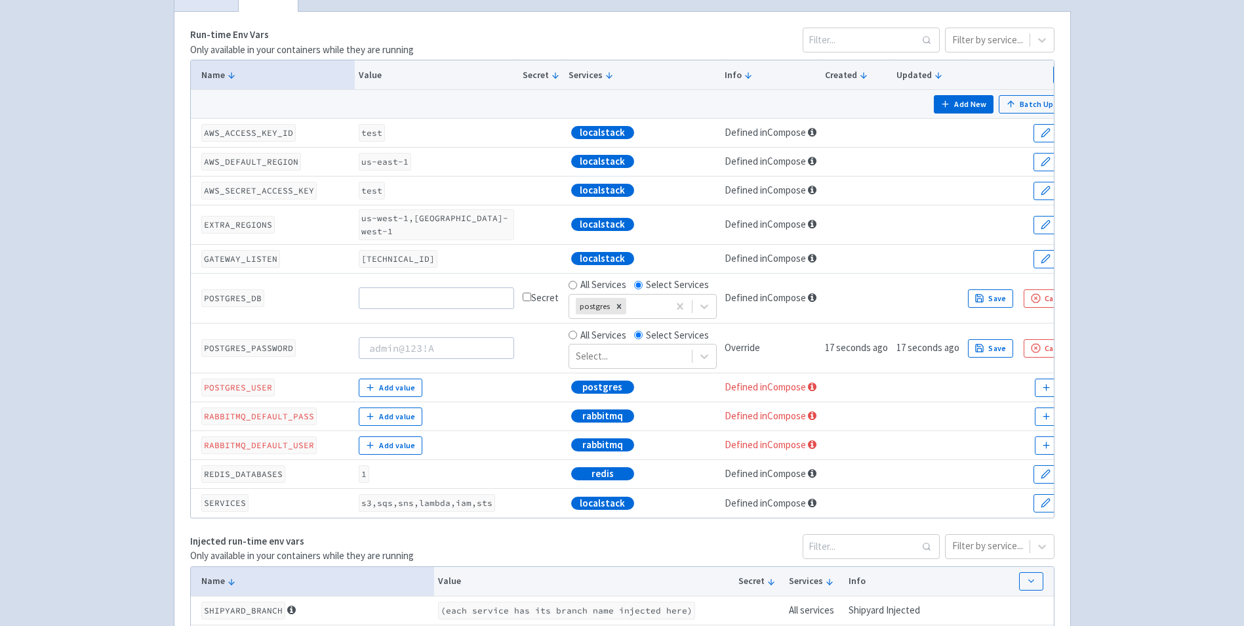
click at [731, 323] on td "Override" at bounding box center [771, 348] width 100 height 50
click at [1042, 339] on button "Cancel" at bounding box center [1050, 348] width 52 height 18
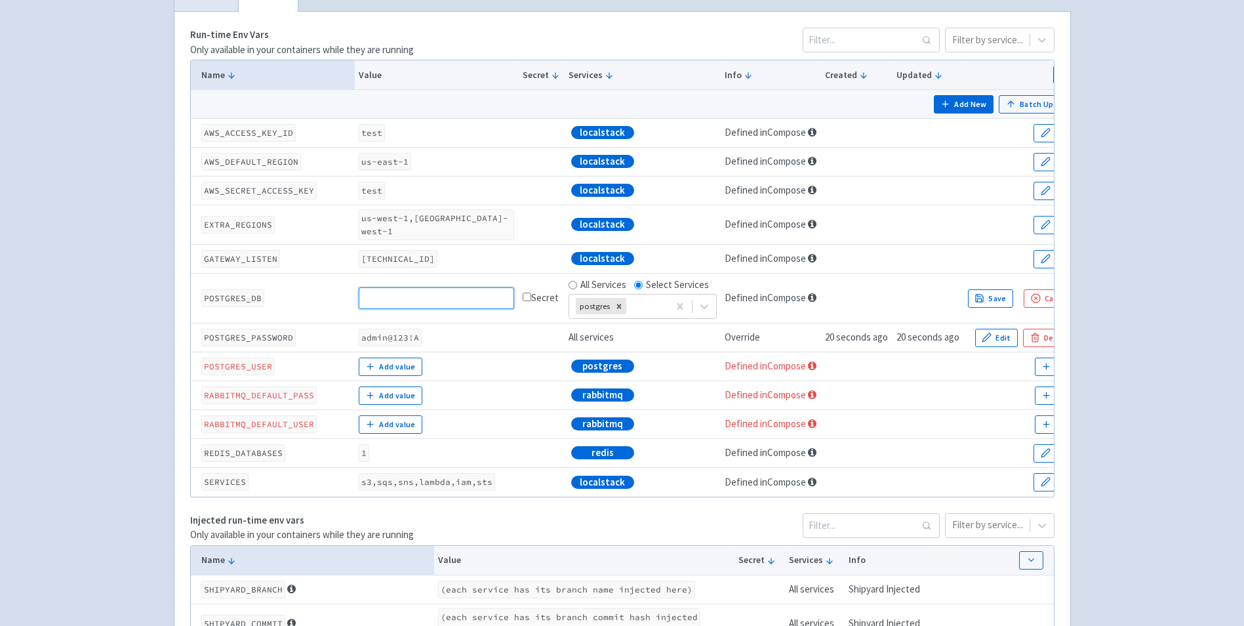
click at [472, 287] on input at bounding box center [436, 297] width 155 height 21
type input "postgres"
click at [574, 281] on input "All Services" at bounding box center [573, 285] width 9 height 9
radio input "true"
radio input "false"
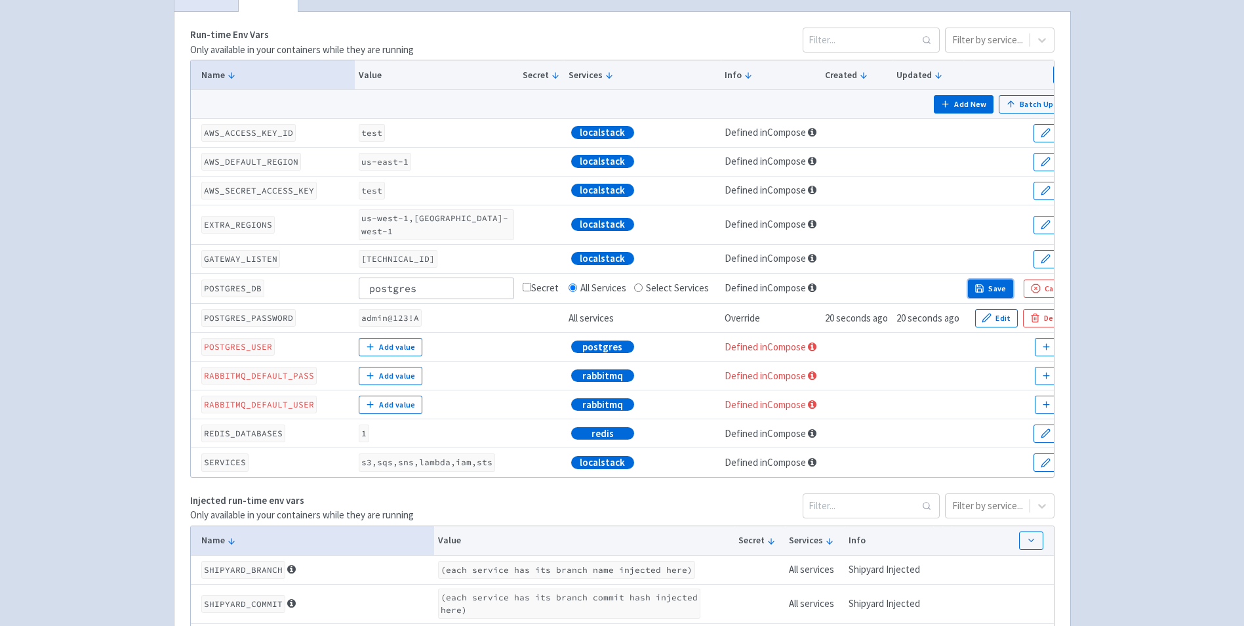
click at [982, 285] on icon "button" at bounding box center [979, 288] width 7 height 7
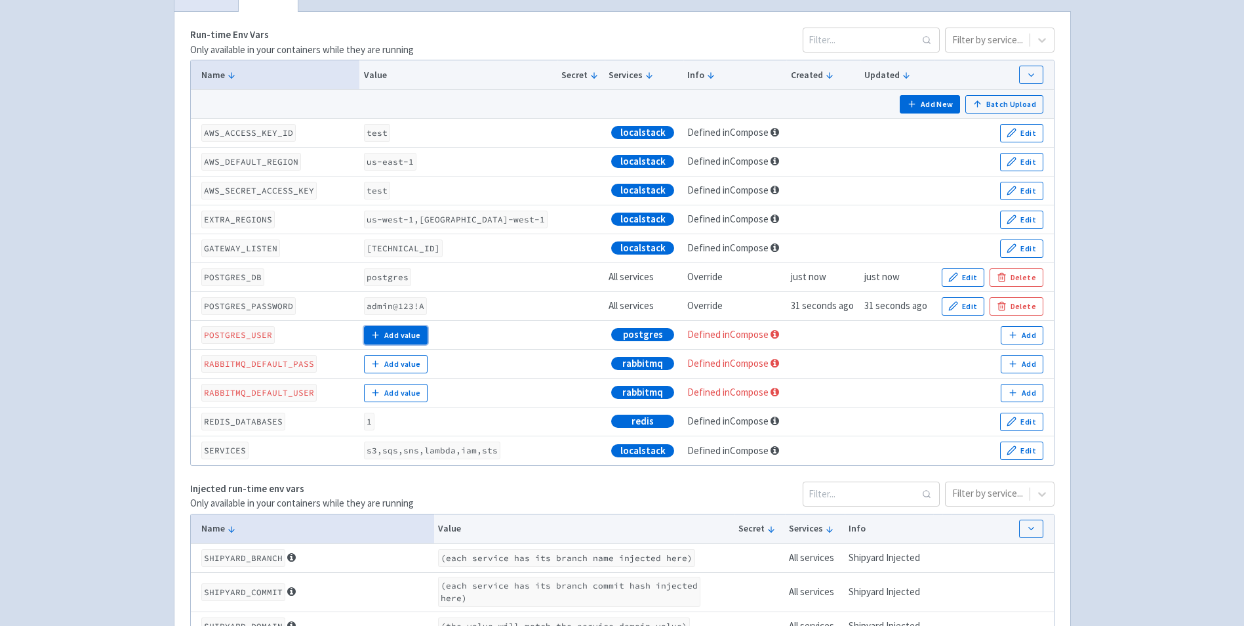
click at [428, 326] on button "Add value" at bounding box center [396, 335] width 64 height 18
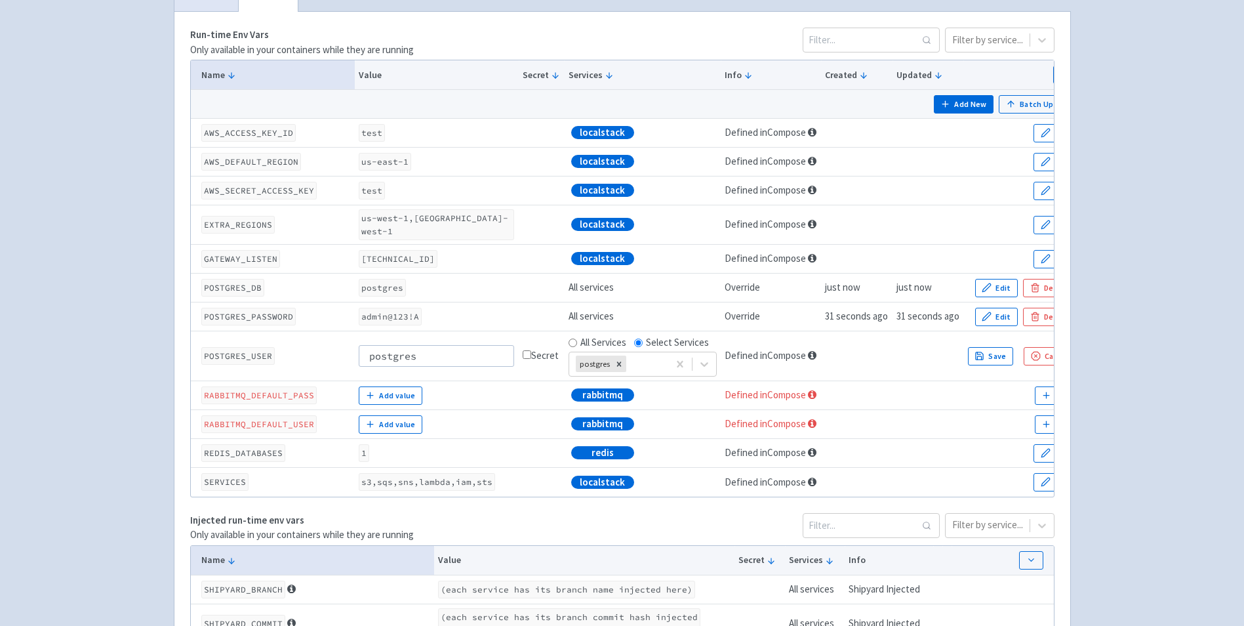
type input "postgres"
click at [588, 335] on label "All Services" at bounding box center [603, 342] width 46 height 15
click at [577, 338] on input "All Services" at bounding box center [573, 342] width 9 height 9
radio input "true"
radio input "false"
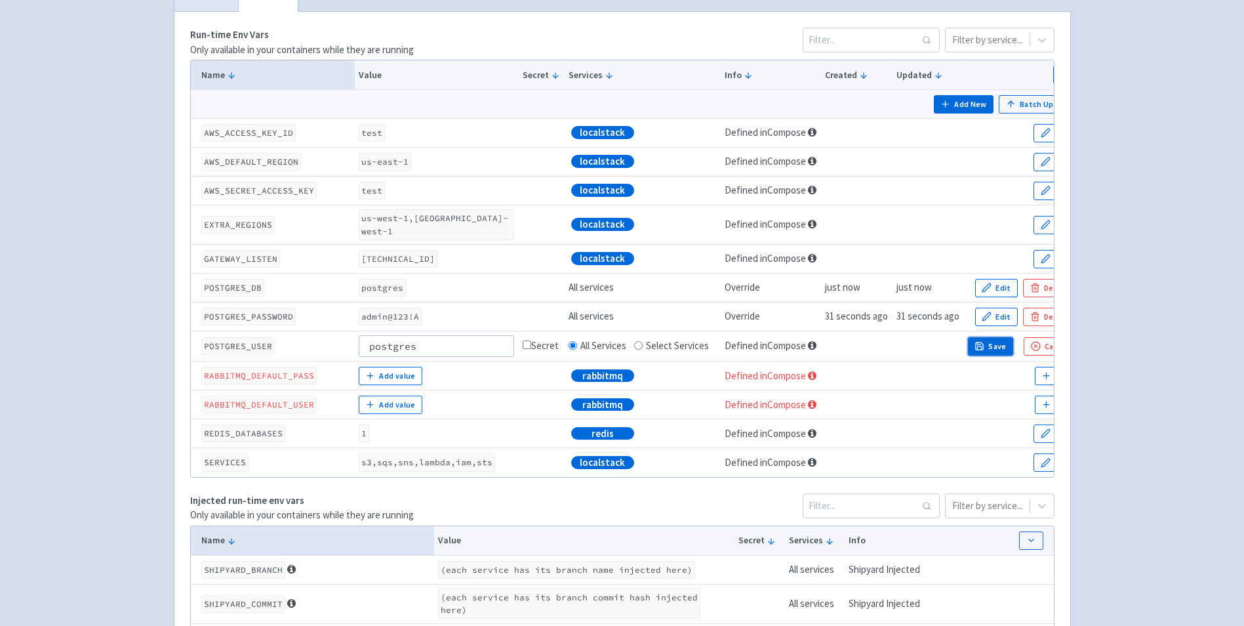
click at [980, 342] on icon "button" at bounding box center [979, 345] width 7 height 7
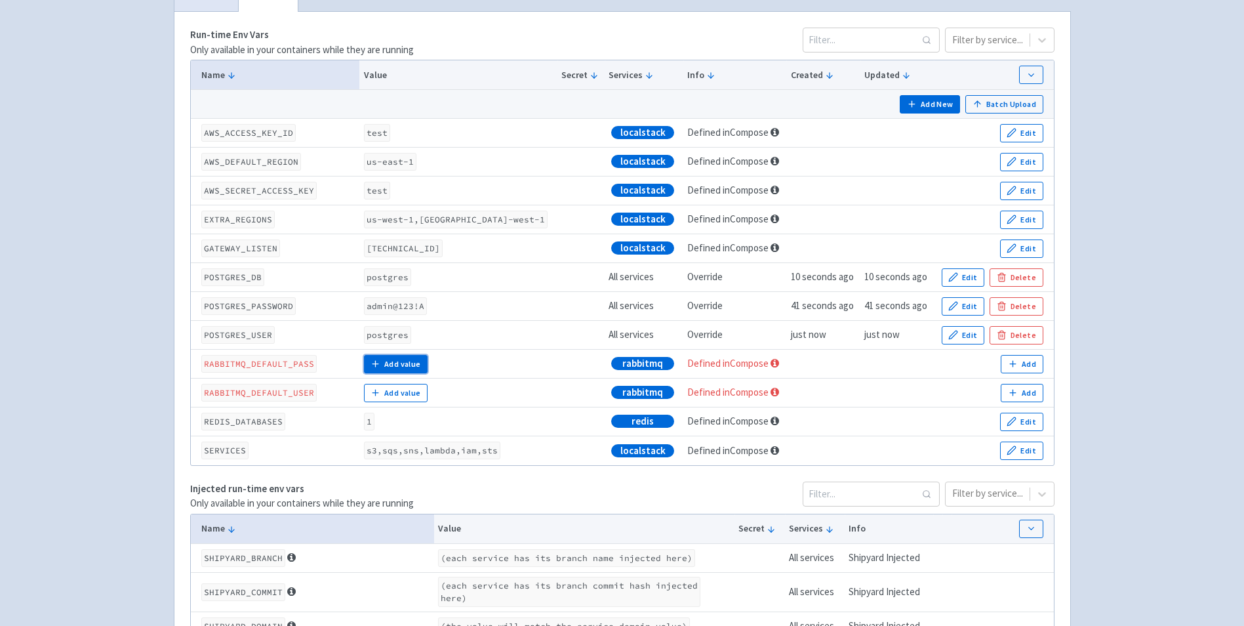
click at [421, 355] on button "Add value" at bounding box center [396, 364] width 64 height 18
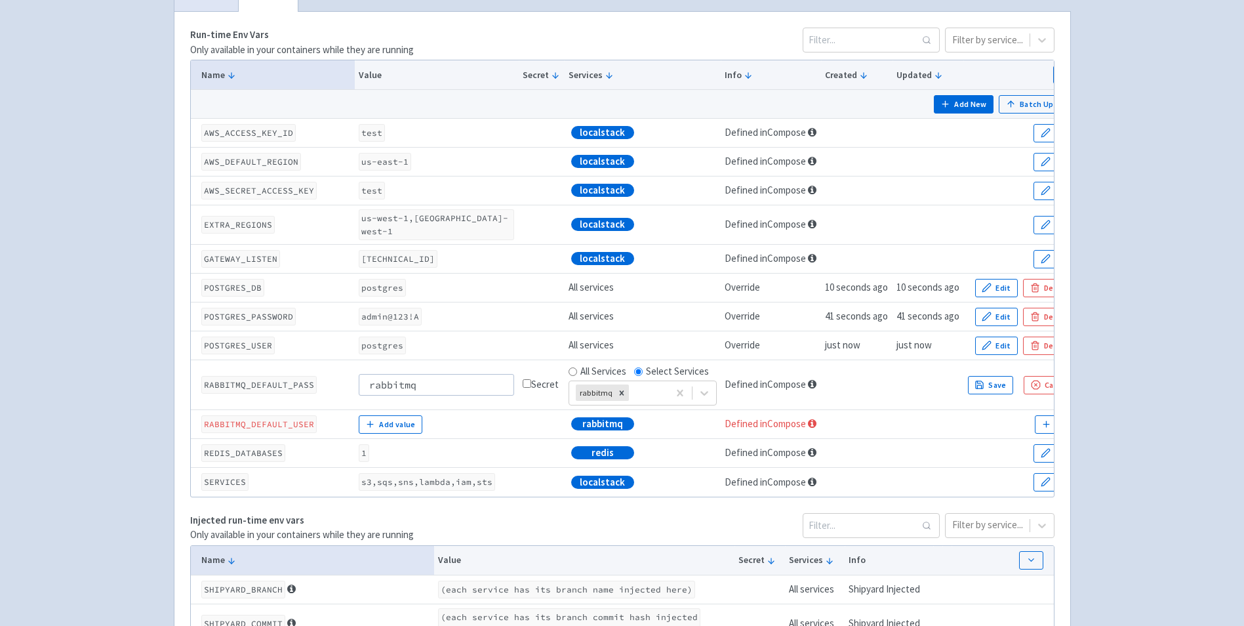
type input "rabbitmq"
click at [586, 364] on label "All Services" at bounding box center [603, 371] width 46 height 15
click at [577, 367] on input "All Services" at bounding box center [573, 371] width 9 height 9
radio input "true"
radio input "false"
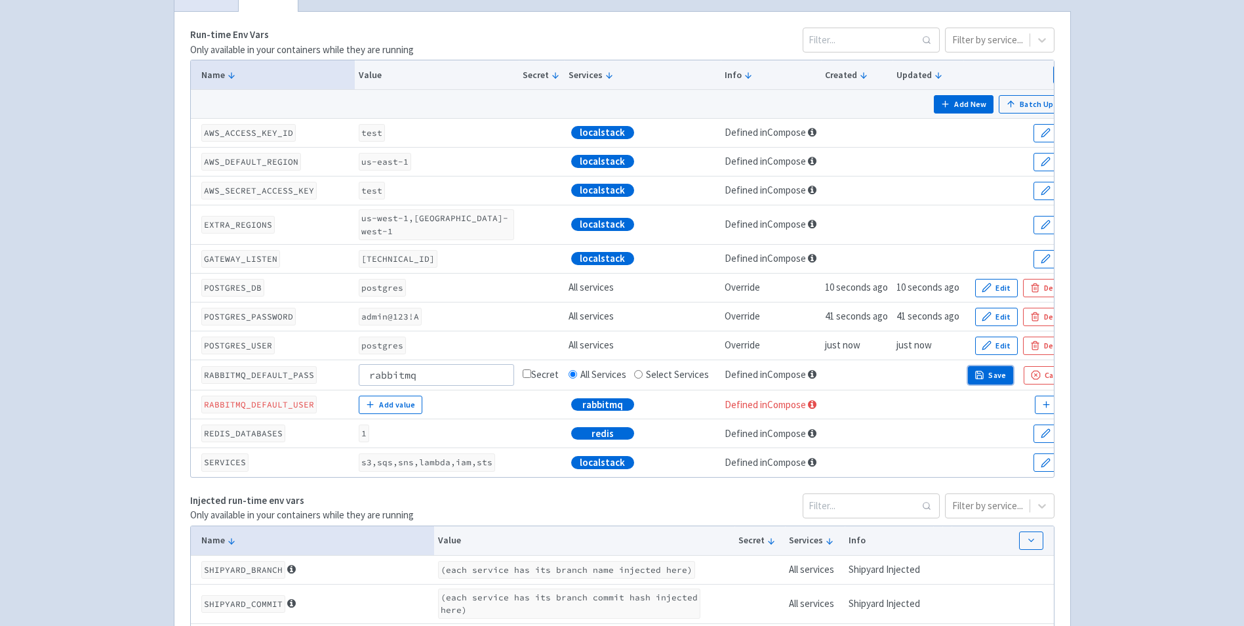
click at [1002, 366] on button "Save" at bounding box center [991, 375] width 46 height 18
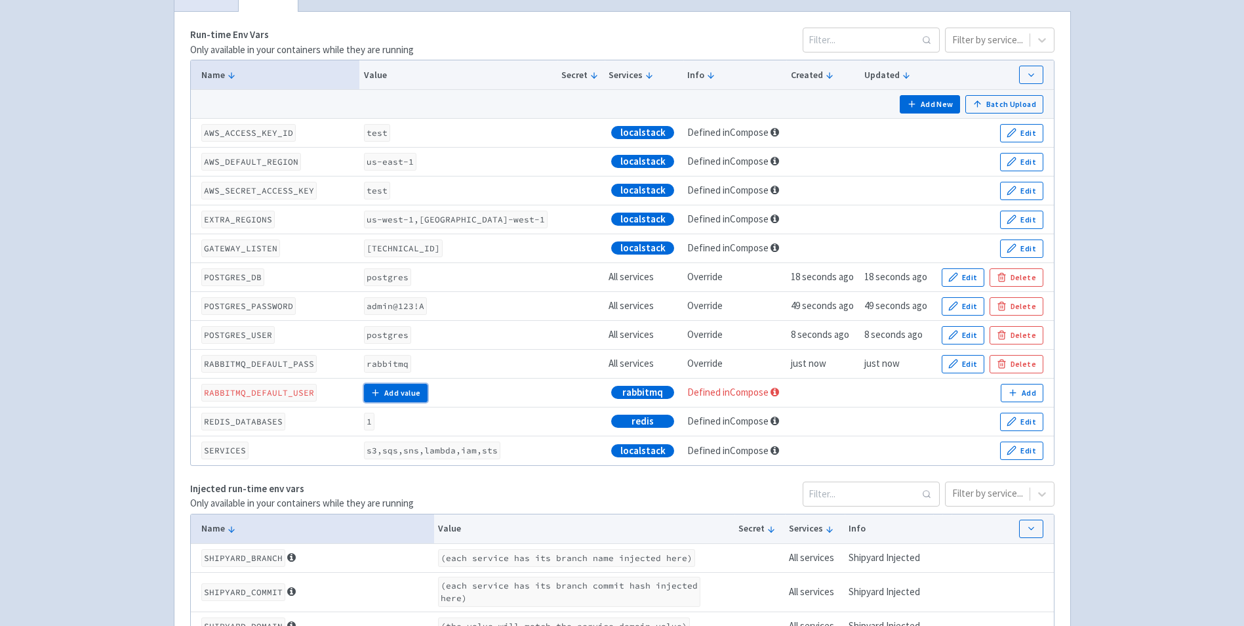
click at [395, 384] on button "Add value" at bounding box center [396, 393] width 64 height 18
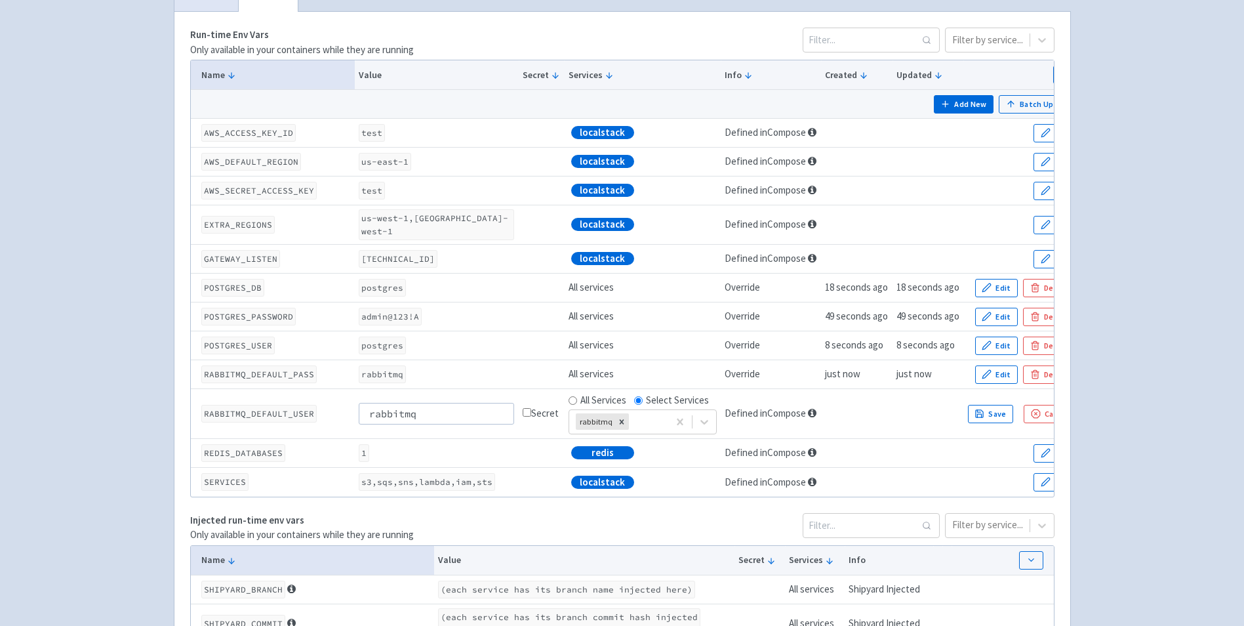
type input "rabbitmq"
click at [538, 406] on div "Secret" at bounding box center [541, 413] width 37 height 15
click at [572, 393] on div "All Services" at bounding box center [598, 400] width 58 height 15
click at [574, 396] on input "All Services" at bounding box center [573, 400] width 9 height 9
radio input "true"
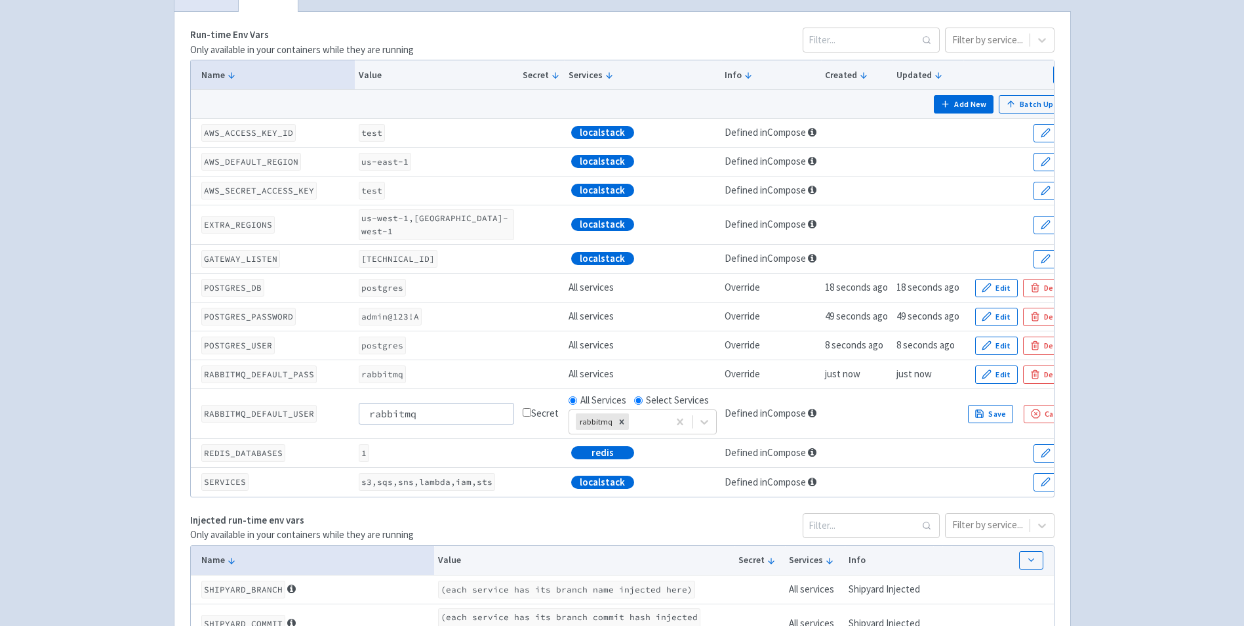
radio input "false"
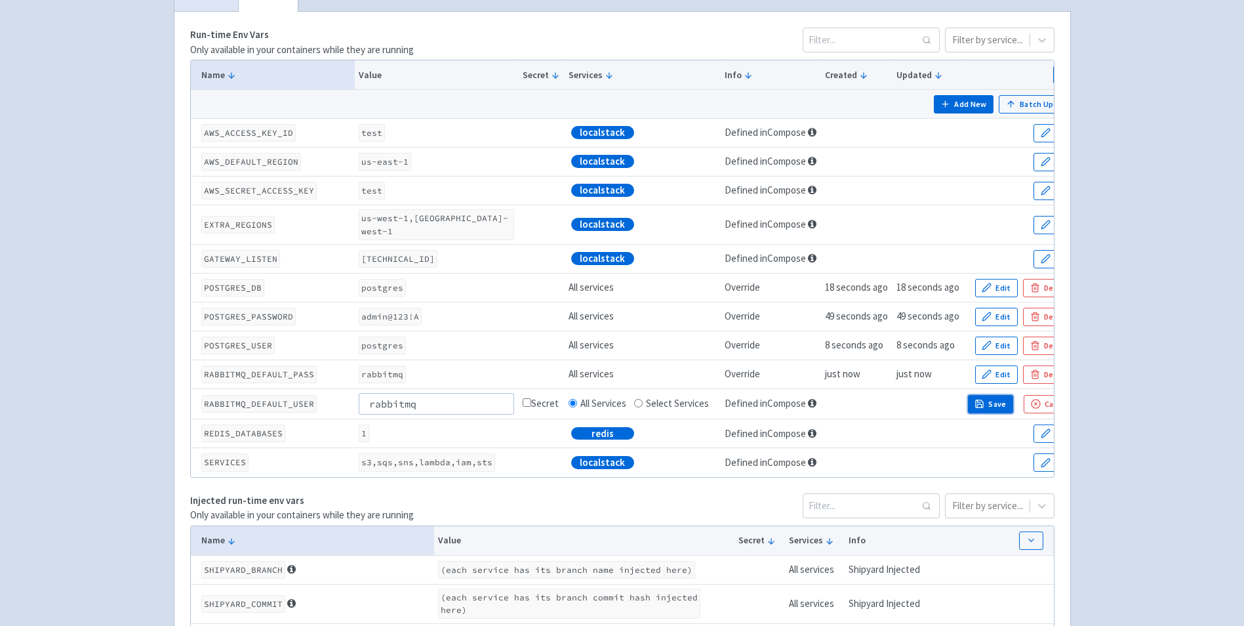
click at [988, 395] on button "Save" at bounding box center [991, 404] width 46 height 18
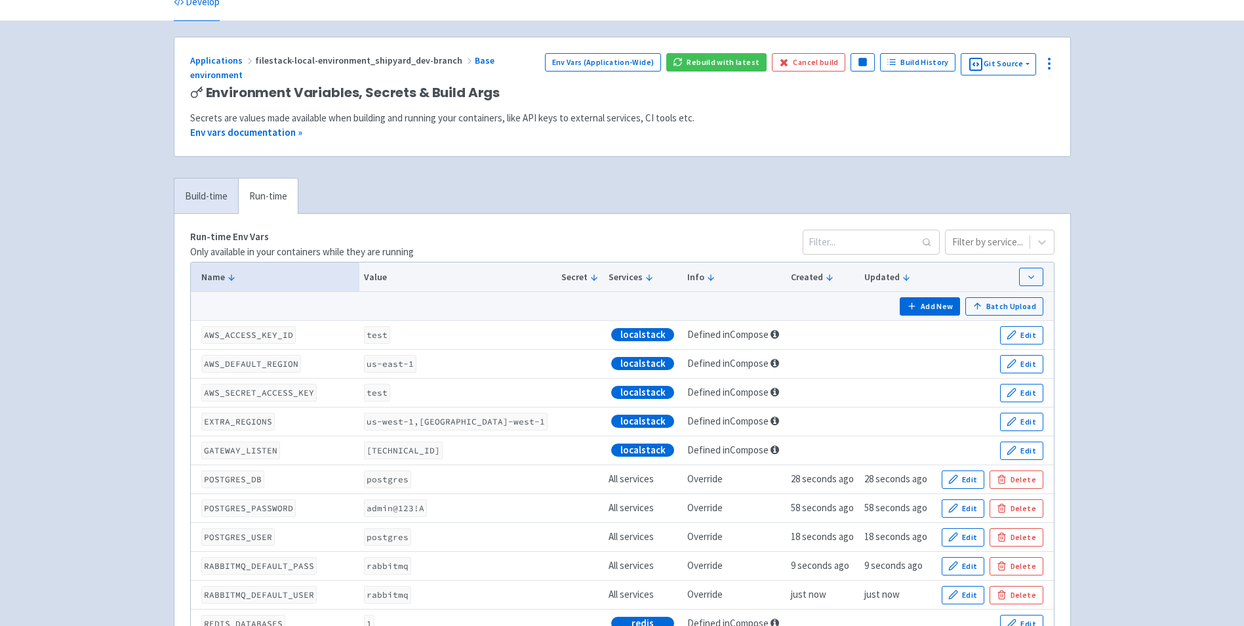
scroll to position [0, 0]
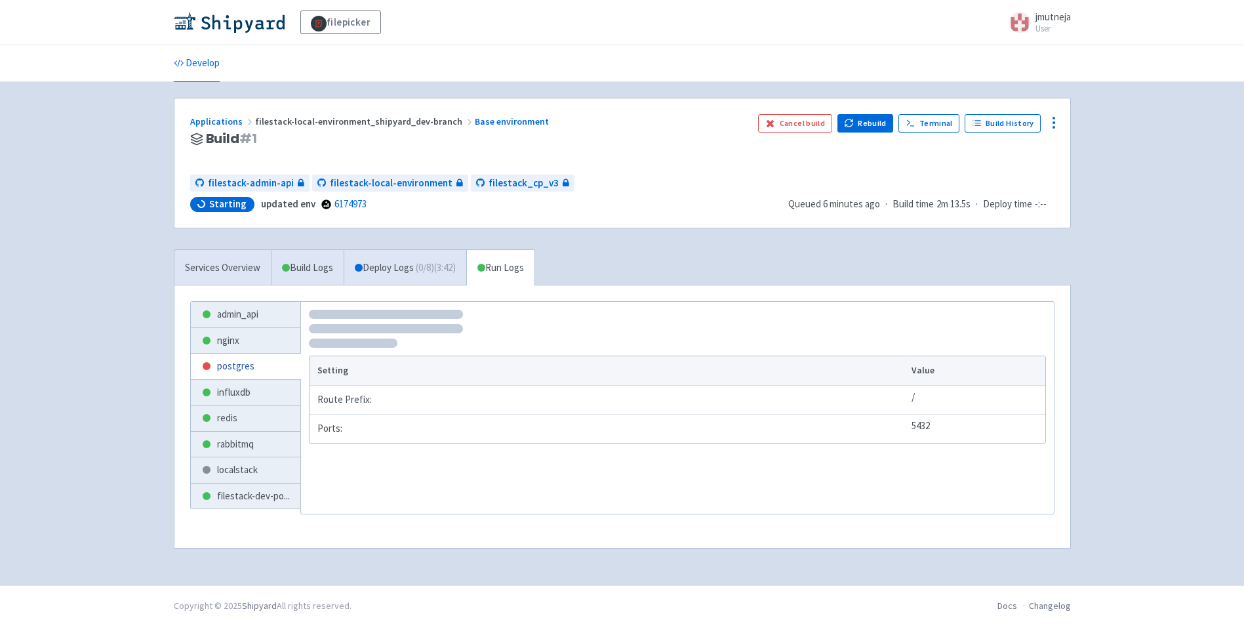
click at [218, 365] on link "postgres" at bounding box center [246, 366] width 110 height 26
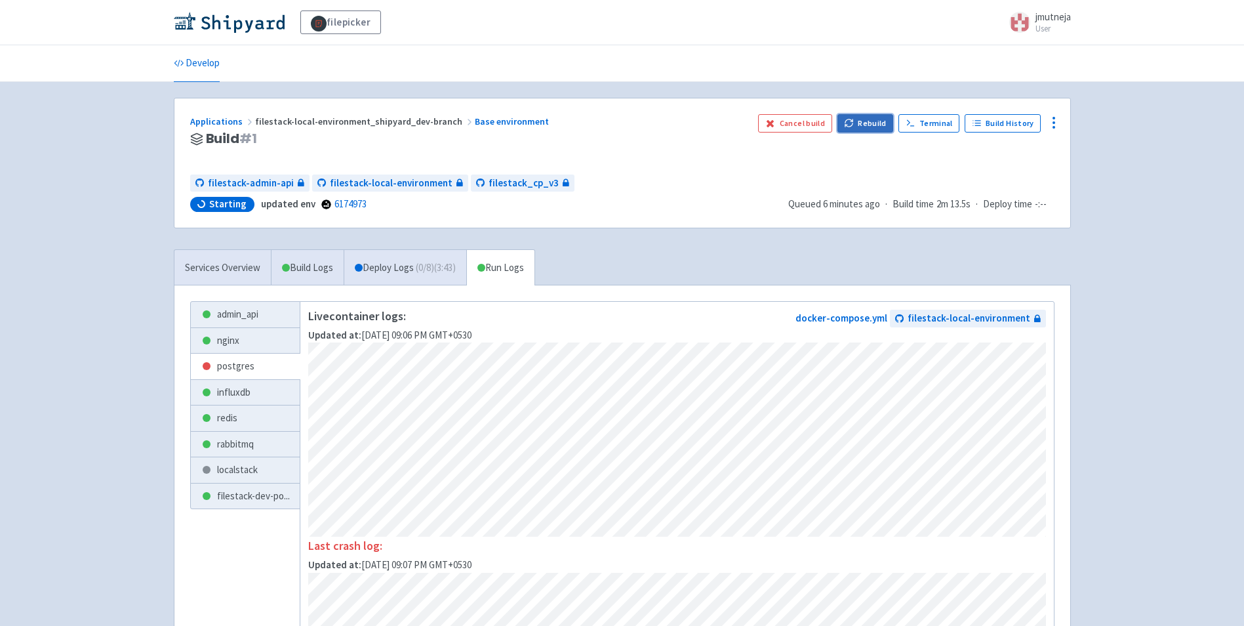
click at [871, 126] on button "Rebuild" at bounding box center [865, 123] width 56 height 18
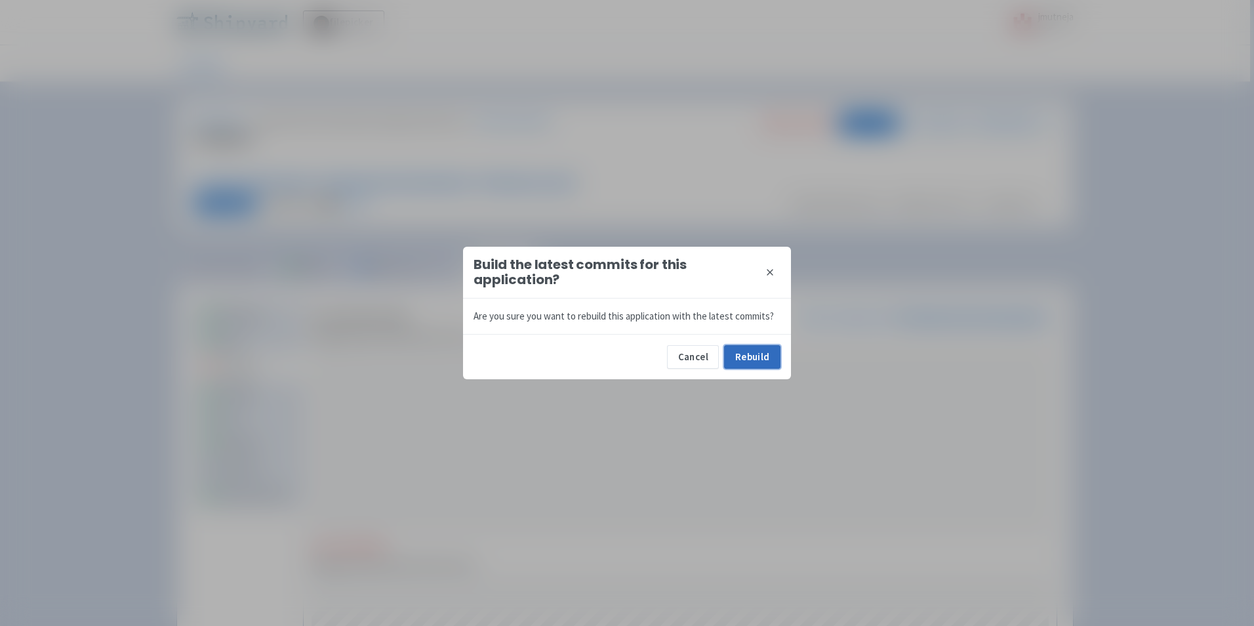
click at [763, 355] on button "Rebuild" at bounding box center [752, 357] width 56 height 24
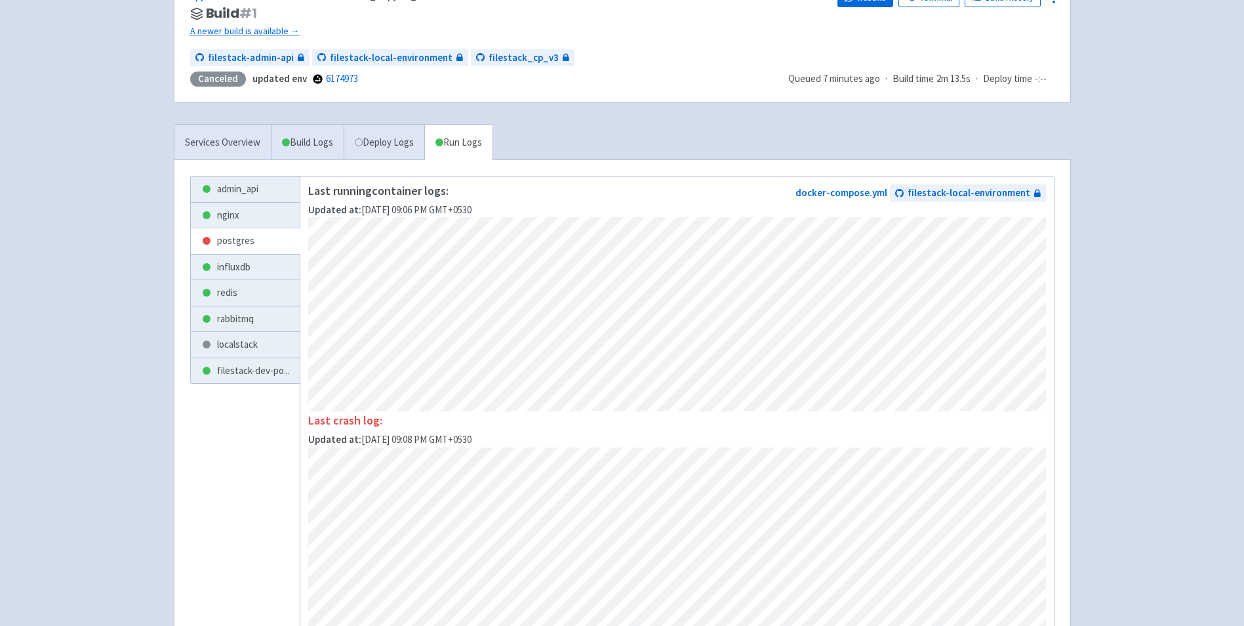
scroll to position [131, 0]
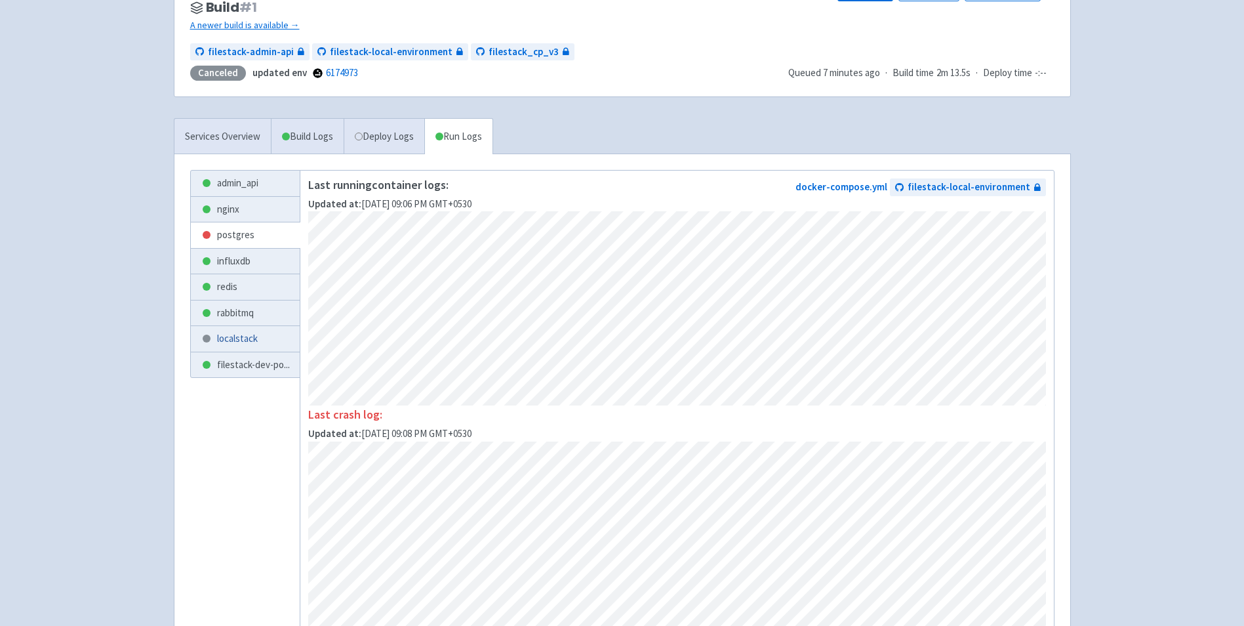
click at [226, 341] on link "localstack" at bounding box center [246, 339] width 110 height 26
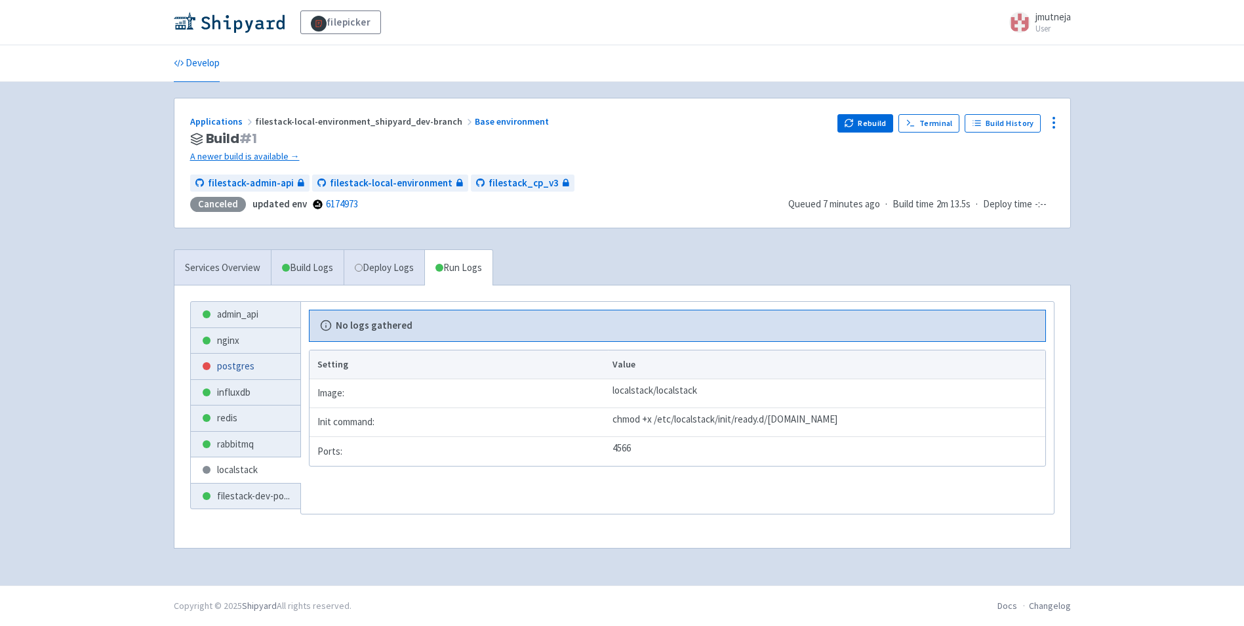
click at [260, 365] on link "postgres" at bounding box center [246, 366] width 110 height 26
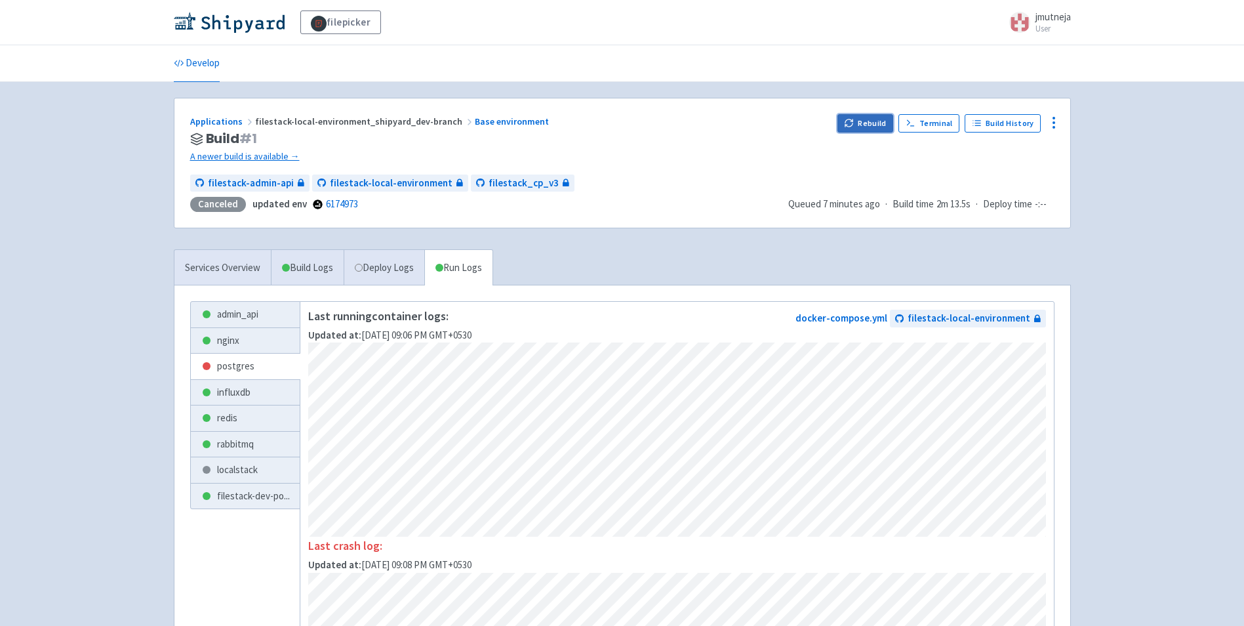
click at [870, 121] on button "Rebuild" at bounding box center [865, 123] width 56 height 18
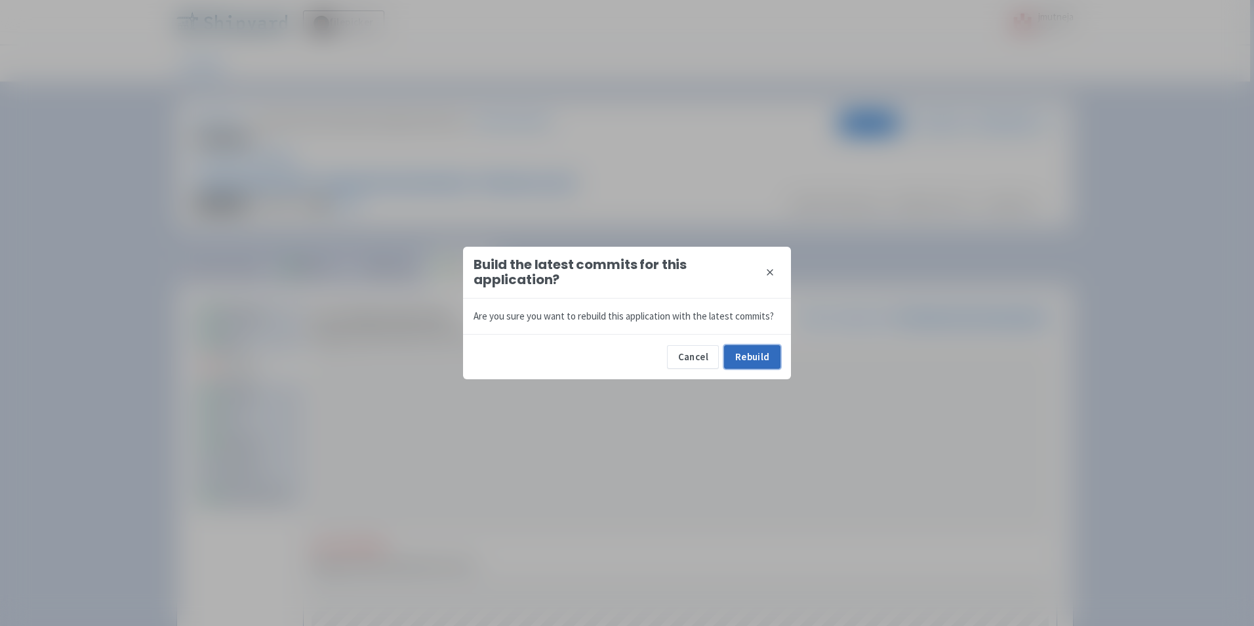
click at [765, 363] on button "Rebuild" at bounding box center [752, 357] width 56 height 24
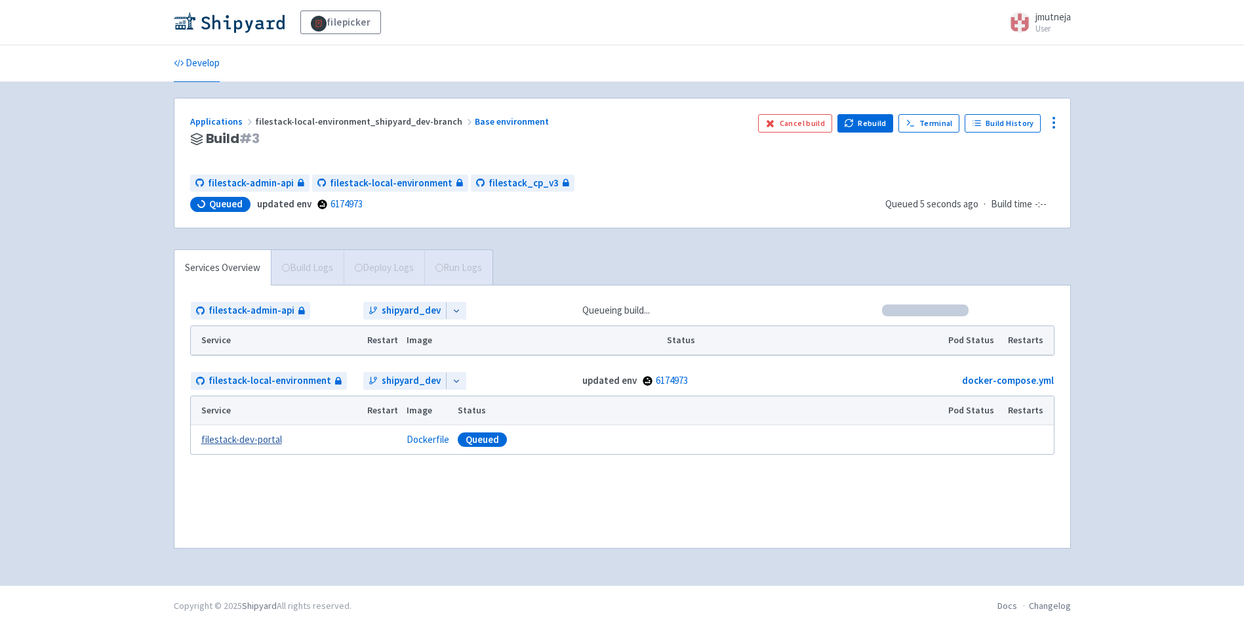
click at [258, 437] on link "filestack-dev-portal" at bounding box center [241, 439] width 81 height 15
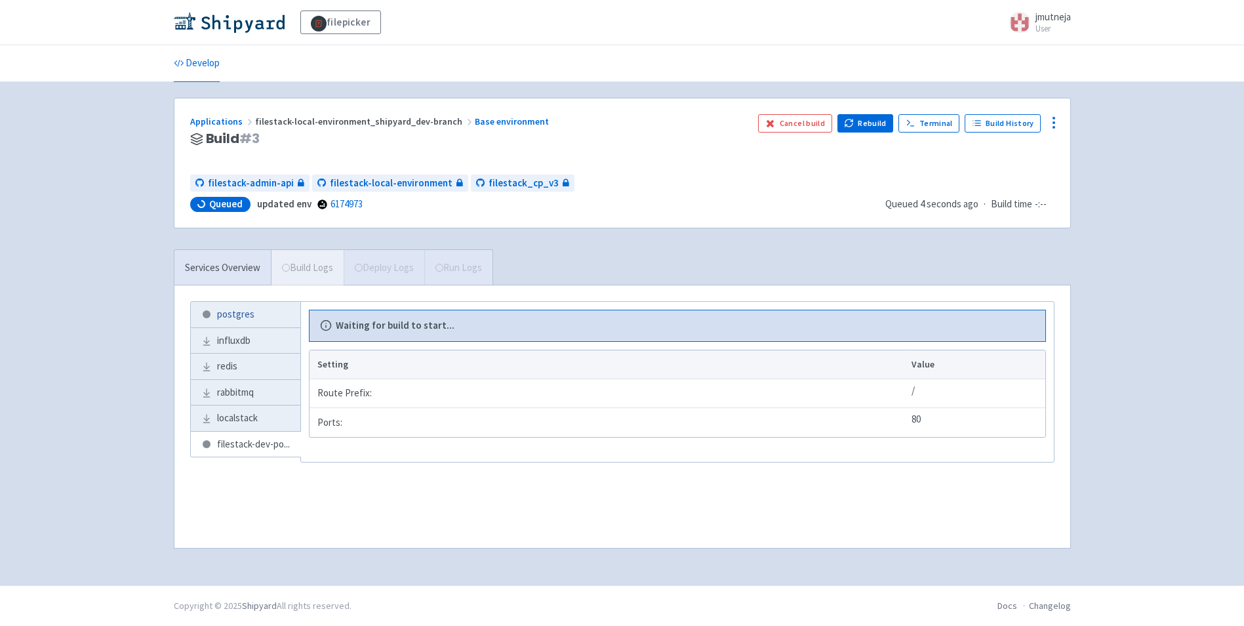
click at [241, 311] on link "postgres" at bounding box center [246, 315] width 110 height 26
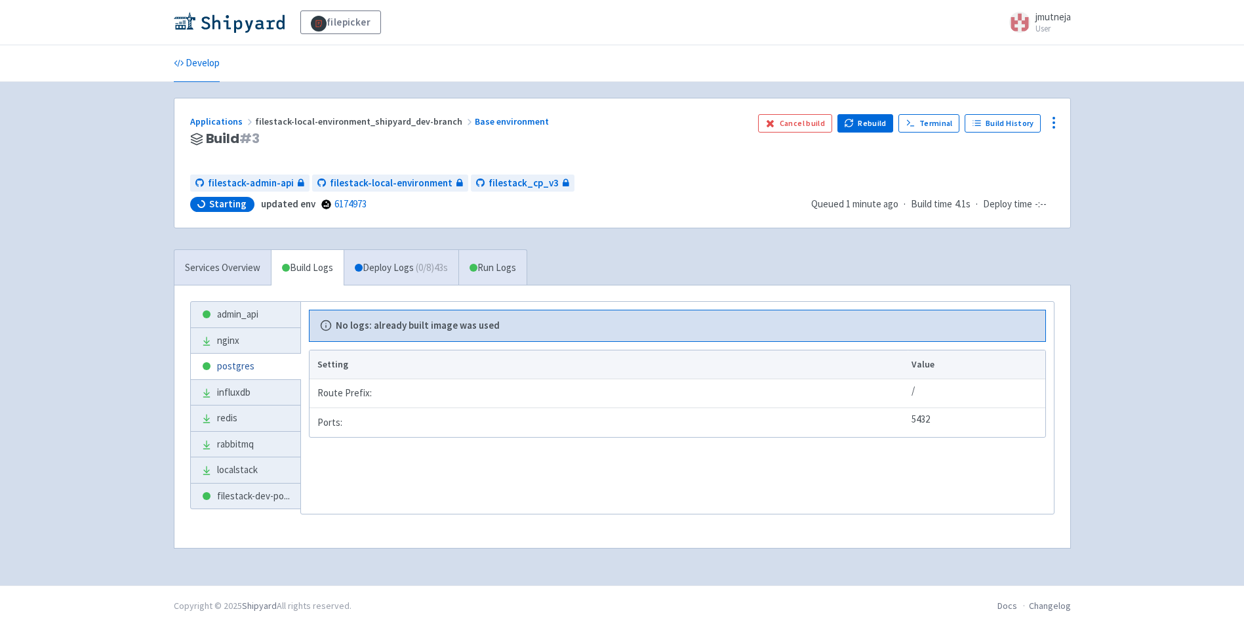
click at [240, 365] on link "postgres" at bounding box center [246, 366] width 110 height 26
click at [218, 499] on span "filestack-dev-po ..." at bounding box center [253, 496] width 73 height 15
click at [259, 362] on link "postgres" at bounding box center [246, 366] width 110 height 26
click at [411, 271] on link "Deploy Logs ( 0 / 8 ) 47s" at bounding box center [401, 268] width 115 height 36
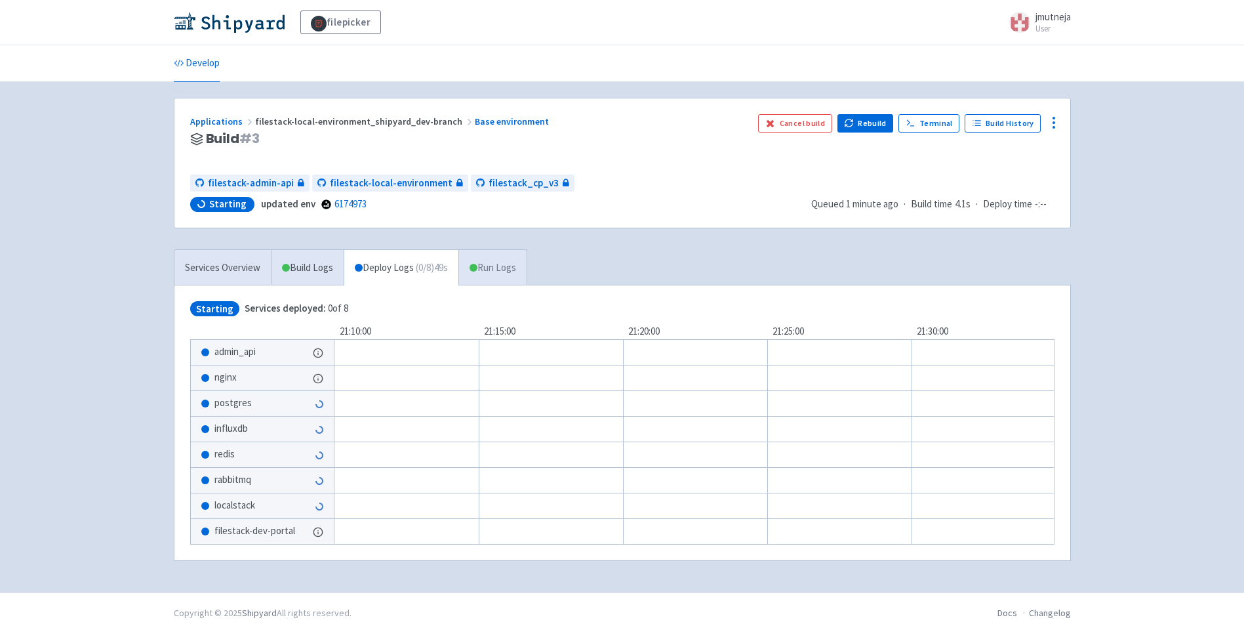
click at [492, 266] on link "Run Logs" at bounding box center [492, 268] width 68 height 36
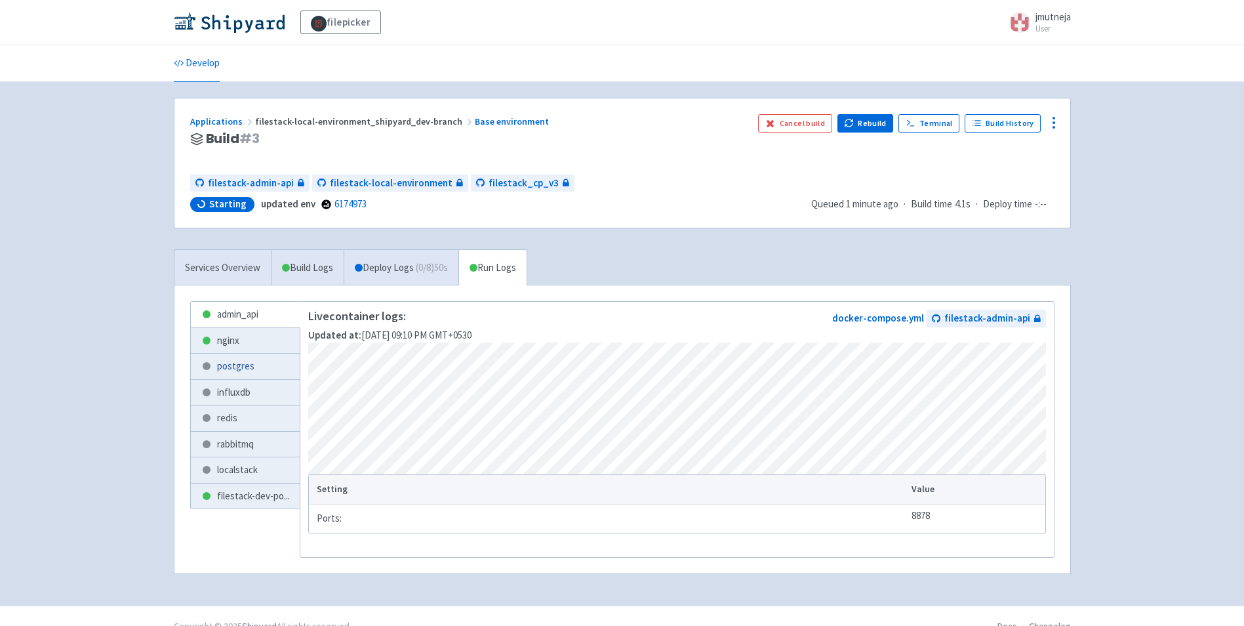
click at [232, 369] on link "postgres" at bounding box center [246, 366] width 110 height 26
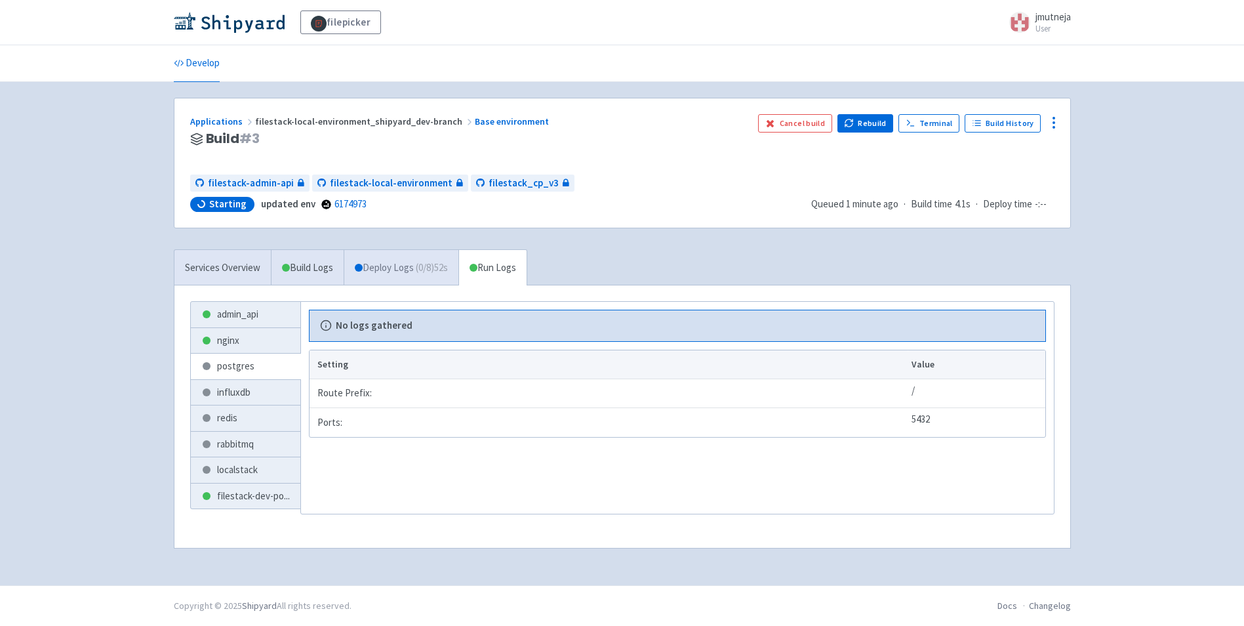
click at [419, 263] on link "Deploy Logs ( 0 / 8 ) 52s" at bounding box center [401, 268] width 115 height 36
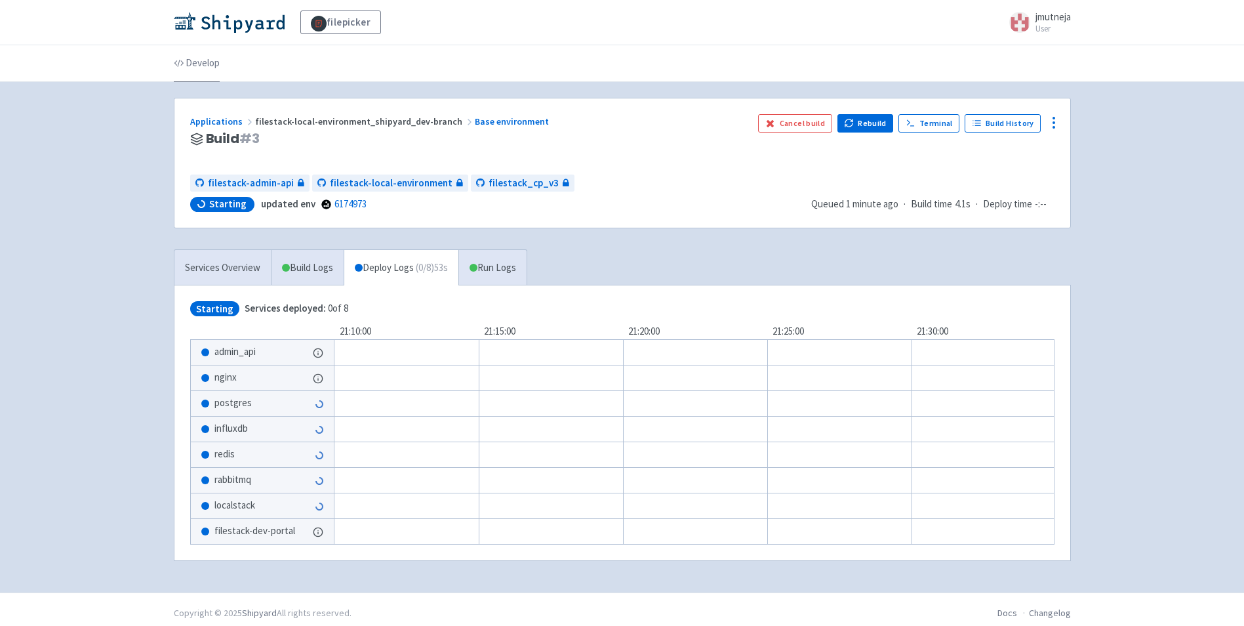
click at [202, 65] on link "Develop" at bounding box center [197, 63] width 46 height 37
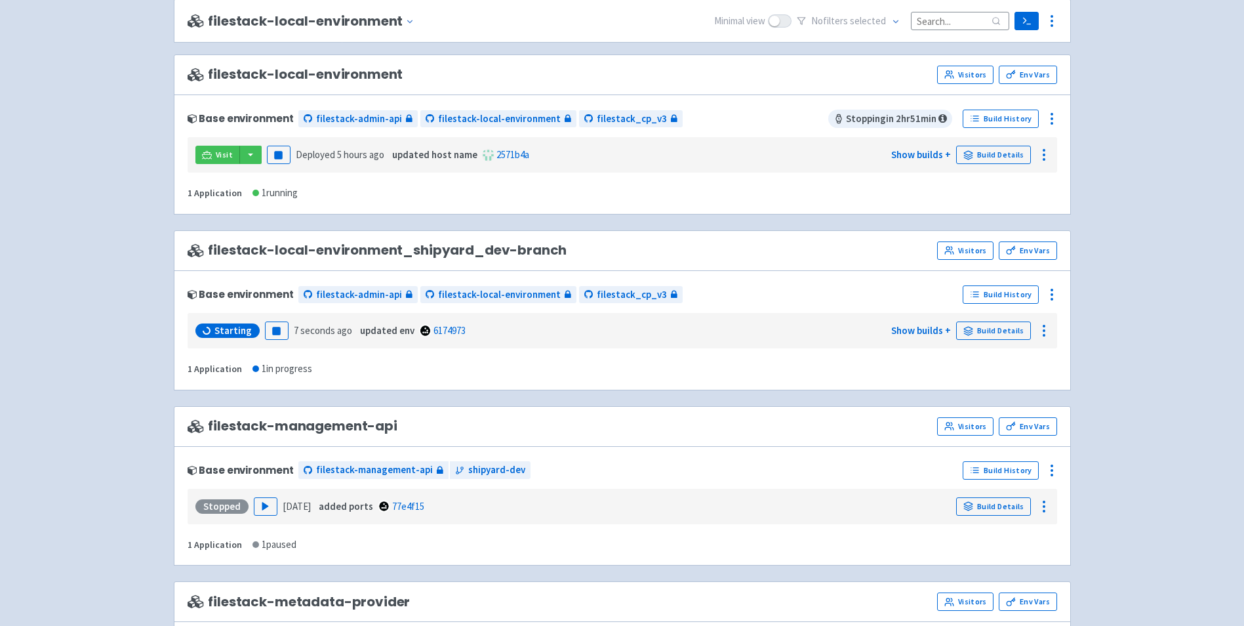
scroll to position [1376, 0]
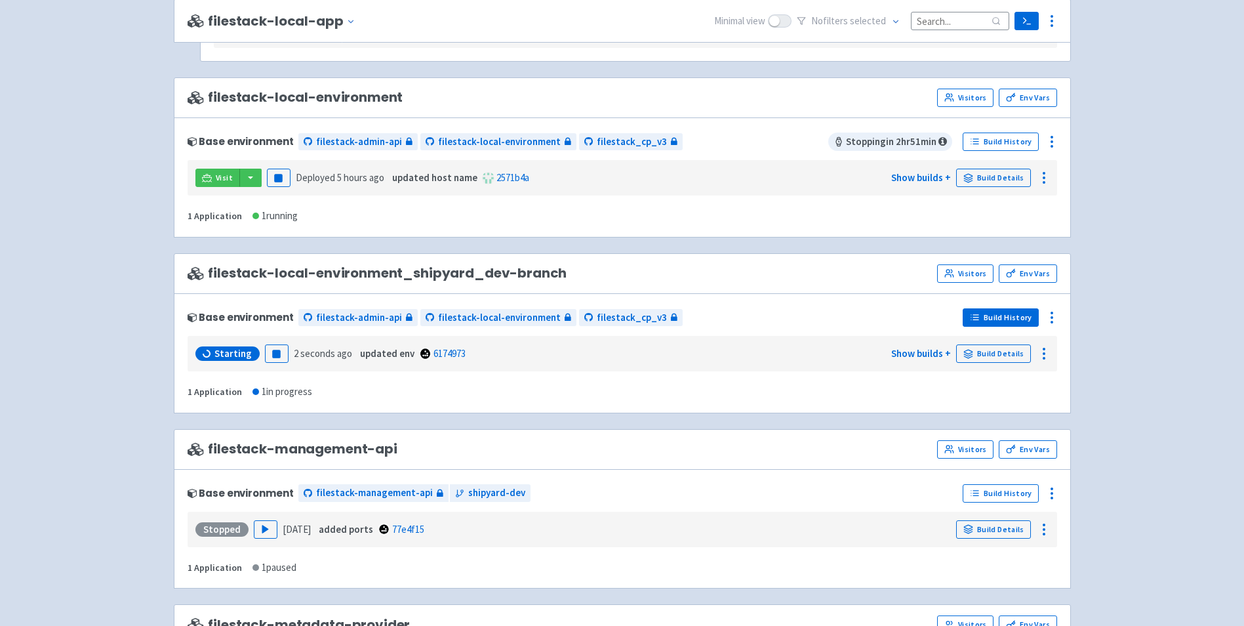
drag, startPoint x: 1014, startPoint y: 304, endPoint x: 1014, endPoint y: 311, distance: 7.9
click at [1014, 307] on div "Build History" at bounding box center [1006, 317] width 99 height 21
click at [1015, 314] on link "Build History" at bounding box center [1001, 317] width 76 height 18
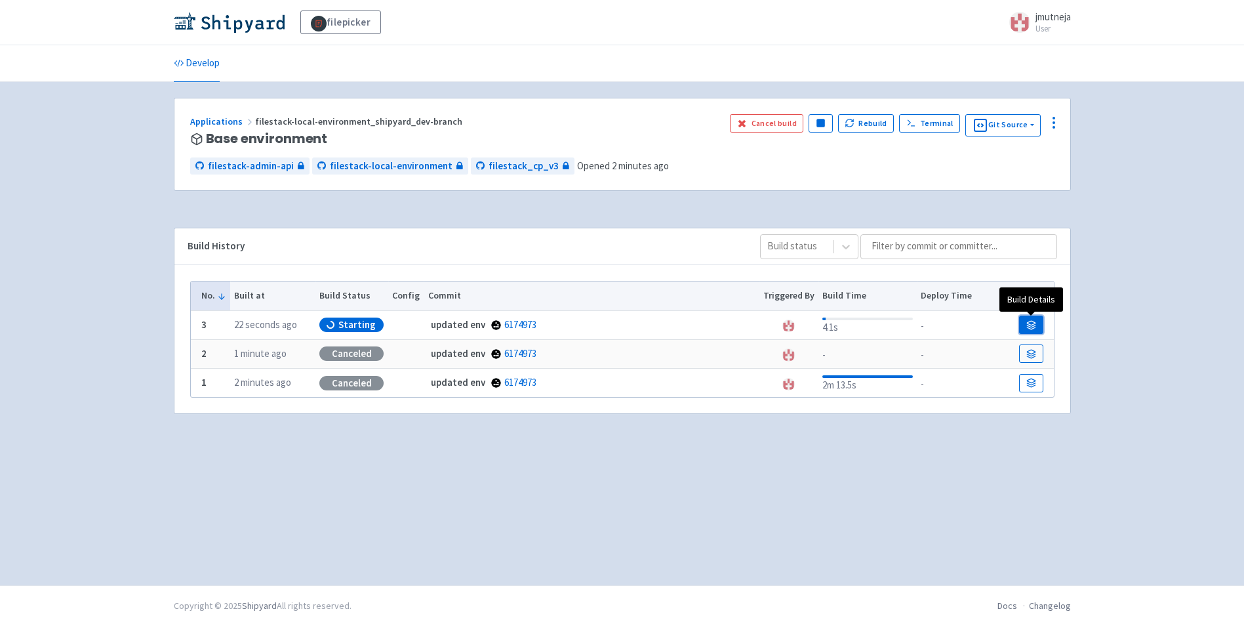
click at [1033, 317] on link at bounding box center [1031, 324] width 24 height 18
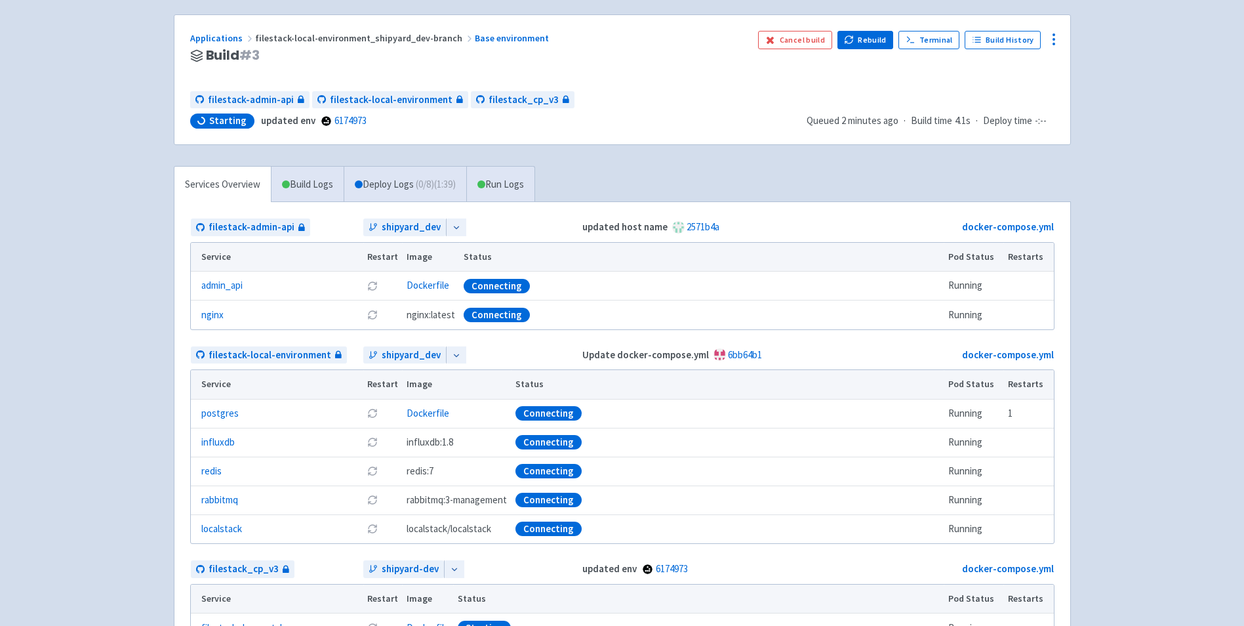
scroll to position [73, 0]
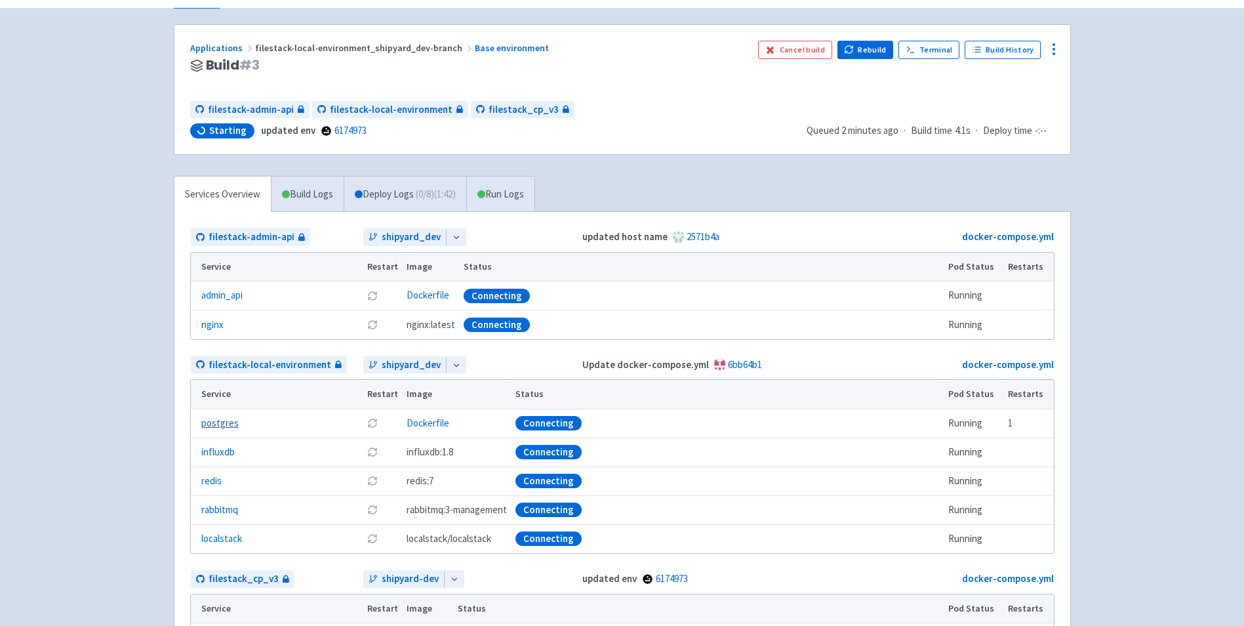
click at [212, 418] on link "postgres" at bounding box center [219, 423] width 37 height 15
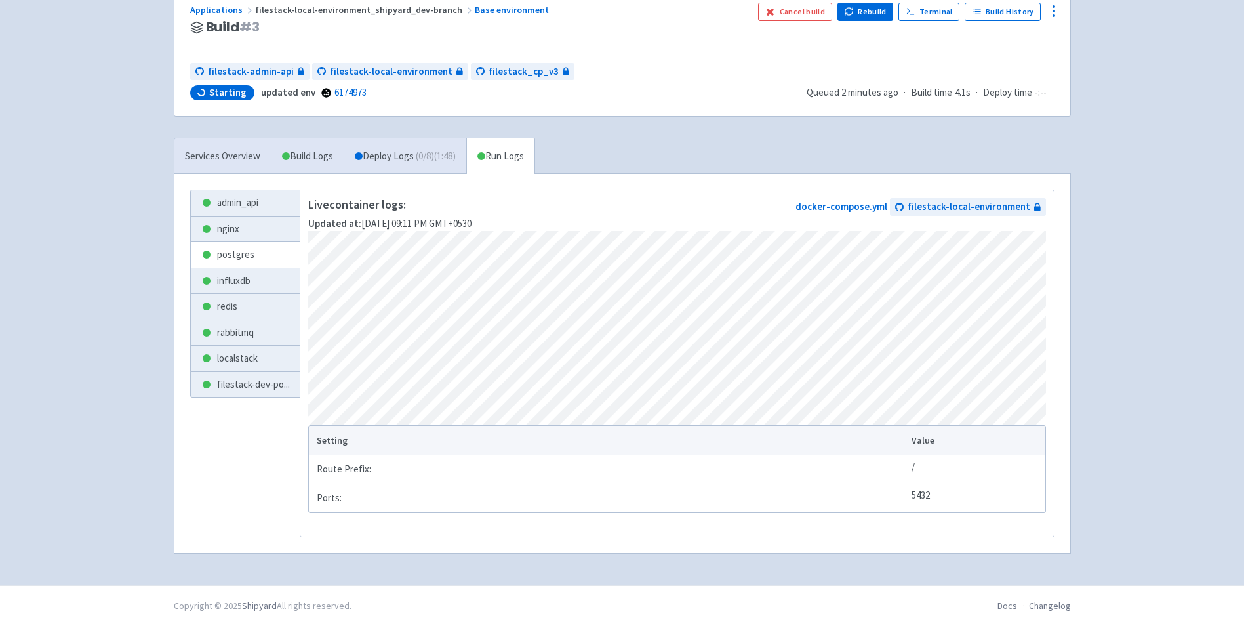
scroll to position [127, 0]
click at [408, 150] on link "Deploy Logs ( 0 / 8 ) (1:49)" at bounding box center [405, 156] width 123 height 36
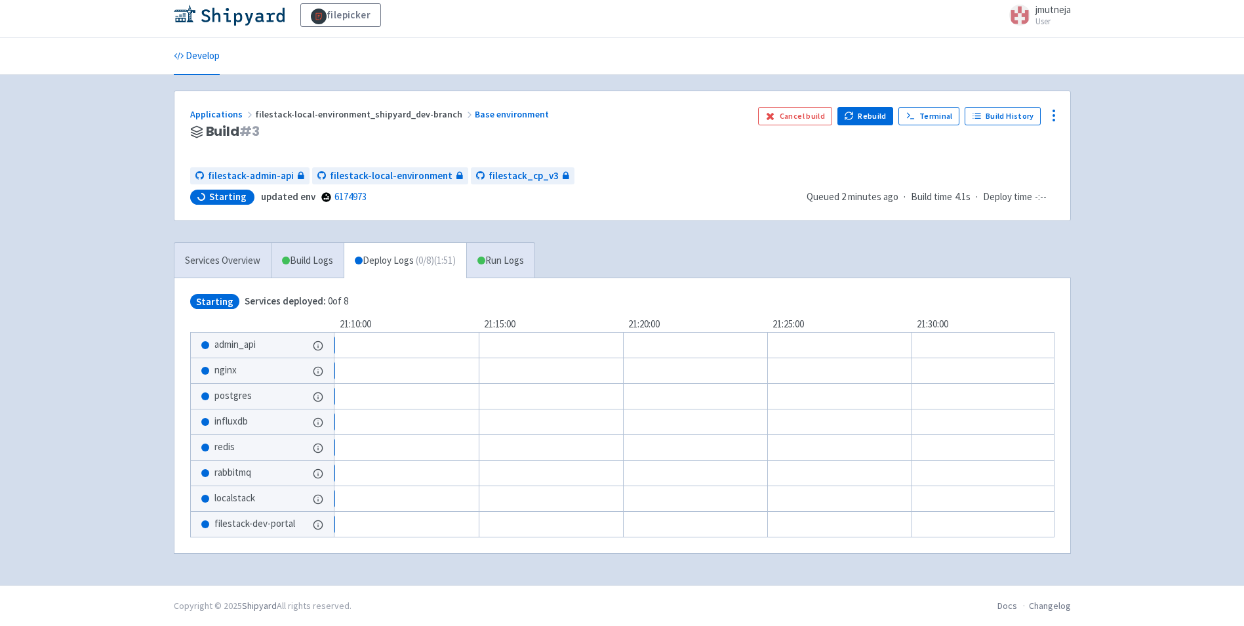
click at [313, 343] on button "Show details" at bounding box center [318, 344] width 31 height 17
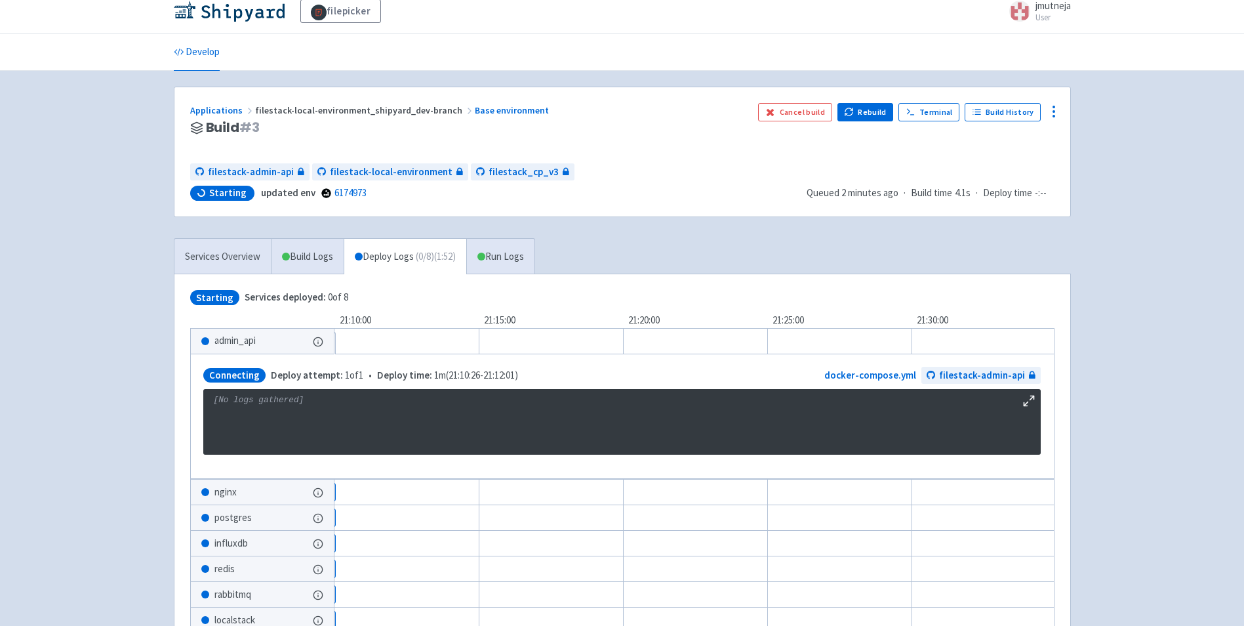
click at [311, 495] on button "Show details" at bounding box center [319, 491] width 32 height 17
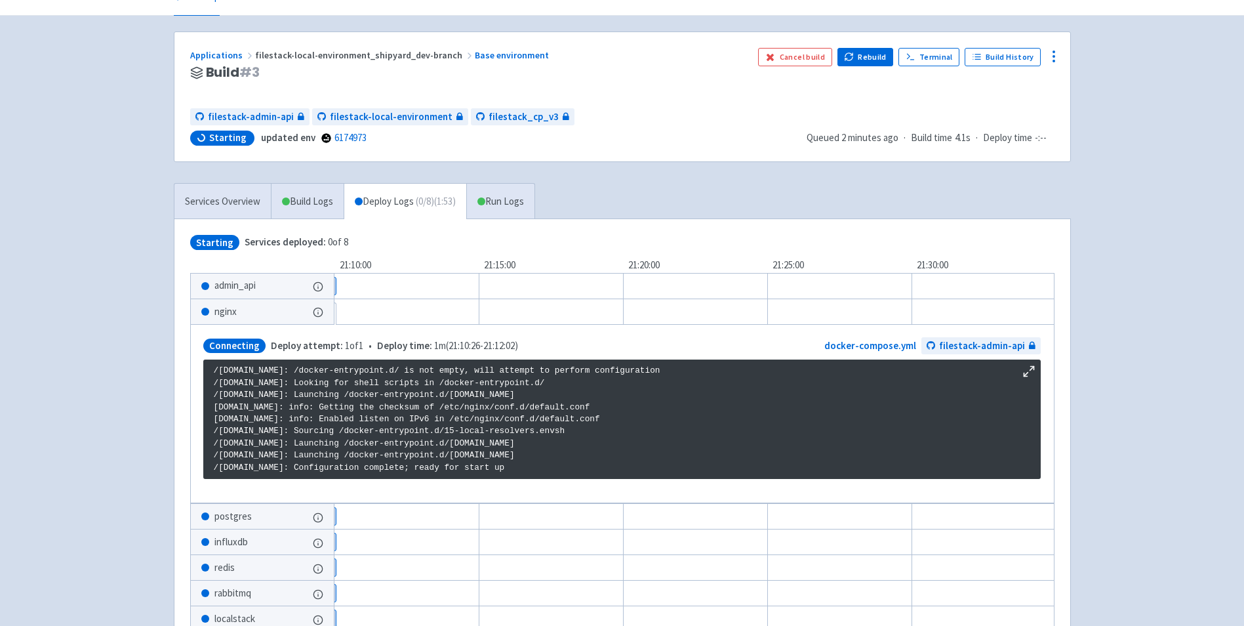
scroll to position [142, 0]
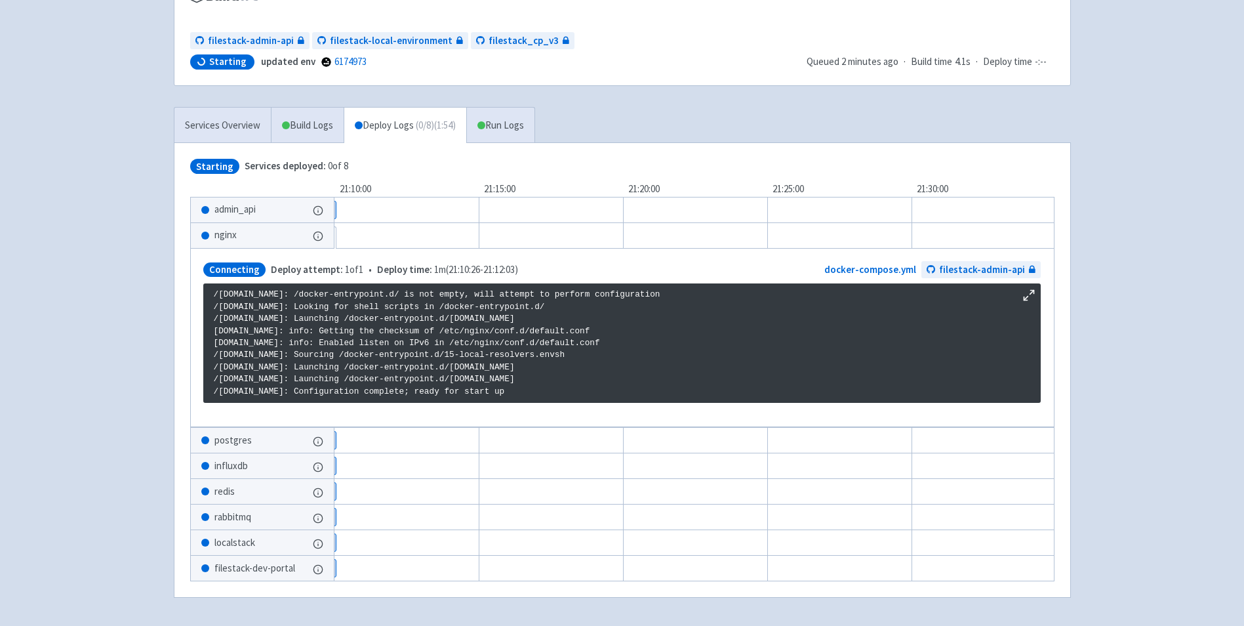
click at [322, 441] on button "Show details" at bounding box center [319, 439] width 33 height 17
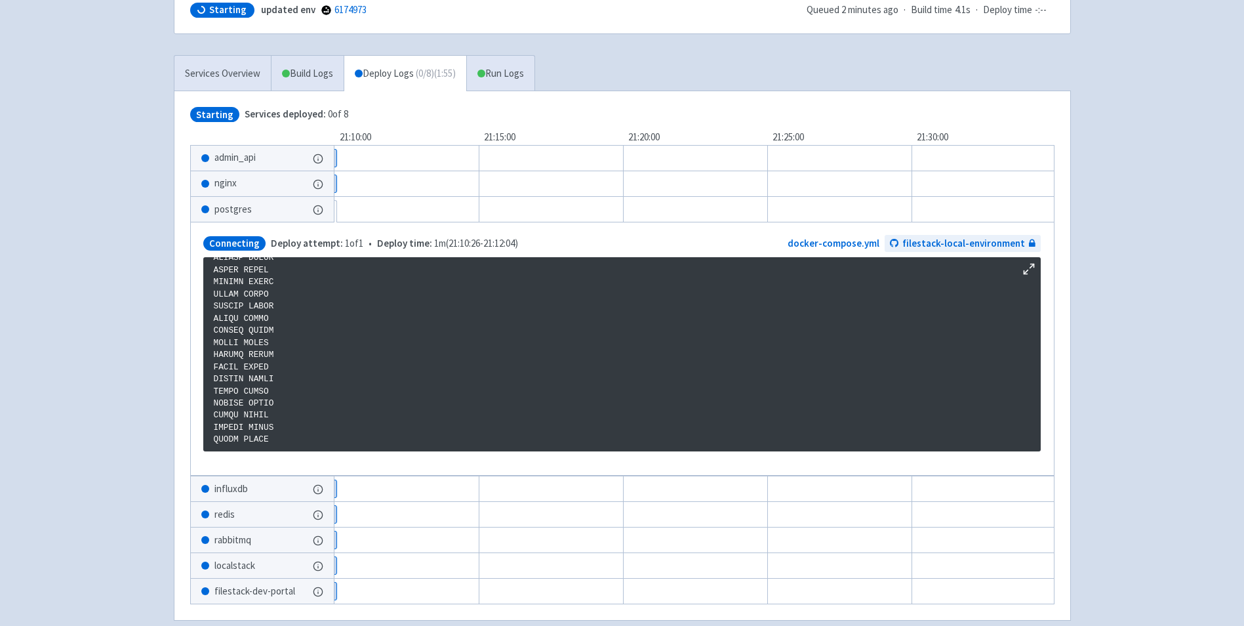
scroll to position [265, 0]
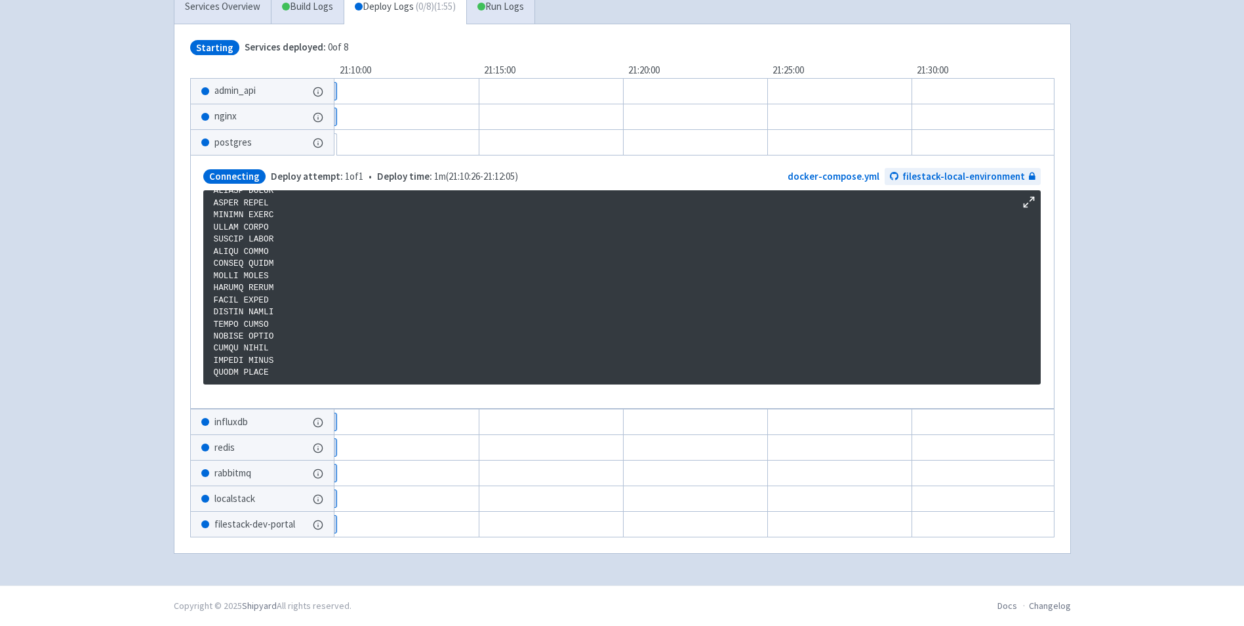
click at [321, 418] on button "Show details" at bounding box center [324, 421] width 23 height 17
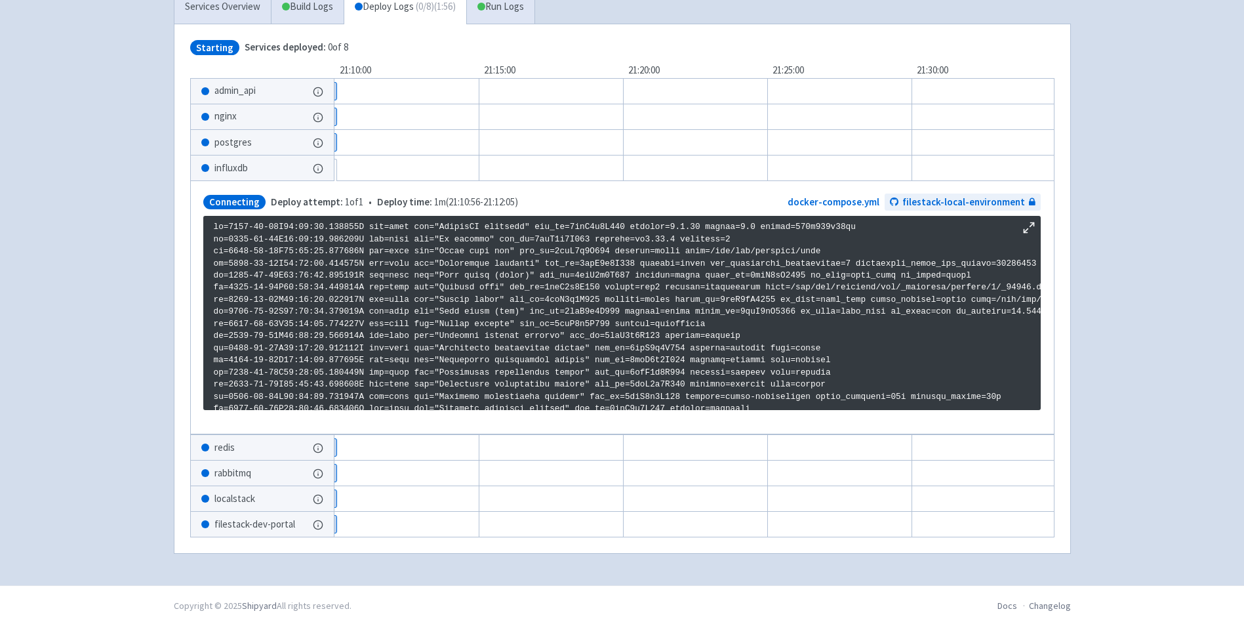
scroll to position [111, 0]
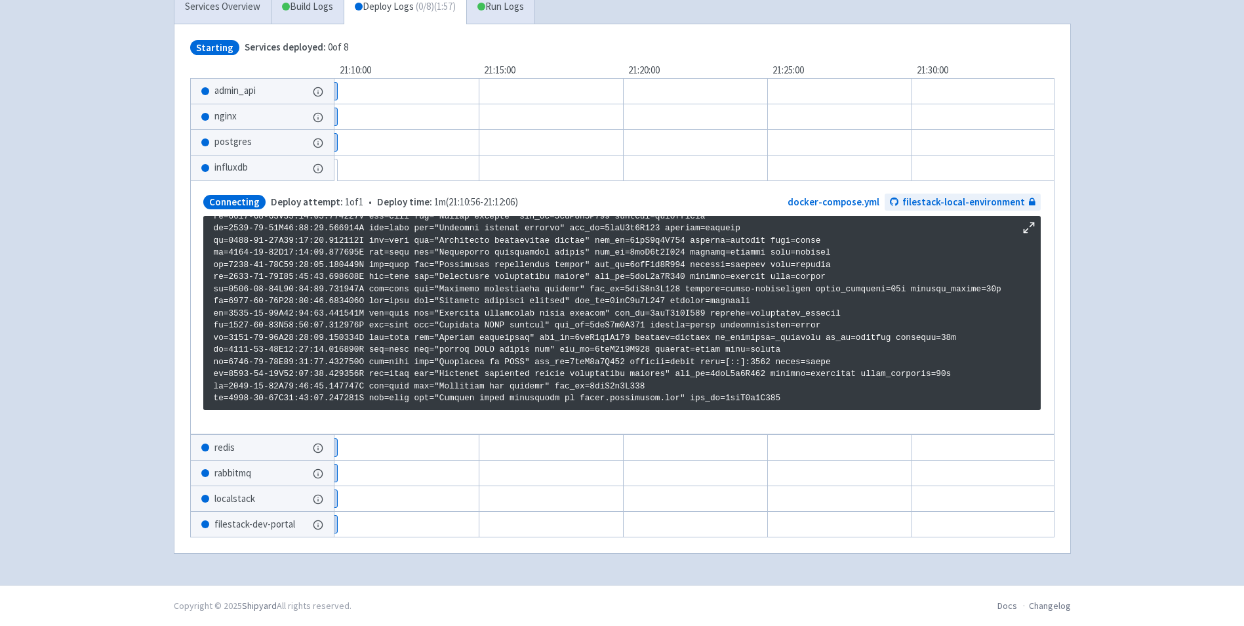
click at [315, 445] on button "Show details" at bounding box center [325, 447] width 24 height 17
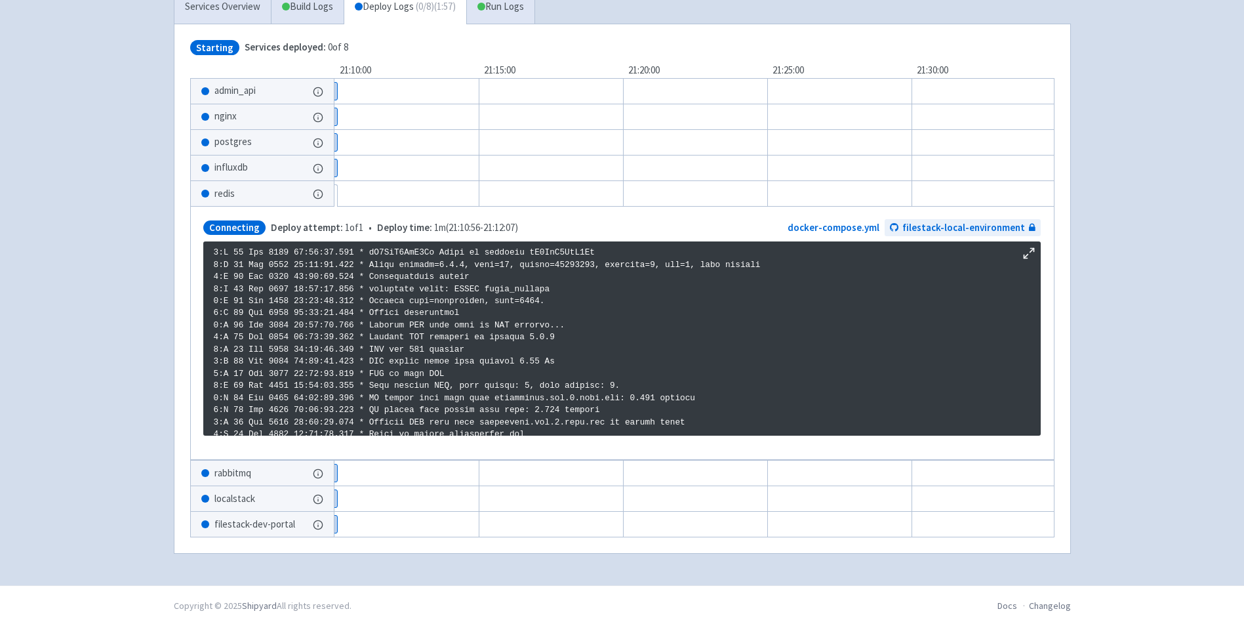
scroll to position [10, 0]
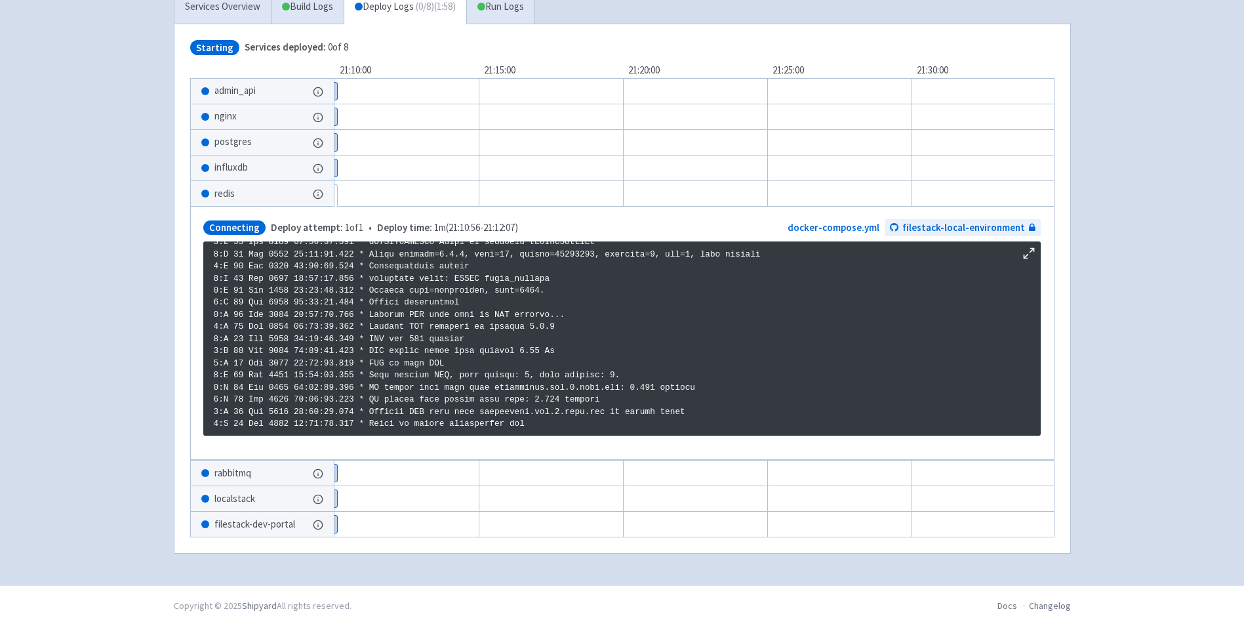
click at [316, 477] on button "Show details" at bounding box center [325, 472] width 24 height 17
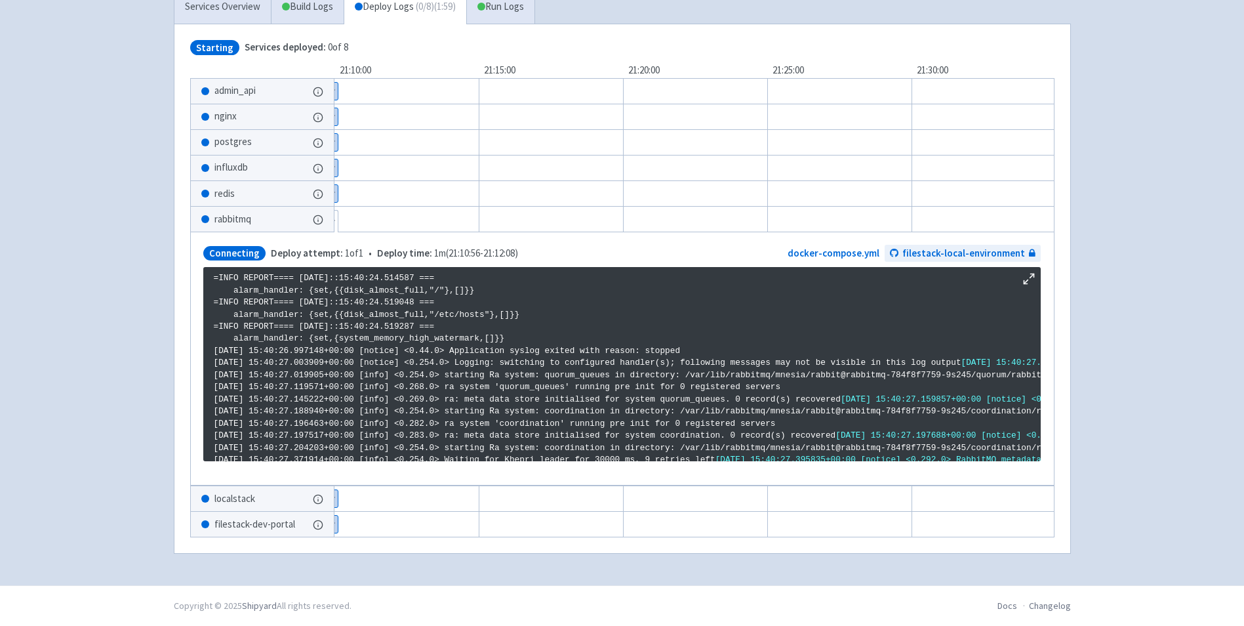
scroll to position [2245, 0]
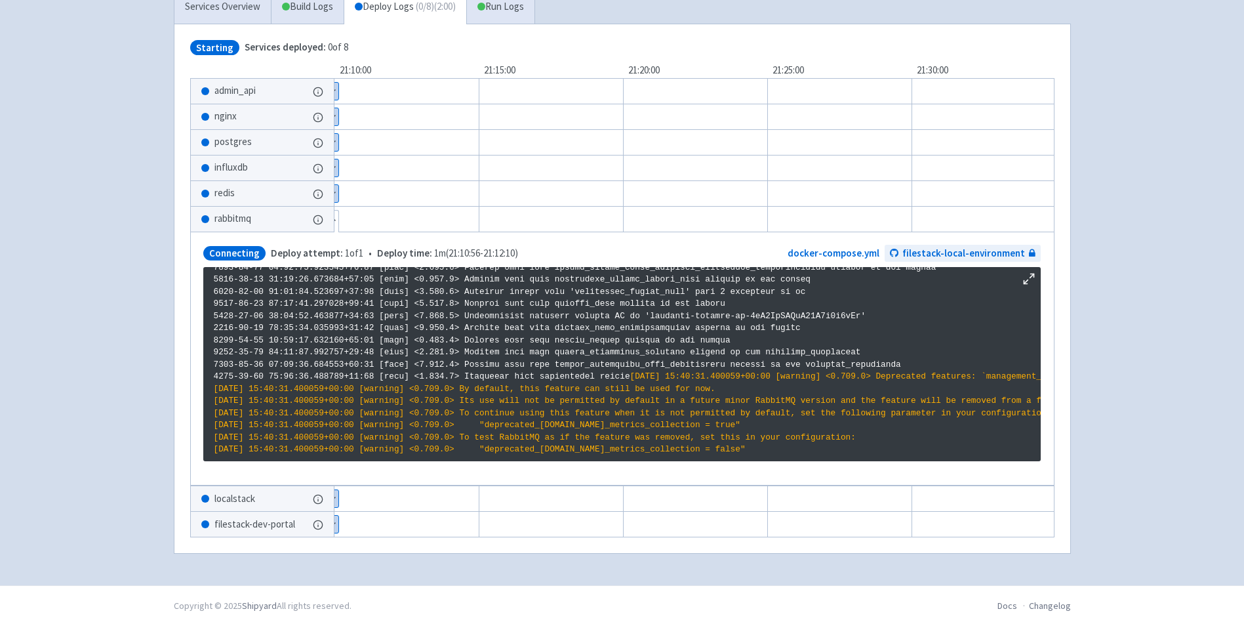
click at [311, 515] on button "Show details" at bounding box center [320, 523] width 35 height 17
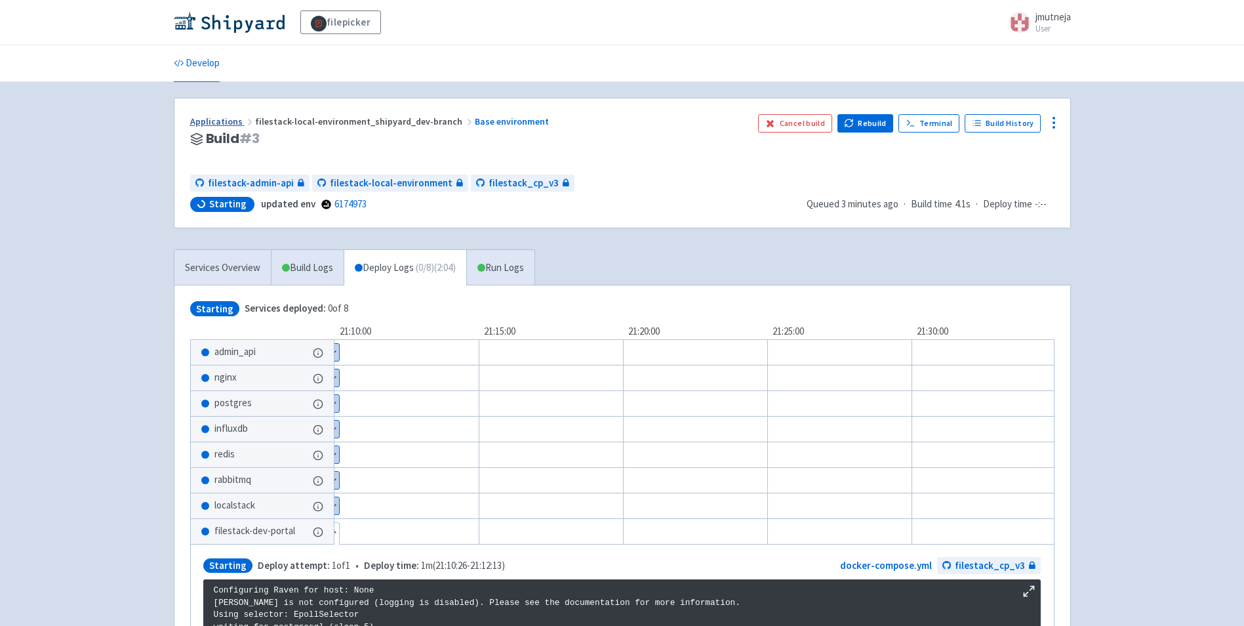
click at [238, 127] on link "Applications" at bounding box center [222, 121] width 65 height 12
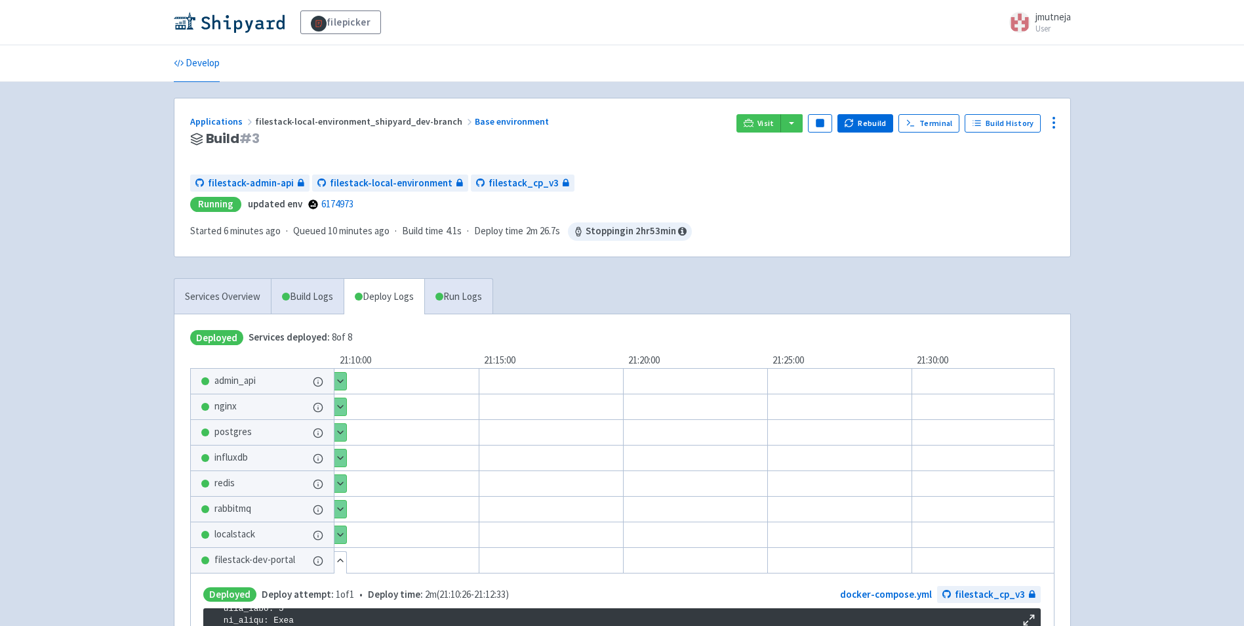
click at [315, 270] on div "Applications filestack-local-environment_shipyard_dev-branch Base environment B…" at bounding box center [622, 478] width 897 height 761
click at [318, 313] on link "Build Logs" at bounding box center [307, 297] width 72 height 36
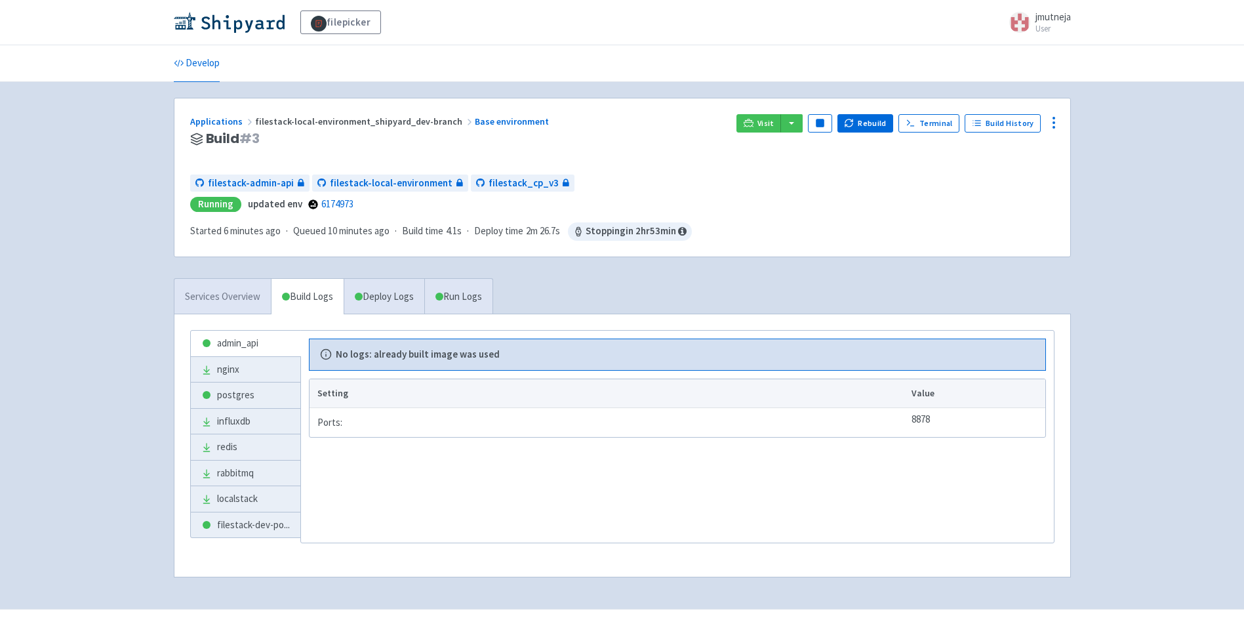
click at [268, 298] on link "Services Overview" at bounding box center [222, 297] width 96 height 36
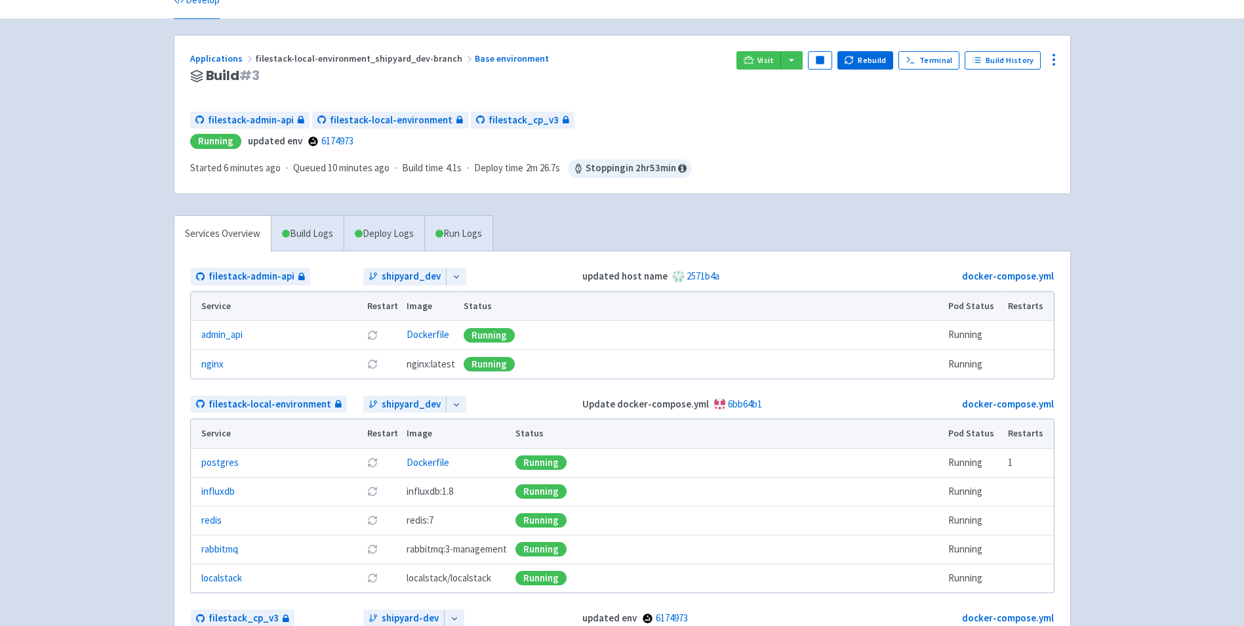
scroll to position [233, 0]
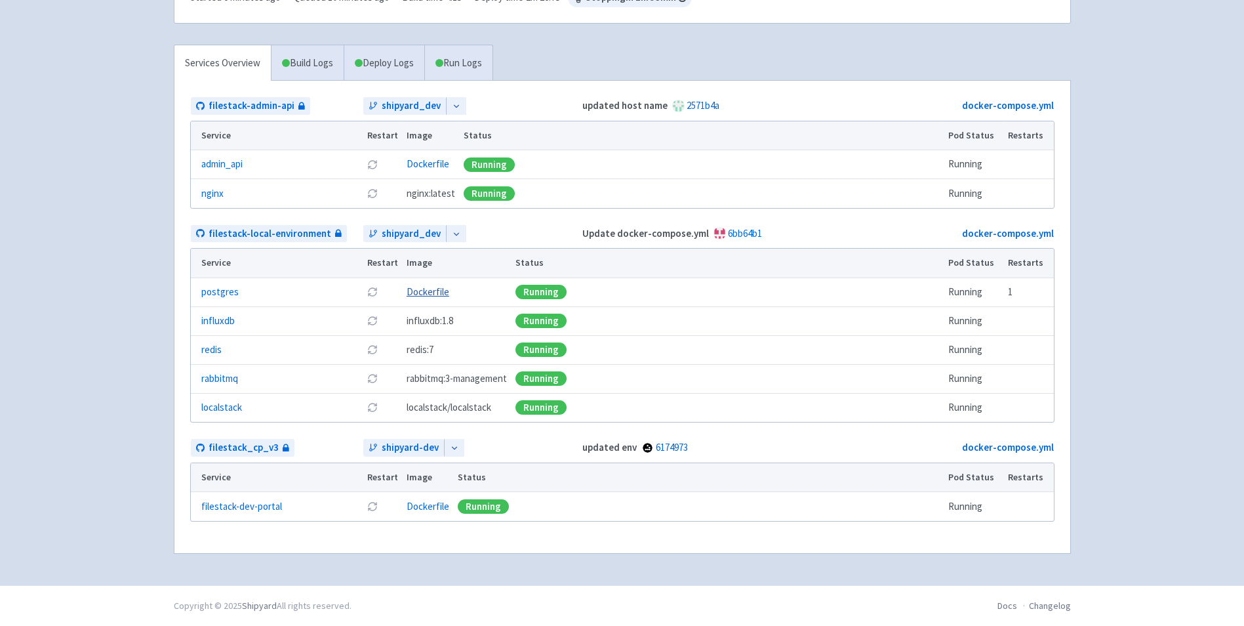
click at [420, 286] on link "Dockerfile" at bounding box center [428, 291] width 43 height 12
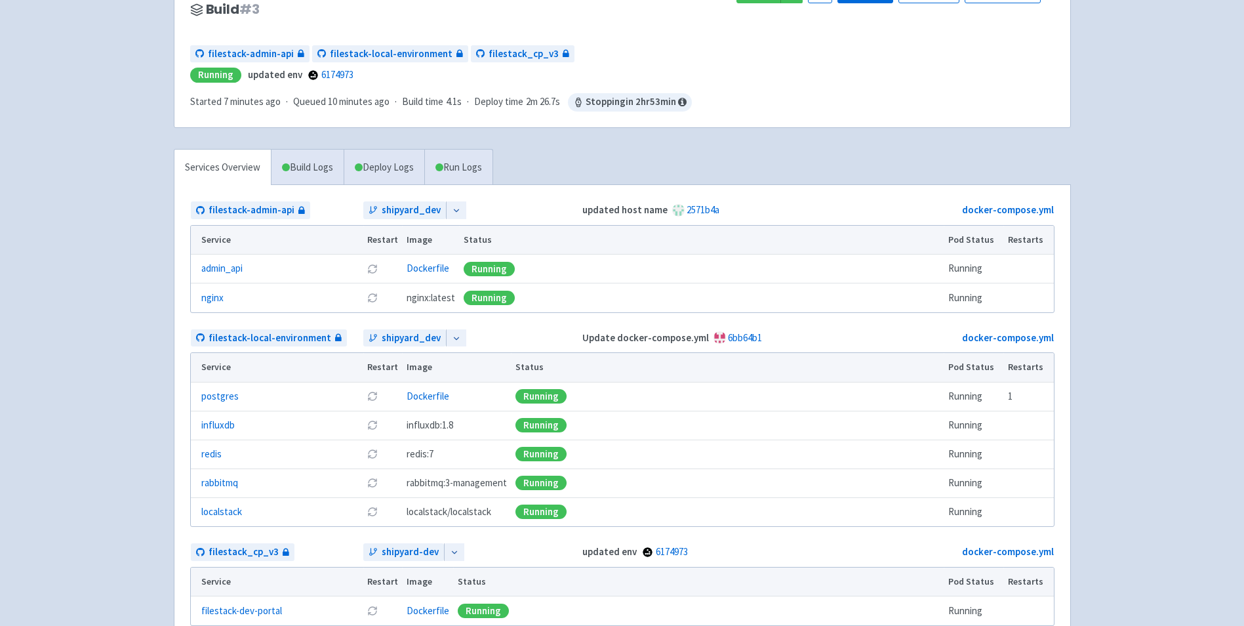
scroll to position [0, 0]
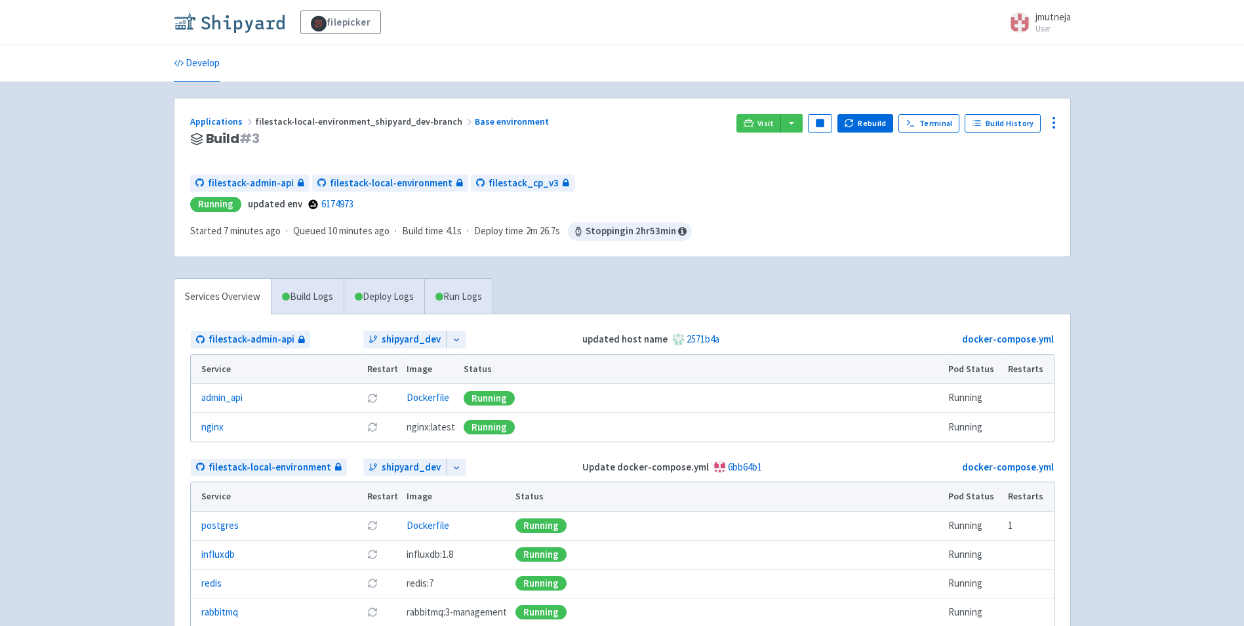
click at [184, 24] on img at bounding box center [229, 22] width 111 height 21
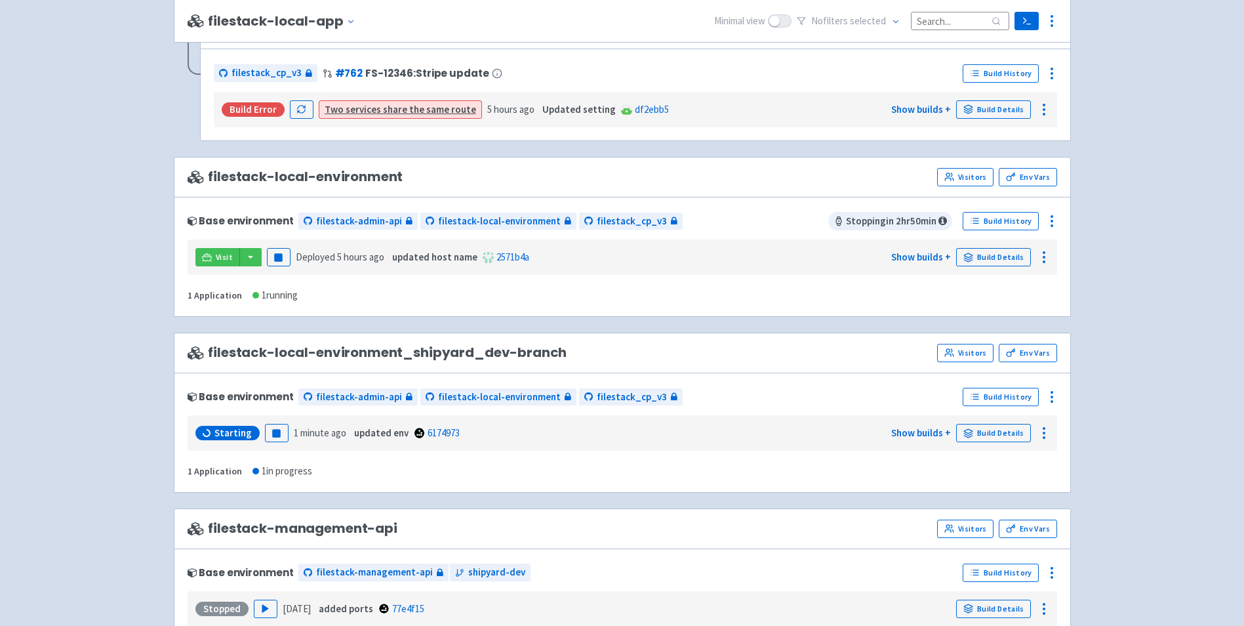
scroll to position [1312, 0]
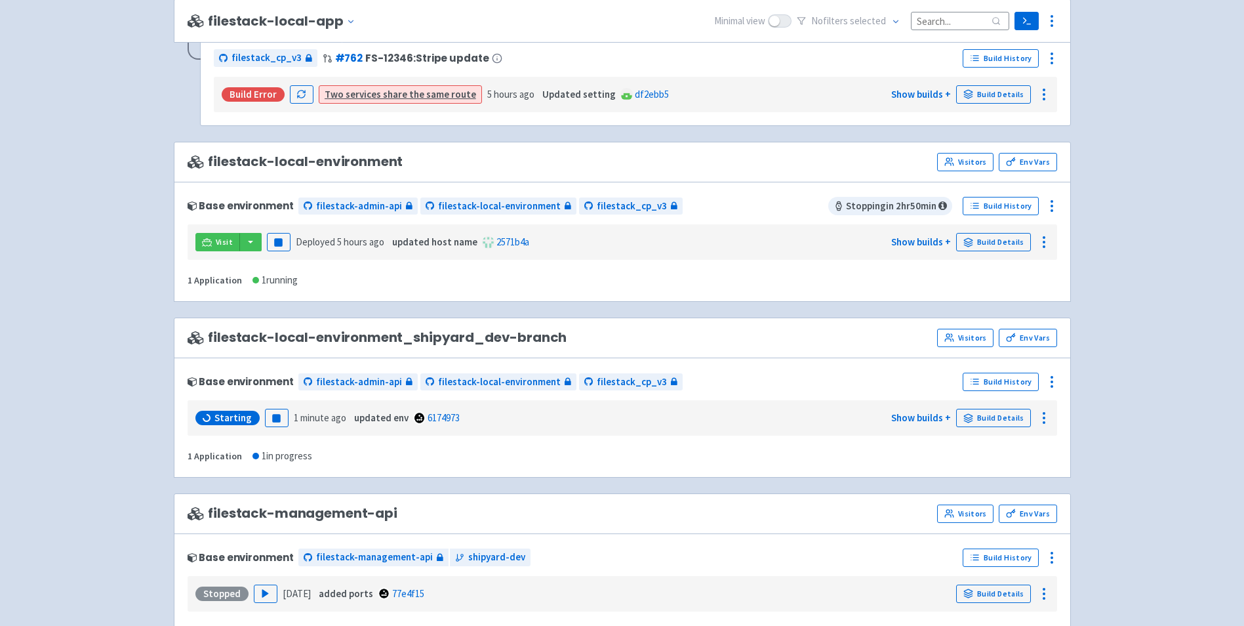
click at [227, 418] on span "Starting" at bounding box center [232, 417] width 37 height 13
click at [249, 452] on div "1 Application 1 in progress" at bounding box center [250, 456] width 125 height 15
click at [209, 413] on icon at bounding box center [207, 418] width 10 height 10
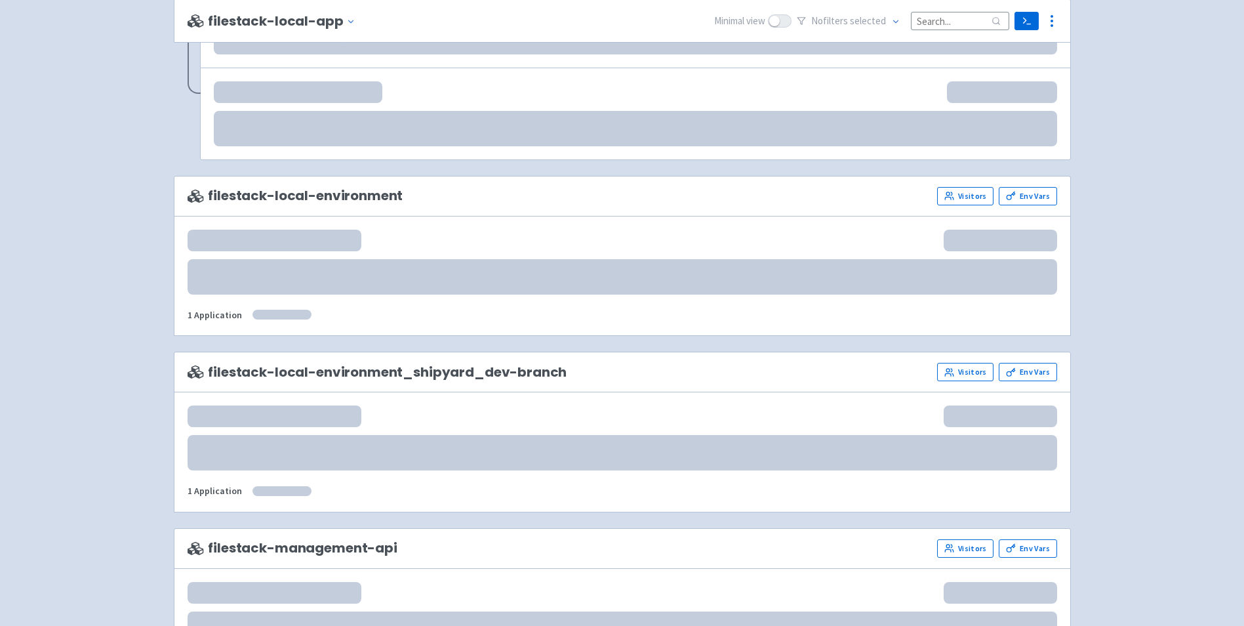
scroll to position [1247, 0]
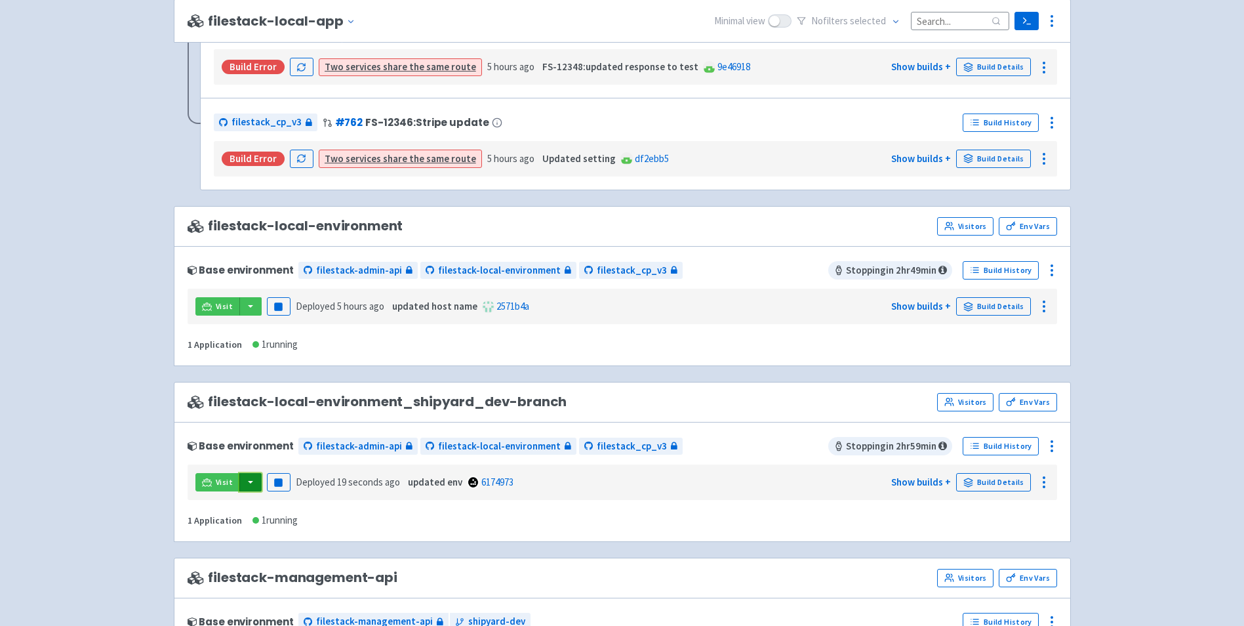
click at [251, 473] on button "button" at bounding box center [250, 482] width 22 height 18
click at [273, 525] on link "filestack-admin-api (admin-api-nginx)" at bounding box center [333, 529] width 189 height 20
click at [247, 479] on button "button" at bounding box center [250, 482] width 22 height 18
click at [278, 544] on link "filestack-local-environment (postgres)" at bounding box center [333, 548] width 189 height 20
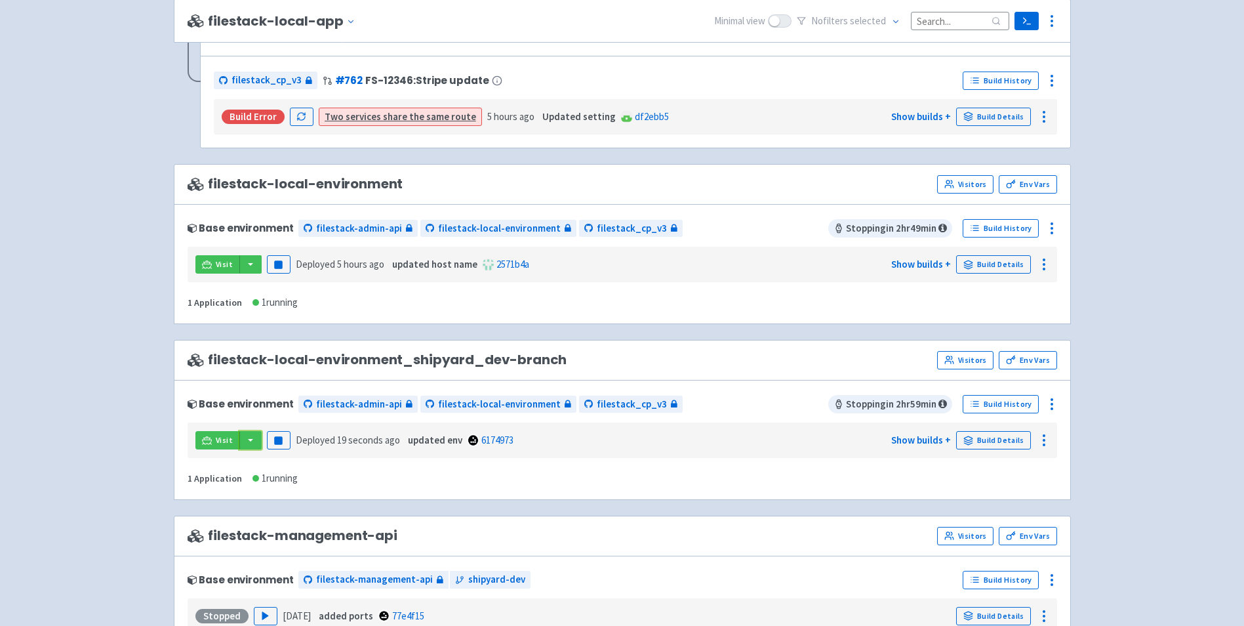
scroll to position [1313, 0]
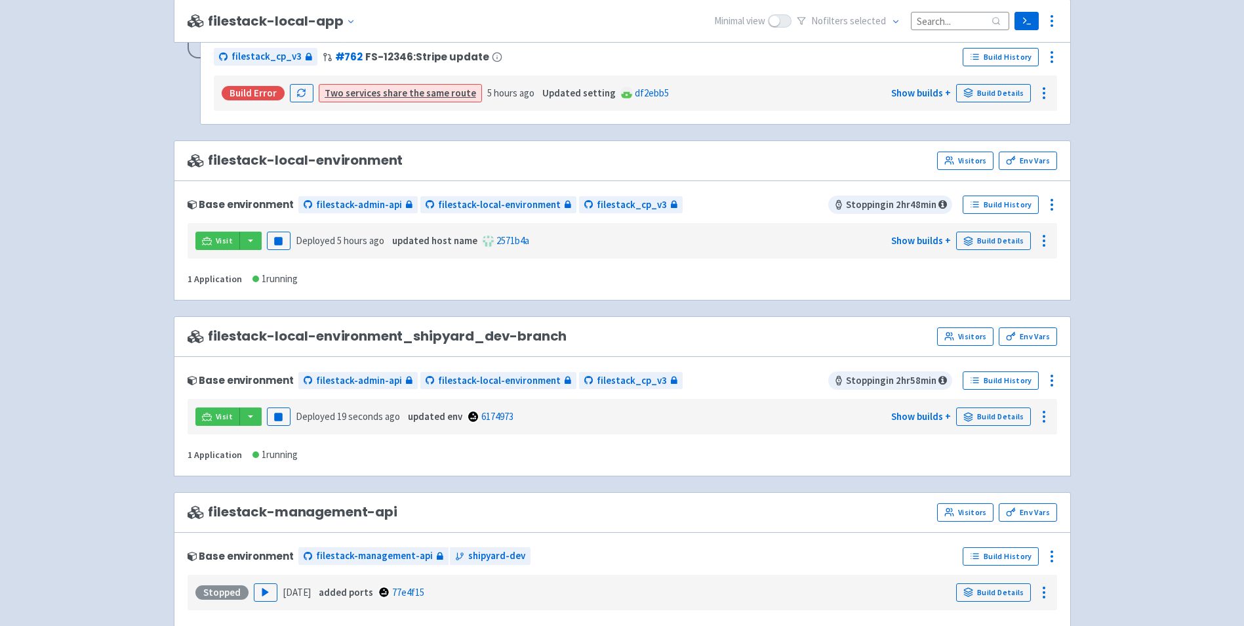
click at [371, 331] on span "filestack-local-environment_shipyard_dev-branch" at bounding box center [378, 336] width 380 height 15
copy div "filestack-local-environment_shipyard_dev-branch Visitors Env Vars"
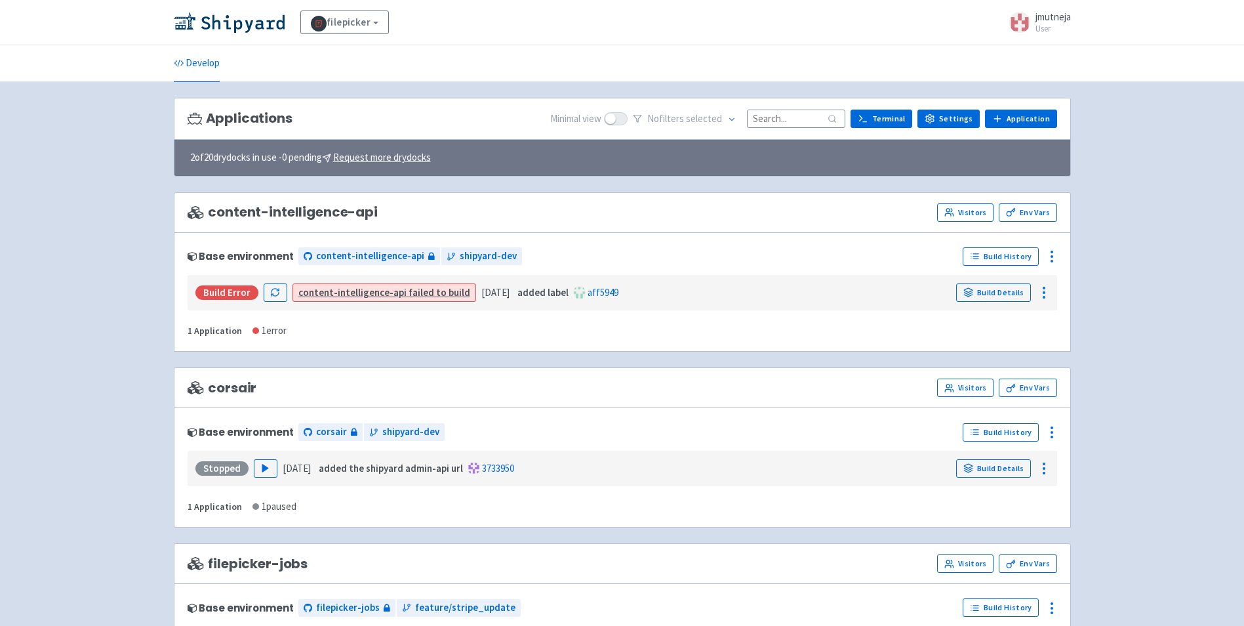
click at [953, 113] on link "Settings" at bounding box center [948, 119] width 62 height 18
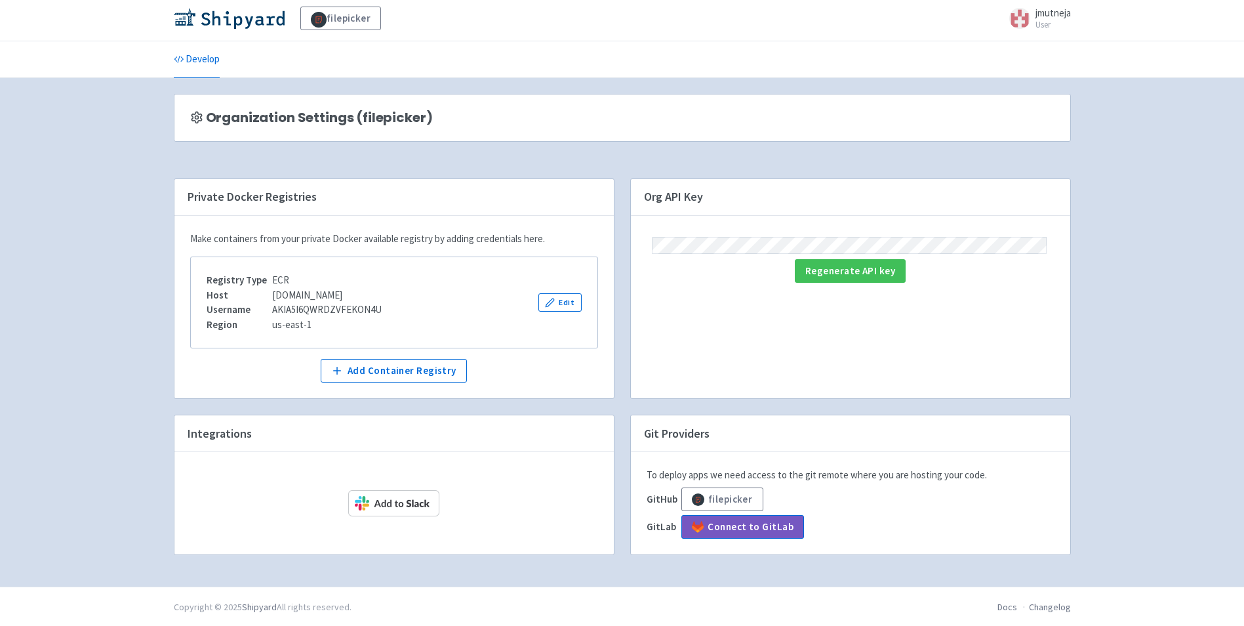
scroll to position [5, 0]
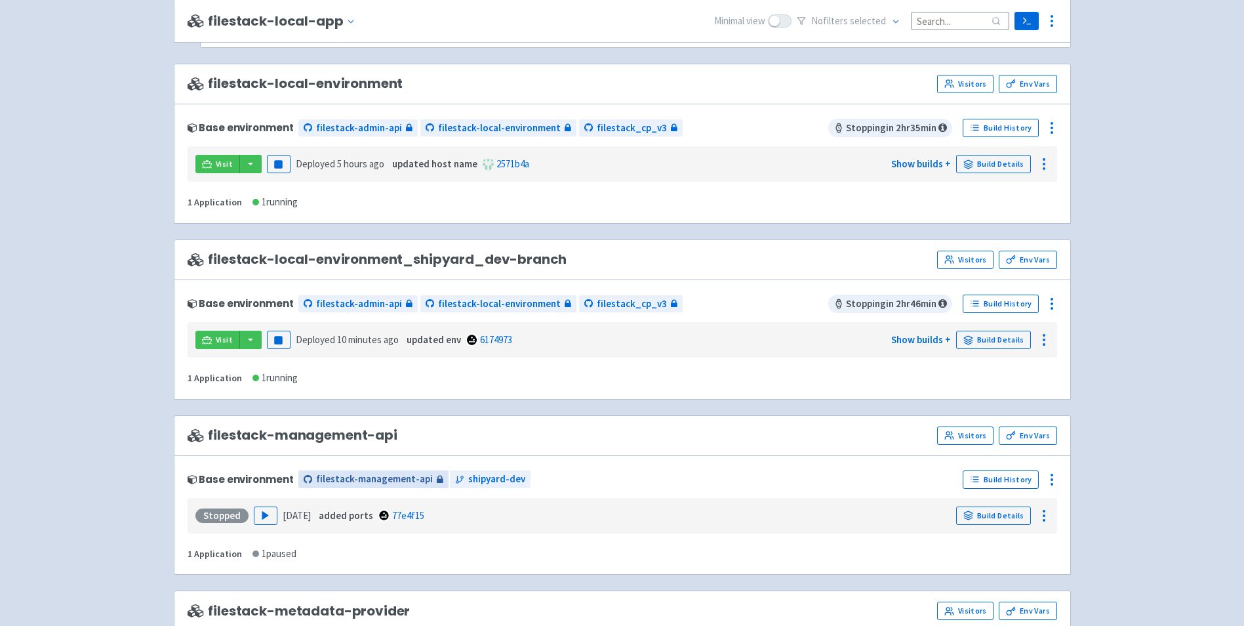
scroll to position [1443, 0]
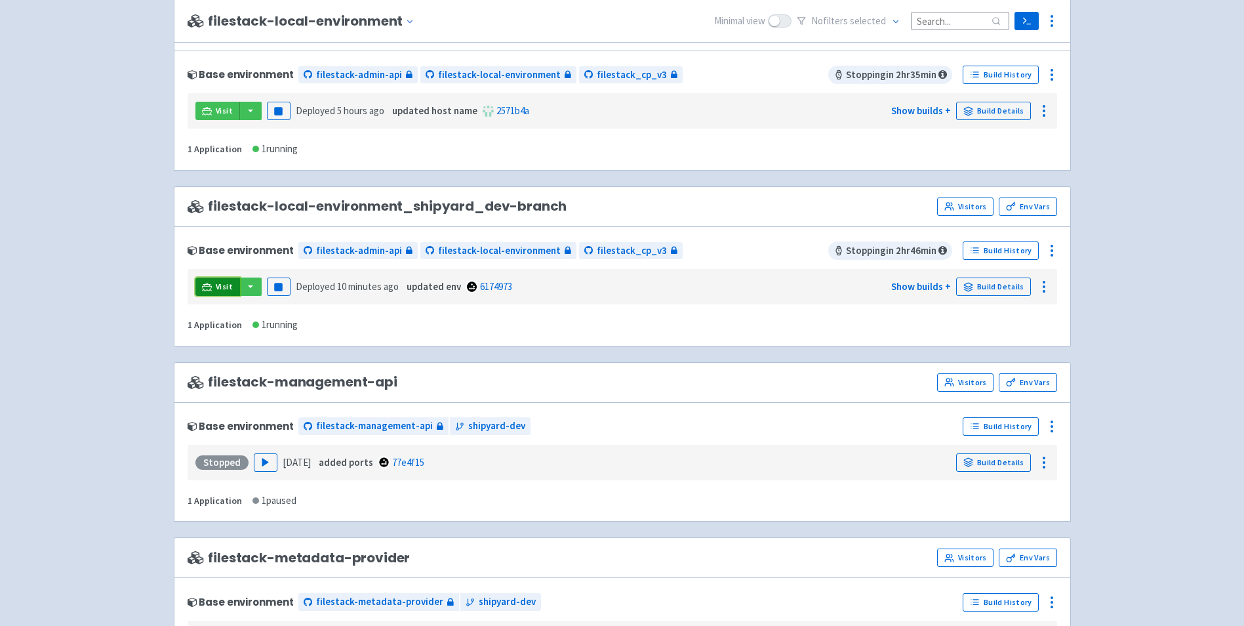
click at [207, 285] on icon at bounding box center [207, 287] width 10 height 10
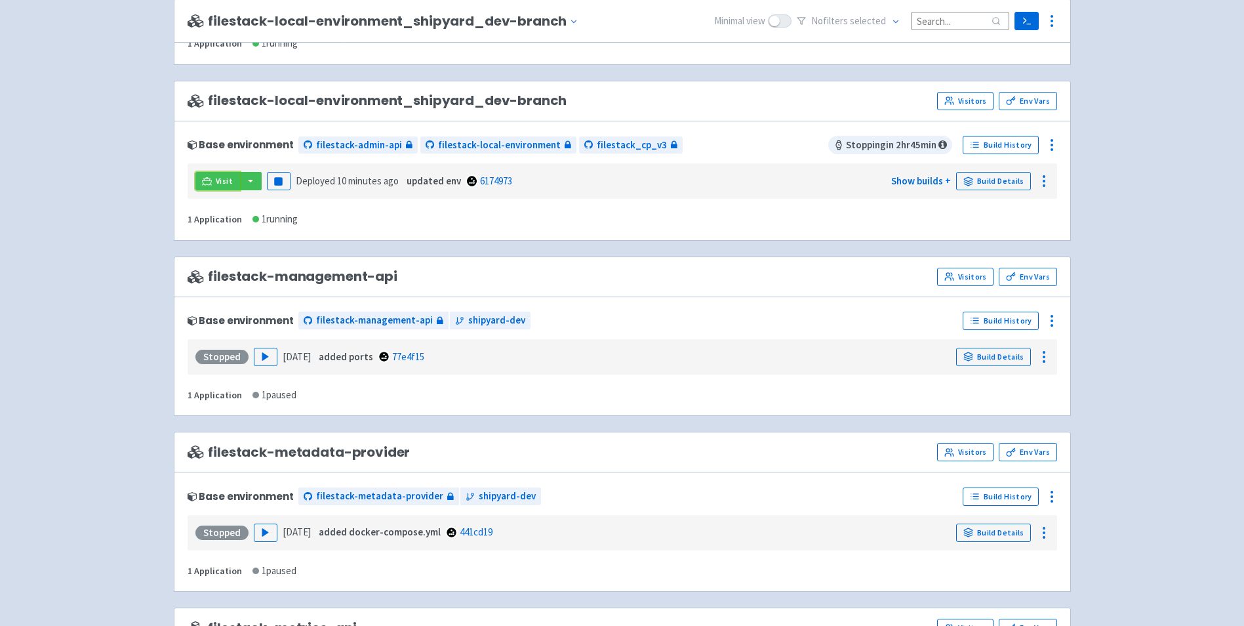
scroll to position [1377, 0]
